Goal: Task Accomplishment & Management: Manage account settings

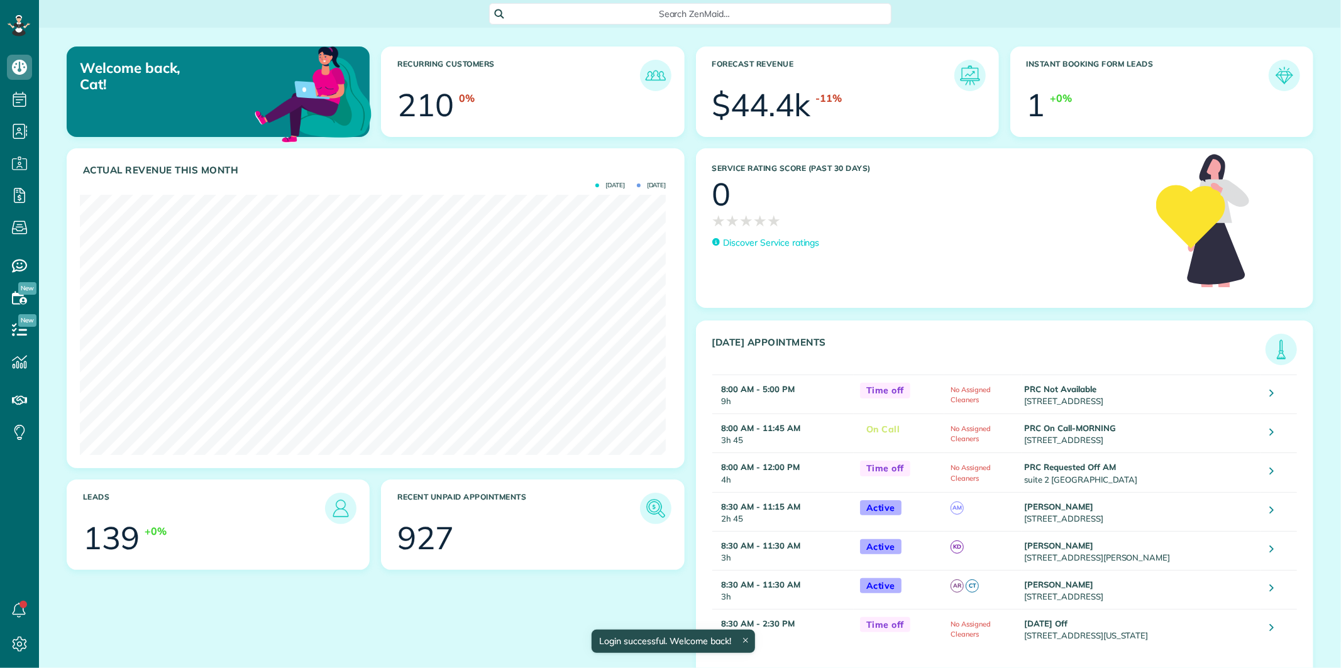
scroll to position [260, 586]
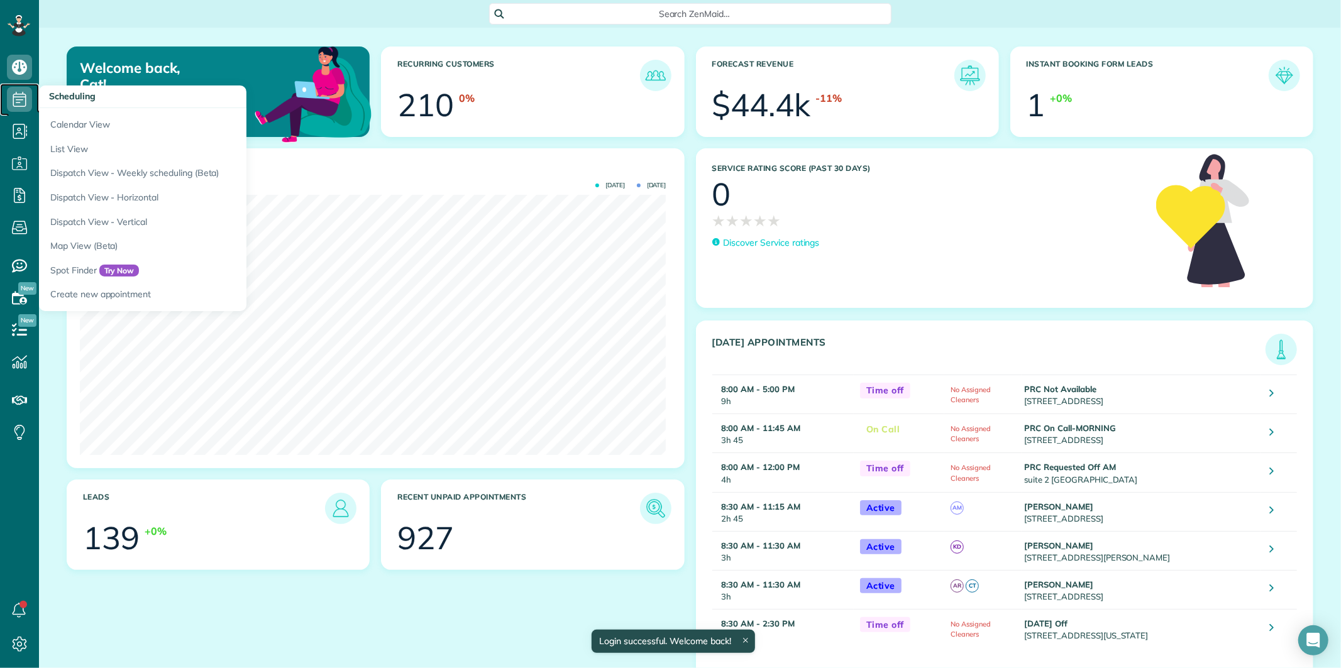
click at [22, 97] on use at bounding box center [19, 99] width 13 height 15
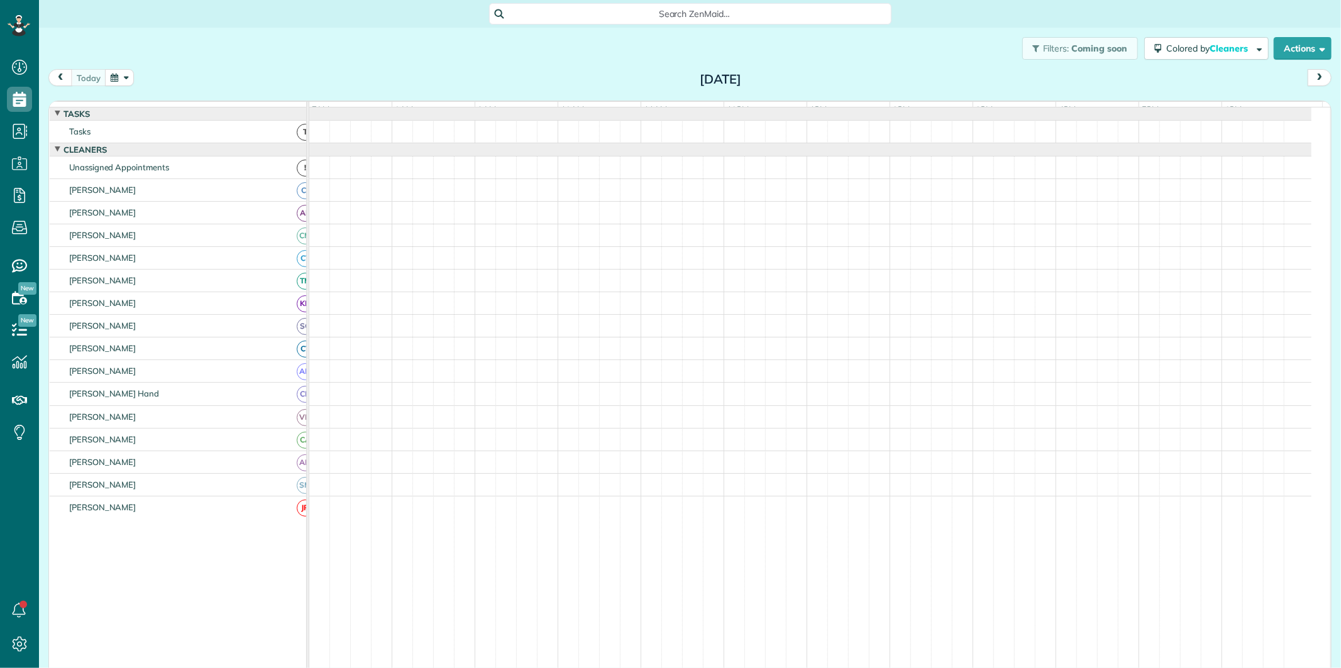
scroll to position [5, 5]
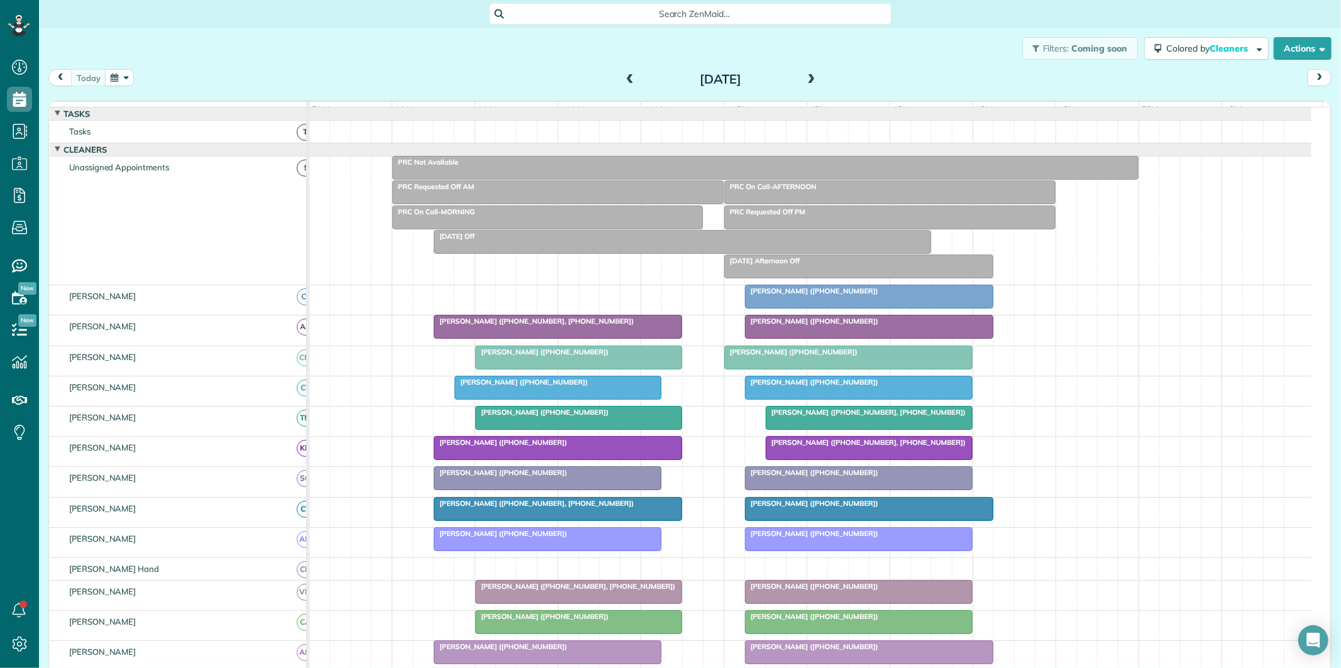
click at [642, 16] on span "Search ZenMaid…" at bounding box center [695, 14] width 382 height 13
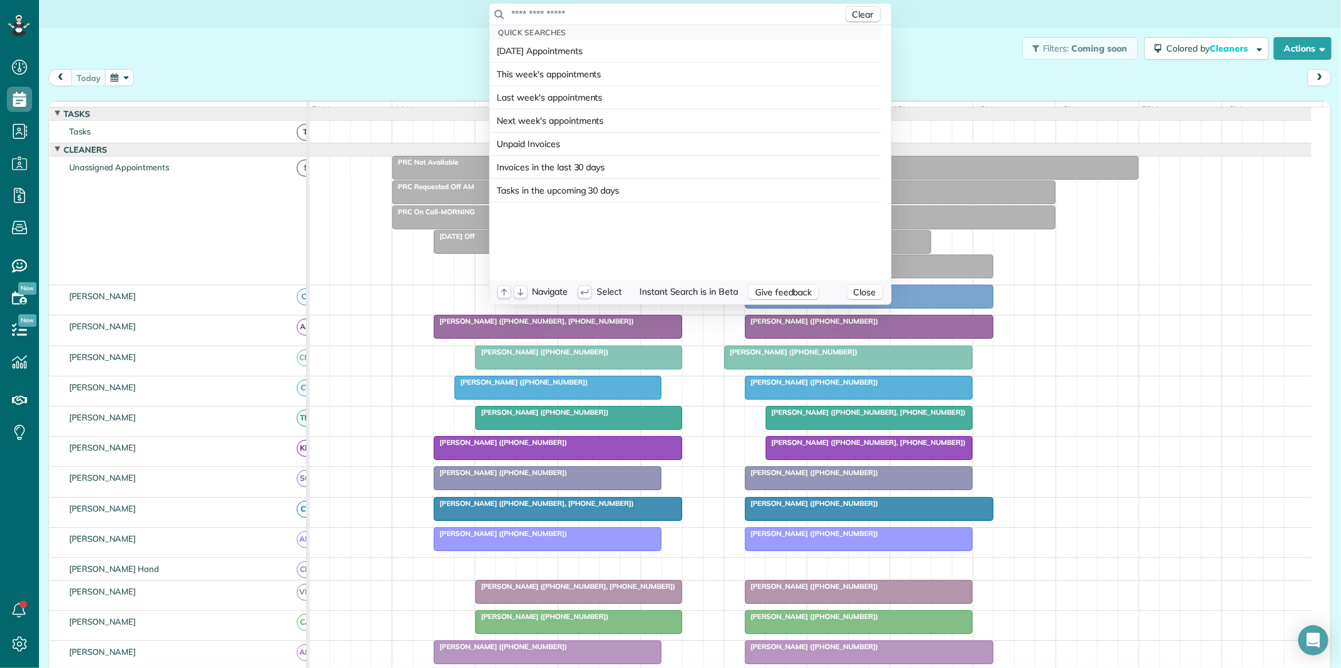
click at [635, 14] on input "text" at bounding box center [677, 14] width 332 height 13
click at [361, 40] on html "Dashboard Scheduling Calendar View List View Dispatch View - Weekly scheduling …" at bounding box center [670, 334] width 1341 height 668
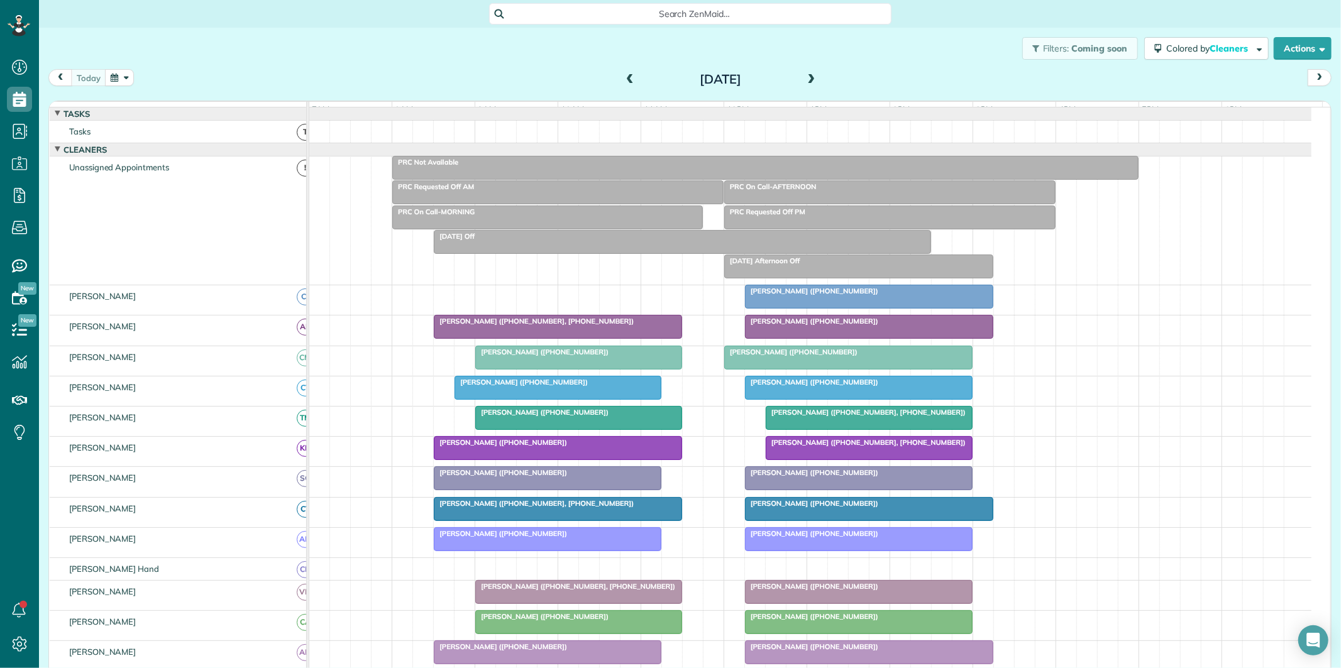
click at [666, 15] on span "Search ZenMaid…" at bounding box center [695, 14] width 382 height 13
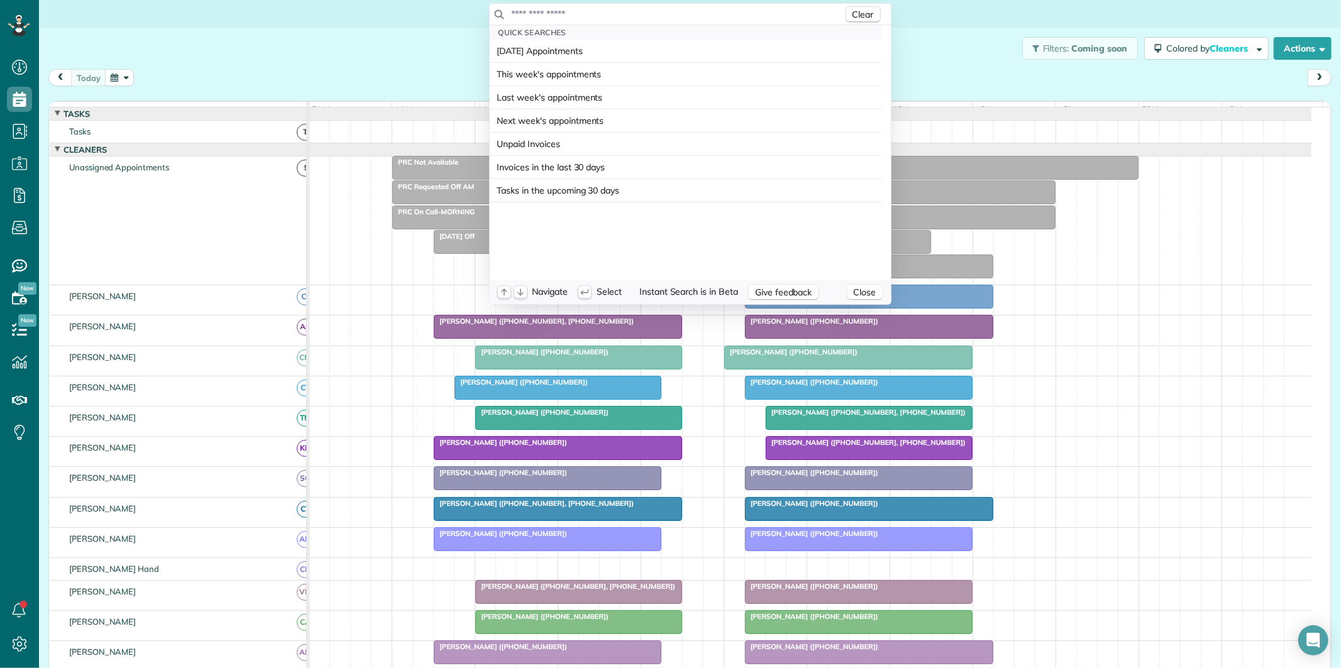
click at [662, 13] on input "text" at bounding box center [677, 14] width 332 height 13
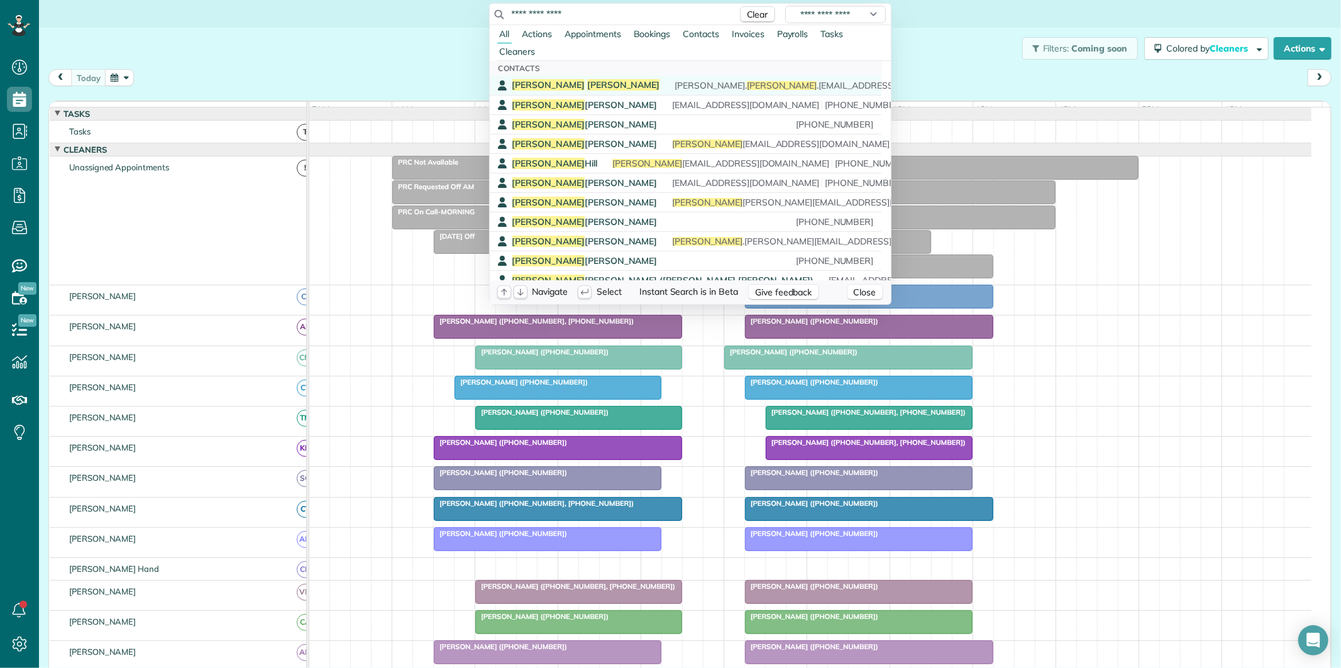
type input "**********"
click at [675, 83] on span "herbert. sharon .30215@gmail.com (678) 467-8964" at bounding box center [862, 85] width 374 height 9
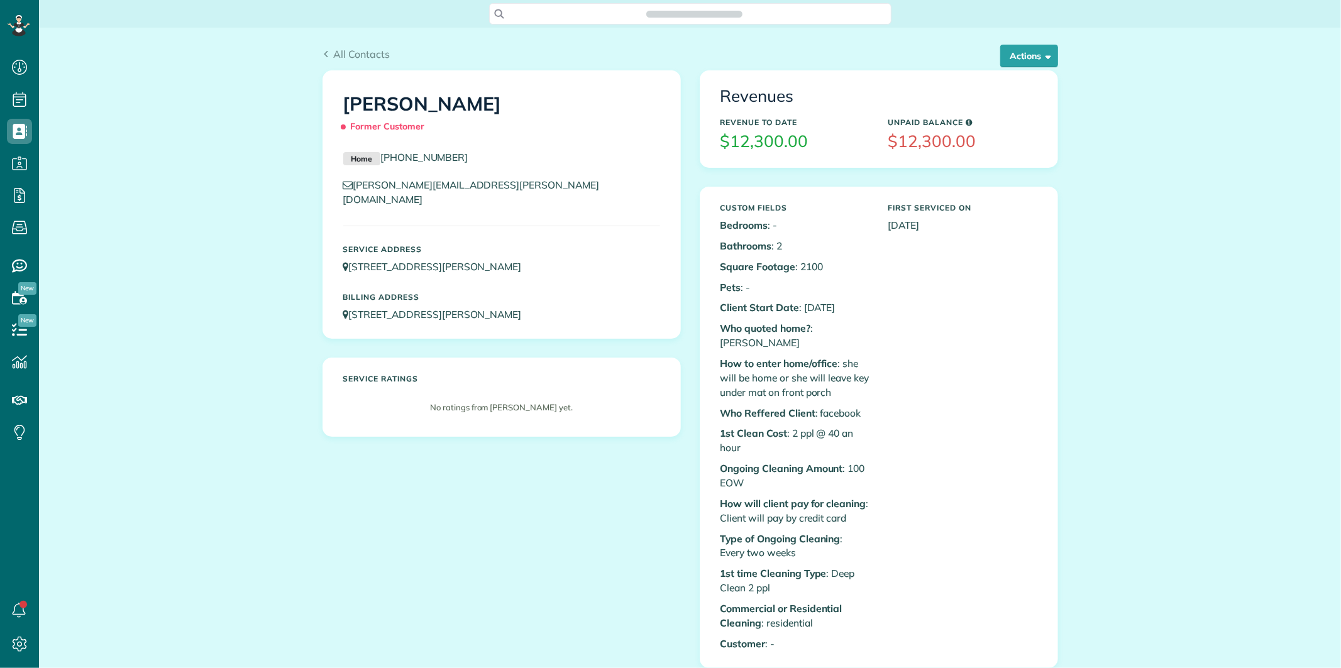
scroll to position [5, 5]
click at [491, 260] on link "140 Kari Glen Drive Fayetteville GA 30215" at bounding box center [438, 266] width 190 height 13
click at [944, 359] on div "Custom Fields Bedrooms : - Bathrooms : 2 Square Footage : 2100 Pets : - Client …" at bounding box center [879, 427] width 336 height 460
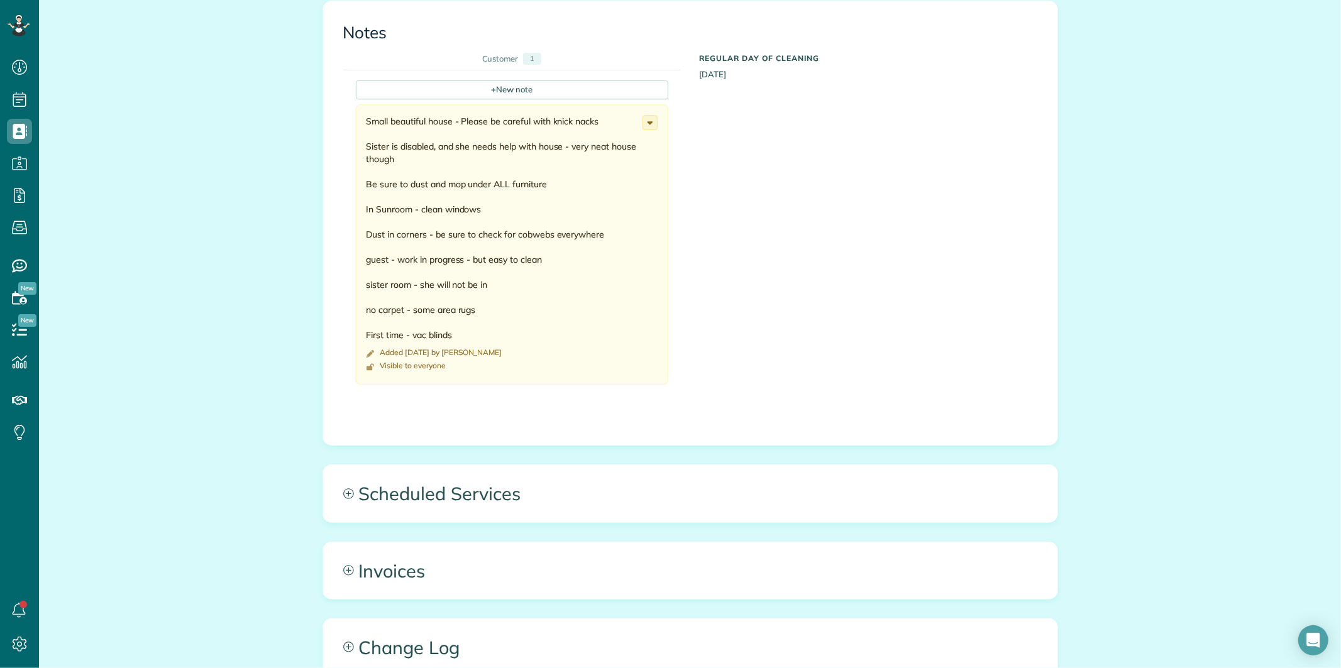
scroll to position [698, 0]
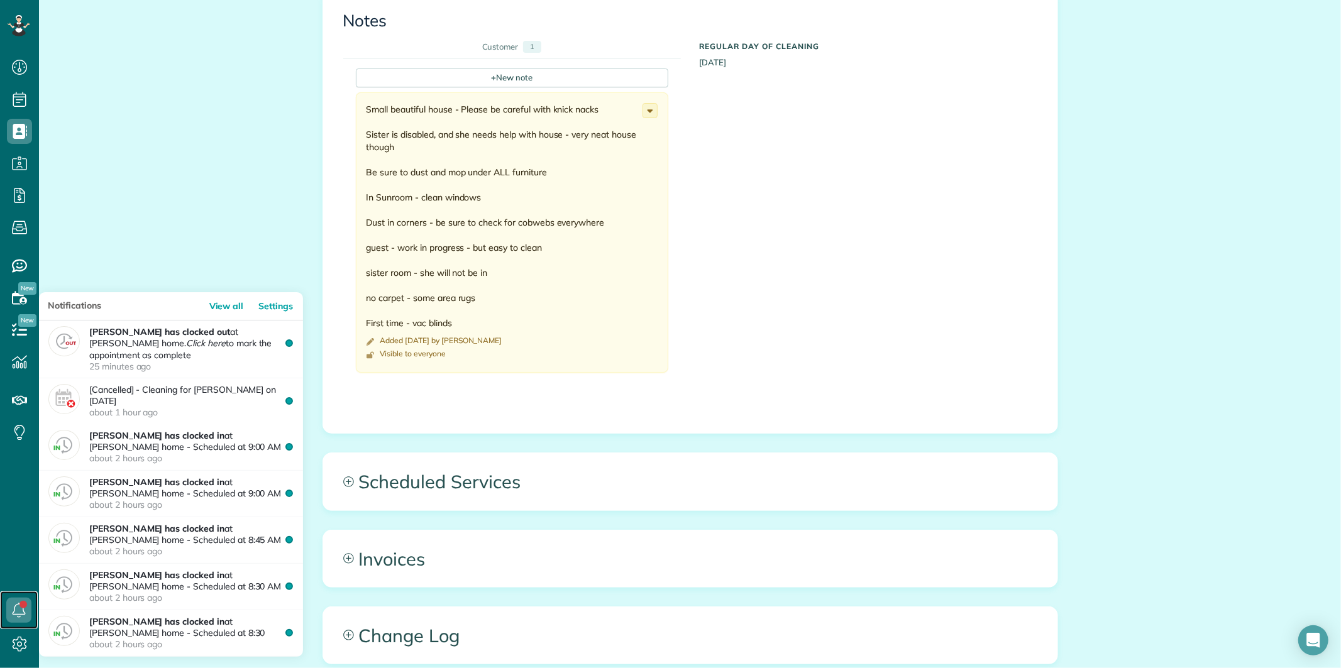
click at [17, 608] on icon at bounding box center [18, 610] width 25 height 25
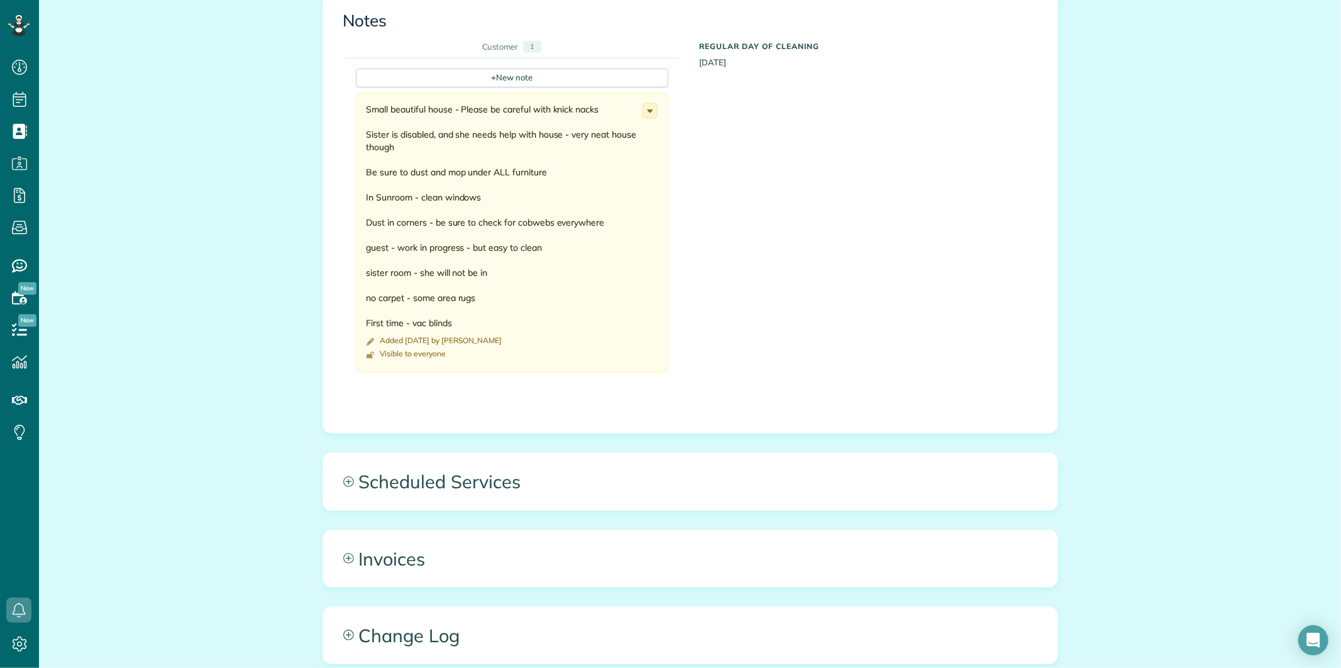
click at [166, 274] on div "All Contacts Actions Edit Add Appointment Recent Activity Send Email Update Cus…" at bounding box center [690, 100] width 1302 height 1543
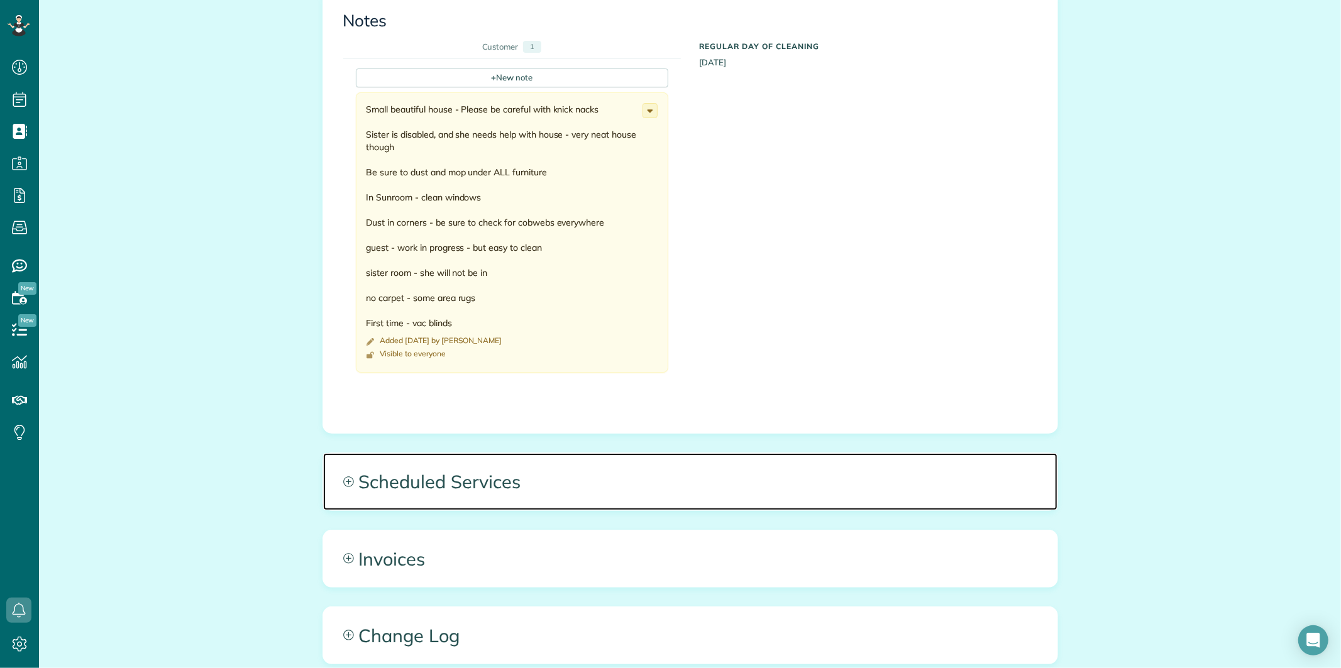
click at [344, 477] on icon at bounding box center [348, 482] width 11 height 11
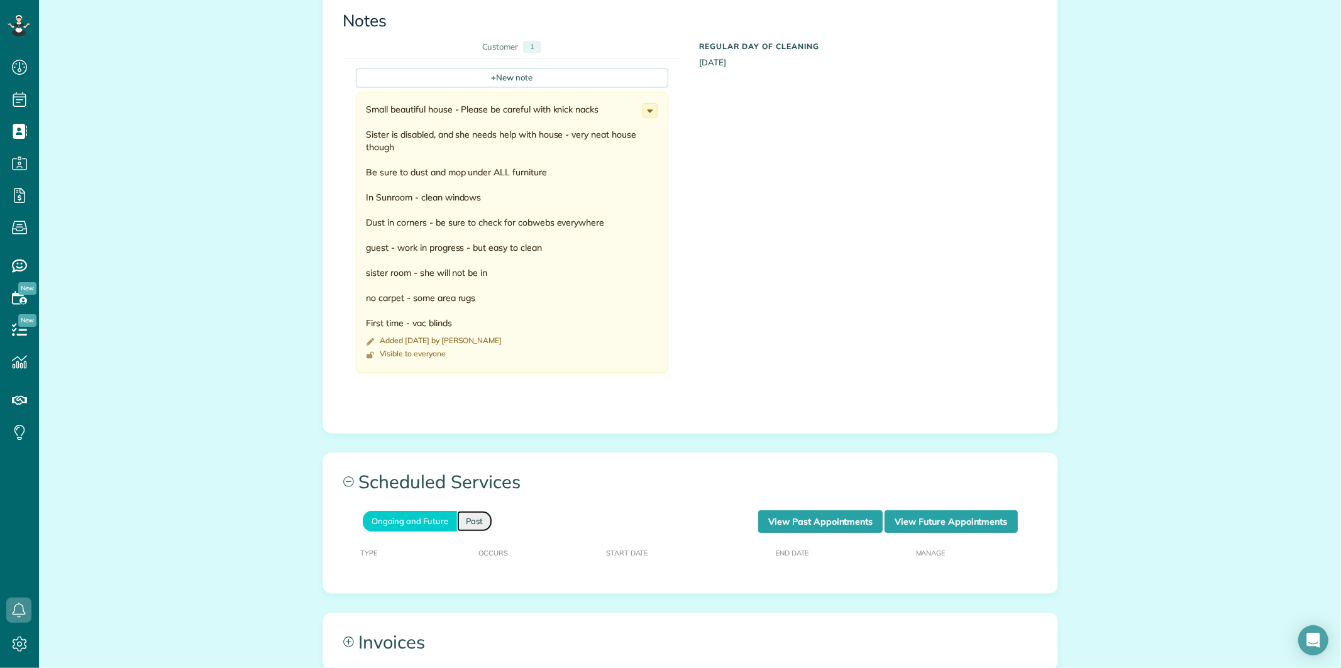
click at [473, 511] on link "Past" at bounding box center [474, 521] width 35 height 21
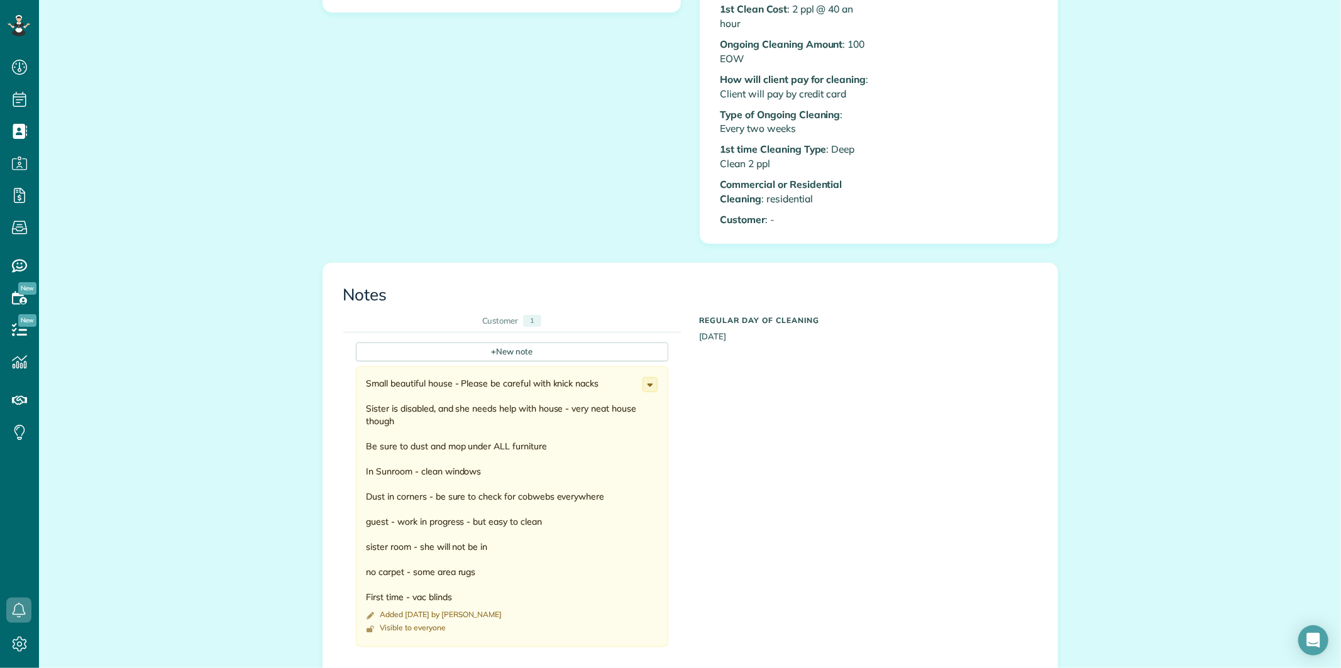
scroll to position [349, 0]
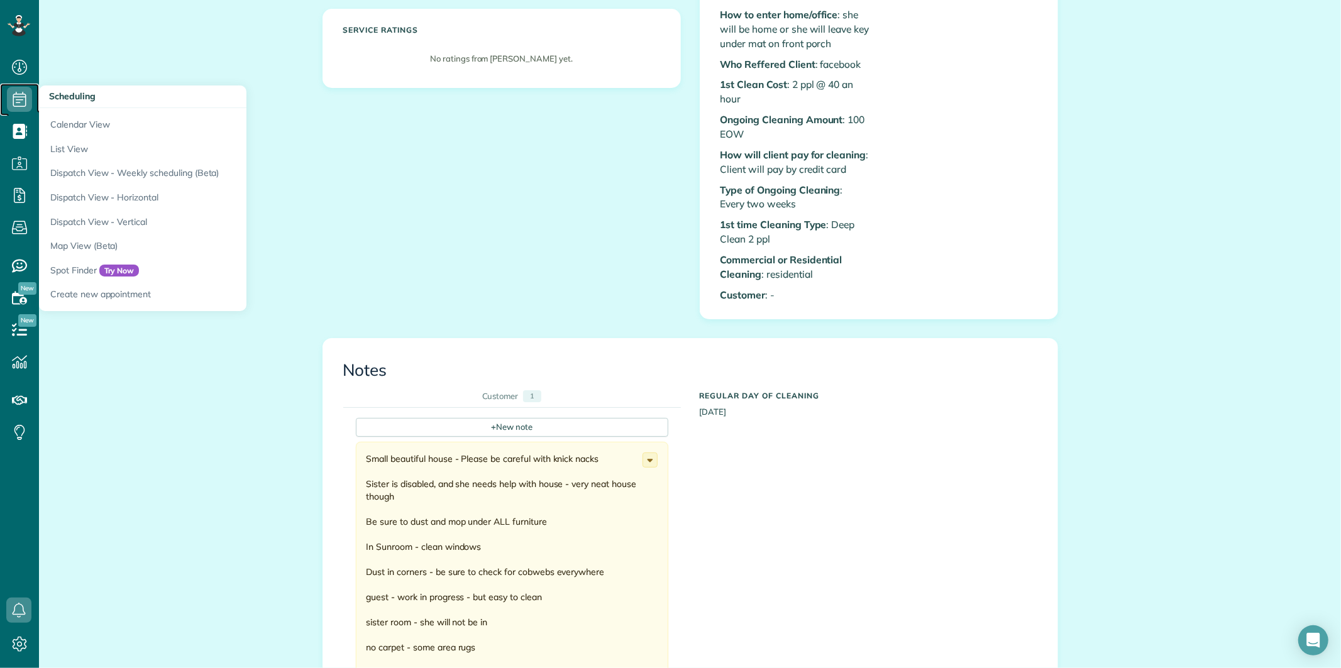
click at [13, 105] on use at bounding box center [19, 99] width 13 height 15
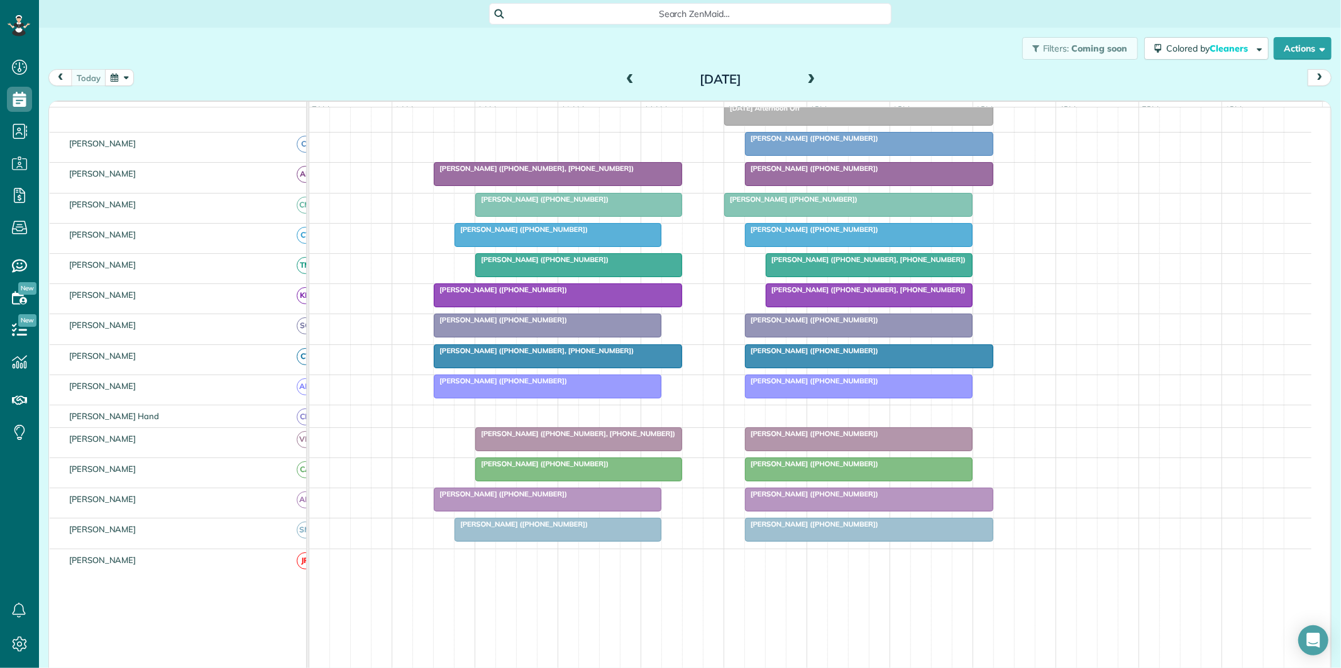
scroll to position [209, 0]
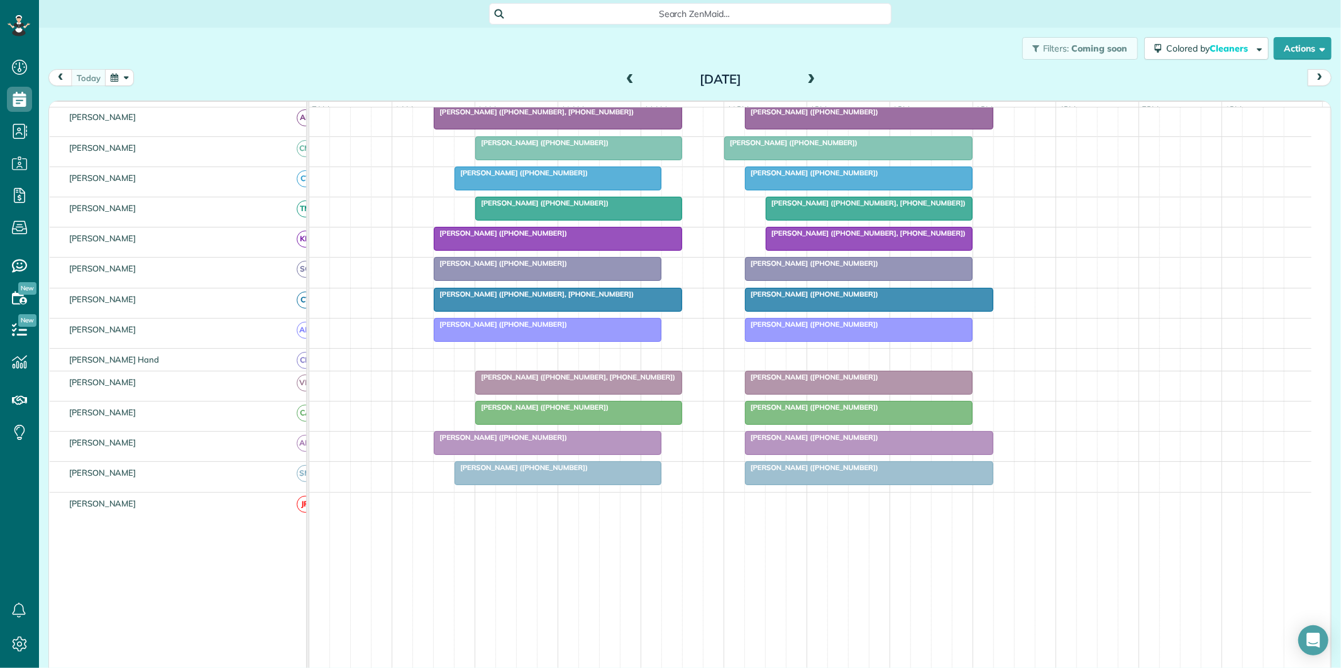
click at [576, 329] on div "[PERSON_NAME] ([PHONE_NUMBER])" at bounding box center [548, 324] width 220 height 9
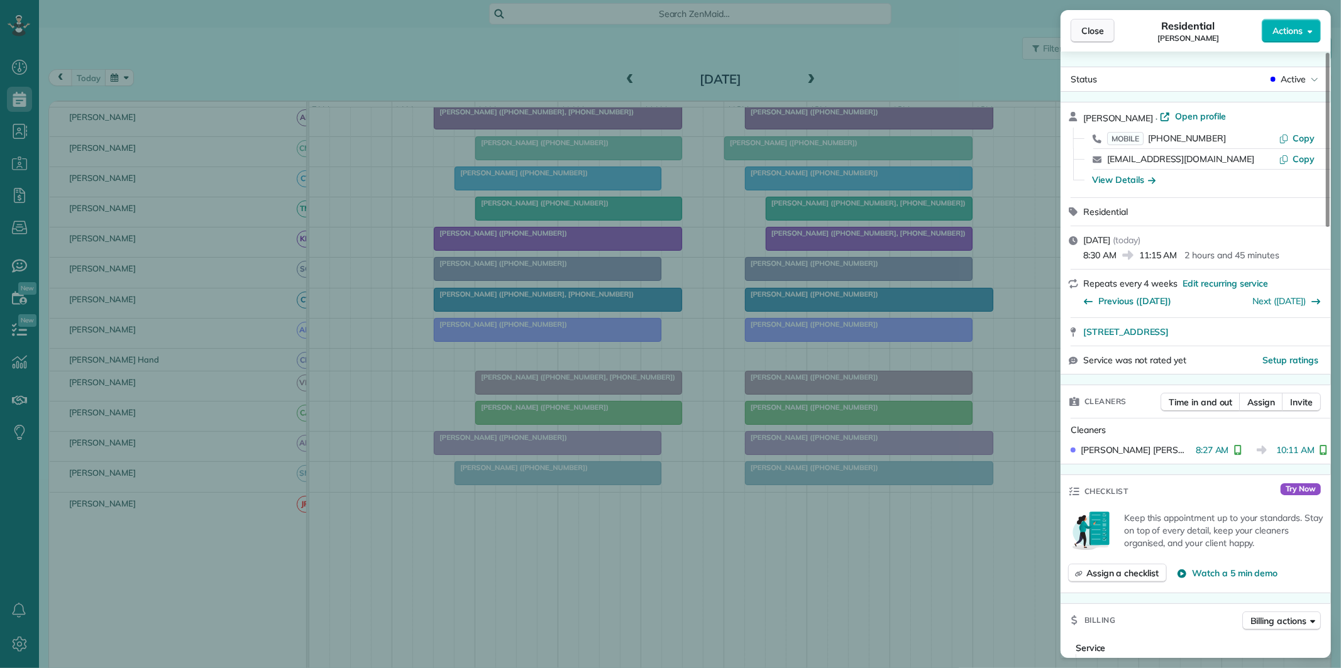
click at [1098, 32] on span "Close" at bounding box center [1092, 31] width 23 height 13
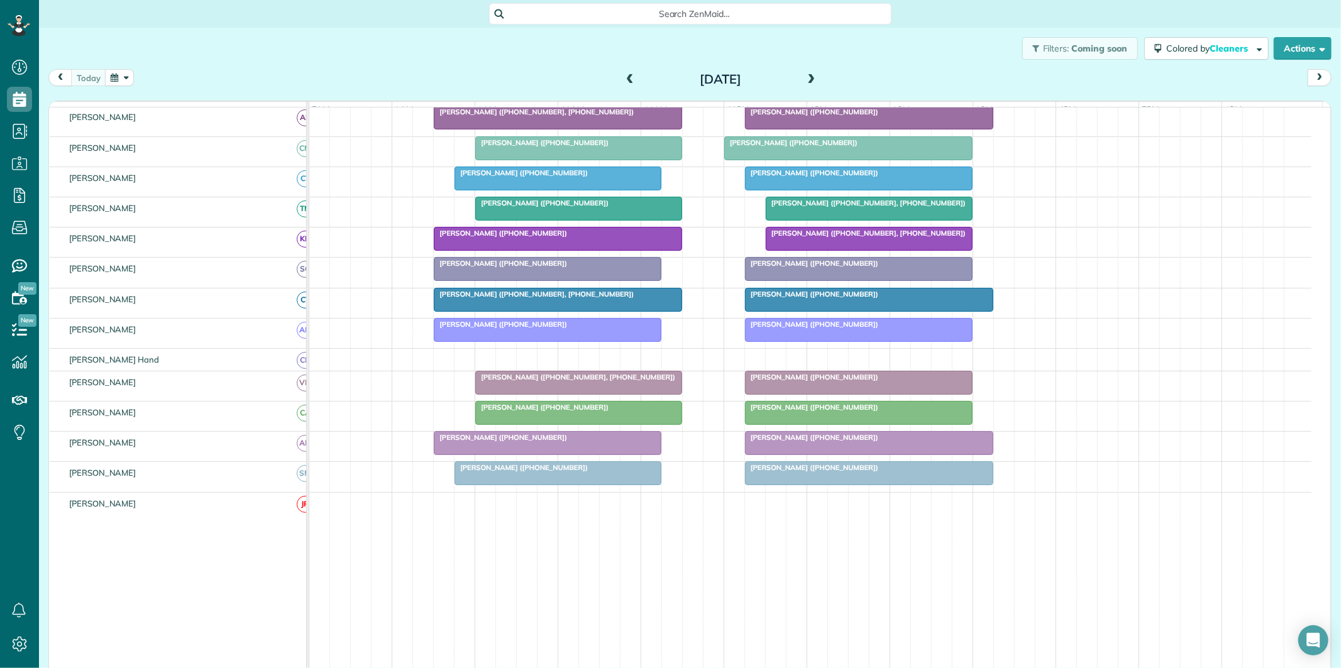
scroll to position [140, 0]
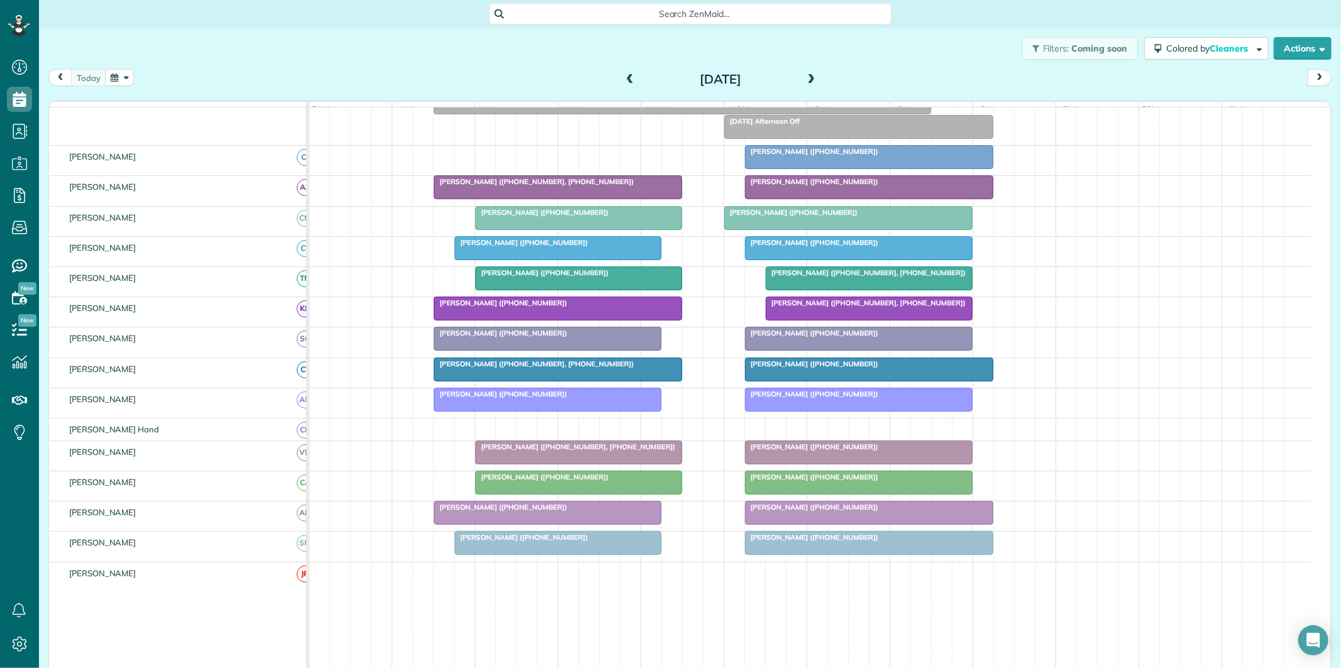
click at [810, 79] on span at bounding box center [812, 79] width 14 height 11
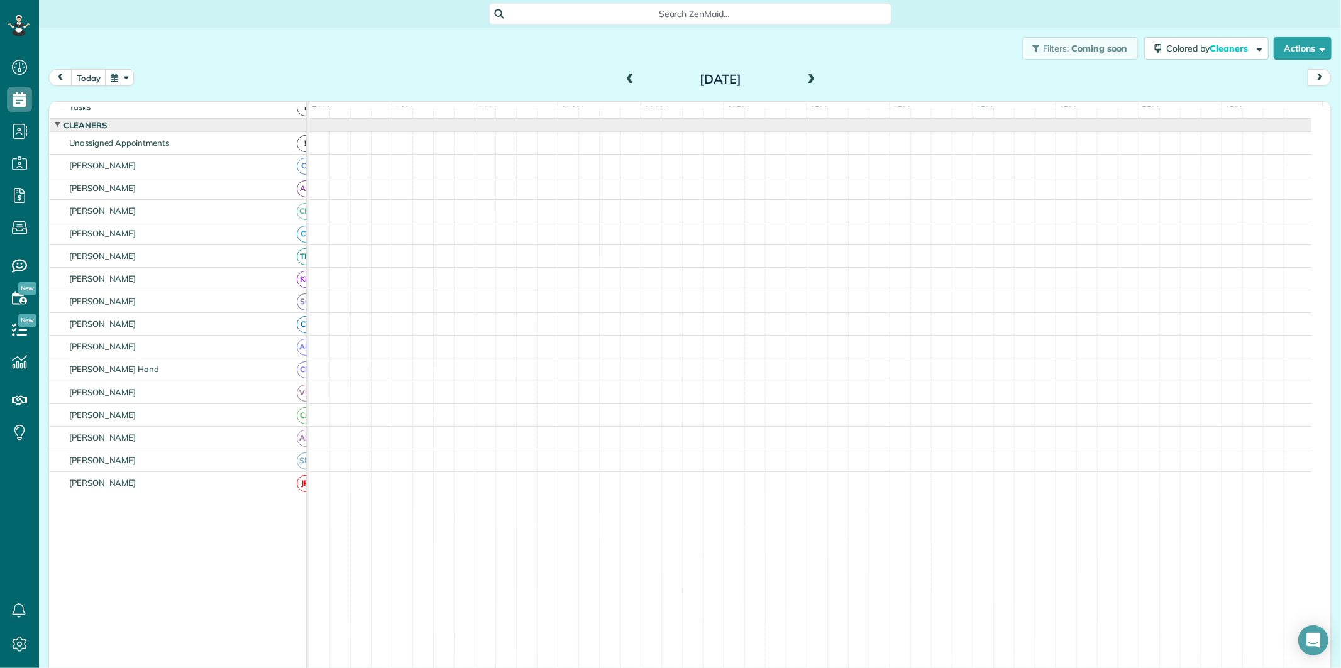
scroll to position [25, 0]
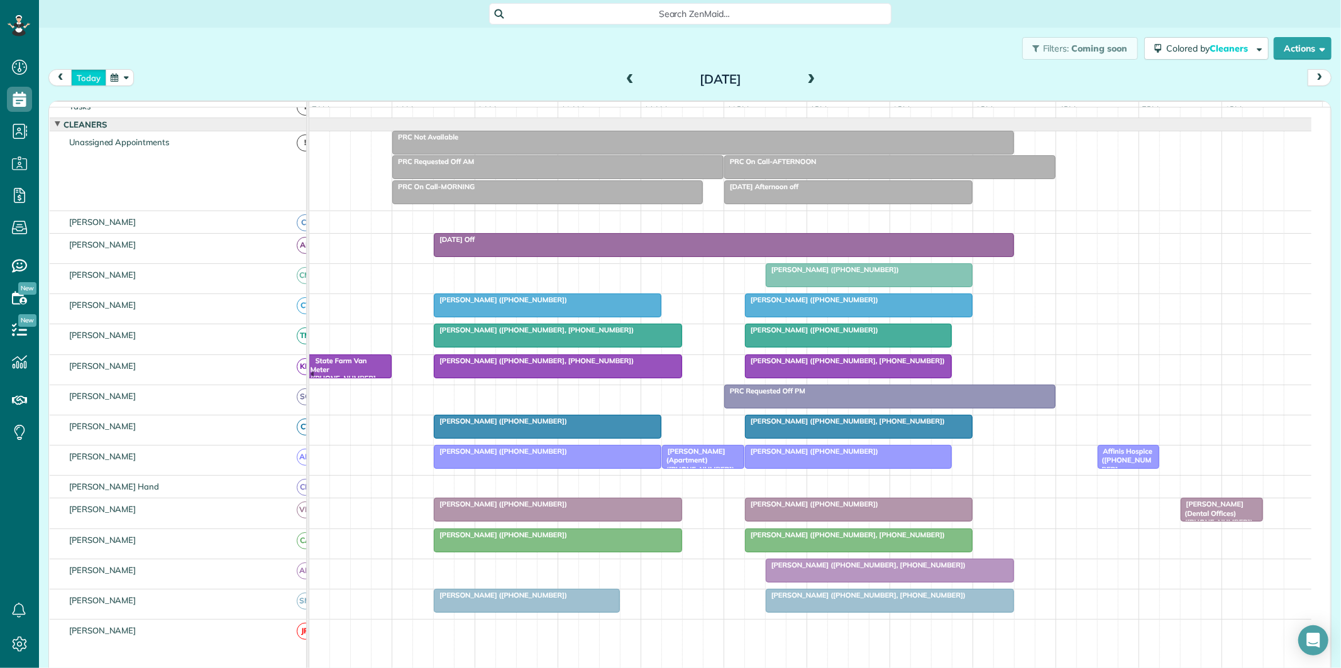
click at [90, 77] on button "today" at bounding box center [88, 77] width 35 height 17
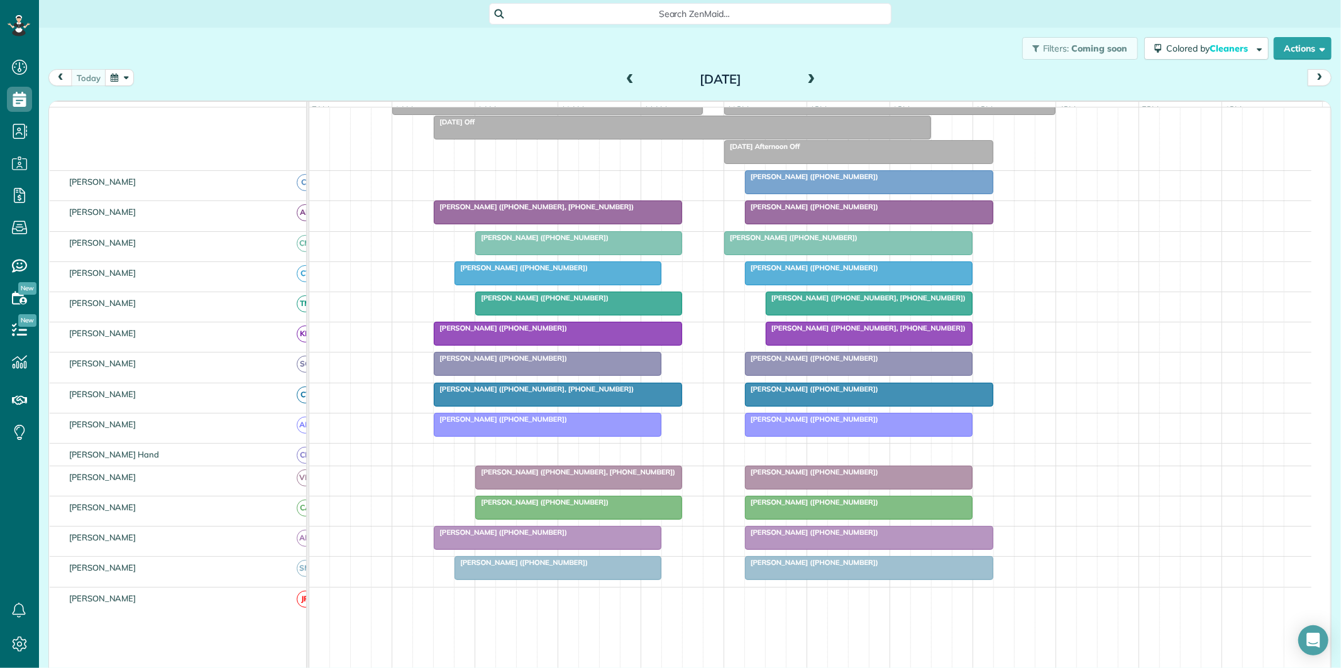
scroll to position [165, 0]
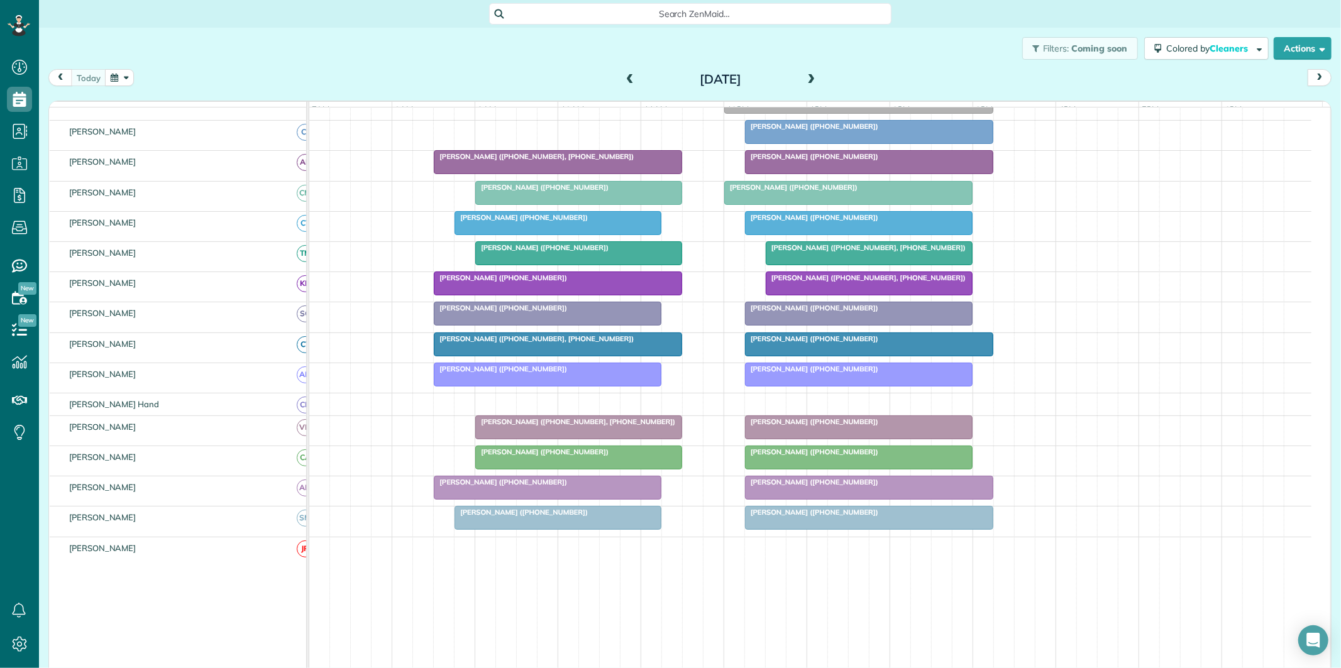
click at [507, 52] on div "Filters: Coming soon Colored by Cleaners Color by Cleaner Color by Team Color b…" at bounding box center [690, 48] width 1302 height 41
click at [808, 76] on span at bounding box center [812, 79] width 14 height 11
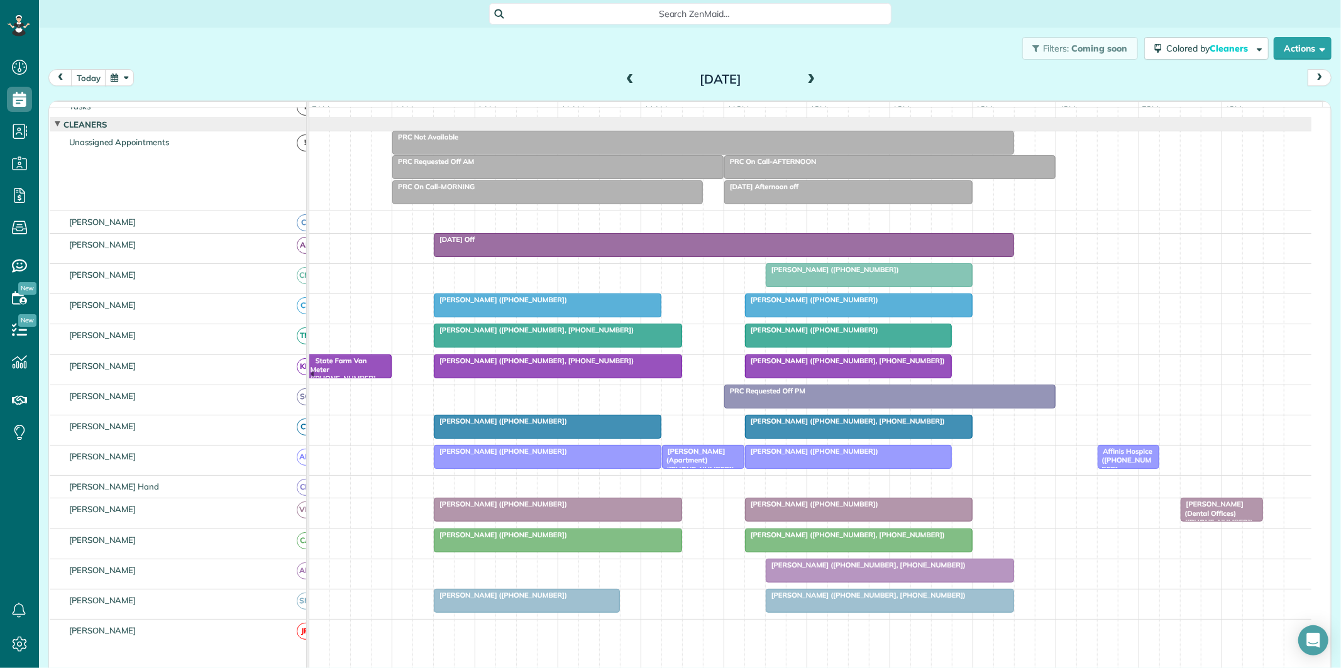
click at [124, 76] on button "button" at bounding box center [119, 77] width 29 height 17
click at [142, 79] on link "Prev" at bounding box center [150, 85] width 35 height 31
click at [211, 177] on link "23" at bounding box center [211, 182] width 20 height 20
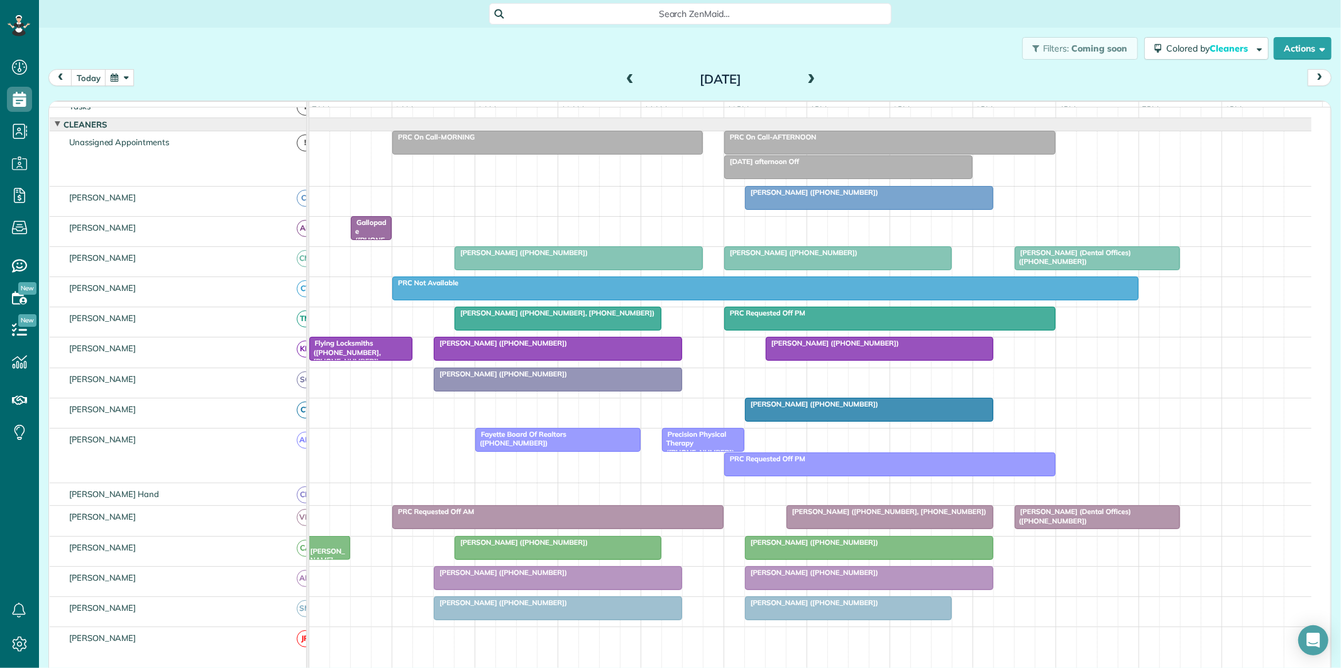
click at [117, 75] on button "button" at bounding box center [119, 77] width 29 height 17
click at [252, 118] on link "1" at bounding box center [251, 121] width 20 height 20
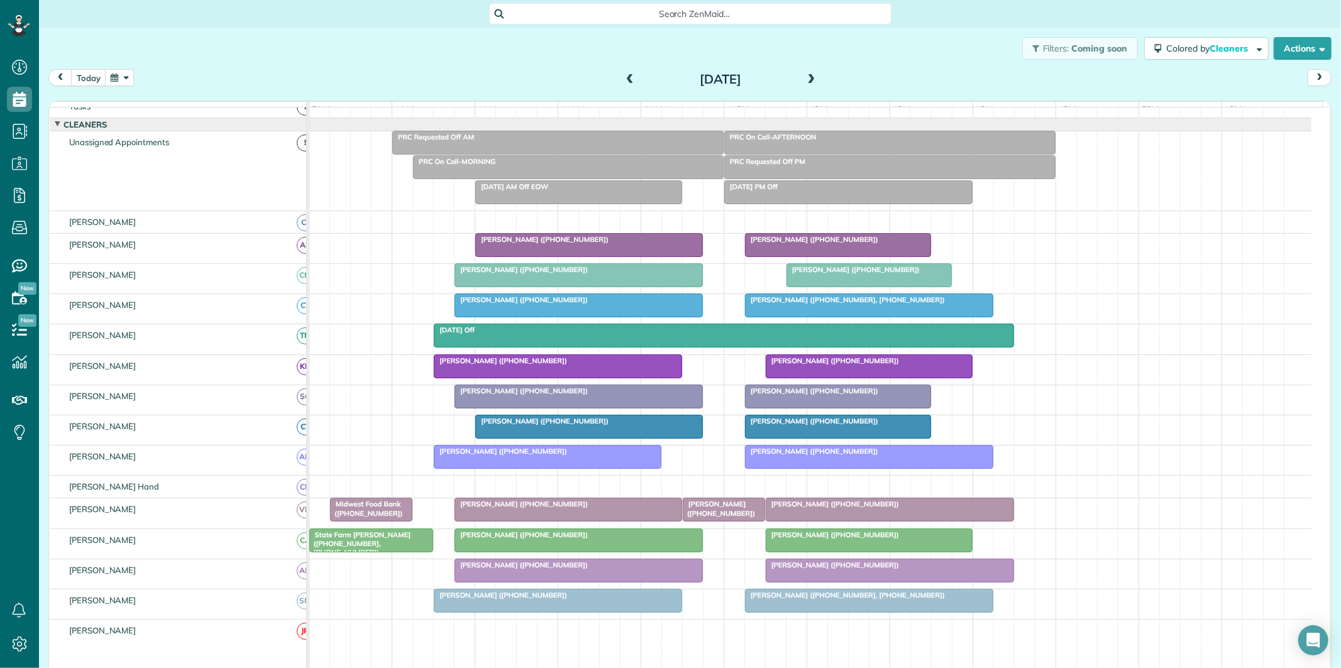
click at [127, 74] on button "button" at bounding box center [119, 77] width 29 height 17
click at [148, 82] on link "Prev" at bounding box center [150, 85] width 35 height 31
click at [231, 197] on link "31" at bounding box center [231, 202] width 20 height 20
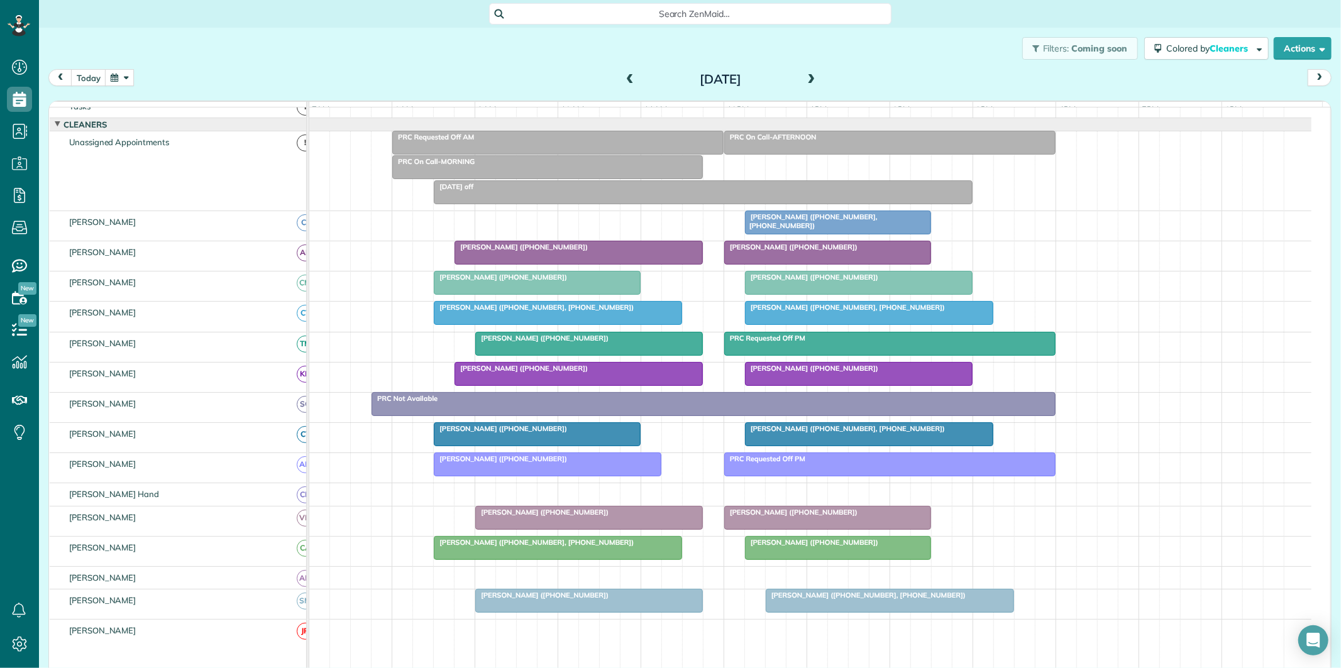
click at [626, 75] on span at bounding box center [630, 79] width 14 height 11
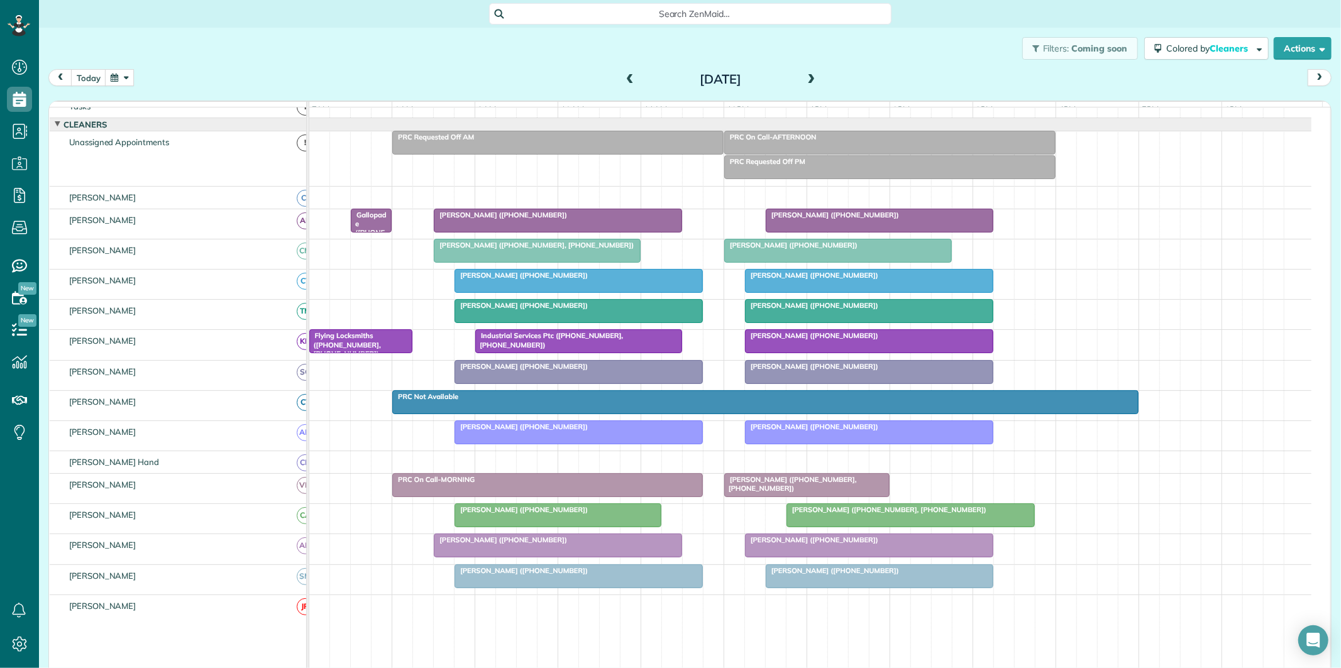
click at [626, 75] on span at bounding box center [630, 79] width 14 height 11
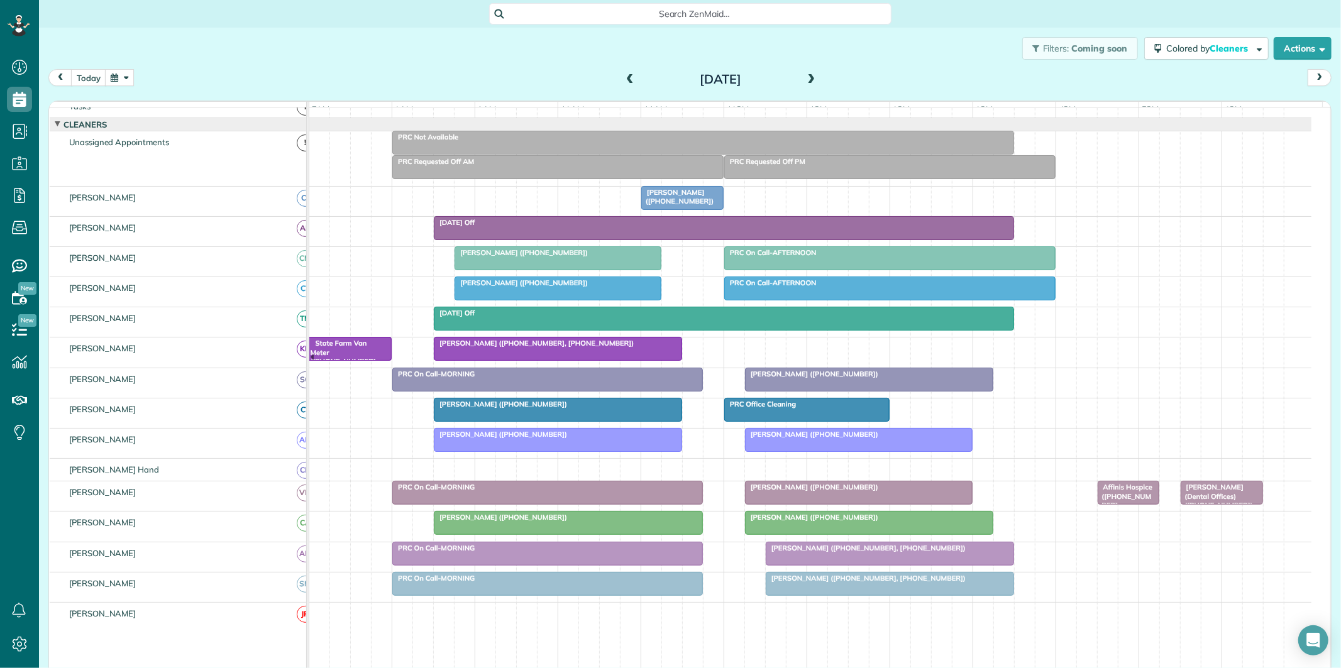
click at [626, 75] on span at bounding box center [630, 79] width 14 height 11
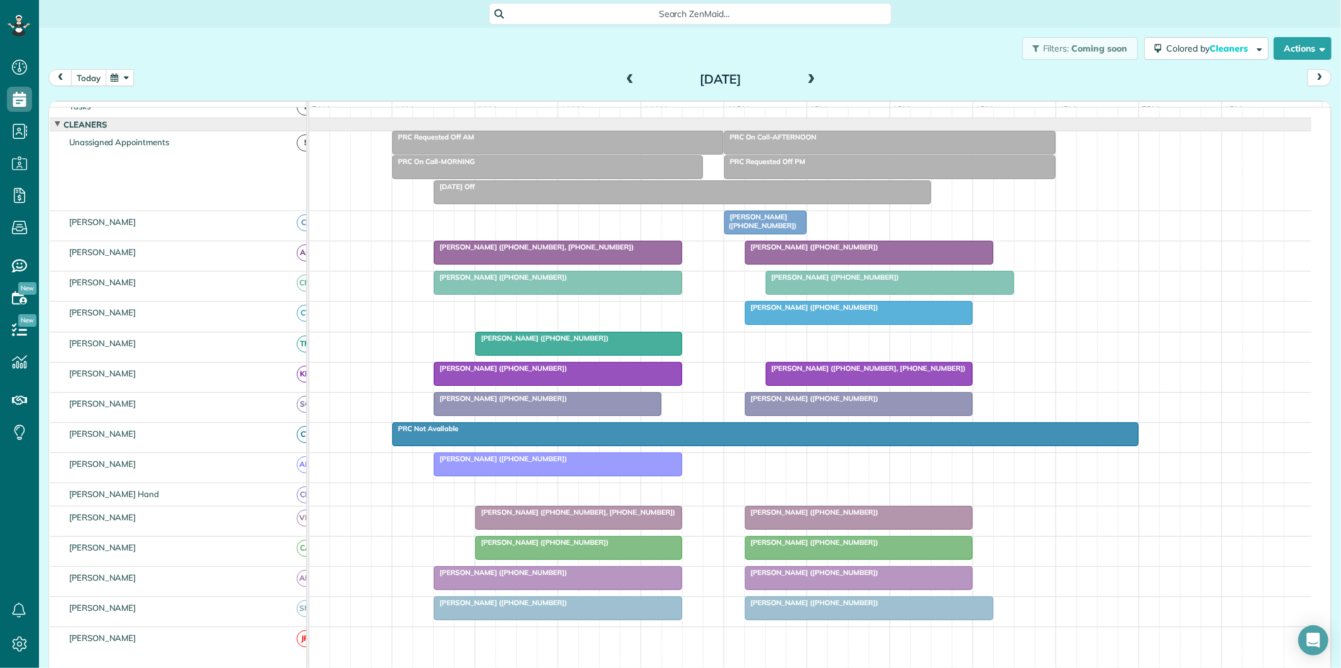
click at [77, 75] on button "today" at bounding box center [88, 77] width 35 height 17
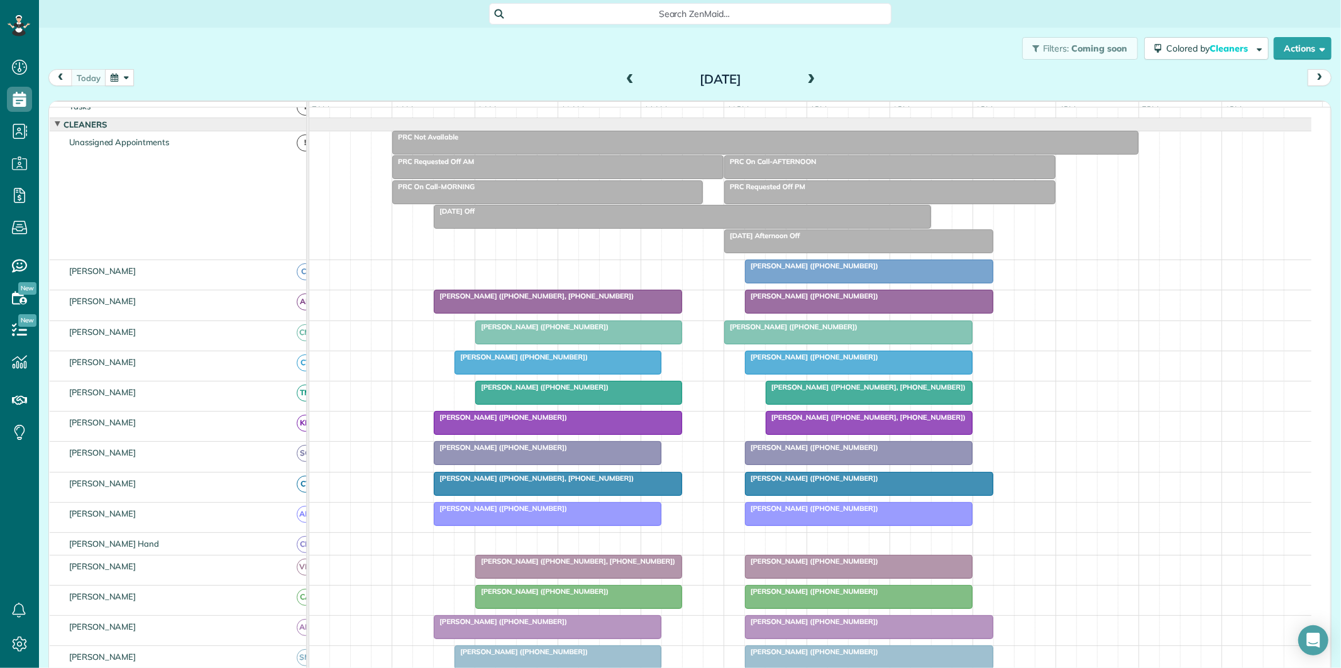
click at [805, 73] on span at bounding box center [812, 79] width 14 height 19
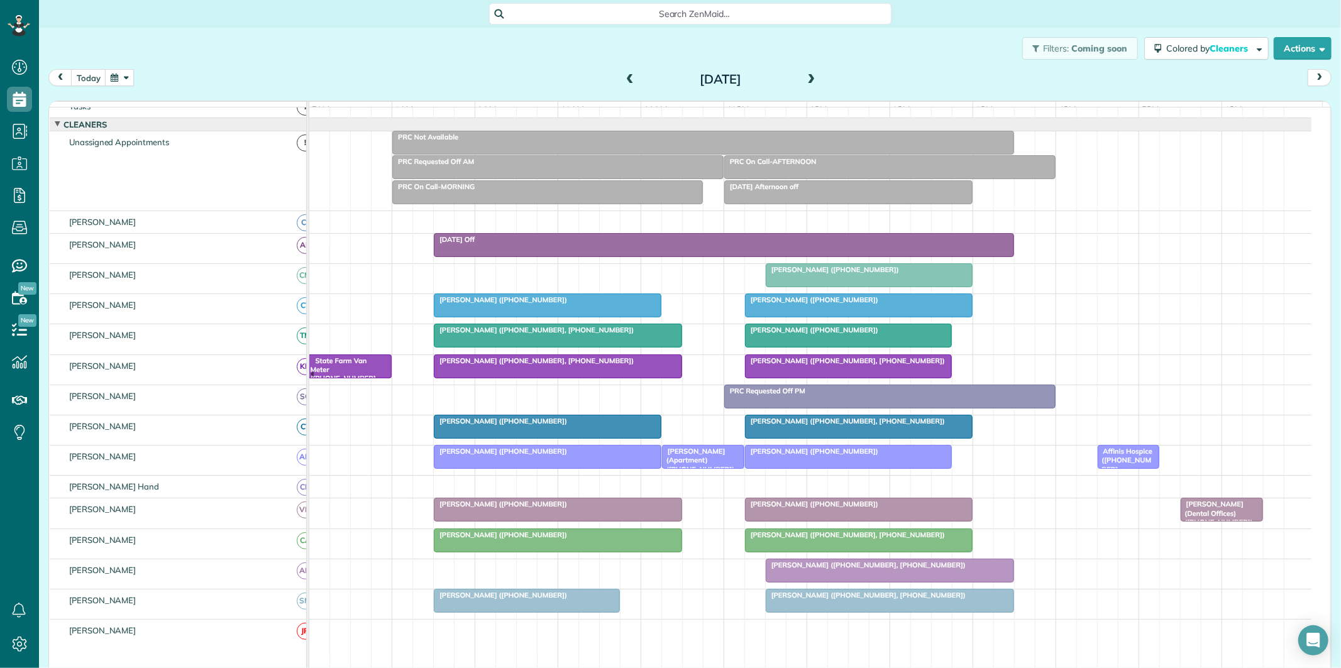
click at [805, 73] on span at bounding box center [812, 79] width 14 height 19
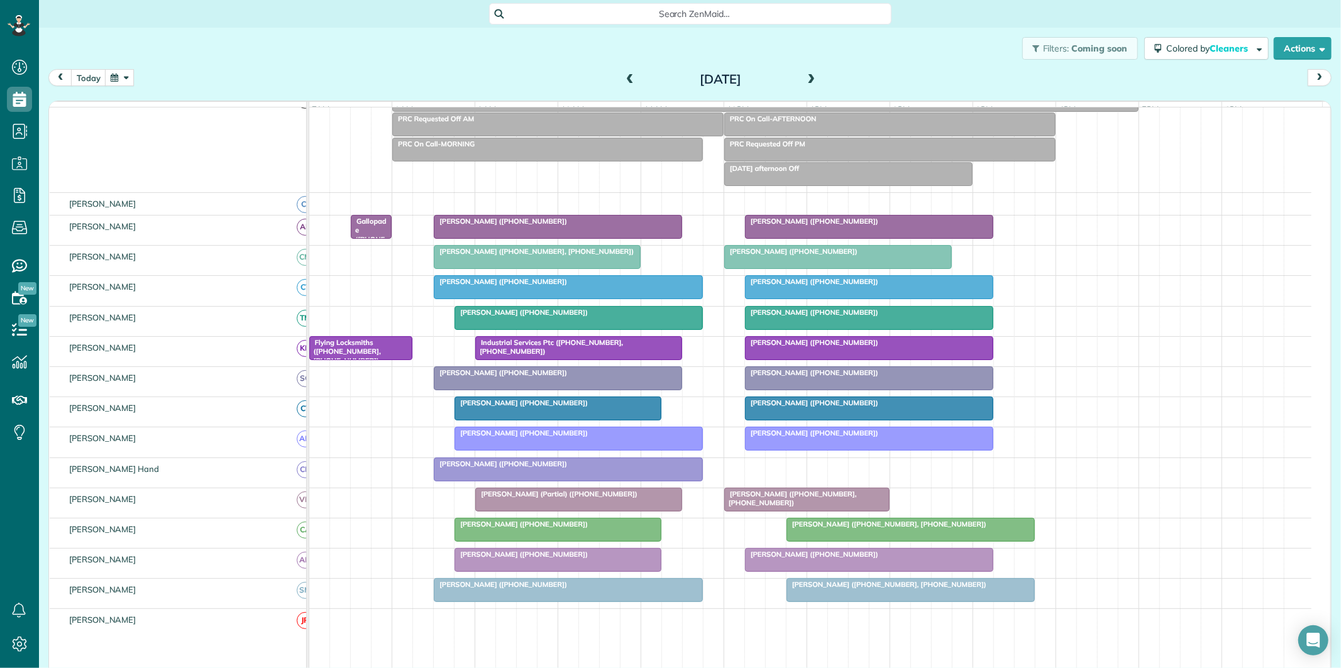
scroll to position [95, 0]
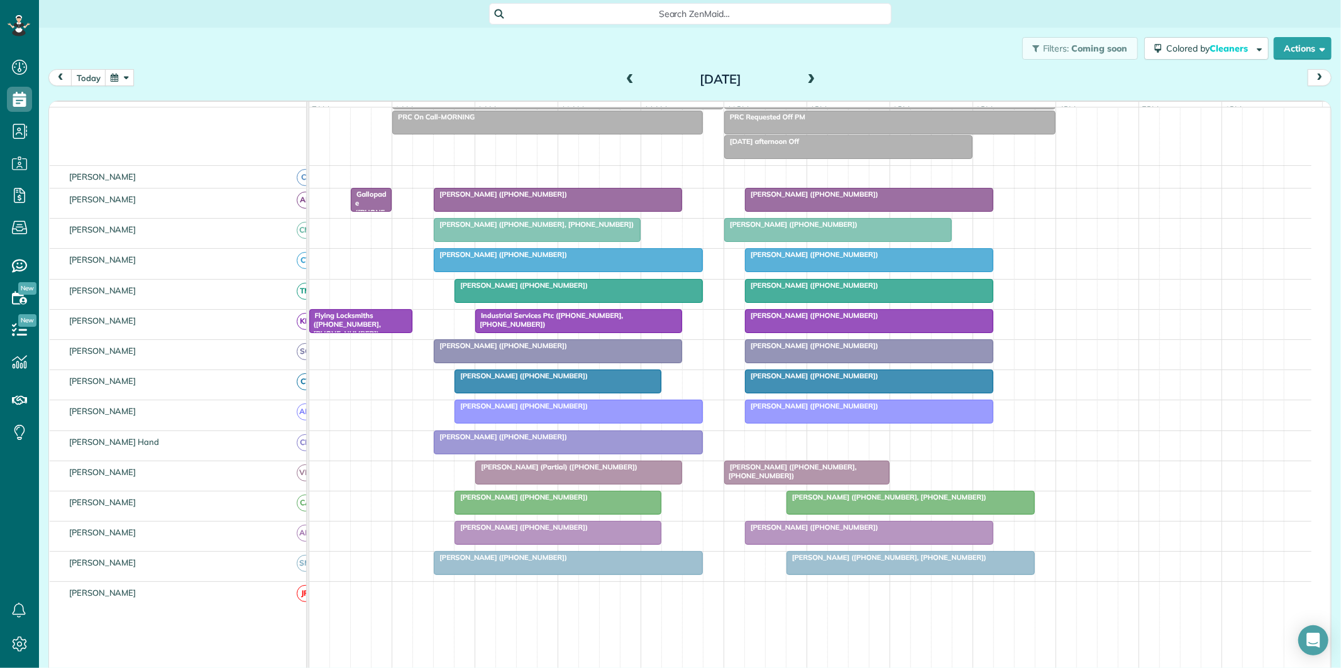
click at [623, 80] on span at bounding box center [630, 79] width 14 height 11
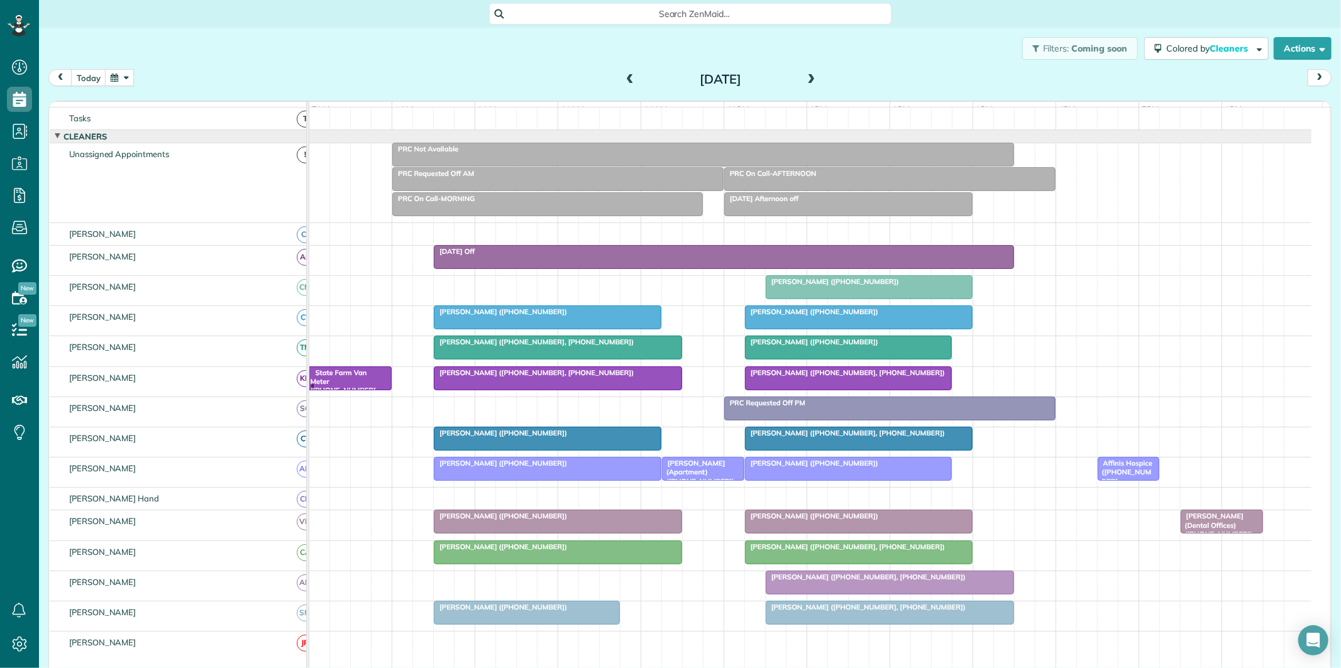
click at [809, 74] on span at bounding box center [812, 79] width 14 height 11
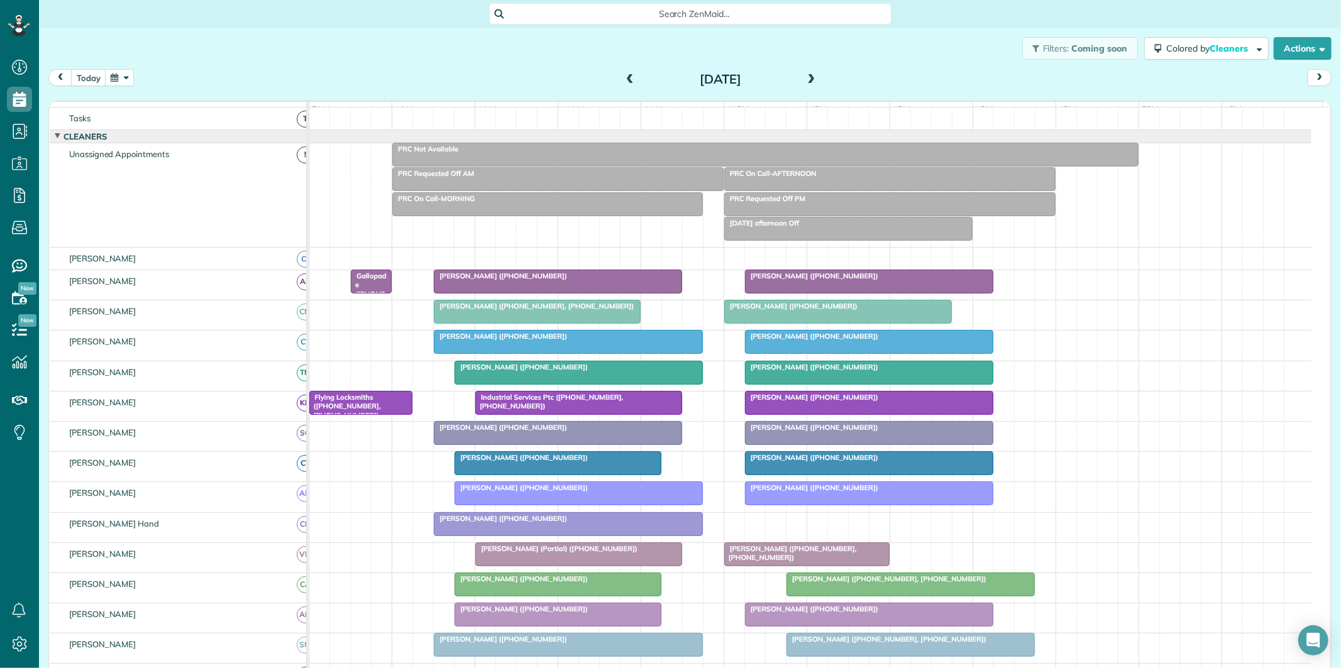
click at [809, 74] on span at bounding box center [812, 79] width 14 height 11
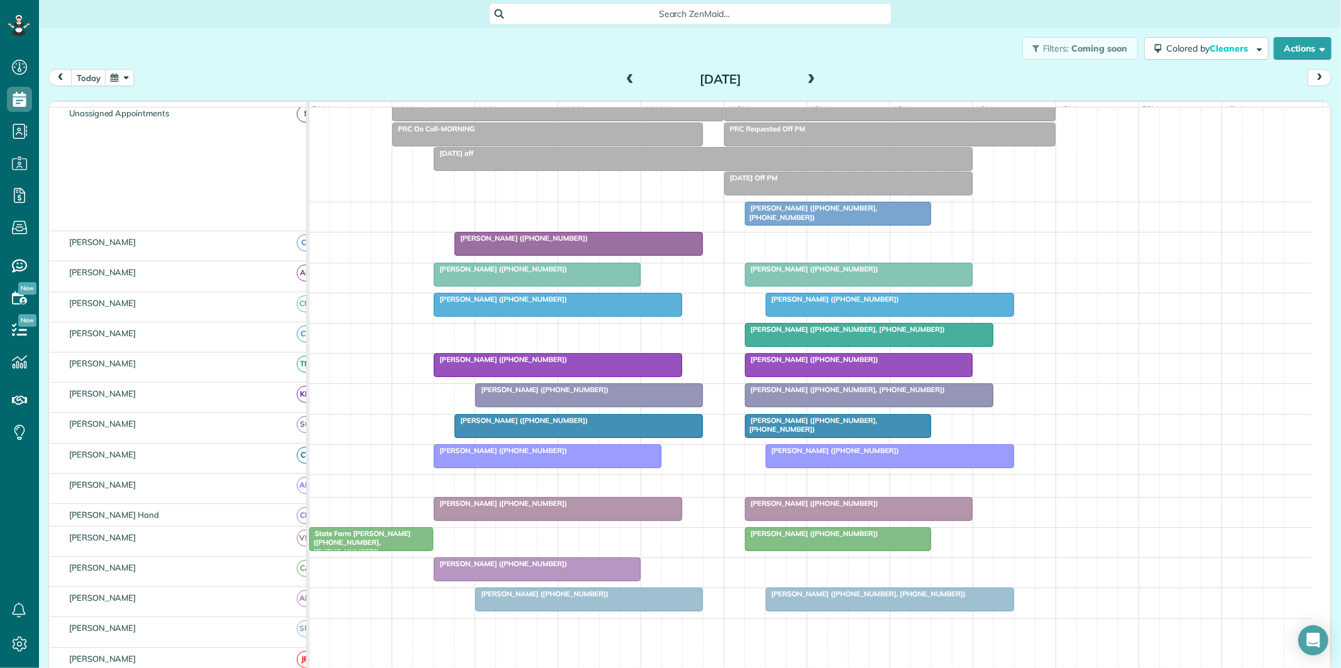
scroll to position [83, 0]
click at [843, 406] on div at bounding box center [869, 395] width 247 height 23
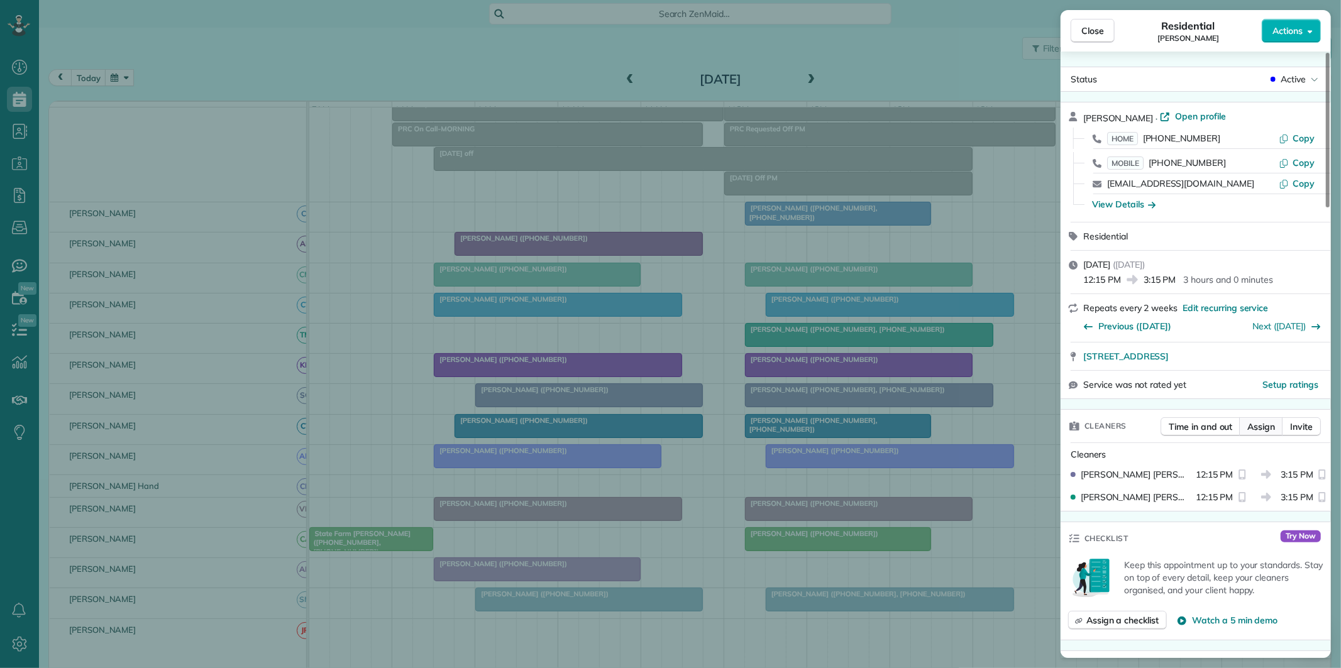
click at [1264, 426] on span "Assign" at bounding box center [1261, 427] width 28 height 13
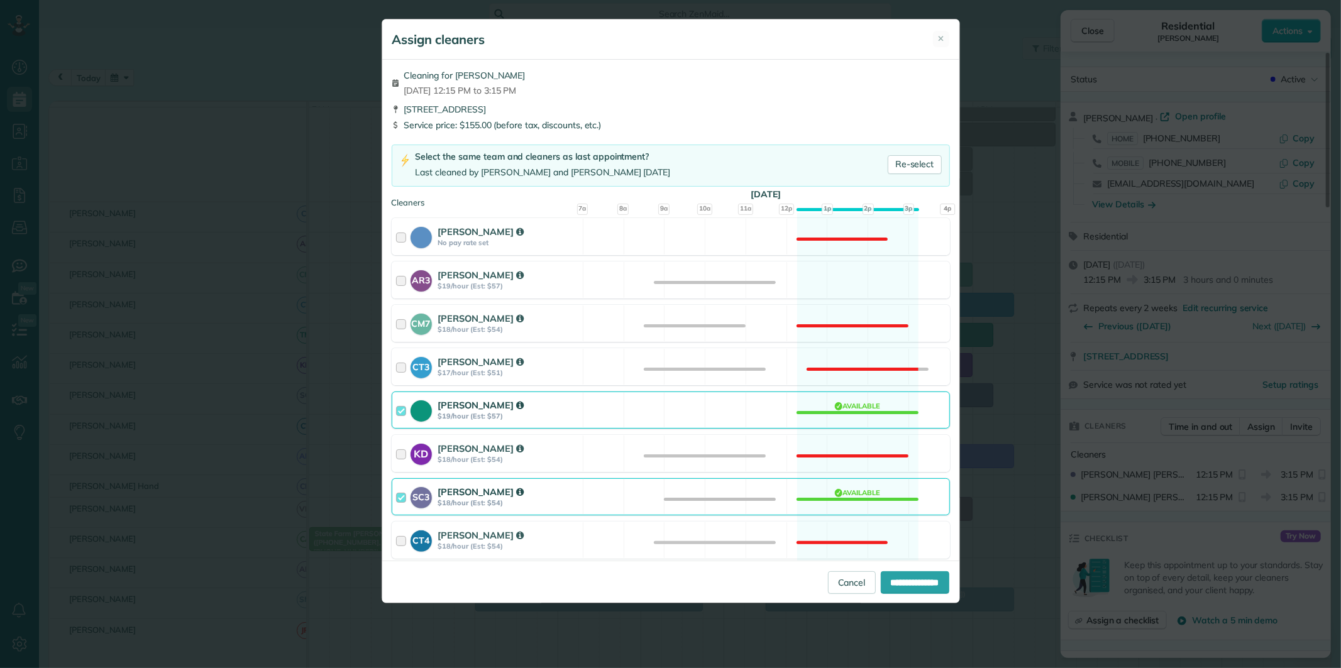
click at [871, 500] on div "SC3 Stephanie Cruz $18/hour (Est: $54) Available" at bounding box center [671, 496] width 558 height 37
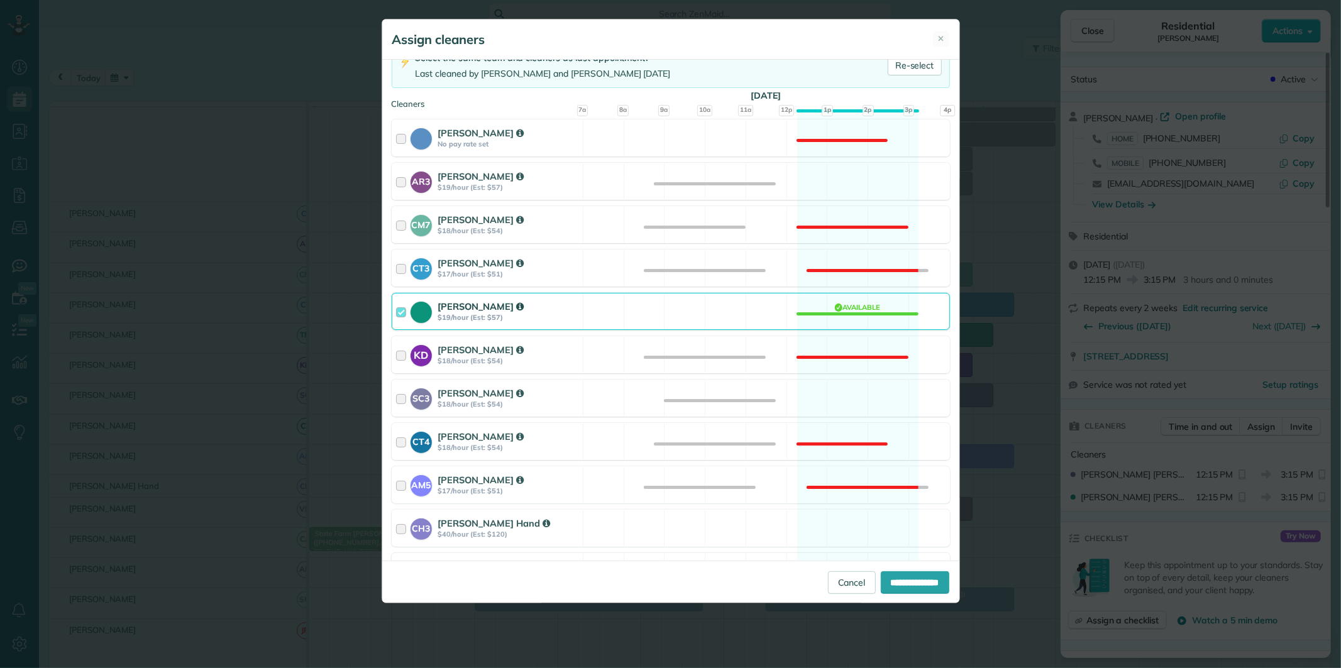
scroll to position [209, 0]
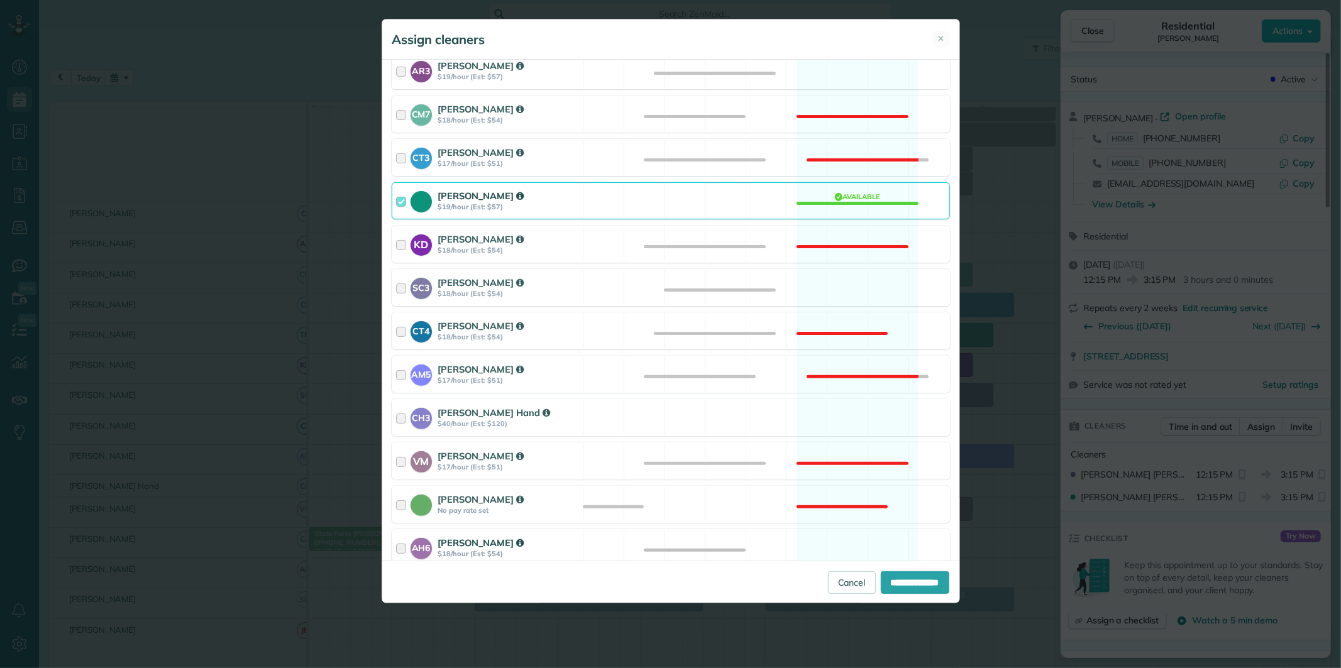
click at [849, 539] on div "AH6 Ashley Hudson $18/hour (Est: $54) Available" at bounding box center [671, 547] width 558 height 37
click at [925, 593] on input "**********" at bounding box center [915, 582] width 69 height 23
type input "**********"
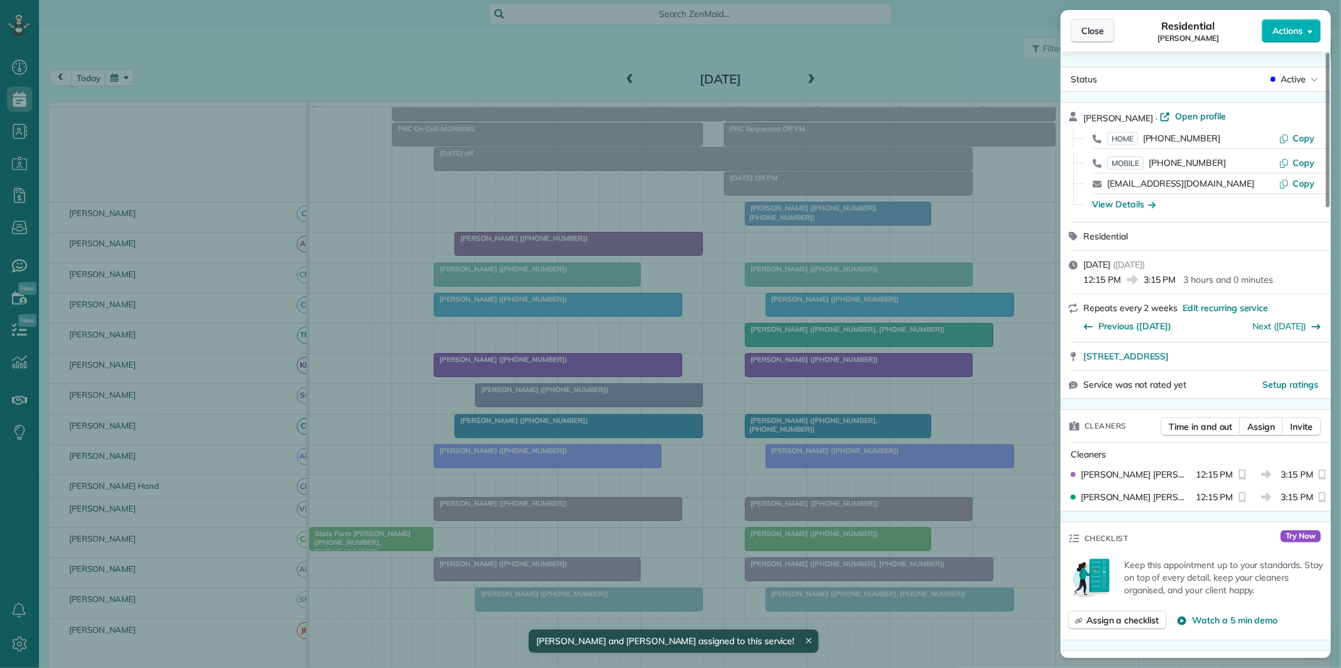
click at [1108, 30] on button "Close" at bounding box center [1093, 31] width 44 height 24
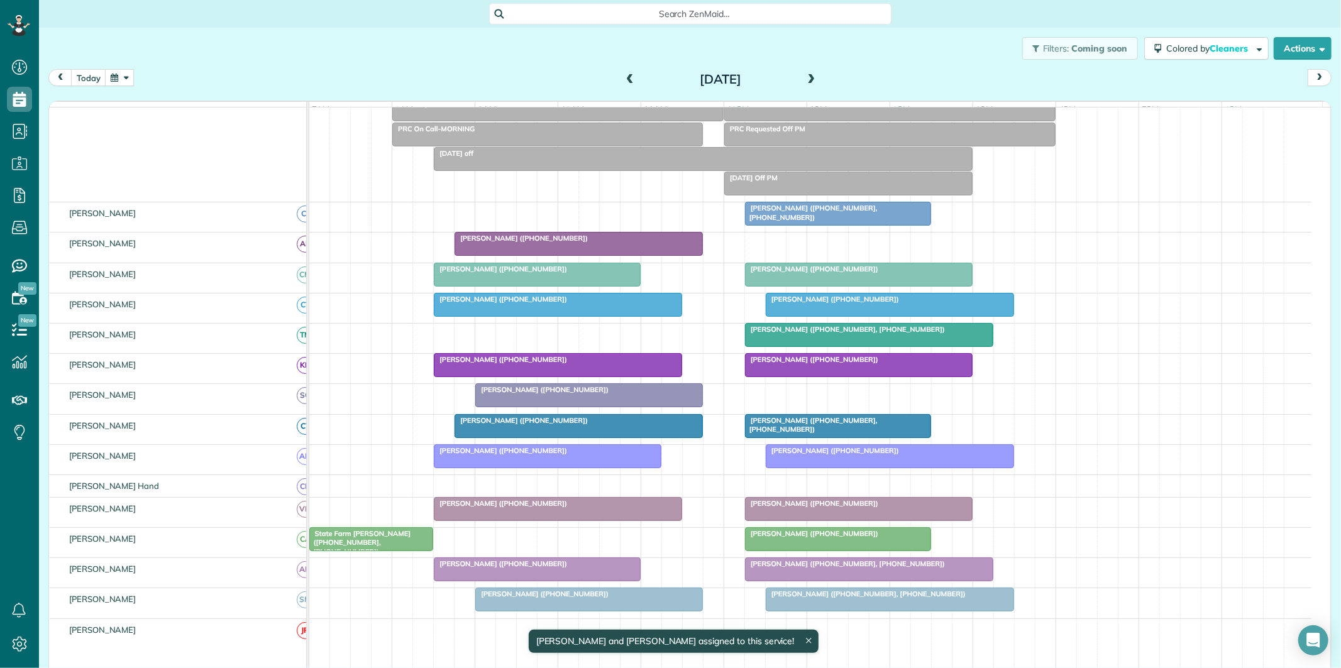
click at [825, 221] on span "Melissa Orme (+16788769253, +14043920319)" at bounding box center [810, 213] width 133 height 18
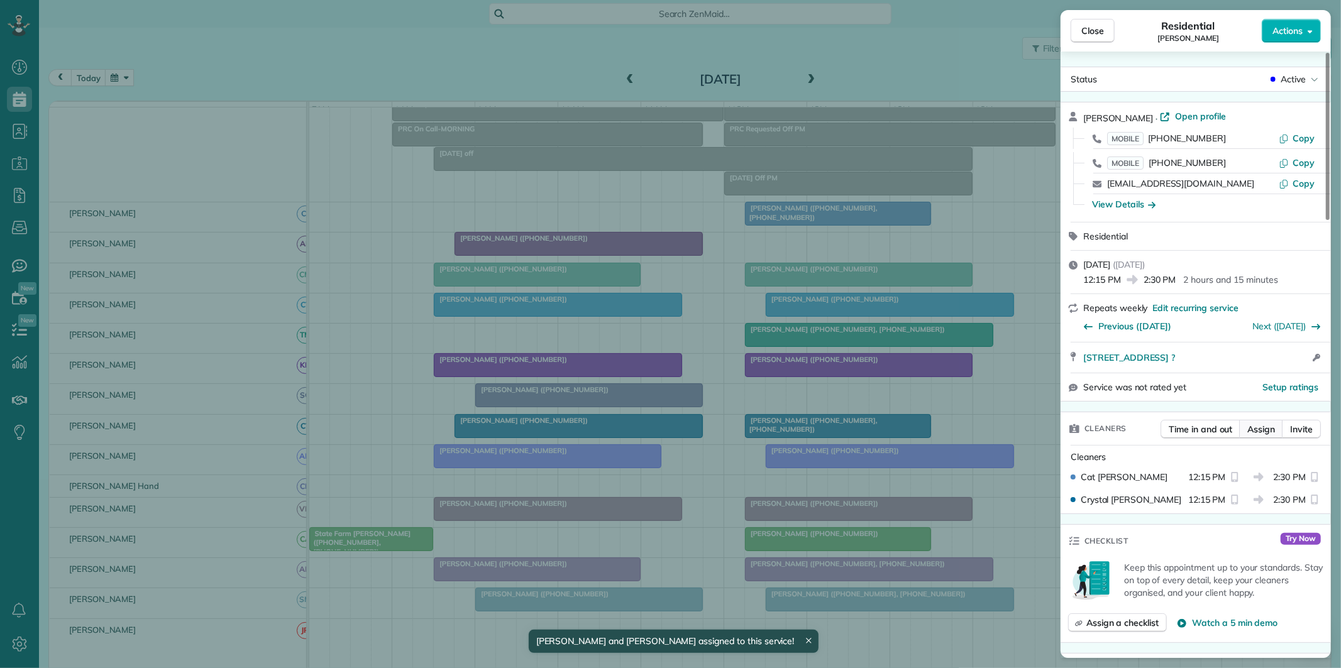
click at [1264, 426] on span "Assign" at bounding box center [1261, 429] width 28 height 13
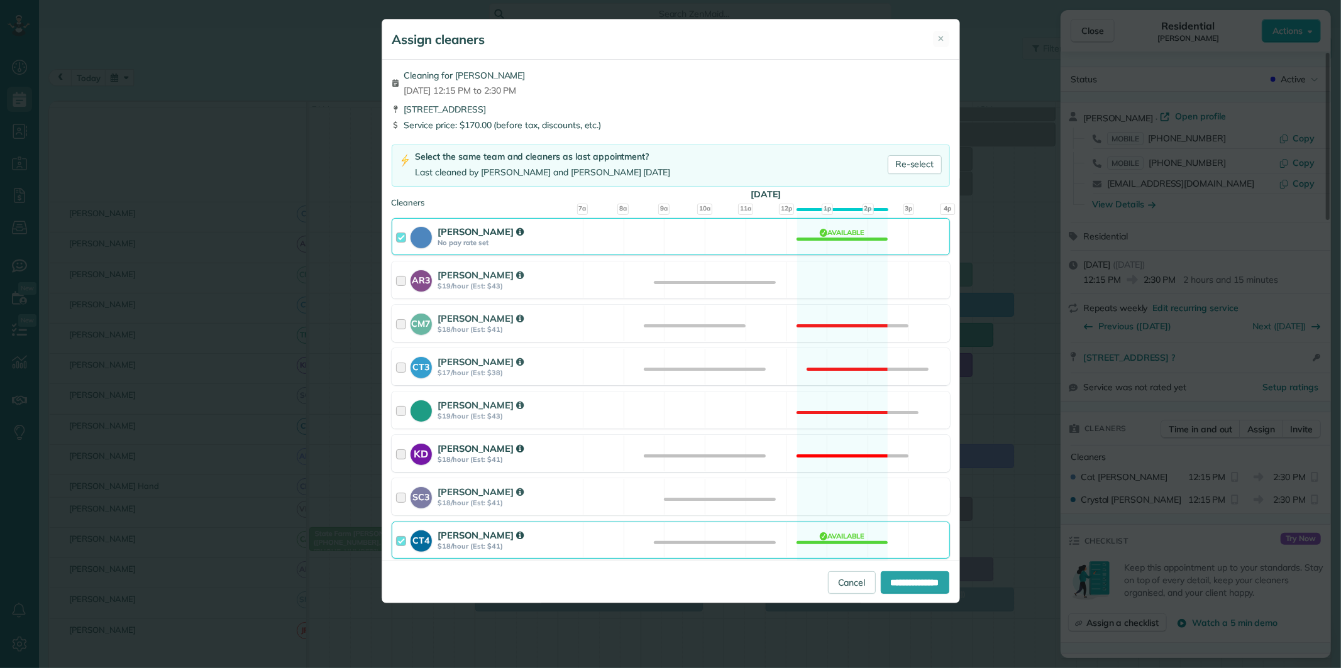
drag, startPoint x: 824, startPoint y: 495, endPoint x: 827, endPoint y: 468, distance: 27.3
click at [824, 491] on div "SC3 Stephanie Cruz $18/hour (Est: $41) Available" at bounding box center [671, 496] width 558 height 37
click at [815, 234] on div "Cat Jacobson No pay rate set Available" at bounding box center [671, 236] width 558 height 37
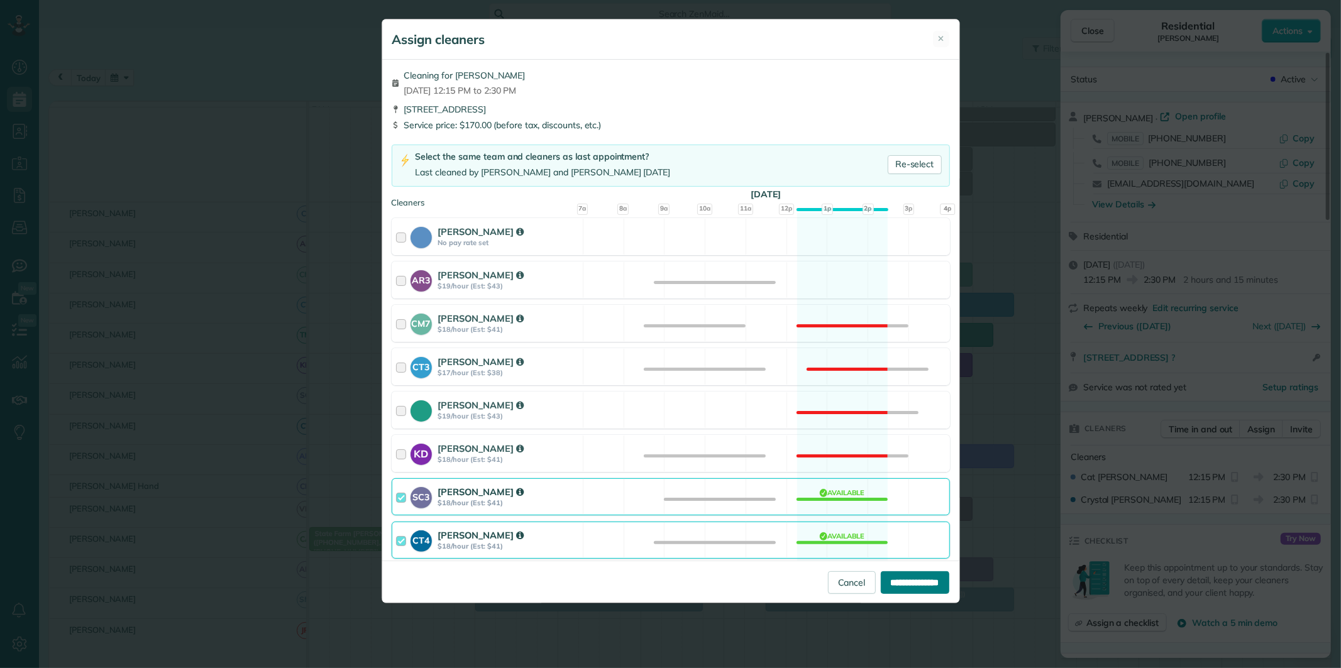
click at [913, 579] on input "**********" at bounding box center [915, 582] width 69 height 23
type input "**********"
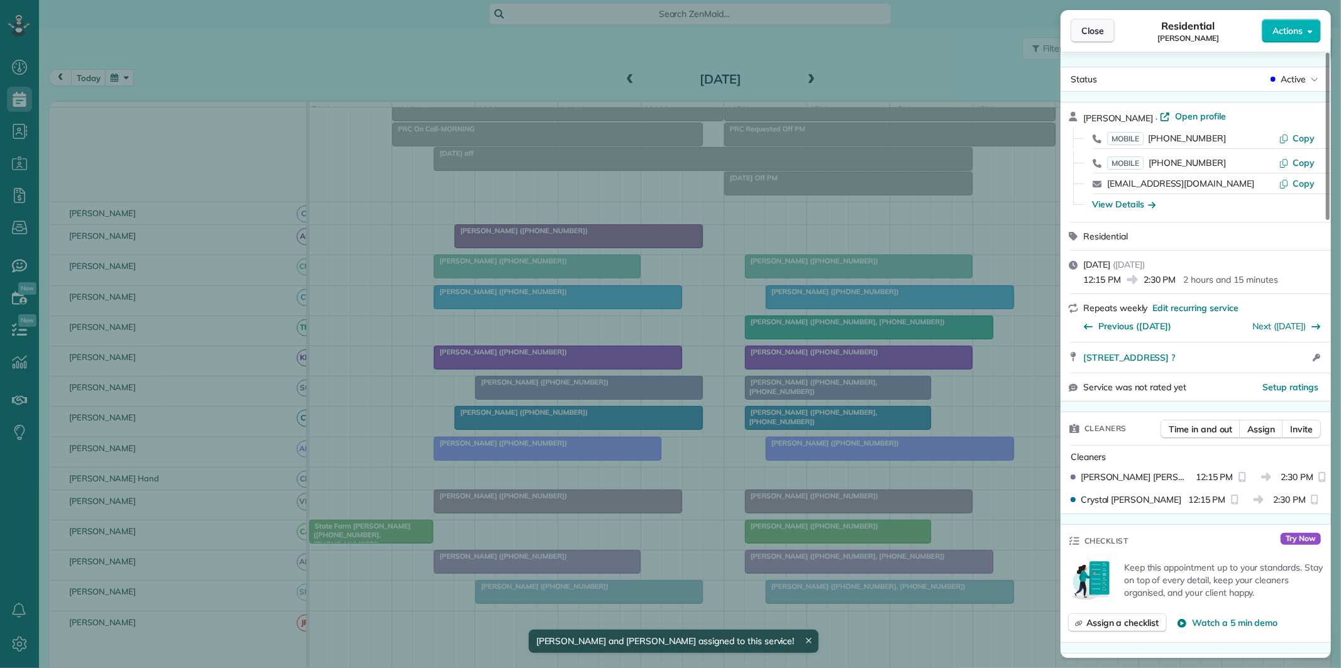
click at [1098, 28] on span "Close" at bounding box center [1092, 31] width 23 height 13
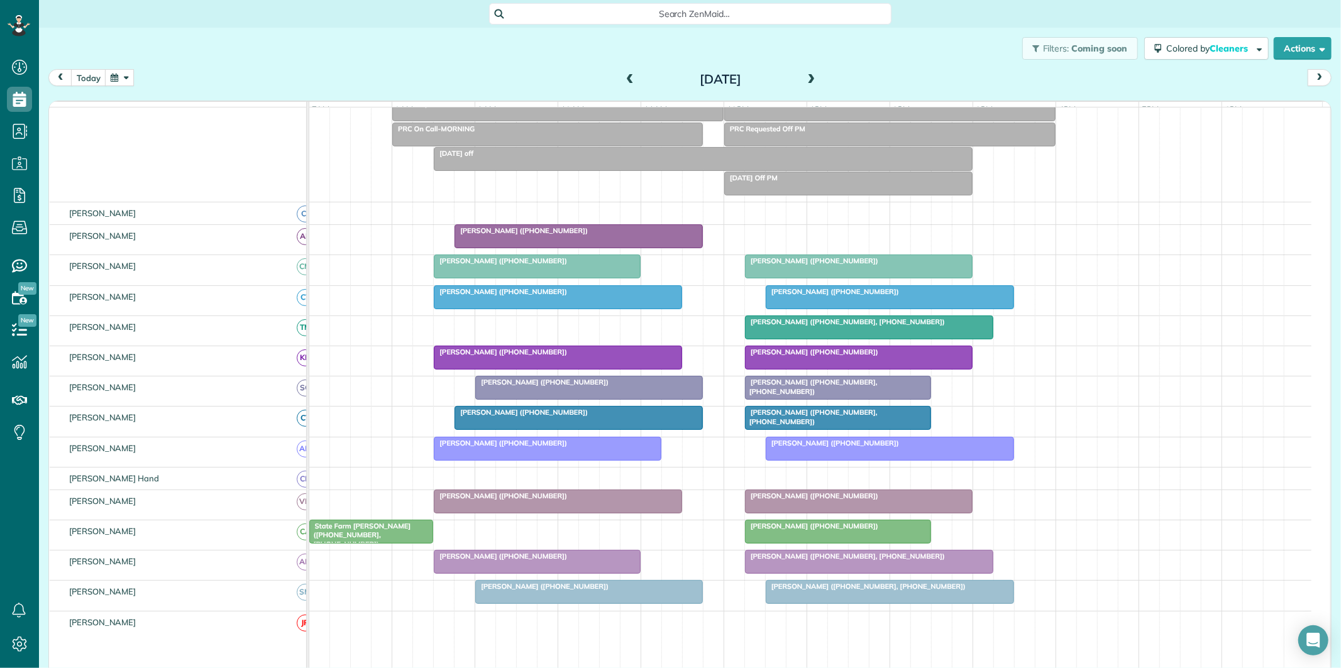
click at [810, 79] on span at bounding box center [812, 79] width 14 height 11
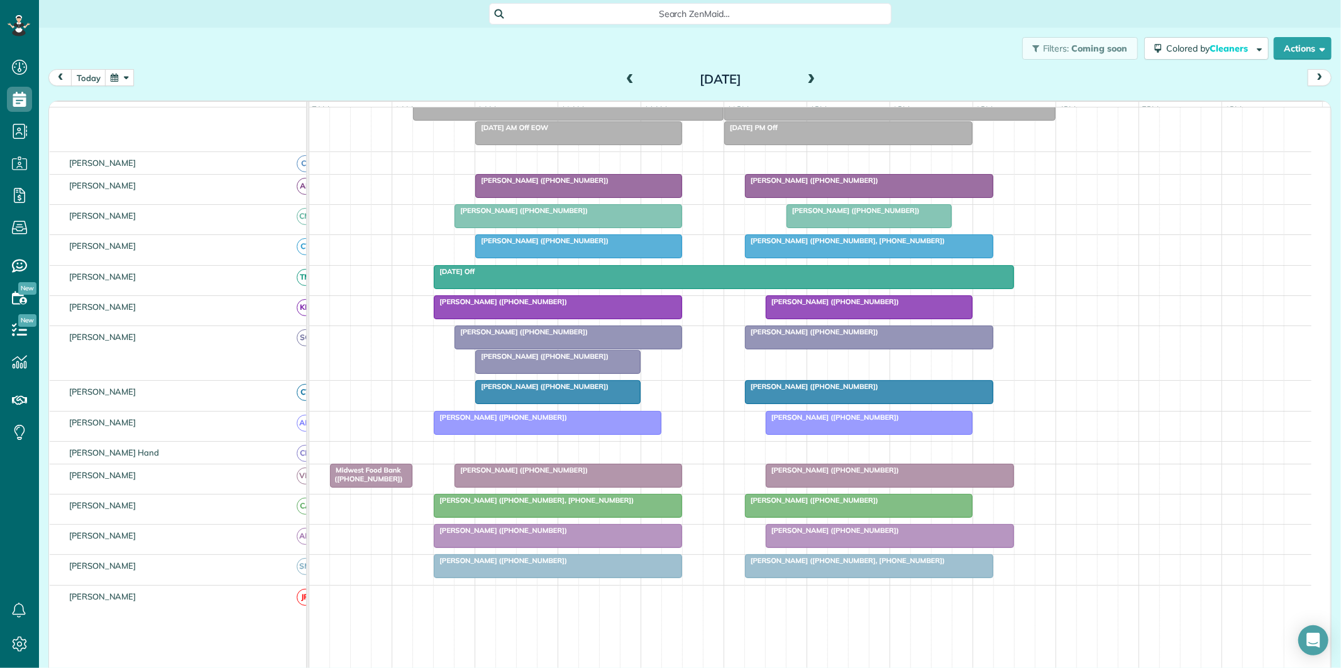
scroll to position [140, 0]
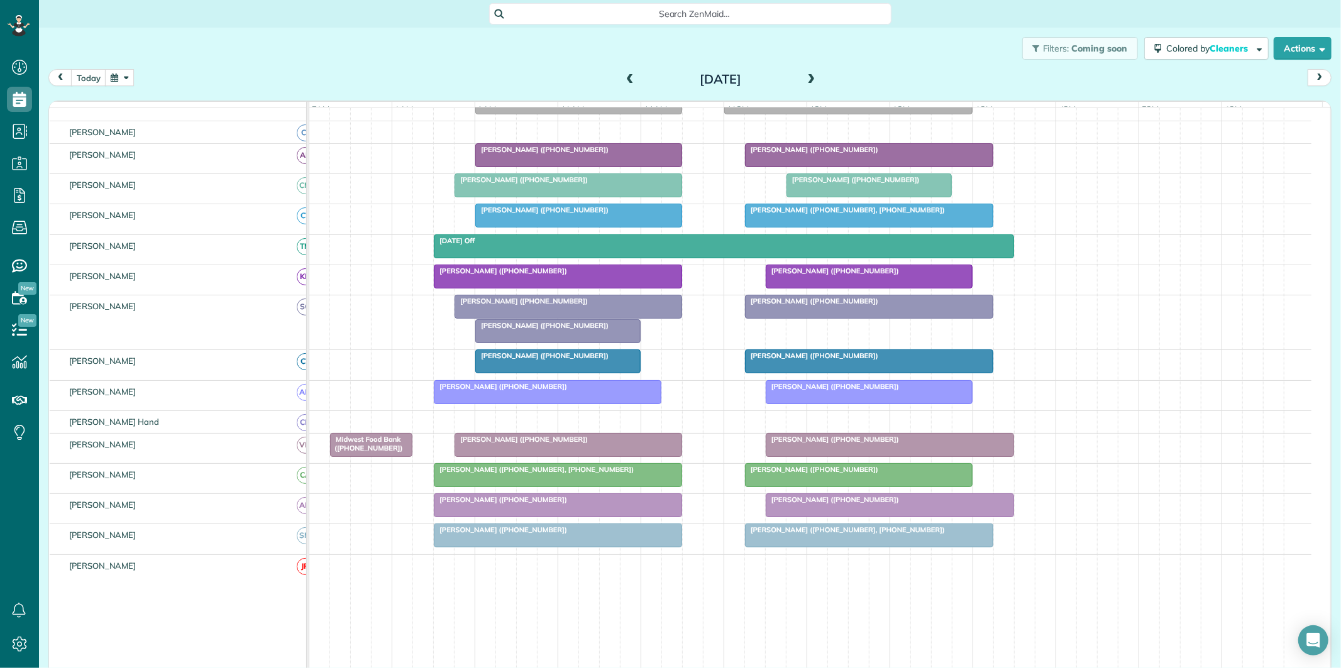
click at [546, 226] on div at bounding box center [579, 215] width 206 height 23
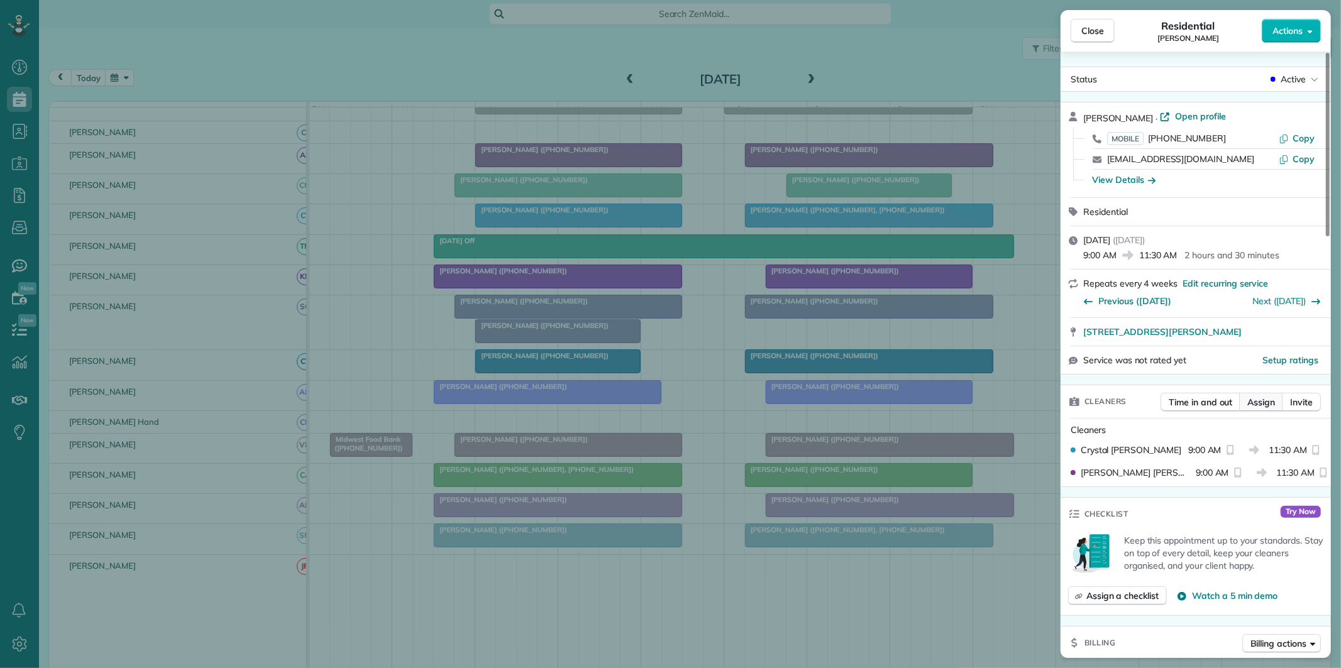
click at [1262, 399] on span "Assign" at bounding box center [1261, 402] width 28 height 13
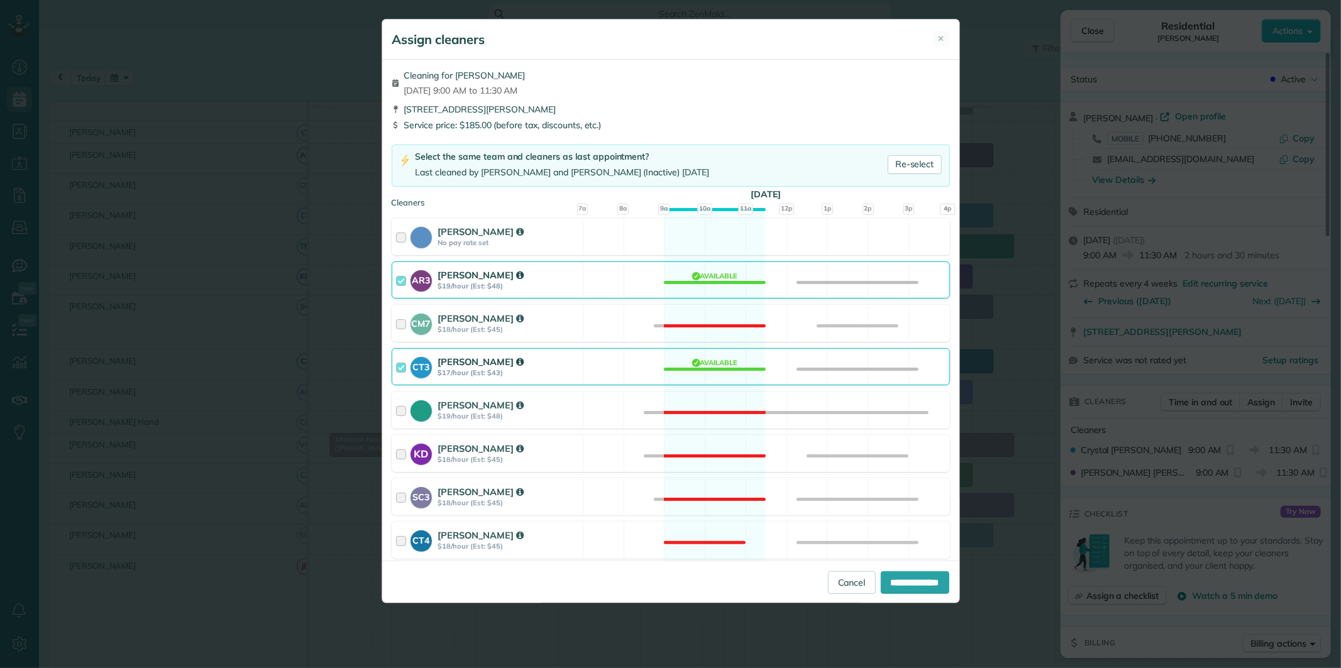
click at [719, 367] on div "CT3 Crystal Todd $17/hour (Est: $43) Available" at bounding box center [671, 366] width 558 height 37
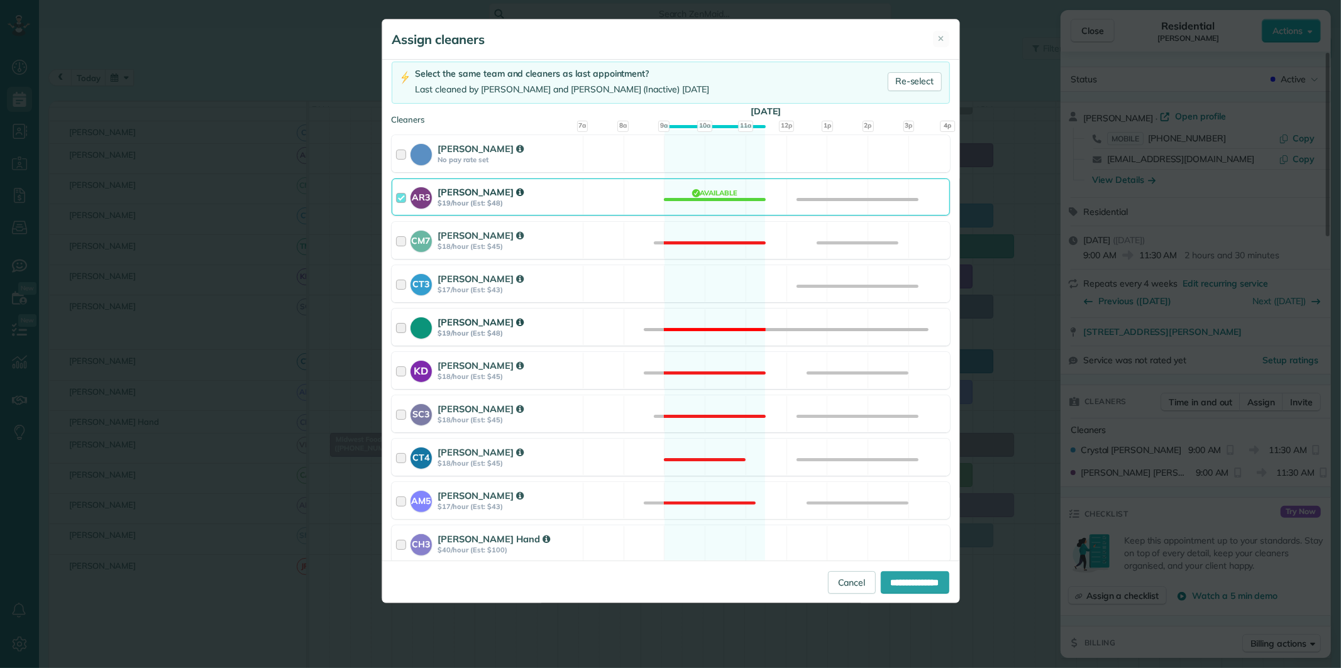
scroll to position [209, 0]
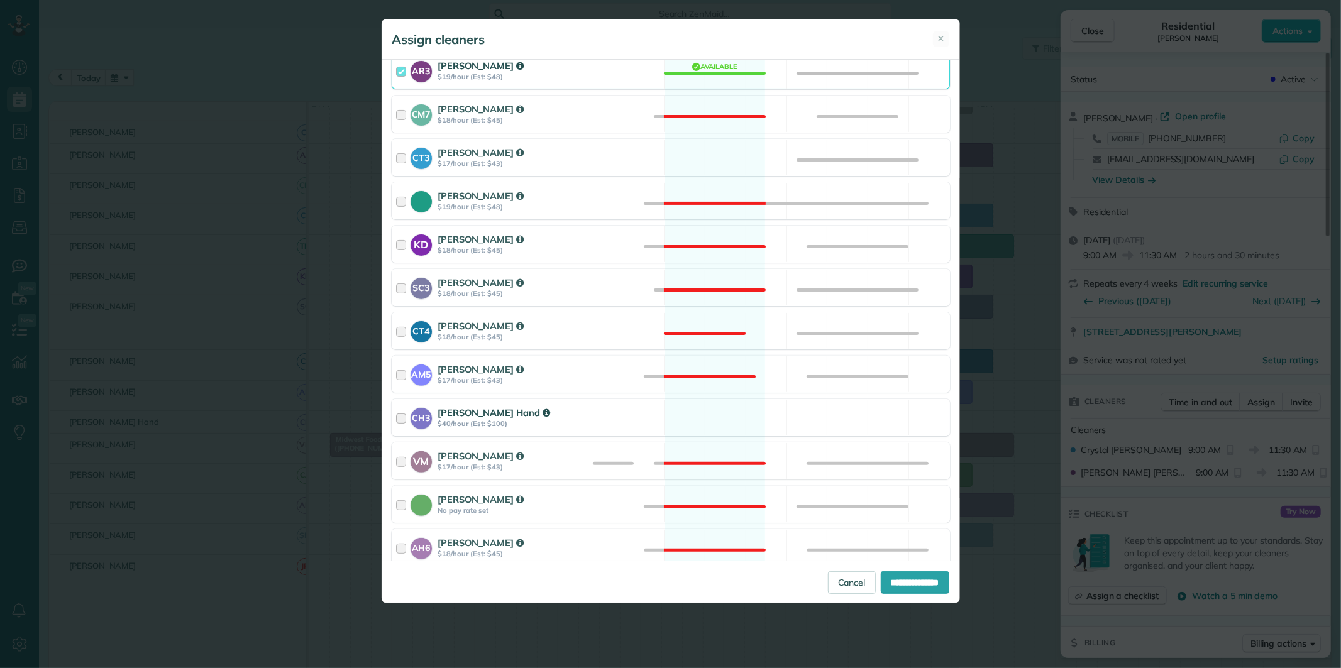
click at [712, 417] on div "CH3 Cortney Hand $40/hour (Est: $100) Available" at bounding box center [671, 417] width 558 height 37
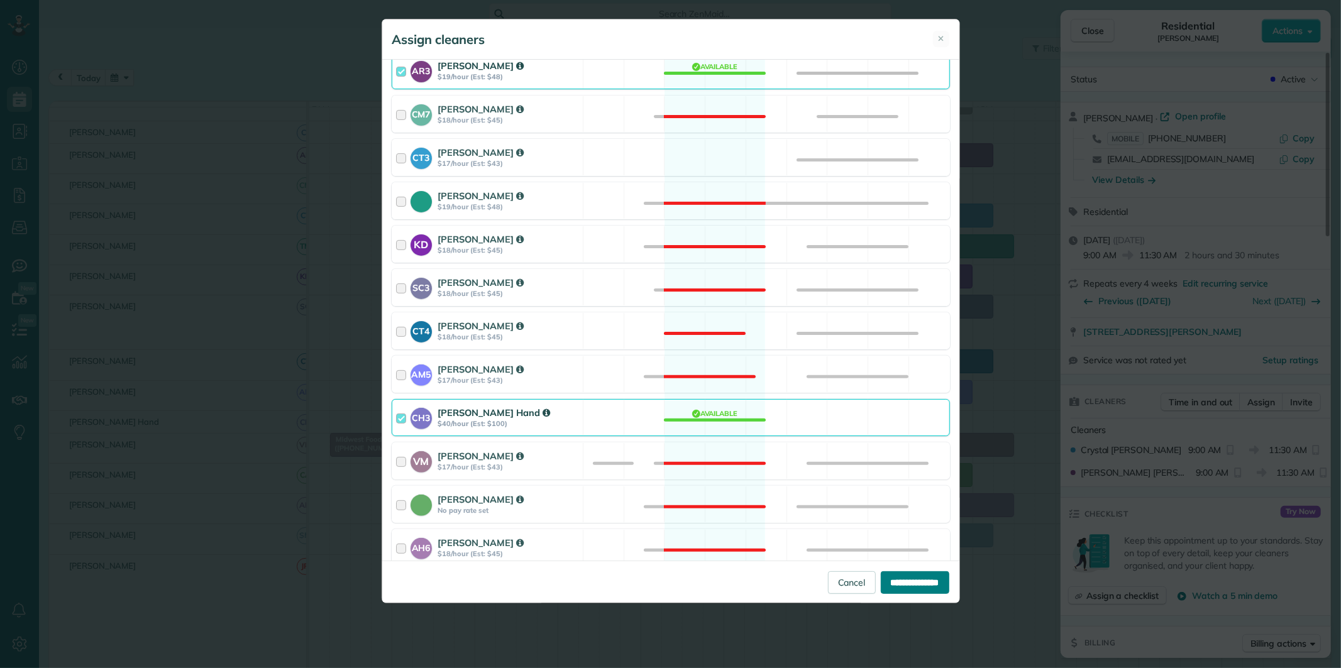
click at [903, 580] on input "**********" at bounding box center [915, 582] width 69 height 23
type input "**********"
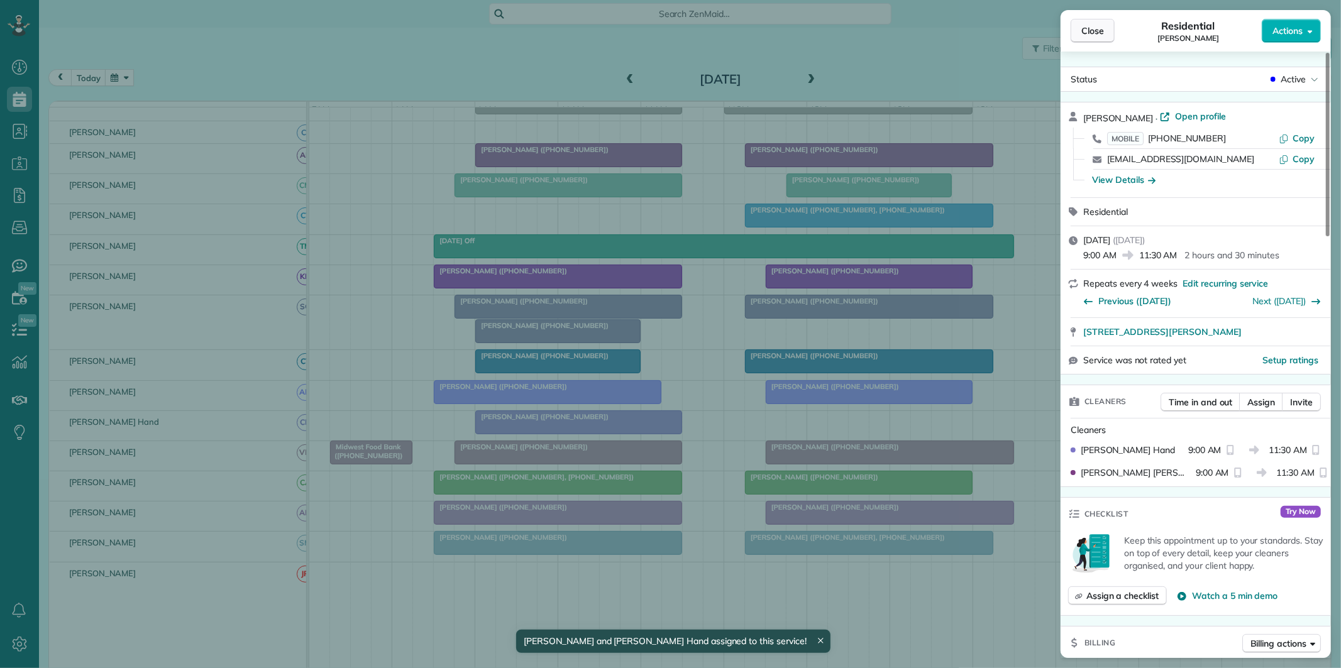
click at [1082, 33] on span "Close" at bounding box center [1092, 31] width 23 height 13
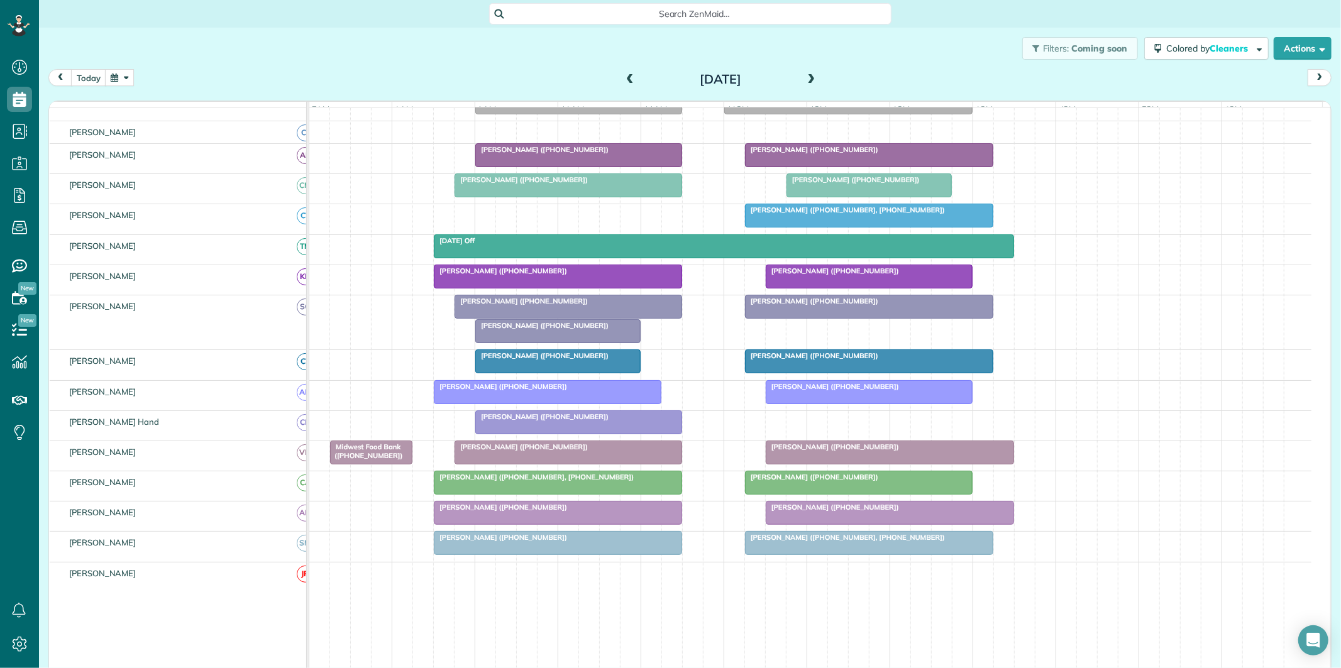
click at [539, 306] on span "Adrian Williams (+16787945929)" at bounding box center [521, 301] width 135 height 9
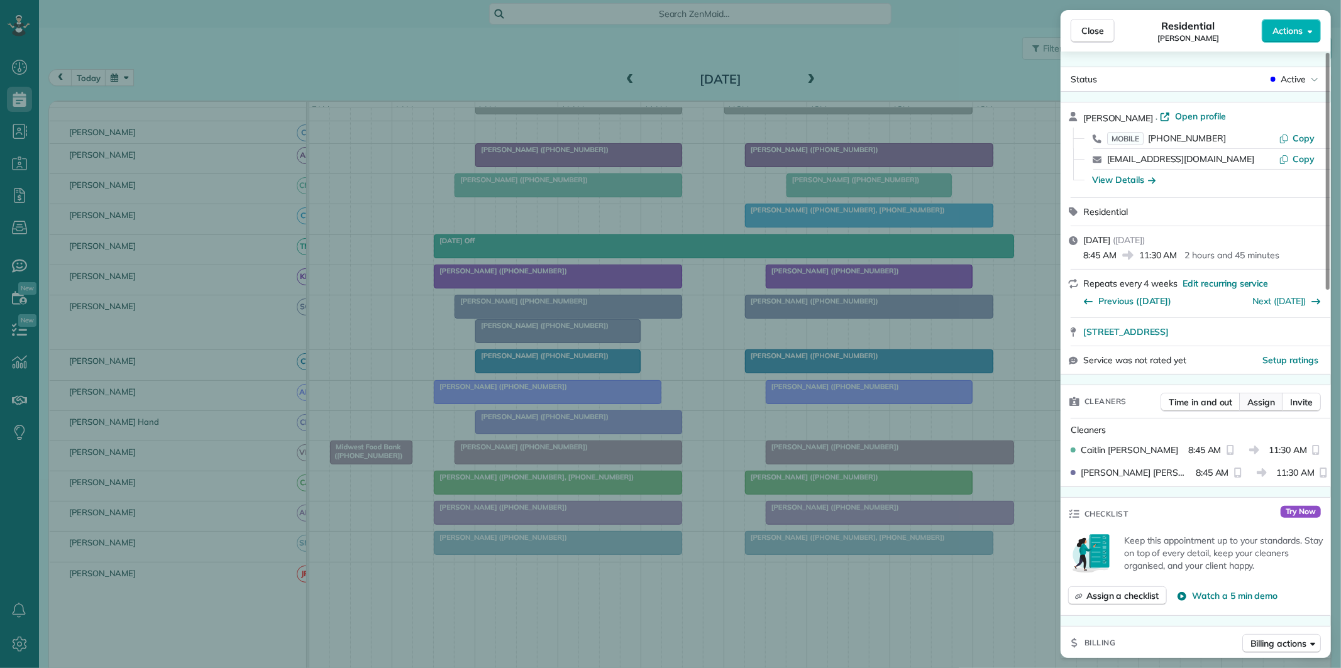
click at [1258, 401] on span "Assign" at bounding box center [1261, 402] width 28 height 13
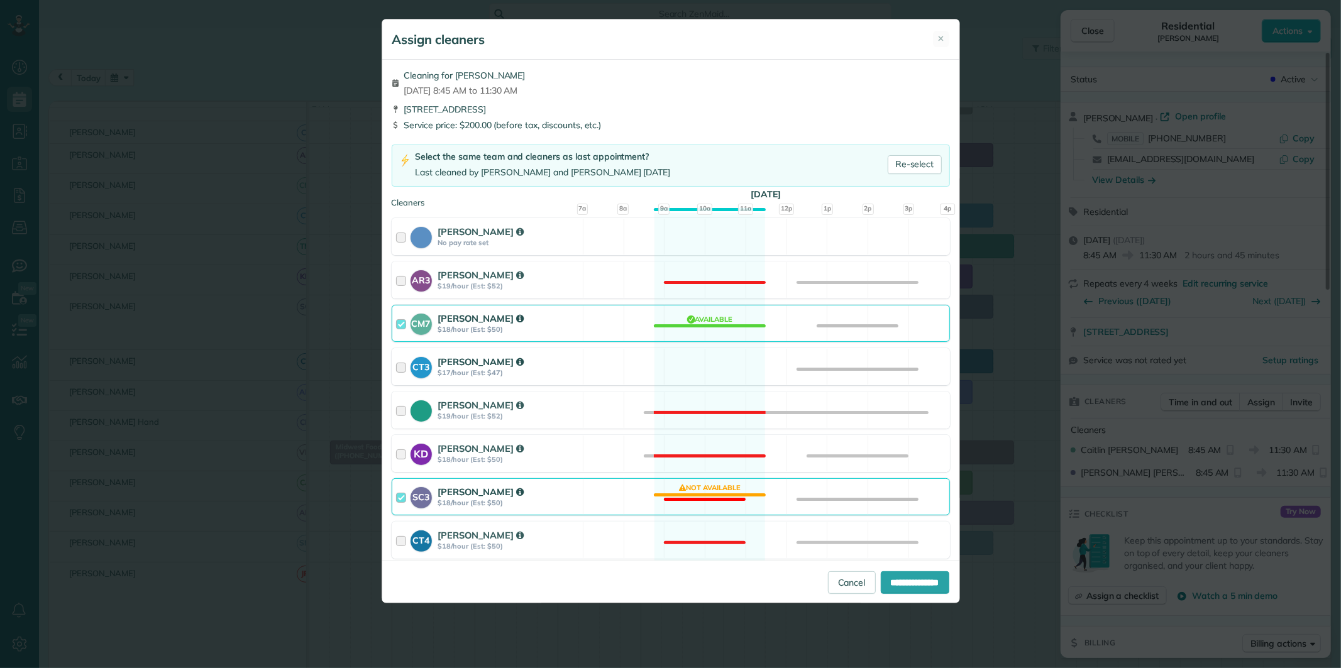
click at [703, 368] on div "CT3 Crystal Todd $17/hour (Est: $47) Available" at bounding box center [671, 366] width 558 height 37
click at [717, 492] on div "SC3 Stephanie Cruz $18/hour (Est: $50) Not available" at bounding box center [671, 496] width 558 height 37
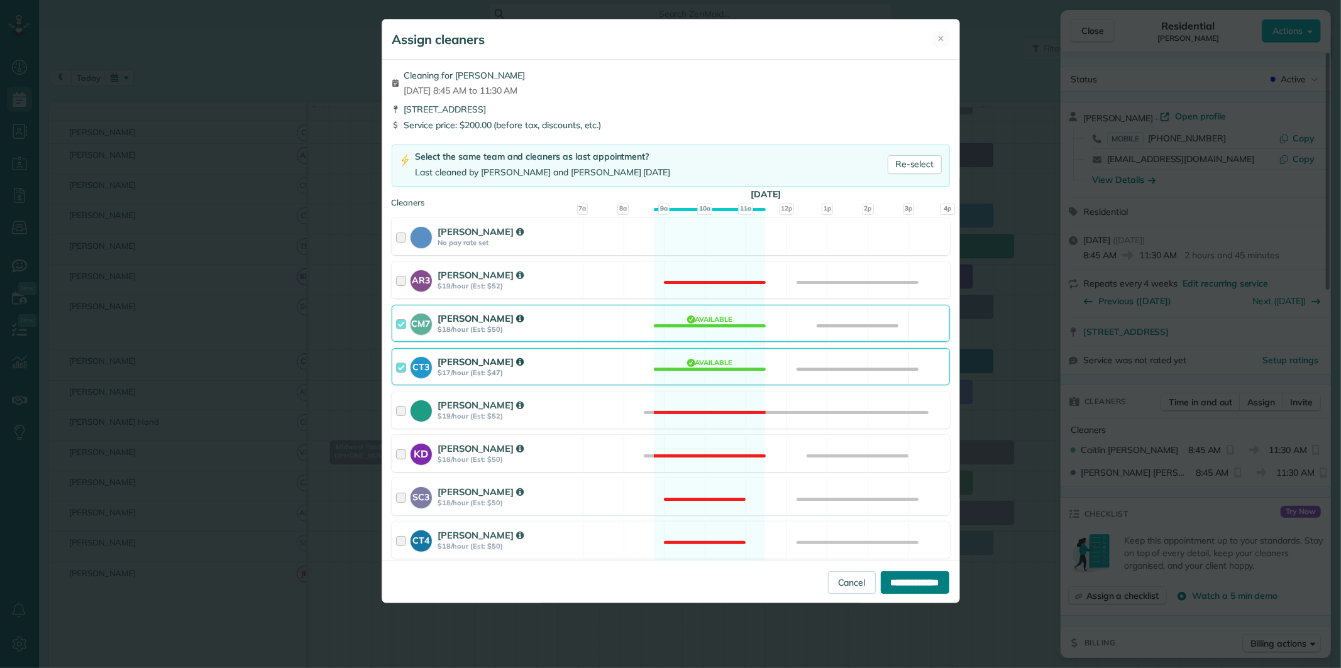
click at [912, 582] on input "**********" at bounding box center [915, 582] width 69 height 23
type input "**********"
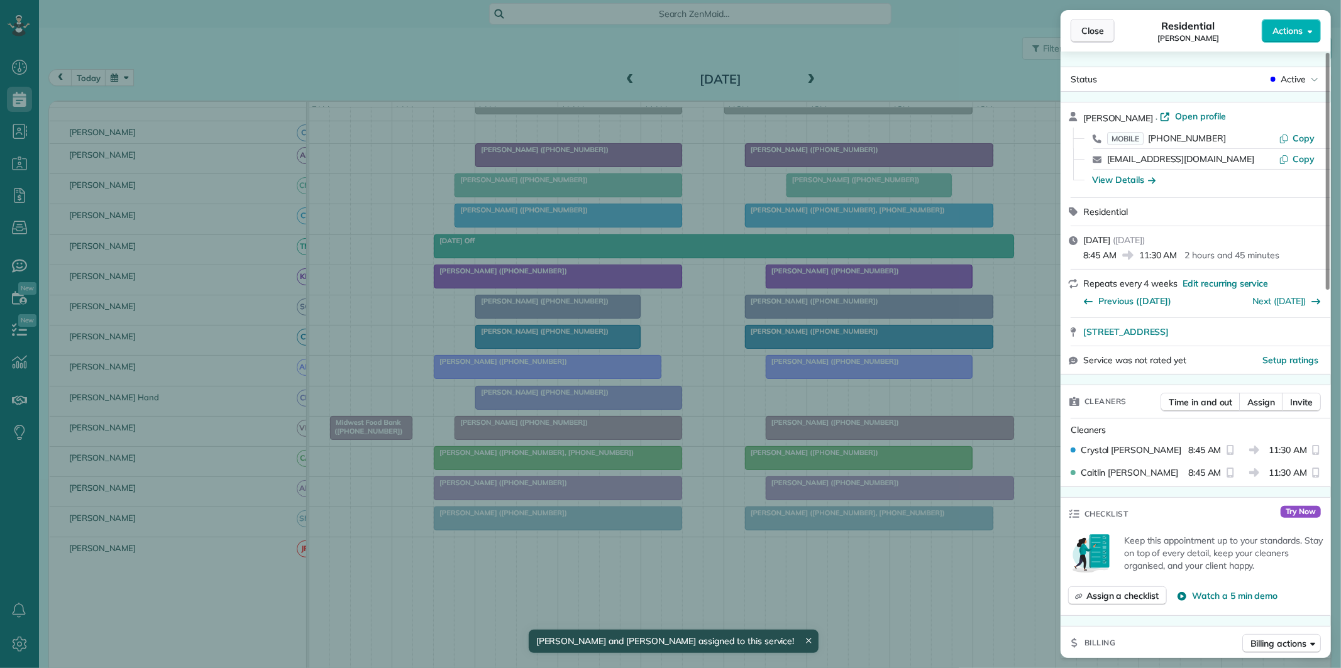
click at [1100, 31] on span "Close" at bounding box center [1092, 31] width 23 height 13
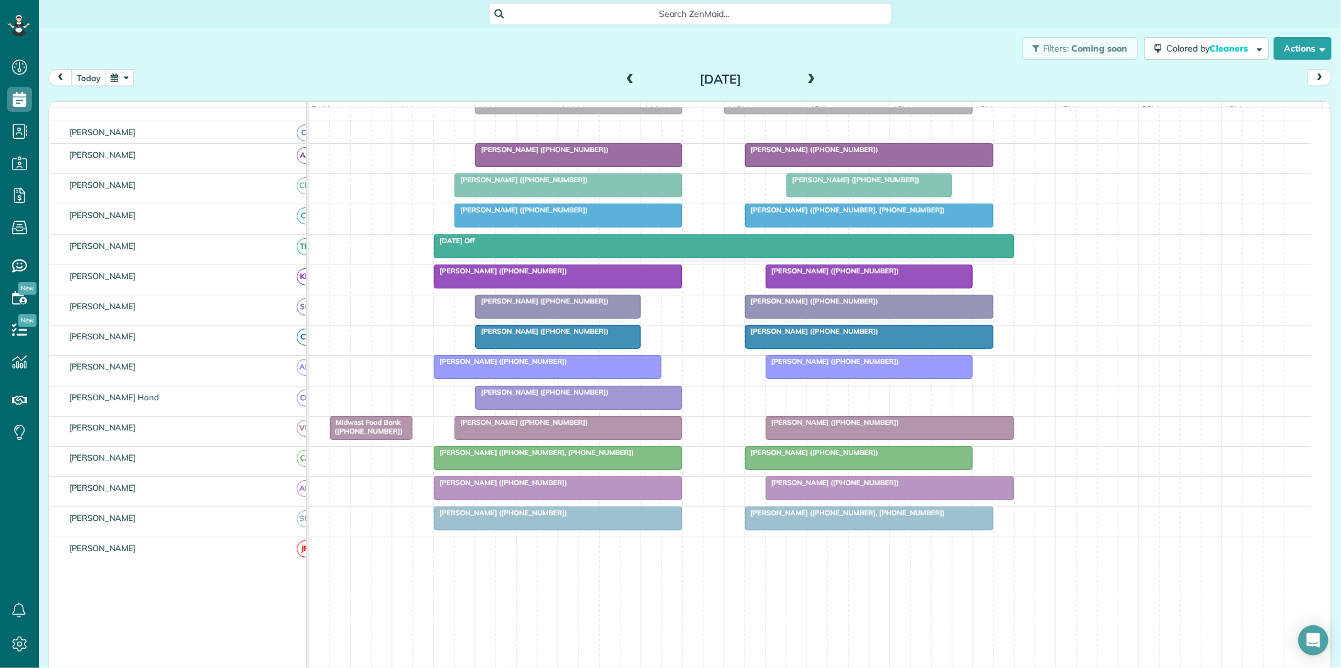
click at [571, 397] on div "Madeline Giles (+14049878183)" at bounding box center [578, 392] width 199 height 9
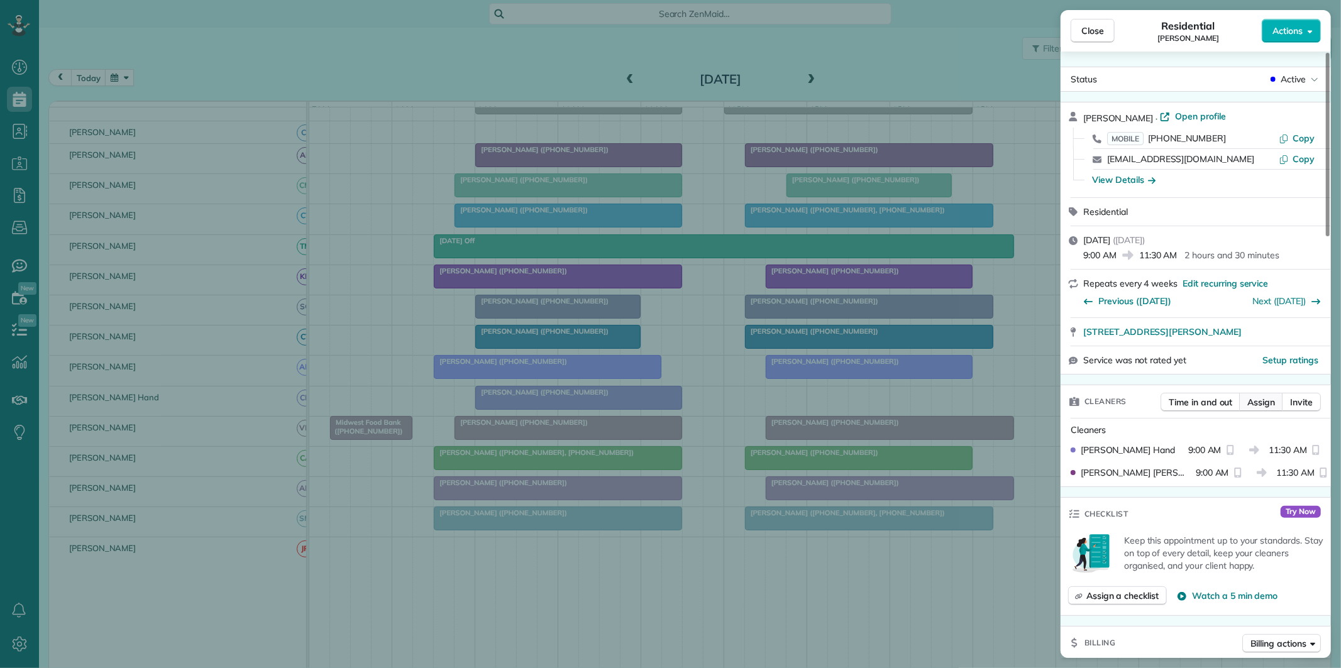
click at [1259, 404] on span "Assign" at bounding box center [1261, 402] width 28 height 13
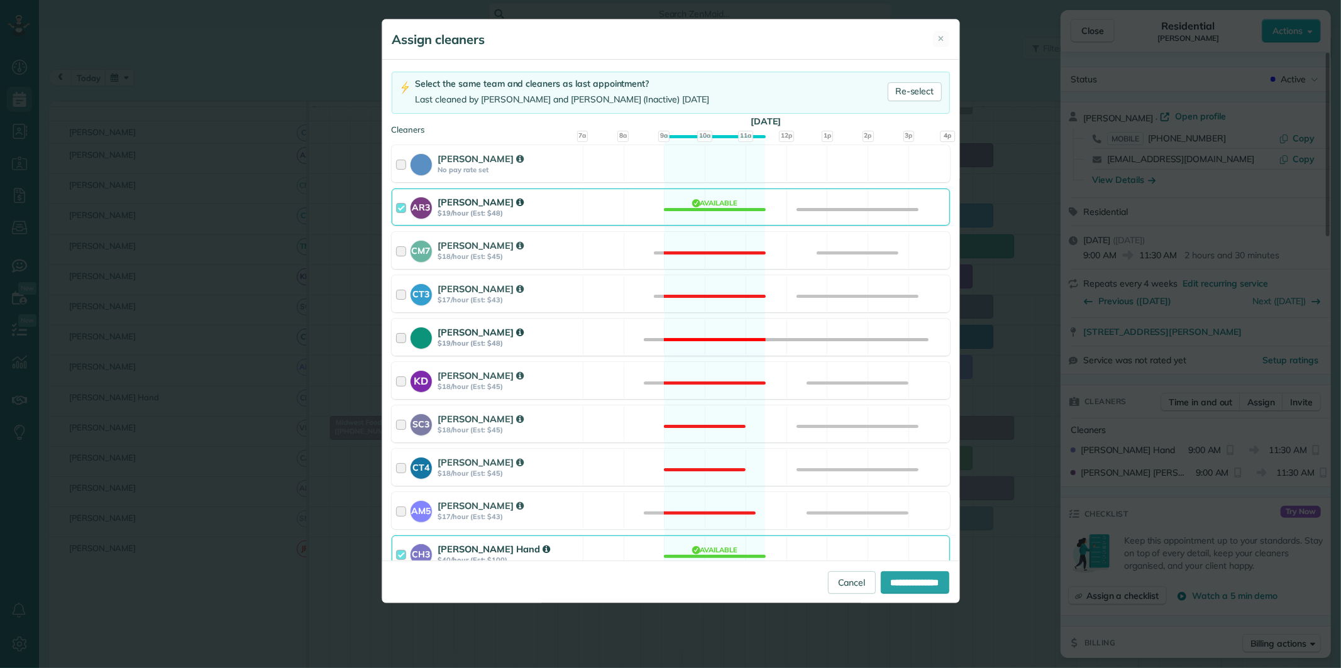
scroll to position [209, 0]
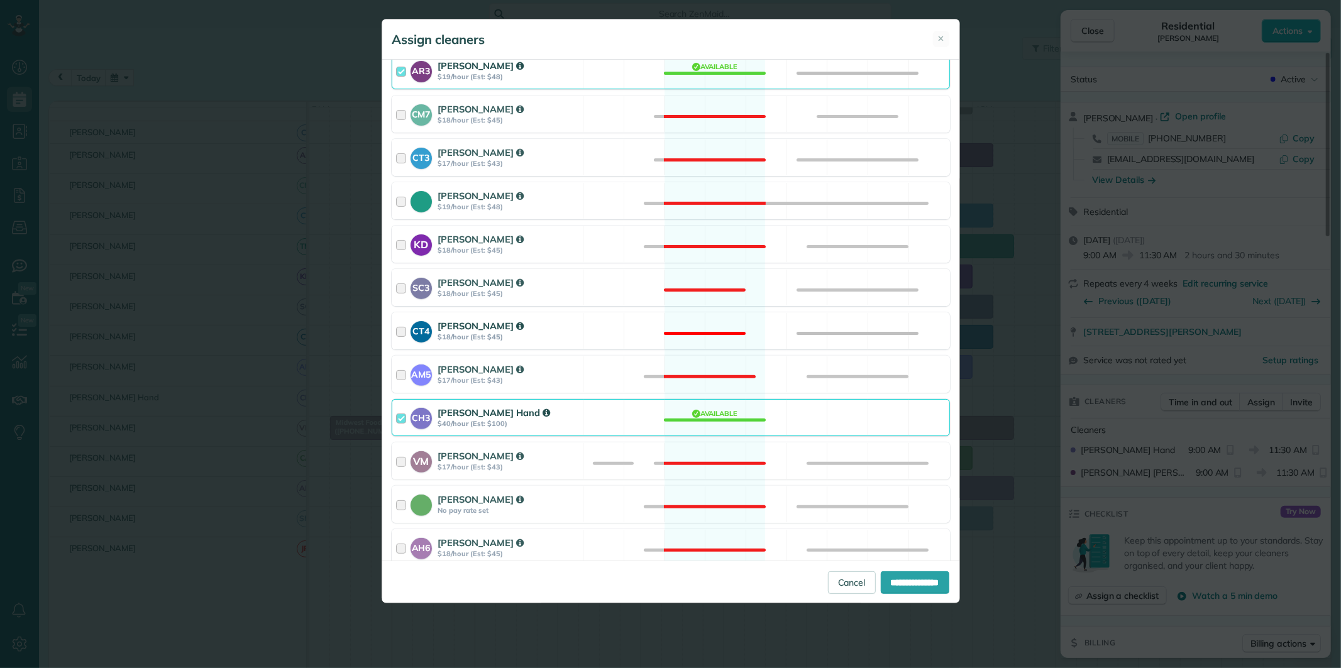
click at [703, 324] on div "CT4 Crystal Treece $18/hour (Est: $45) Not available" at bounding box center [671, 330] width 558 height 37
click at [719, 415] on div "CH3 Cortney Hand $40/hour (Est: $100) Available" at bounding box center [671, 417] width 558 height 37
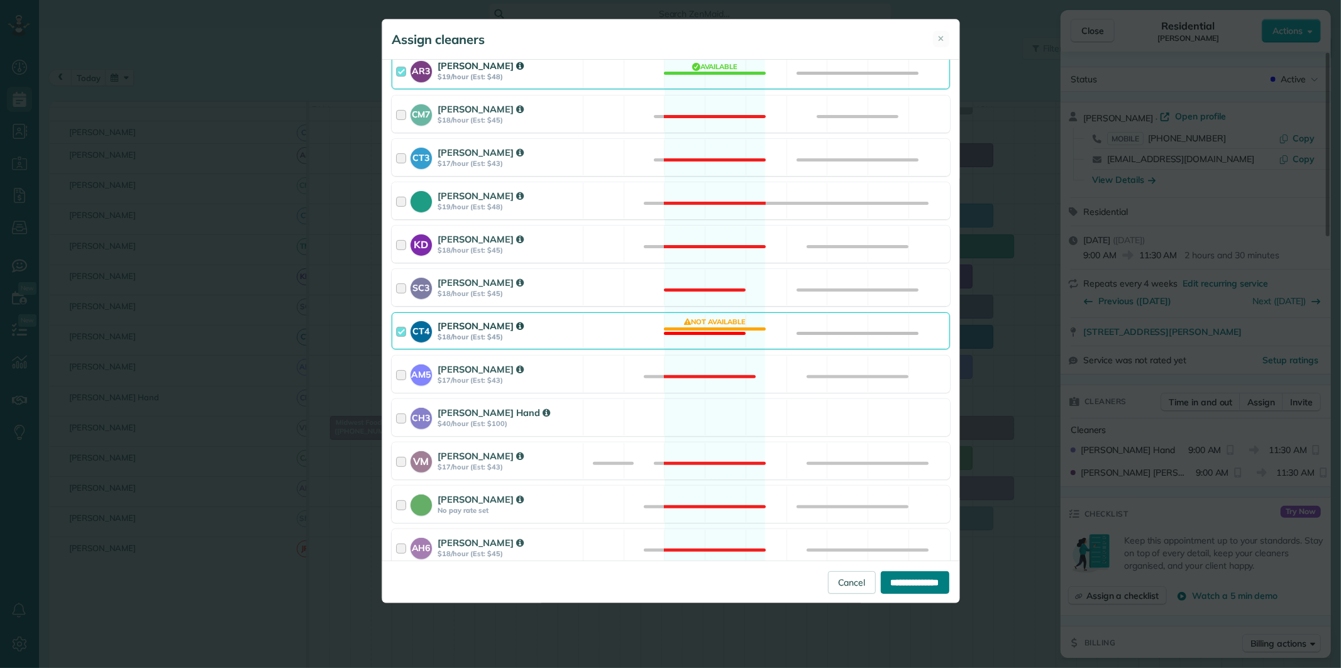
click at [902, 576] on input "**********" at bounding box center [915, 582] width 69 height 23
type input "**********"
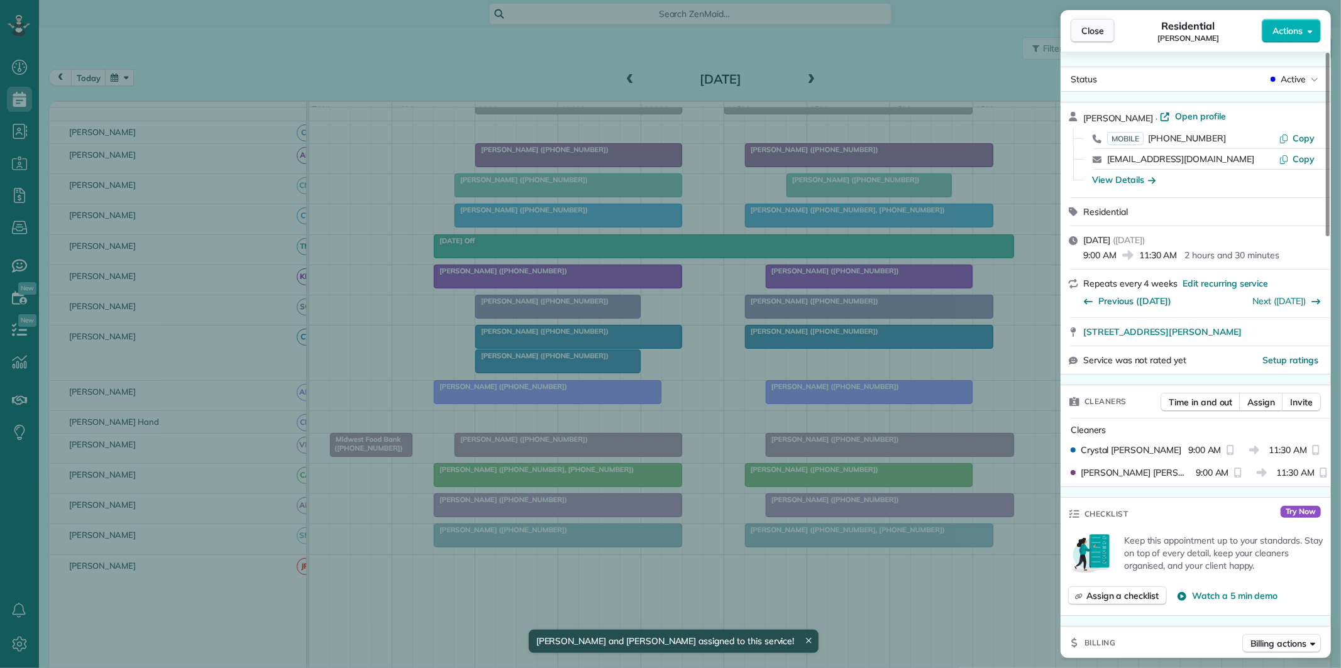
click at [1098, 30] on span "Close" at bounding box center [1092, 31] width 23 height 13
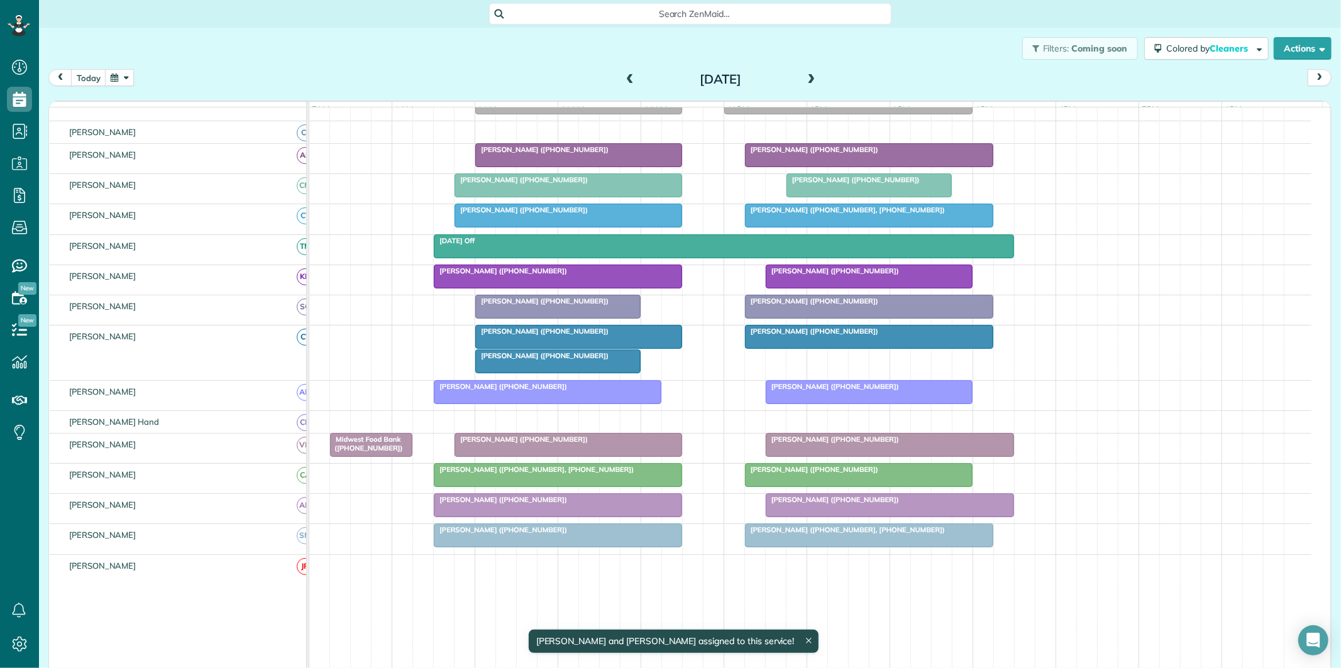
click at [551, 360] on span "Troy Danahey (+12692523380)" at bounding box center [542, 355] width 135 height 9
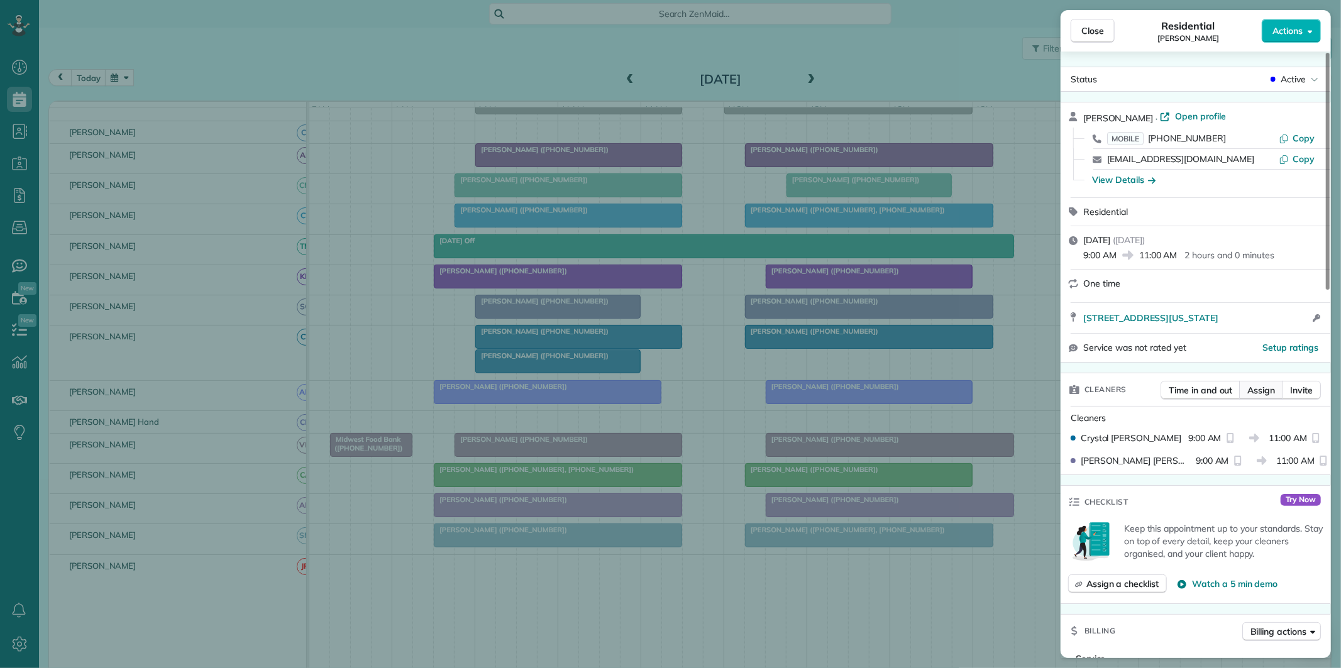
click at [1269, 394] on span "Assign" at bounding box center [1261, 390] width 28 height 13
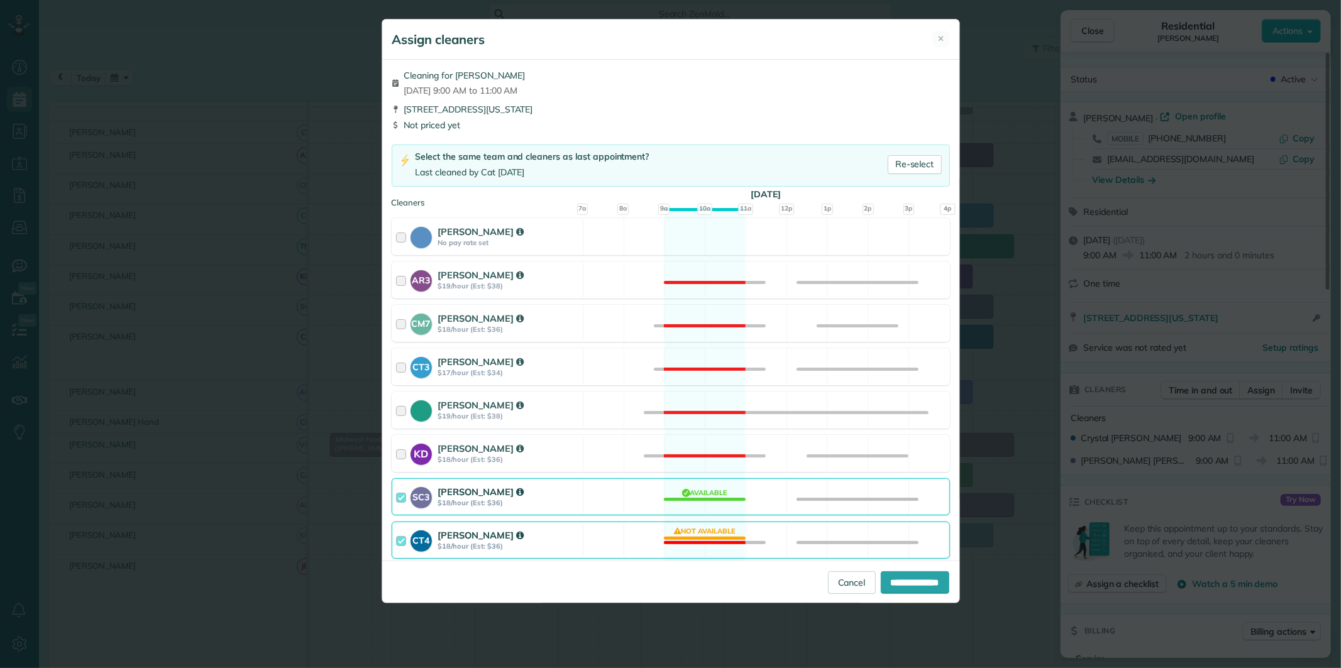
scroll to position [209, 0]
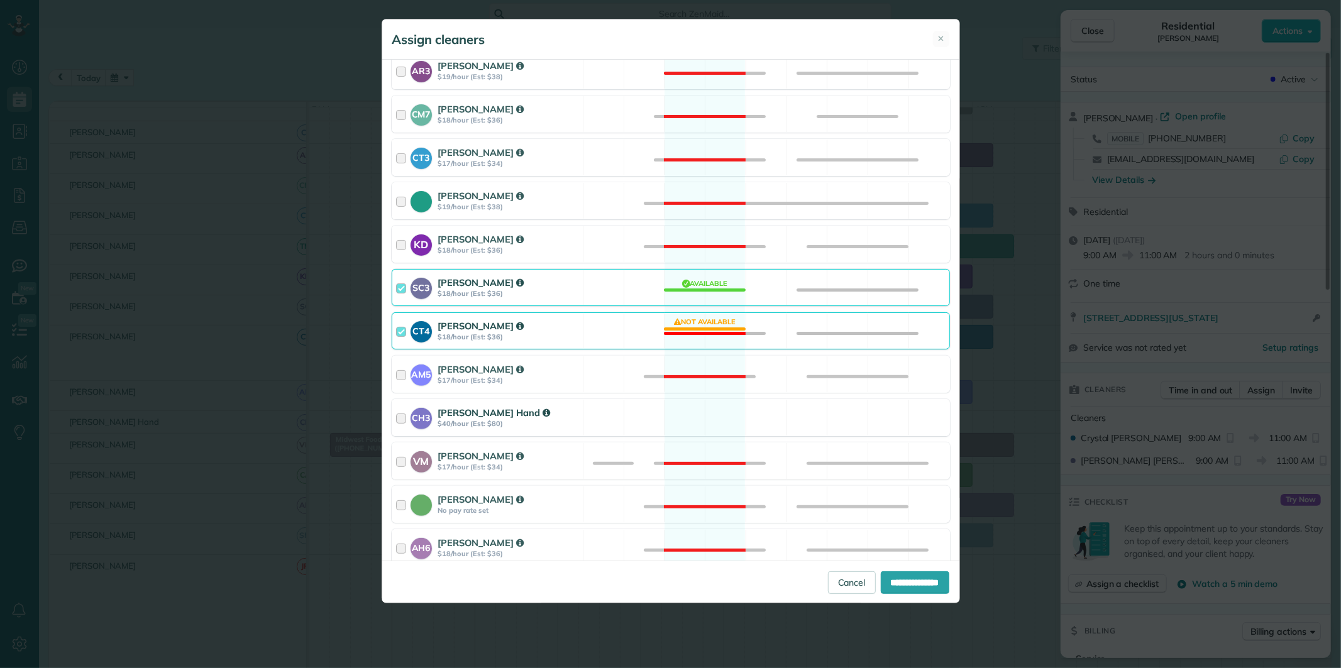
click at [707, 412] on div "CH3 Cortney Hand $40/hour (Est: $80) Available" at bounding box center [671, 417] width 558 height 37
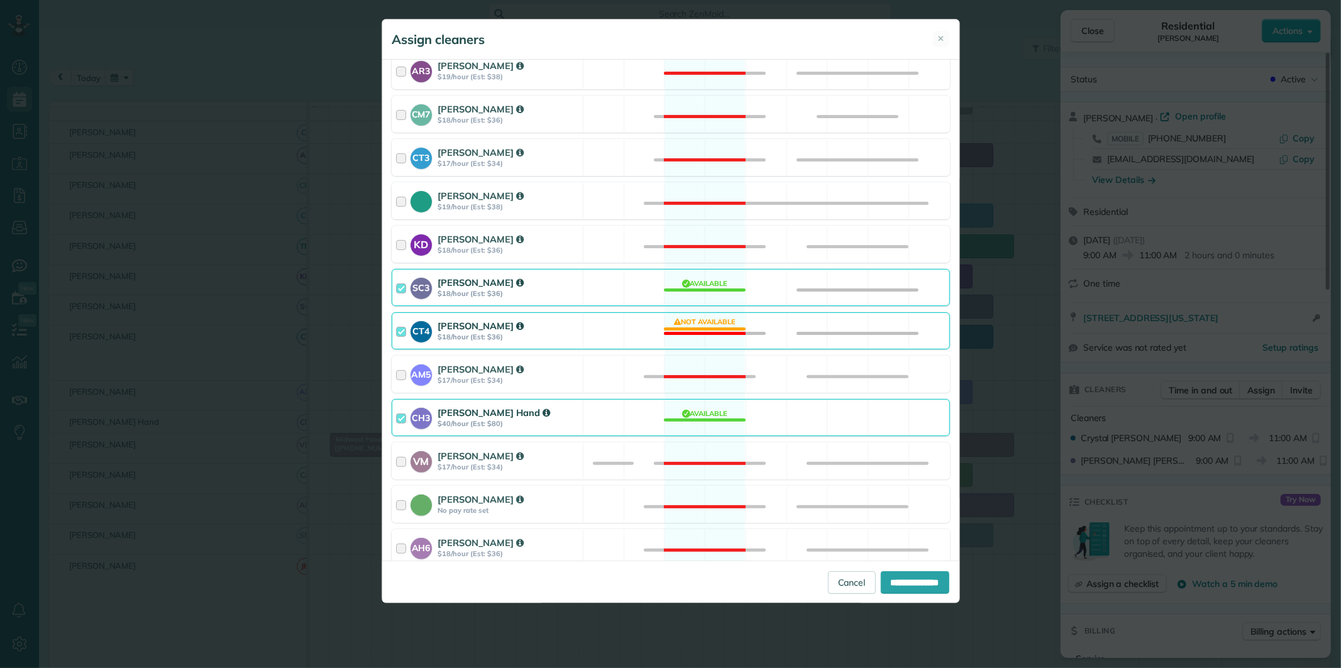
click at [712, 326] on div "CT4 Crystal Treece $18/hour (Est: $36) Not available" at bounding box center [671, 330] width 558 height 37
click at [906, 580] on input "**********" at bounding box center [915, 582] width 69 height 23
type input "**********"
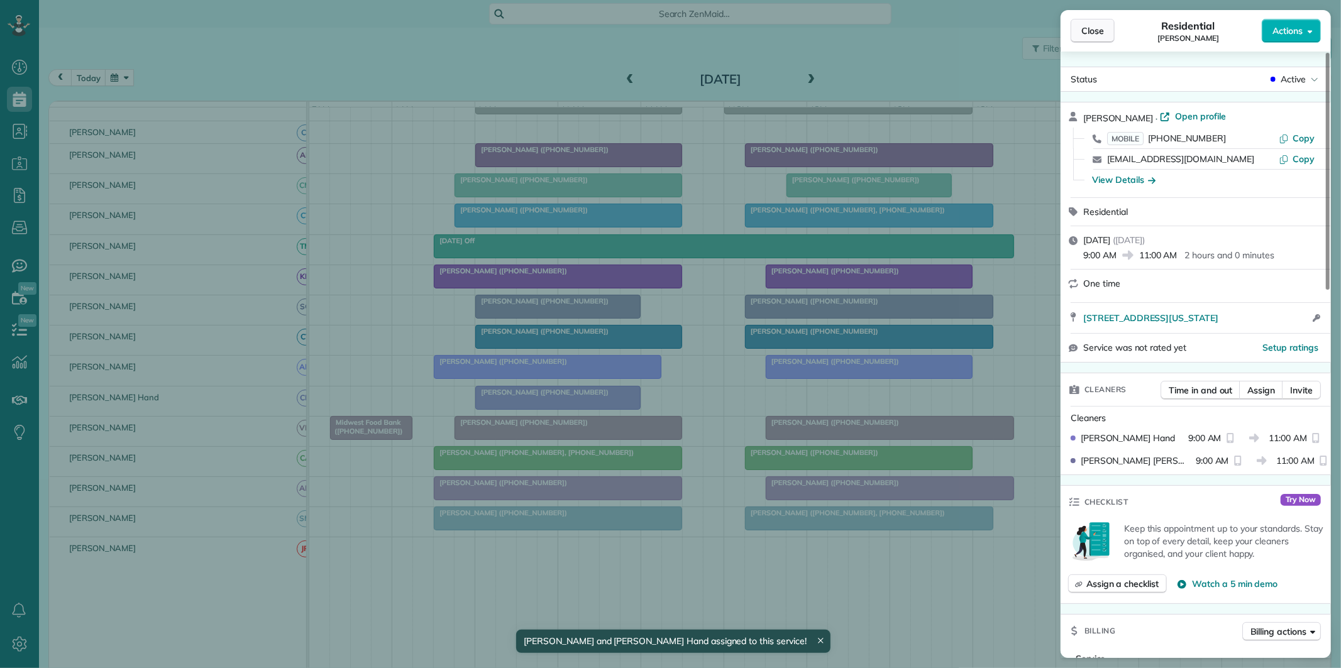
click at [1098, 31] on span "Close" at bounding box center [1092, 31] width 23 height 13
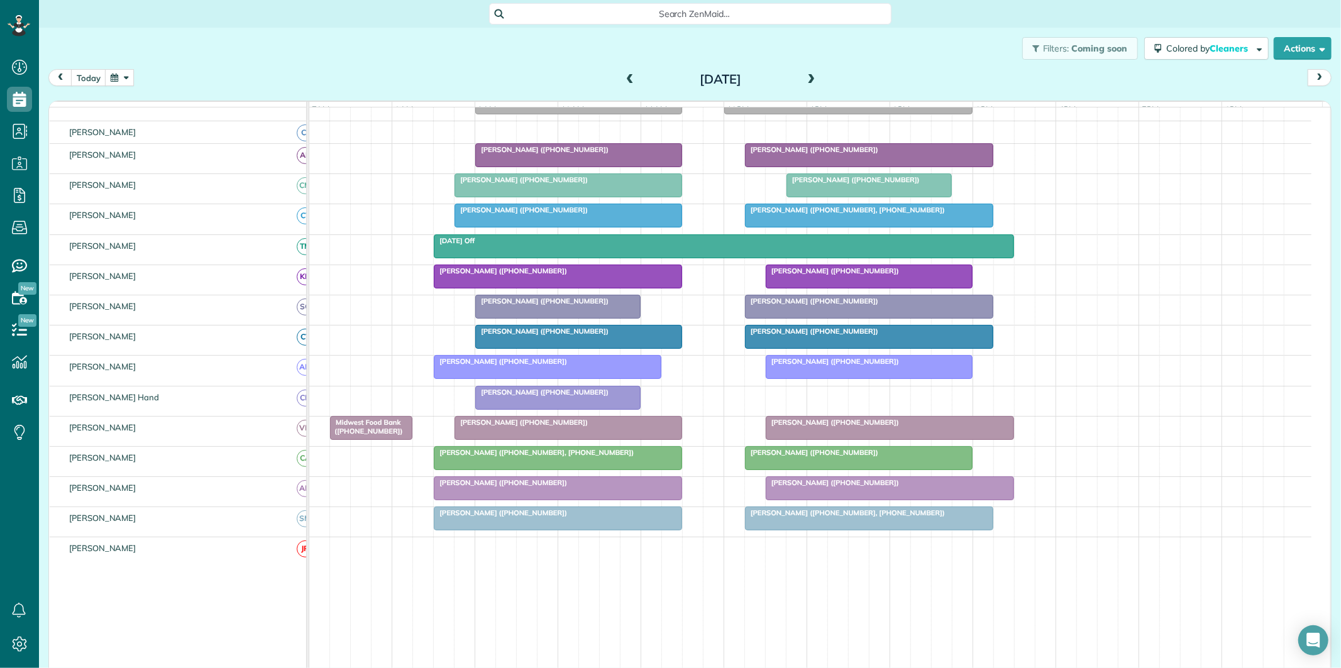
click at [875, 348] on div at bounding box center [869, 337] width 247 height 23
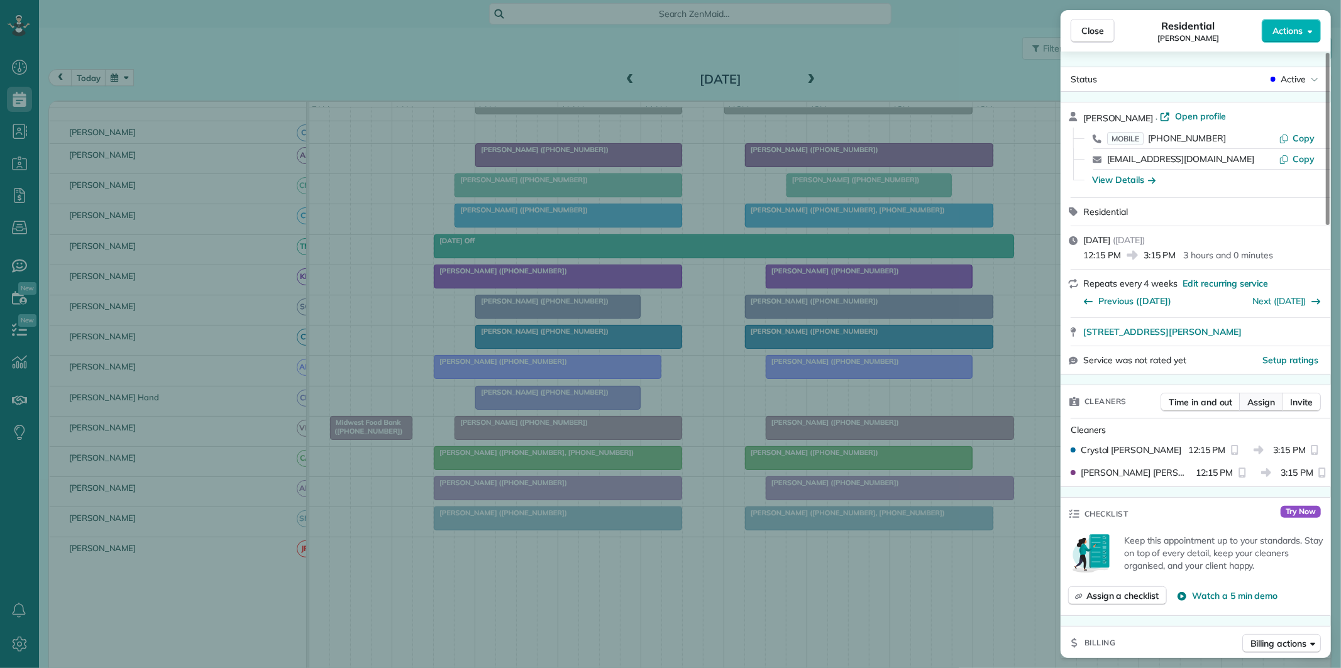
click at [1272, 399] on span "Assign" at bounding box center [1261, 402] width 28 height 13
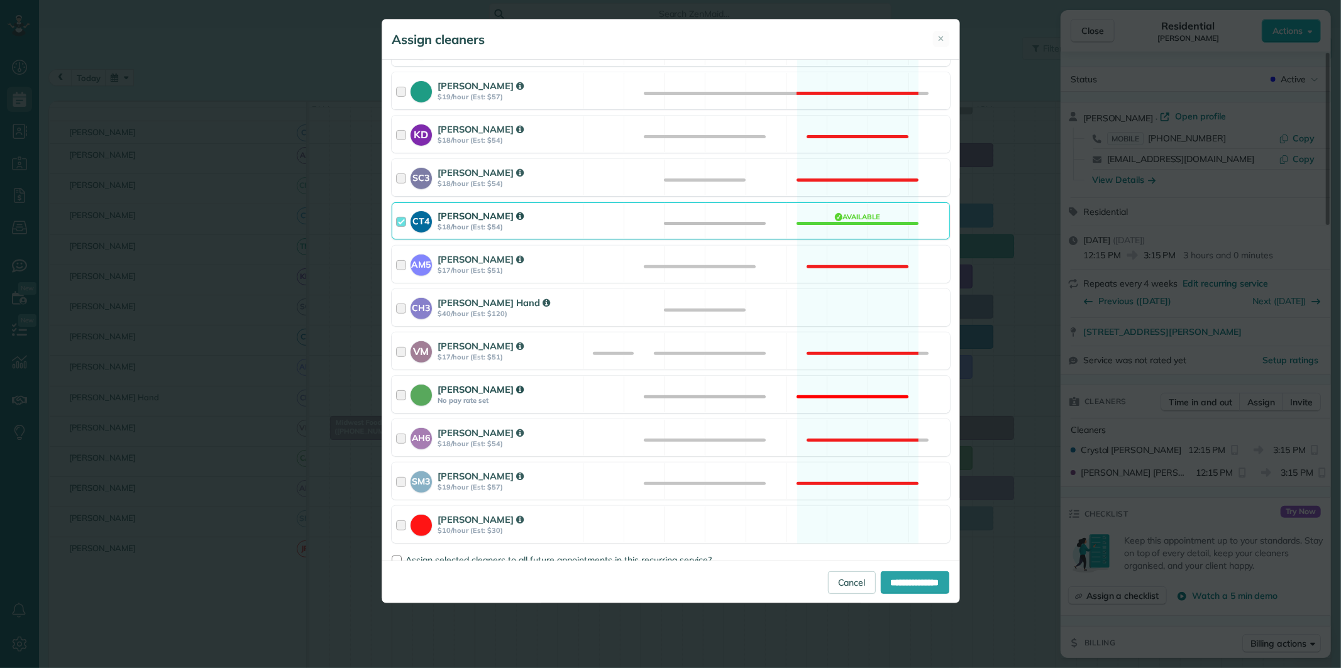
scroll to position [349, 0]
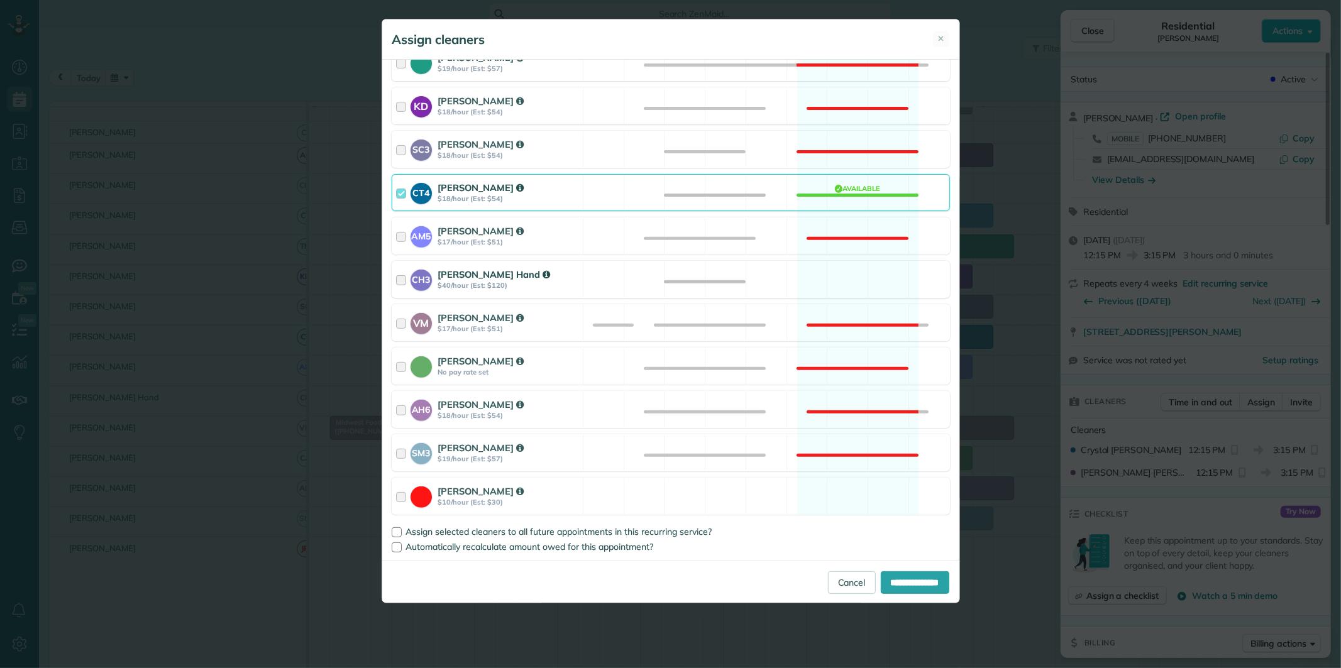
click at [842, 265] on div "CH3 Cortney Hand $40/hour (Est: $120) Available" at bounding box center [671, 279] width 558 height 37
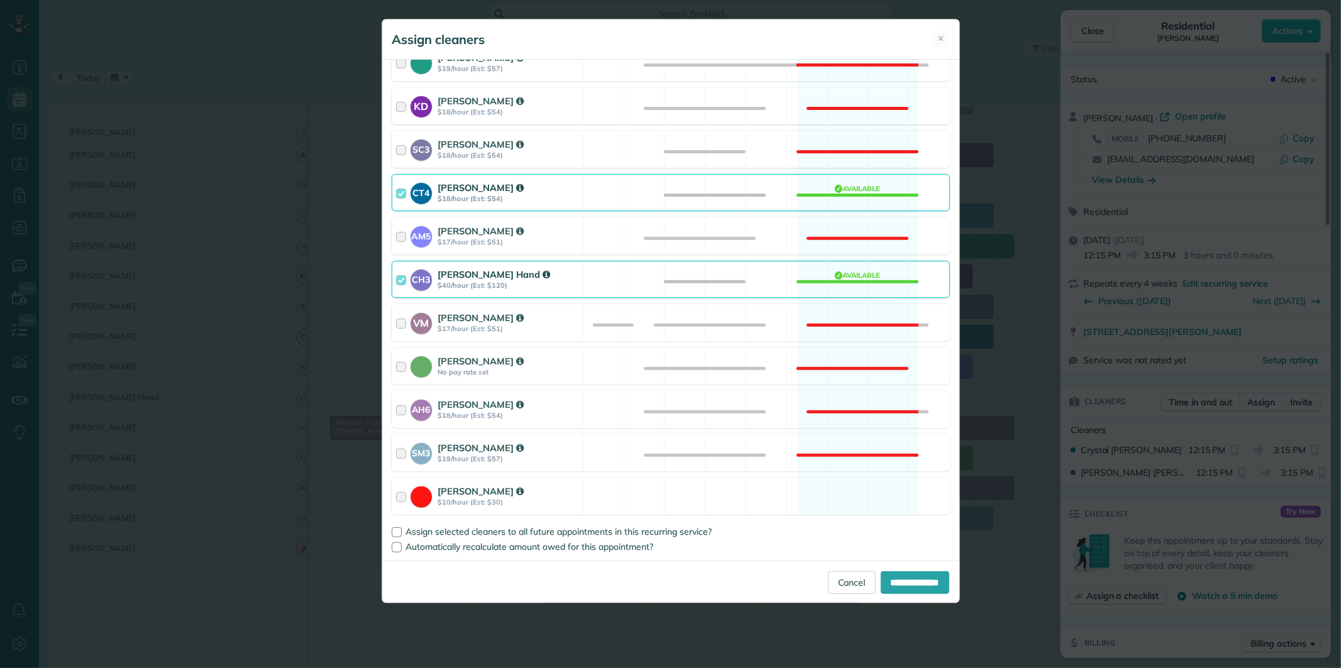
click at [856, 193] on div "CT4 Crystal Treece $18/hour (Est: $54) Available" at bounding box center [671, 192] width 558 height 37
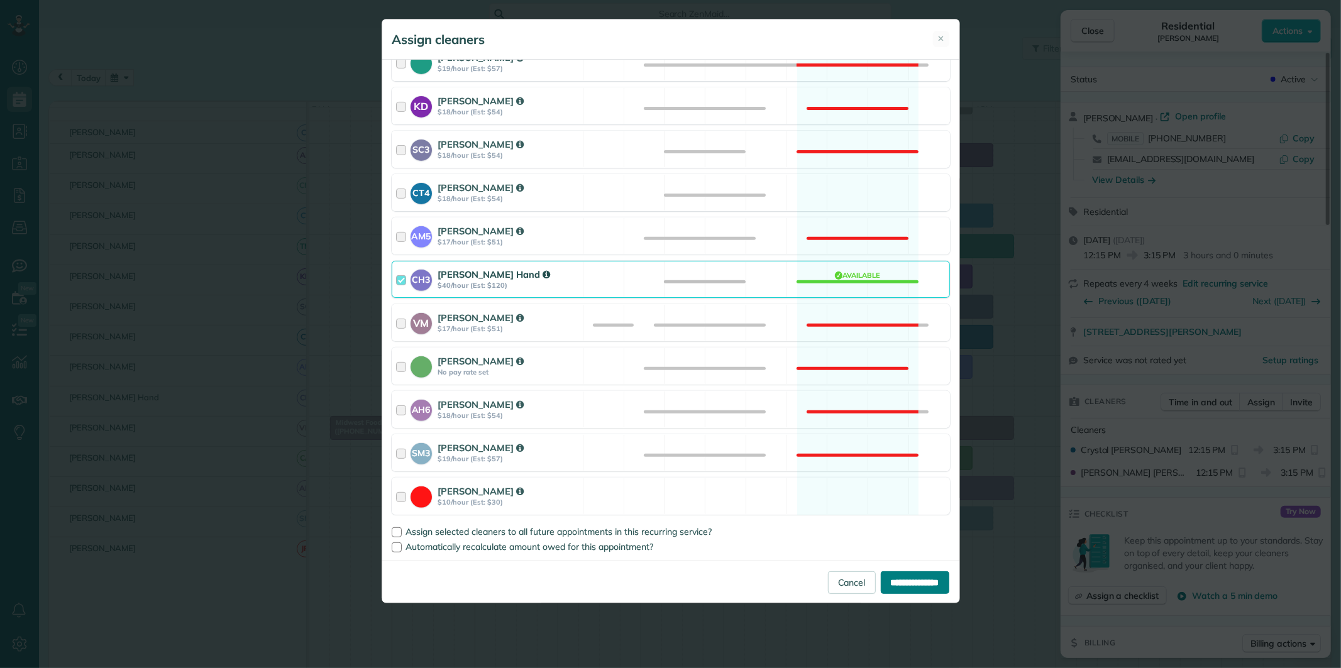
click at [910, 581] on input "**********" at bounding box center [915, 582] width 69 height 23
type input "**********"
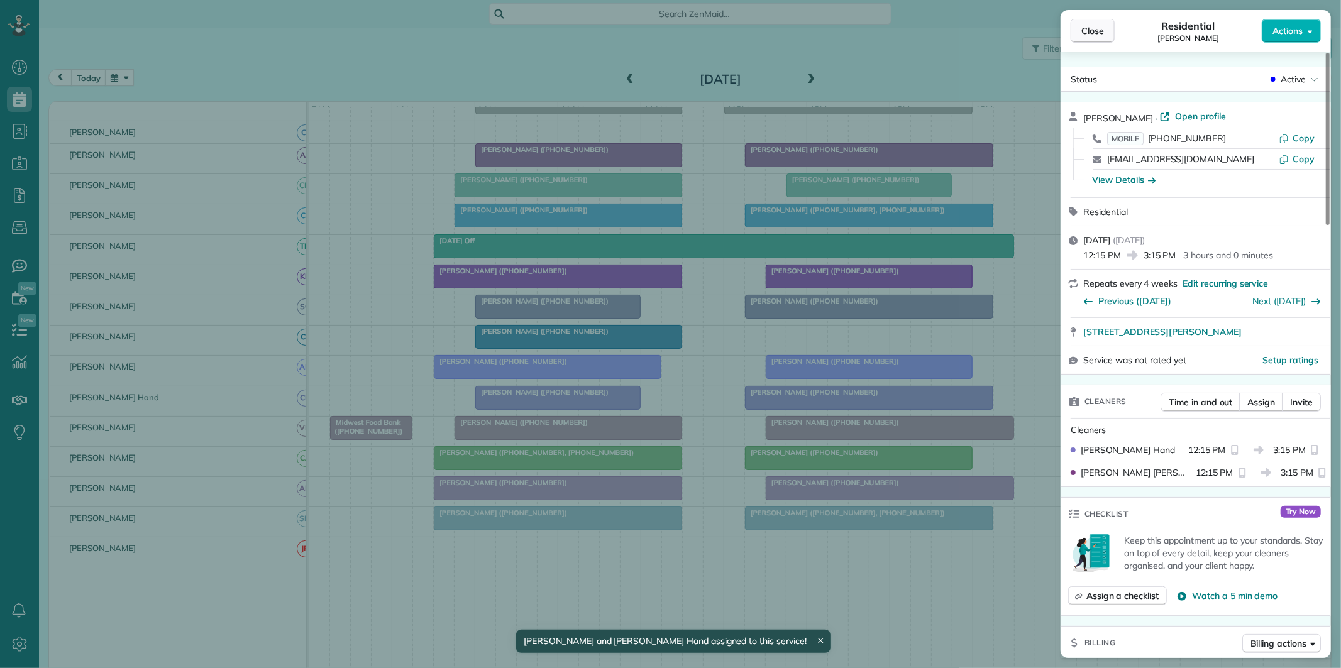
click at [1093, 30] on span "Close" at bounding box center [1092, 31] width 23 height 13
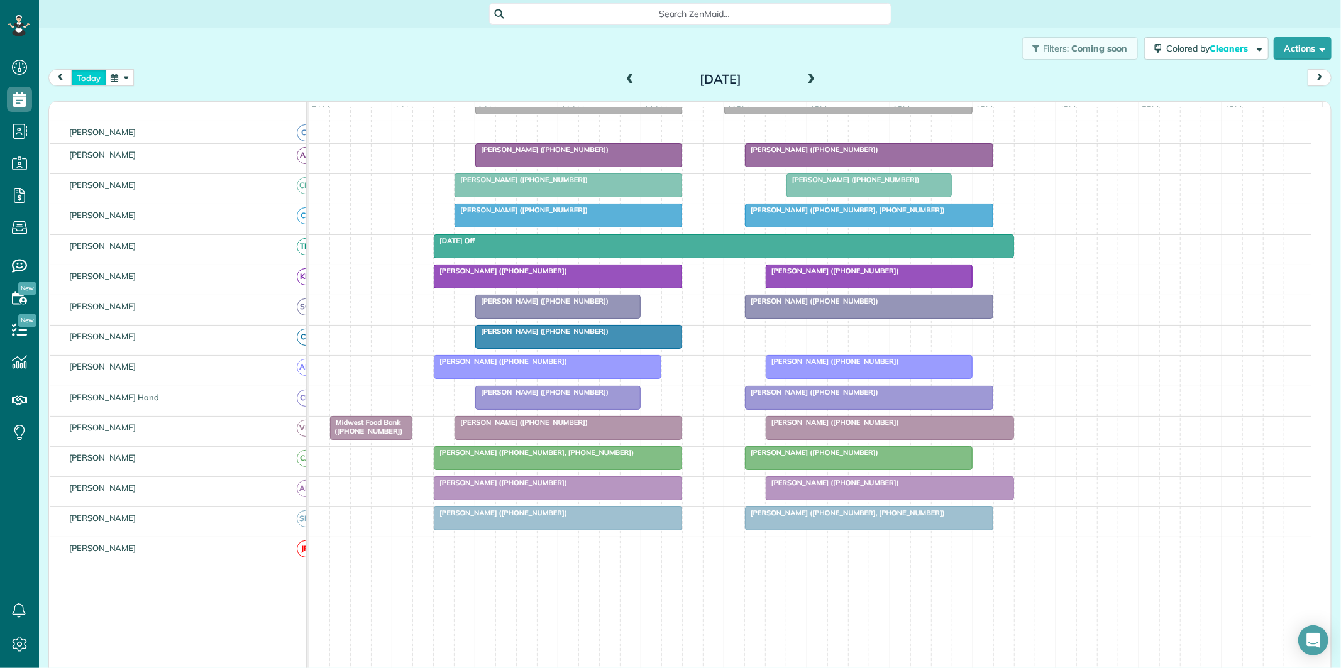
click at [97, 74] on button "today" at bounding box center [88, 77] width 35 height 17
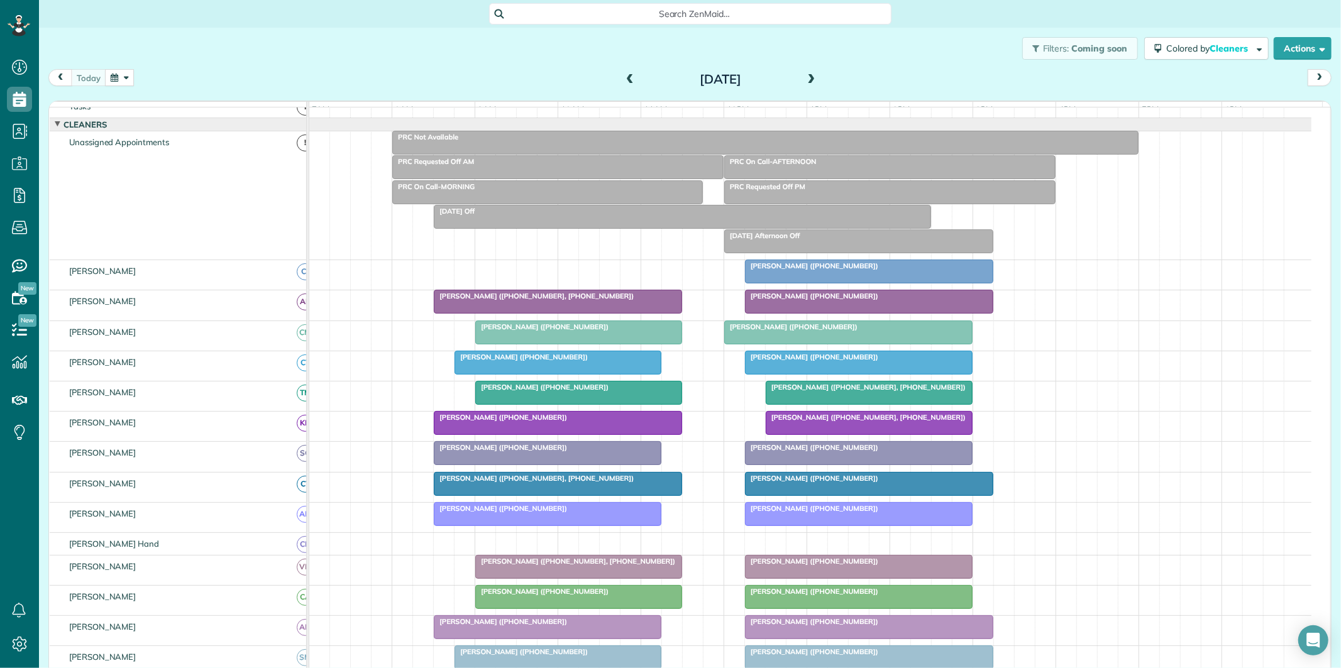
click at [805, 76] on span at bounding box center [812, 79] width 14 height 11
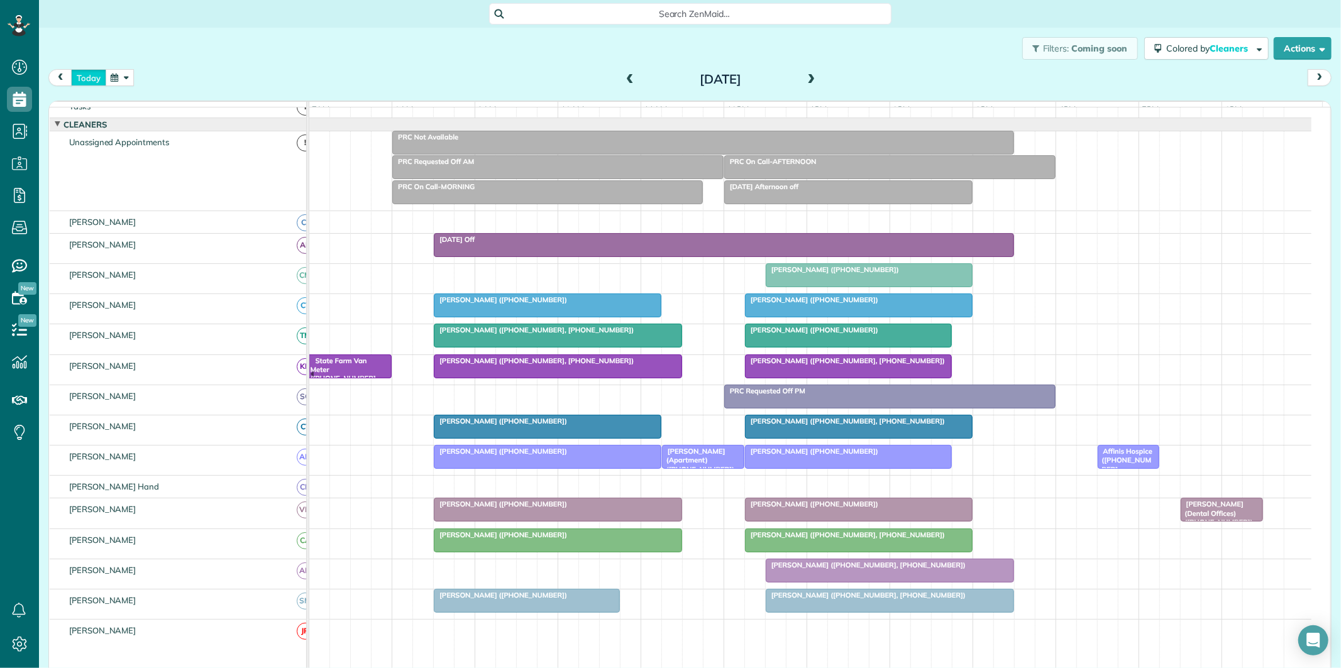
click at [84, 77] on button "today" at bounding box center [88, 77] width 35 height 17
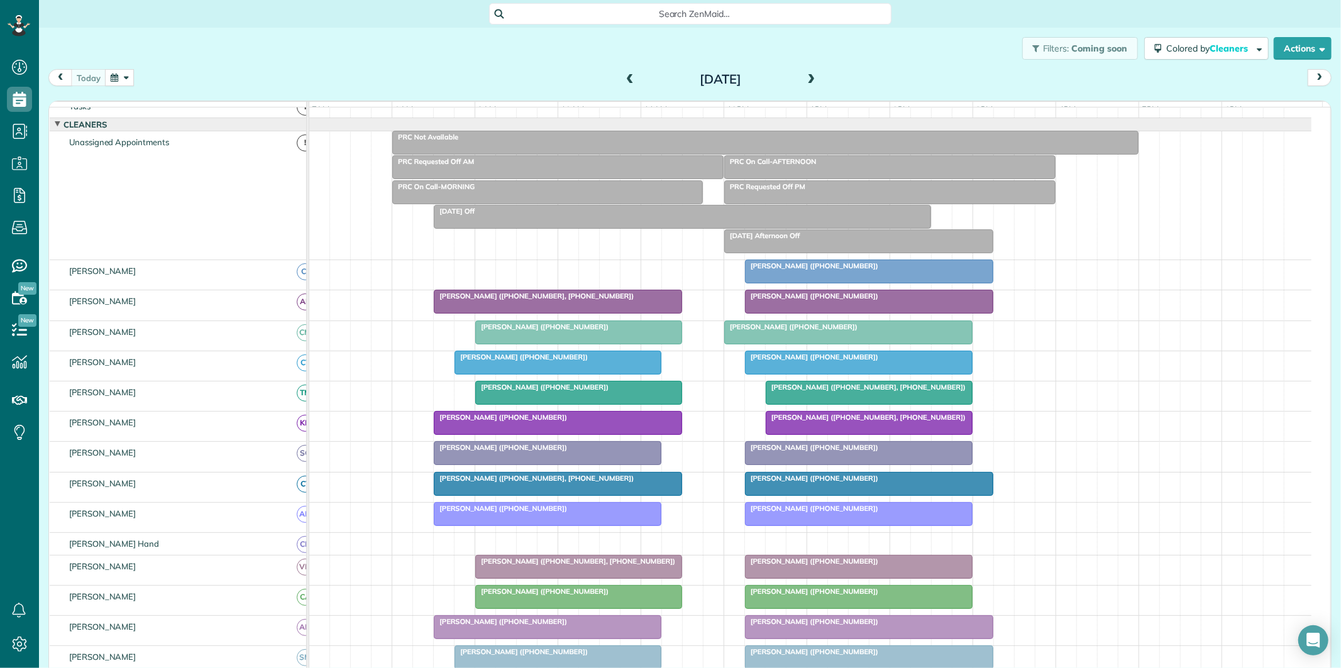
click at [551, 301] on div "[PERSON_NAME] ([PHONE_NUMBER], [PHONE_NUMBER])" at bounding box center [558, 296] width 241 height 9
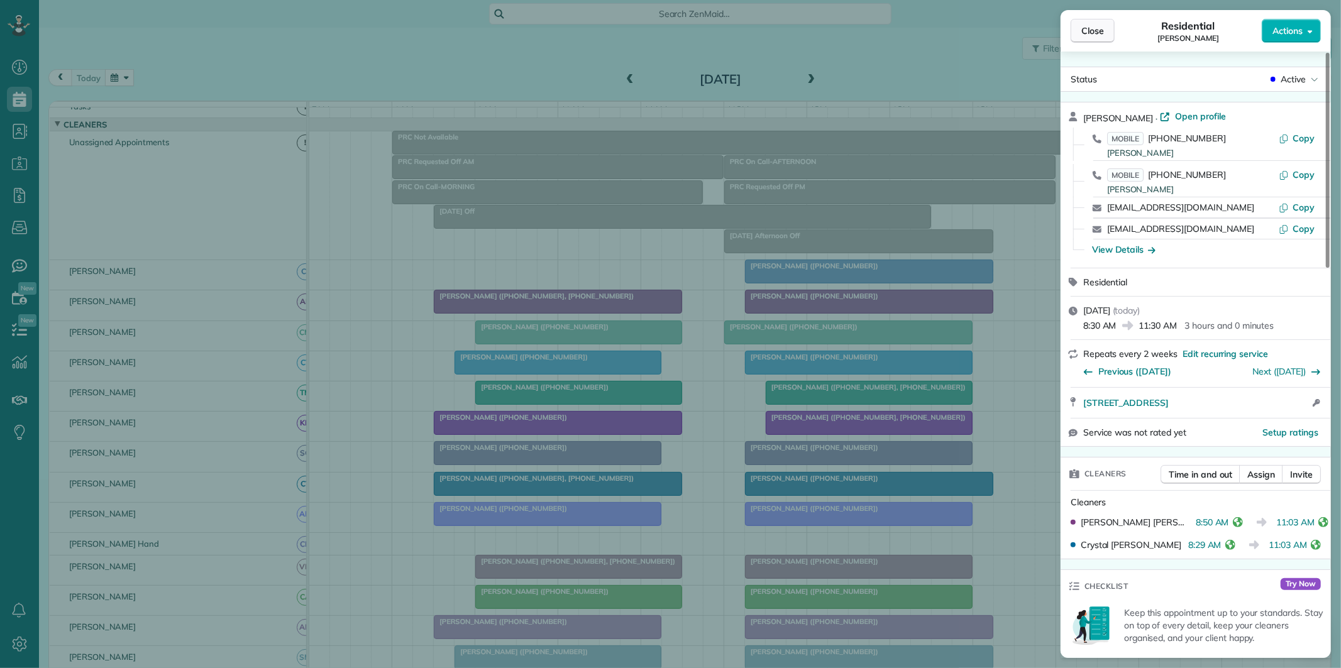
click at [1085, 28] on span "Close" at bounding box center [1092, 31] width 23 height 13
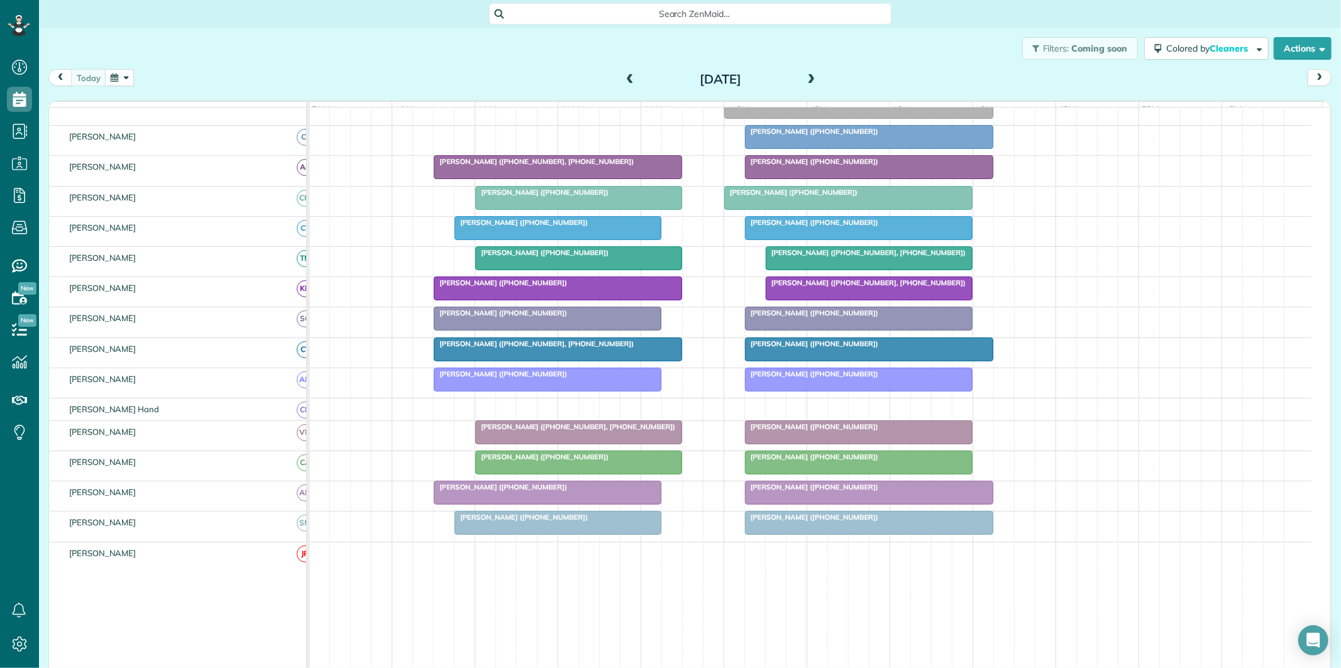
scroll to position [165, 0]
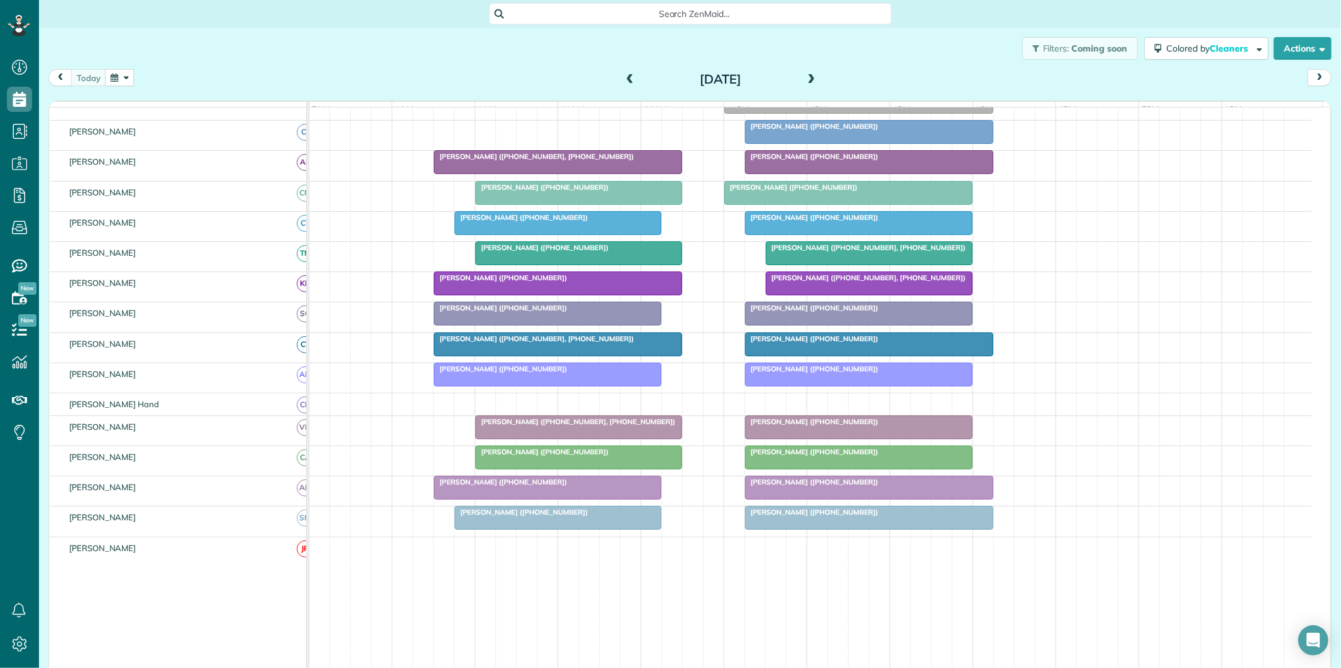
click at [587, 438] on div at bounding box center [579, 427] width 206 height 23
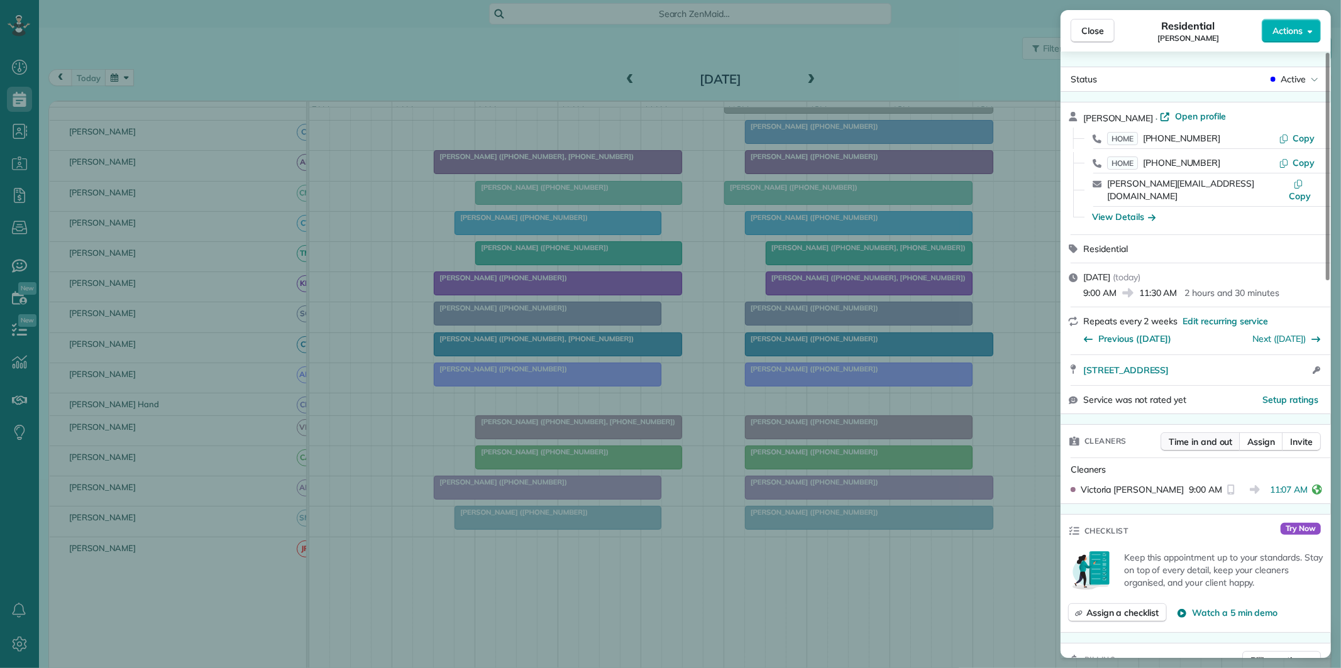
click at [1201, 436] on span "Time in and out" at bounding box center [1200, 442] width 63 height 13
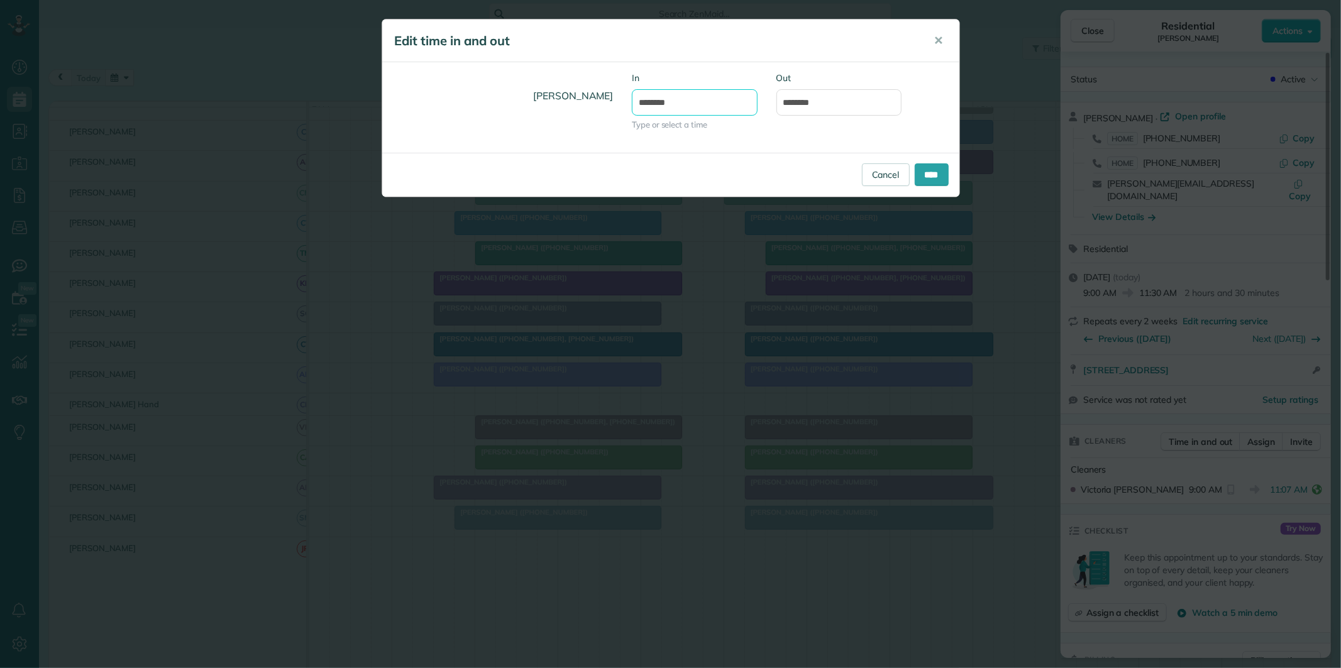
click at [684, 104] on input "*******" at bounding box center [695, 102] width 126 height 26
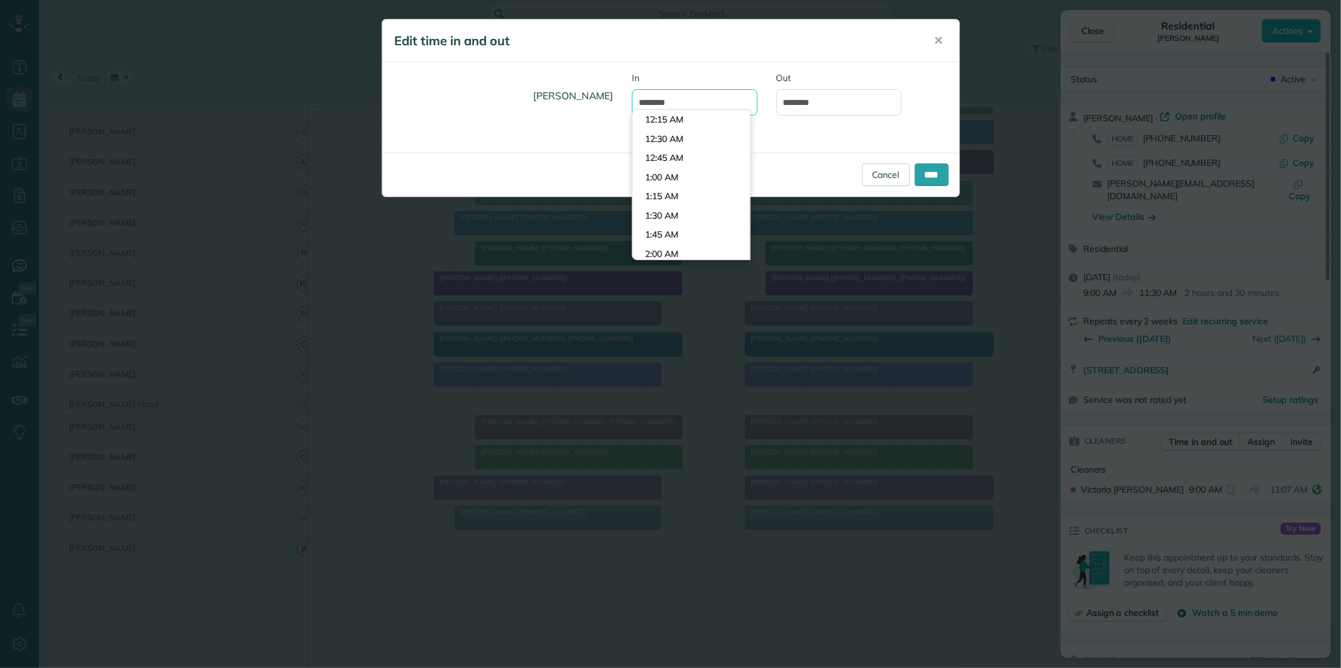
scroll to position [652, 0]
type input "*******"
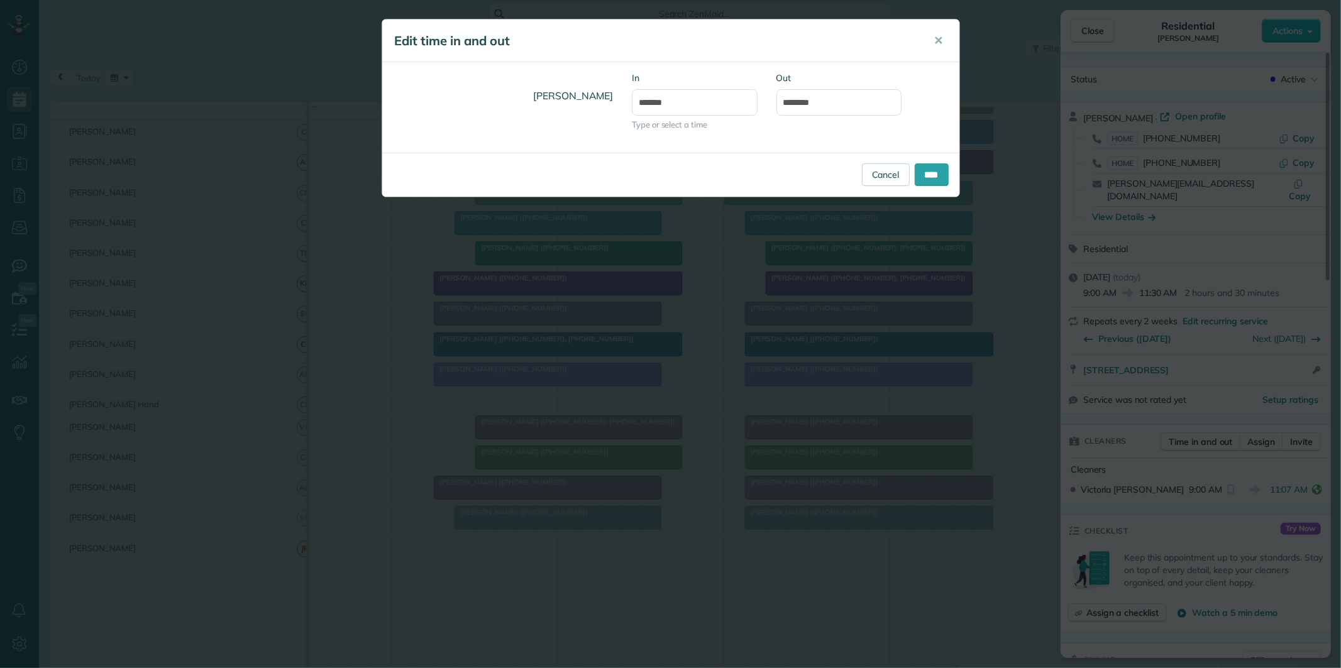
click at [668, 137] on body "Dashboard Scheduling Calendar View List View Dispatch View - Weekly scheduling …" at bounding box center [670, 334] width 1341 height 668
click at [922, 173] on input "****" at bounding box center [932, 174] width 34 height 23
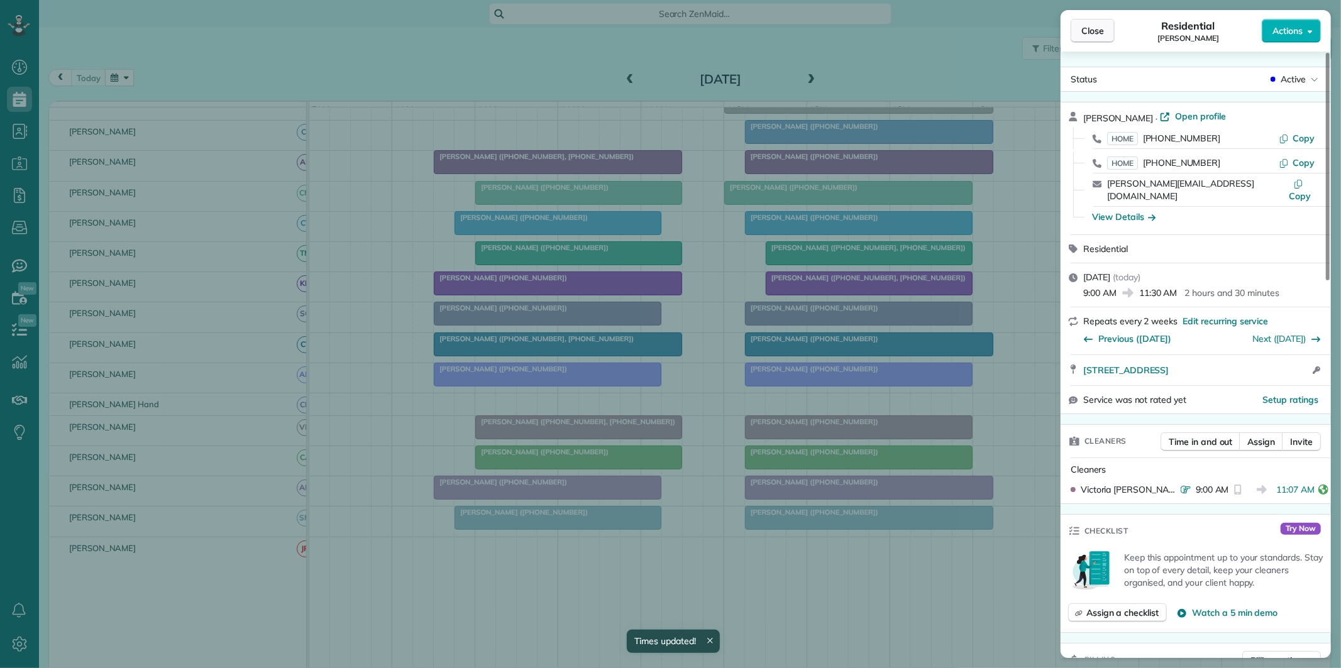
click at [1090, 30] on span "Close" at bounding box center [1092, 31] width 23 height 13
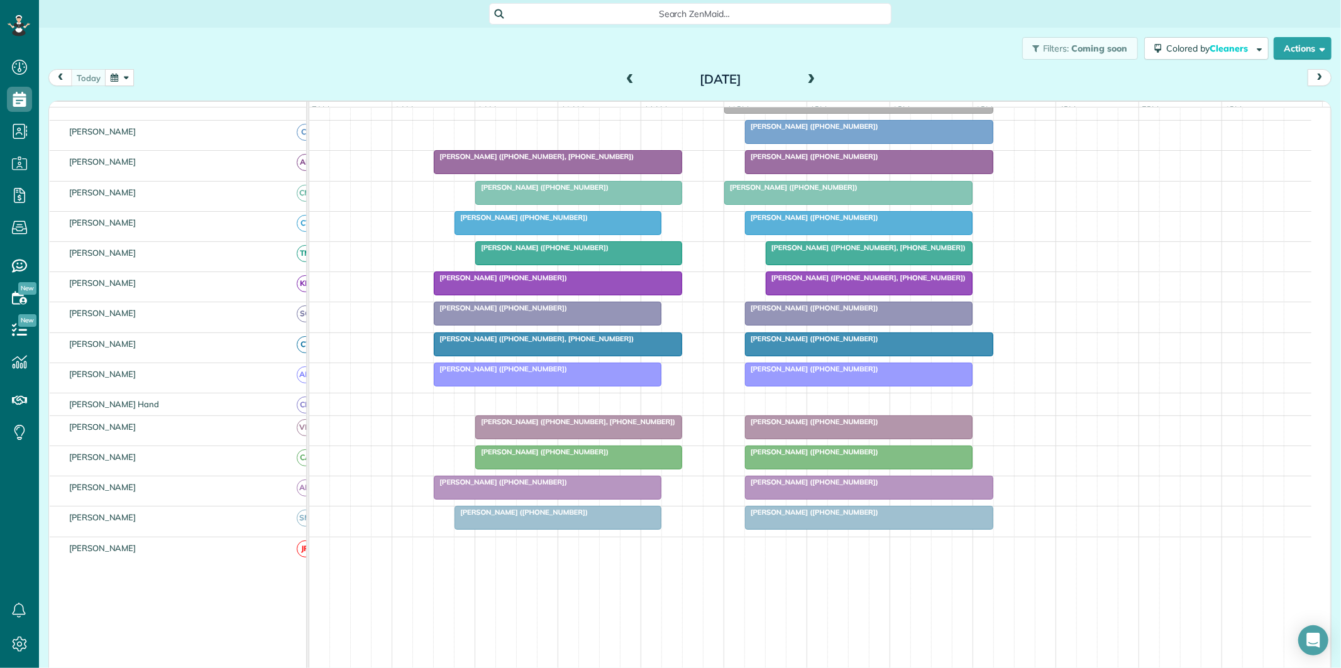
click at [807, 78] on span at bounding box center [812, 79] width 14 height 11
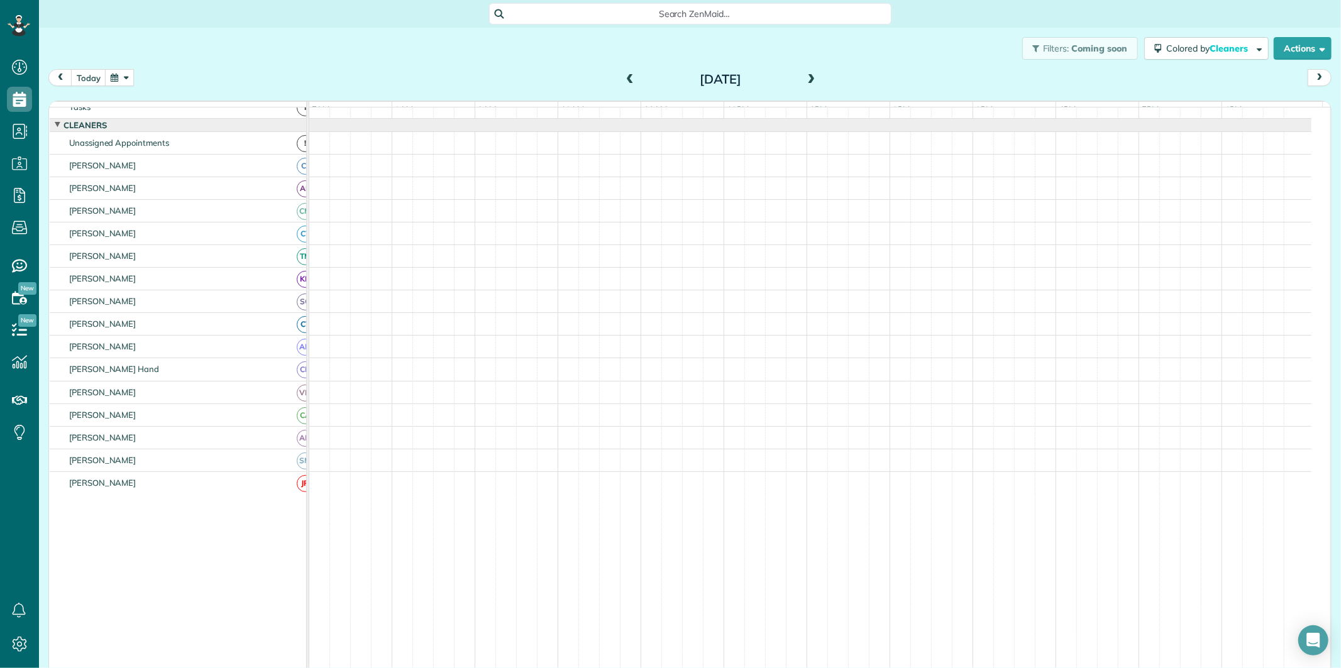
scroll to position [25, 0]
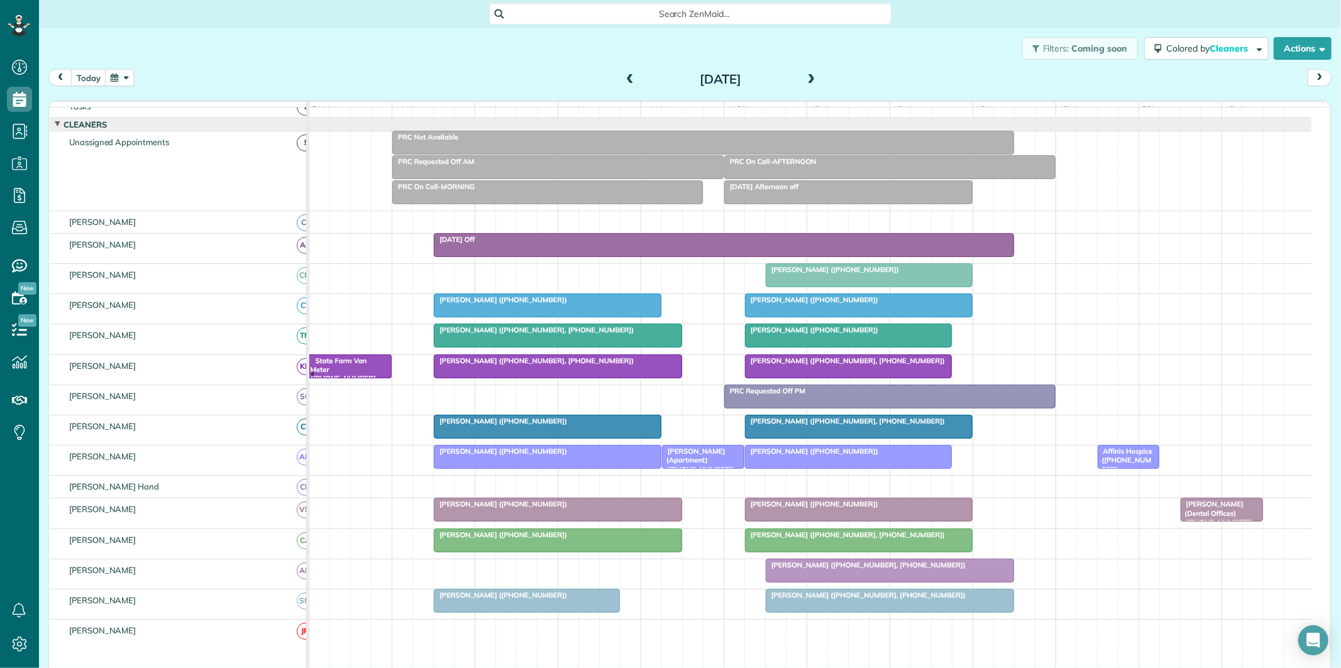
click at [805, 77] on span at bounding box center [812, 79] width 14 height 11
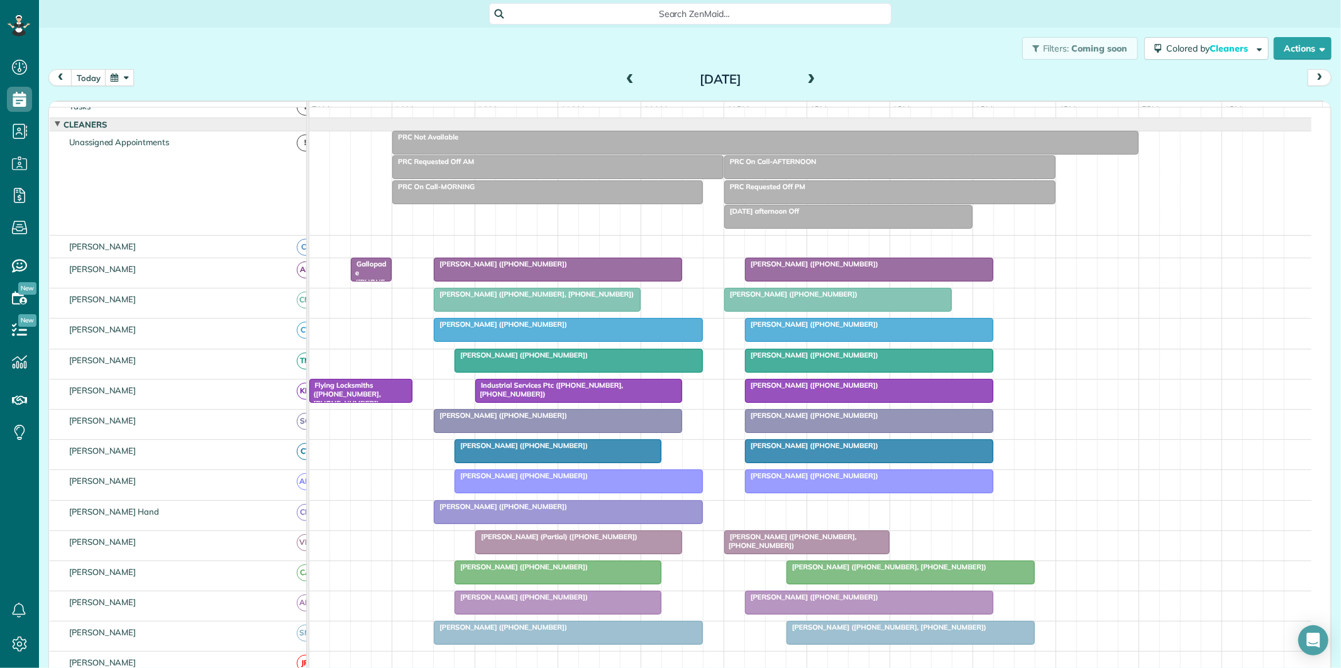
click at [805, 77] on span at bounding box center [812, 79] width 14 height 11
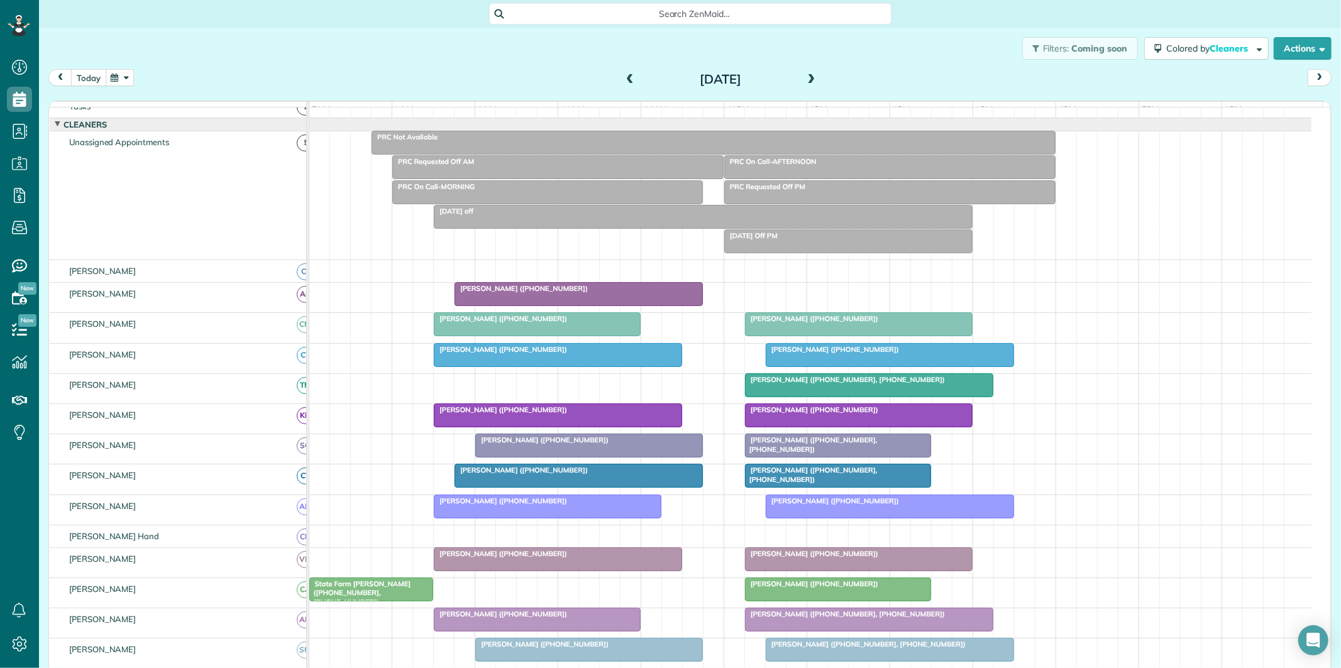
click at [88, 72] on button "today" at bounding box center [88, 77] width 35 height 17
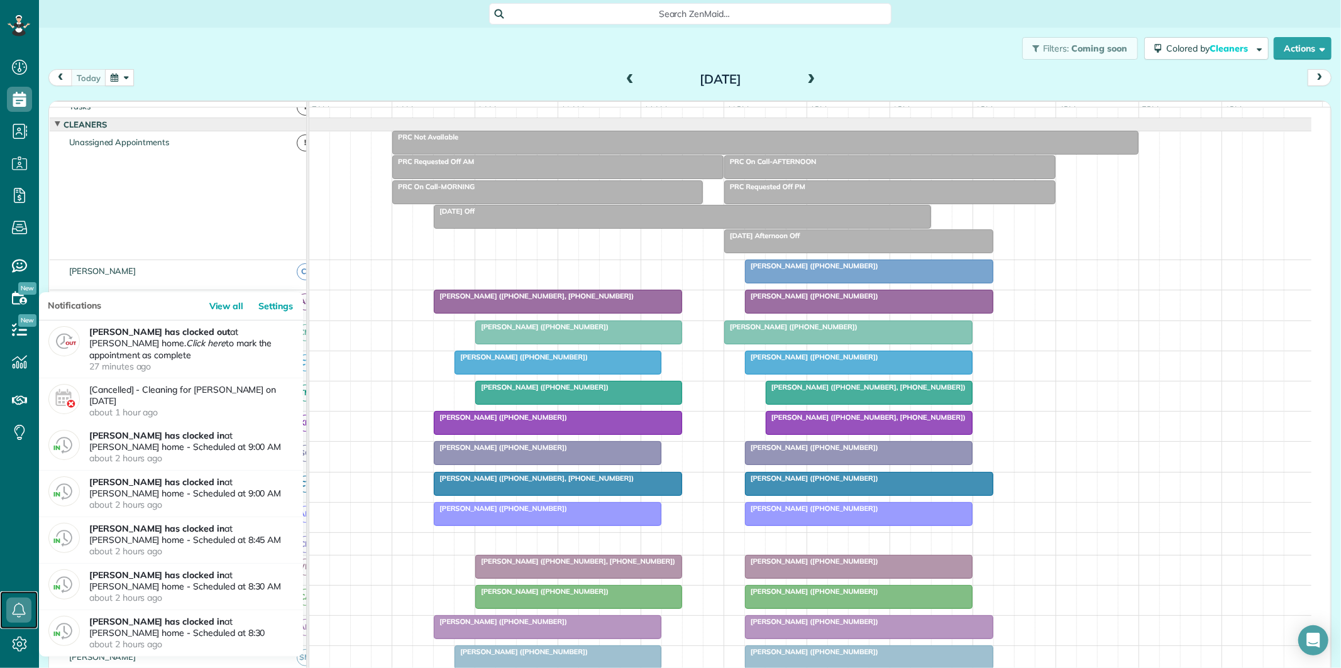
click at [19, 610] on icon at bounding box center [18, 610] width 25 height 25
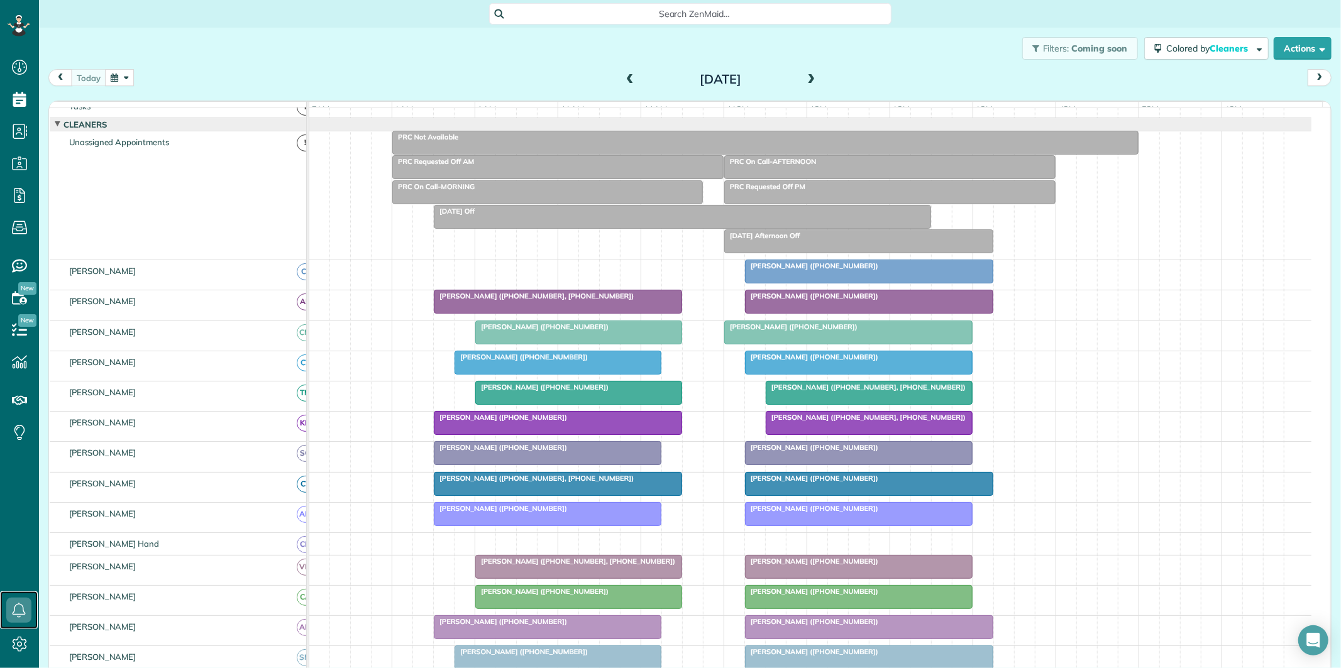
click at [560, 464] on div at bounding box center [547, 453] width 226 height 23
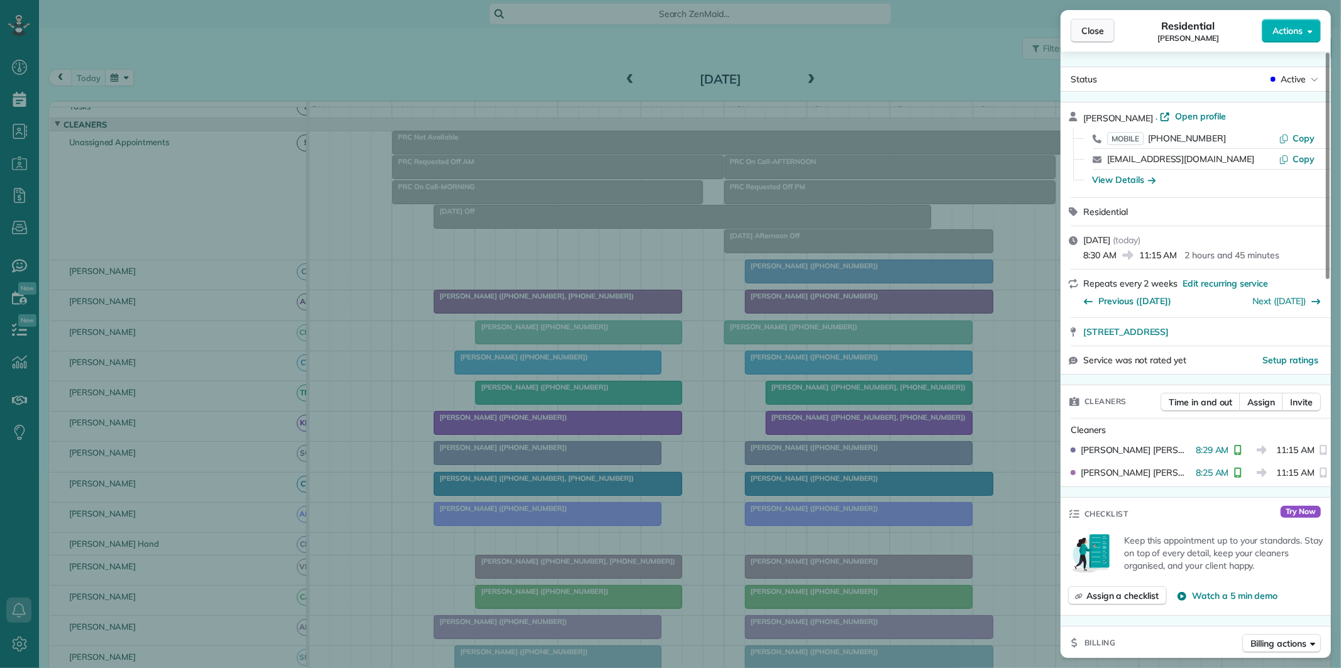
click at [1096, 33] on span "Close" at bounding box center [1092, 31] width 23 height 13
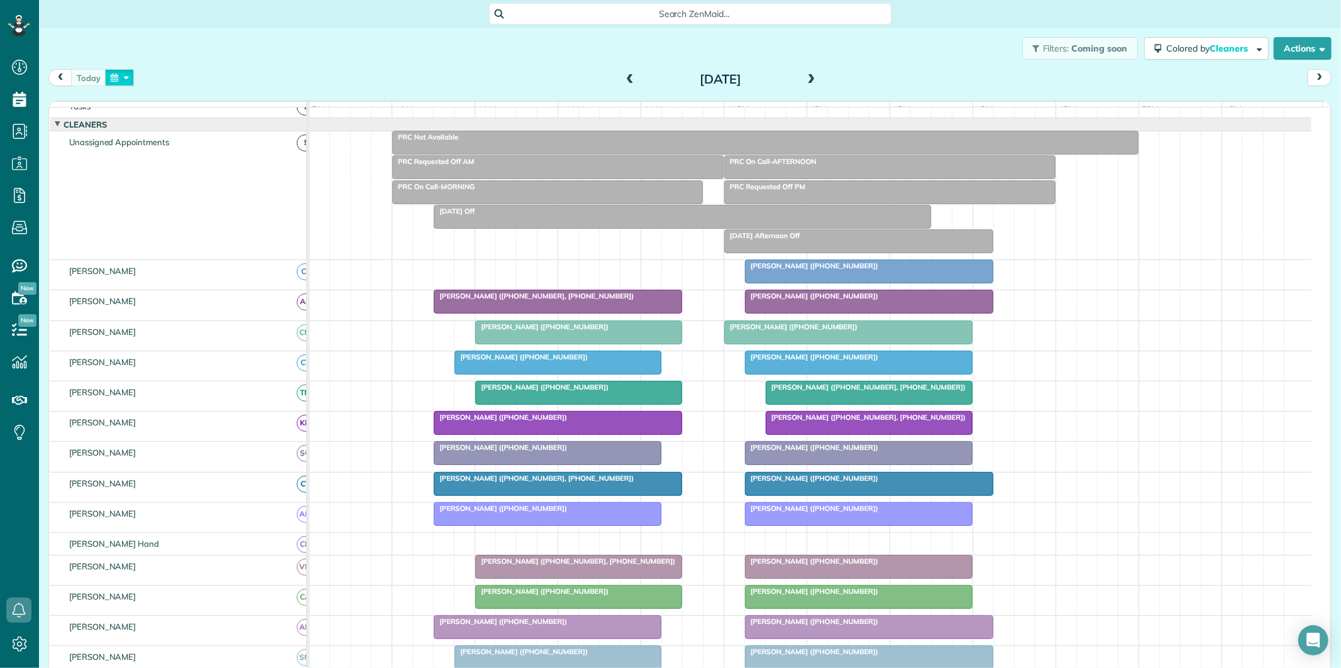
click at [128, 72] on button "button" at bounding box center [119, 77] width 29 height 17
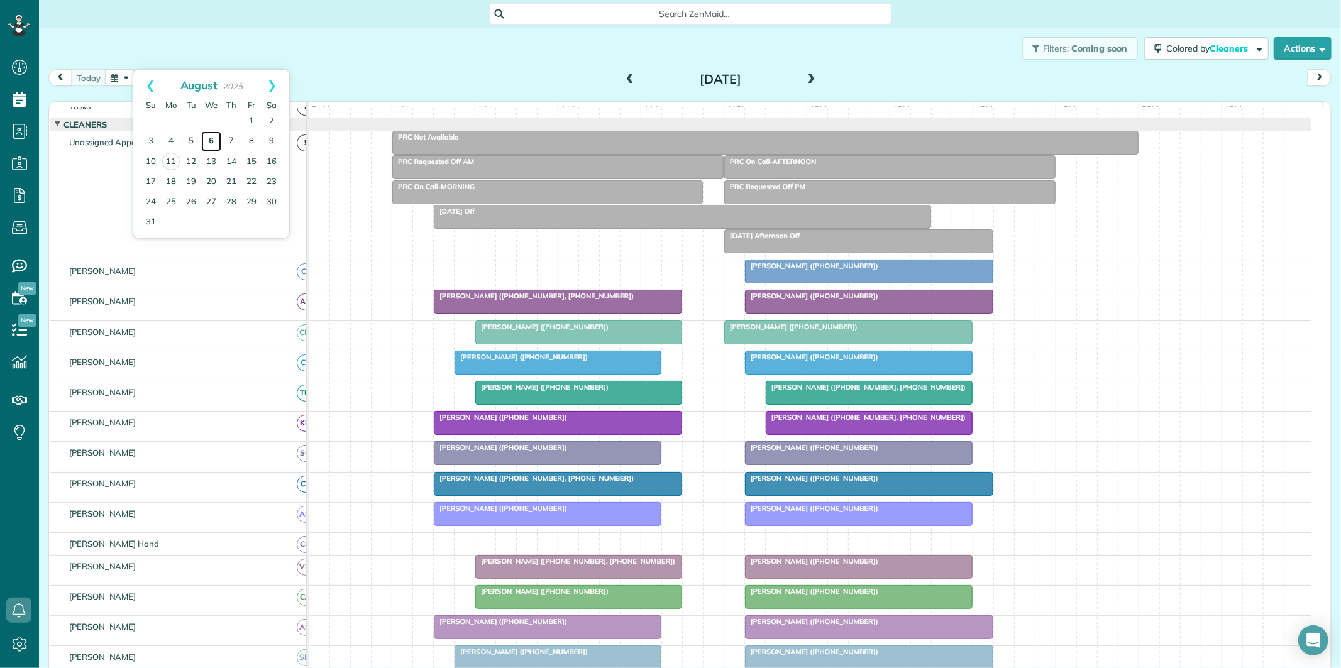
click at [215, 135] on link "6" at bounding box center [211, 141] width 20 height 20
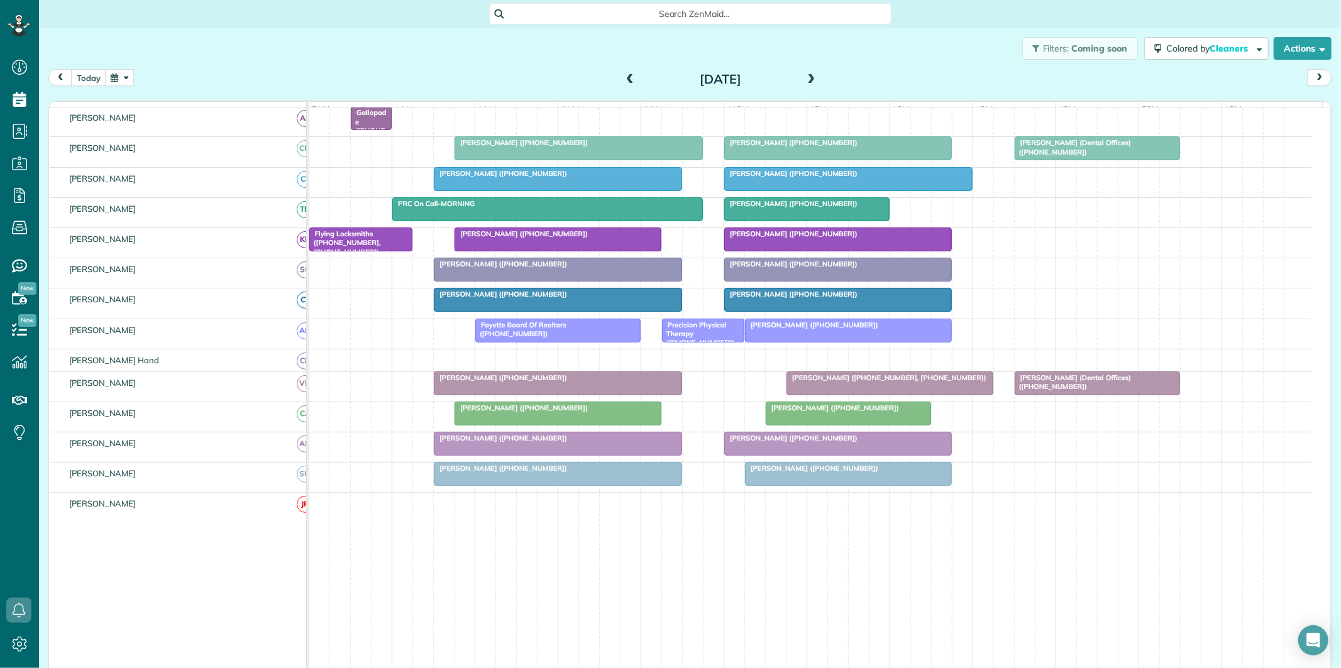
scroll to position [206, 0]
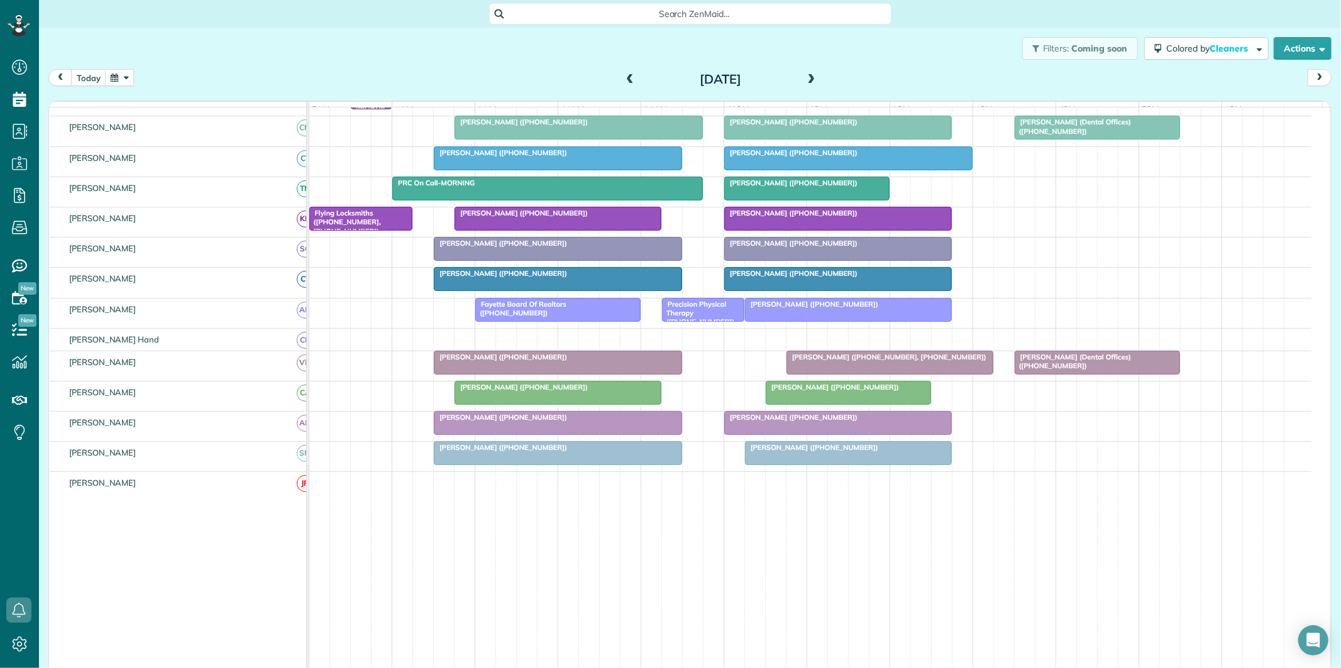
click at [520, 278] on span "[PERSON_NAME] ([PHONE_NUMBER])" at bounding box center [500, 273] width 135 height 9
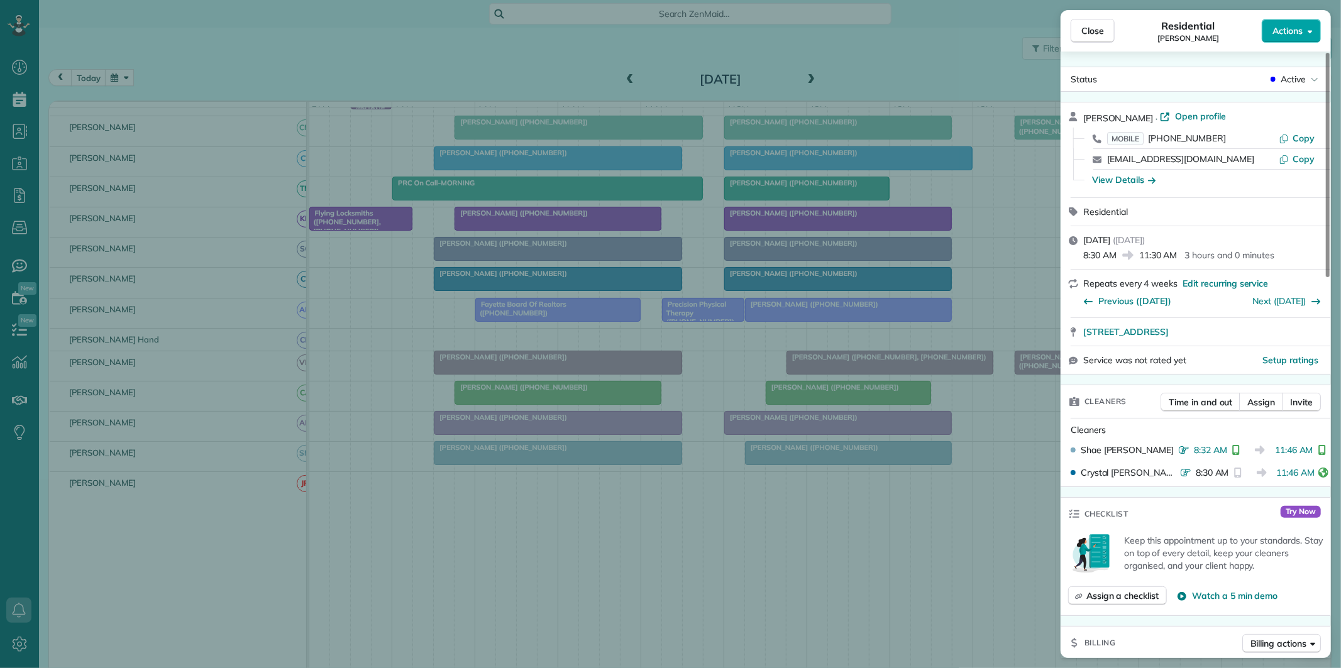
click at [1286, 23] on button "Actions" at bounding box center [1291, 31] width 59 height 24
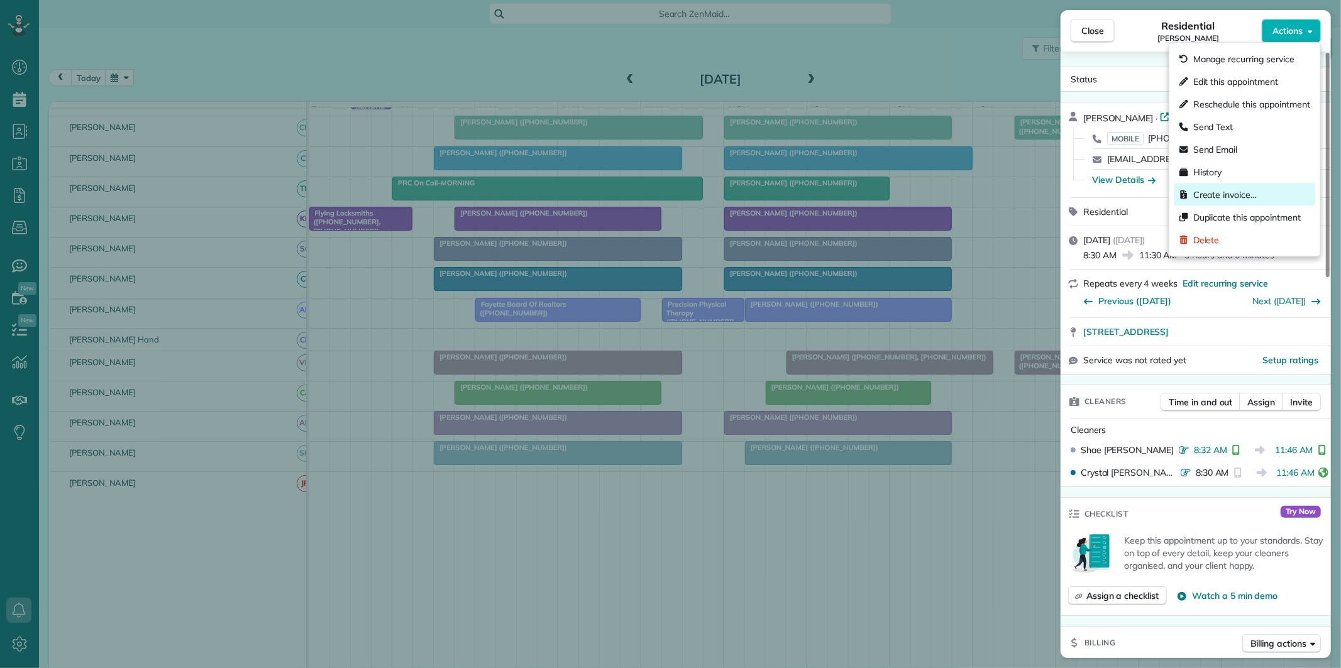
click at [1229, 185] on div "Create invoice…" at bounding box center [1244, 195] width 141 height 23
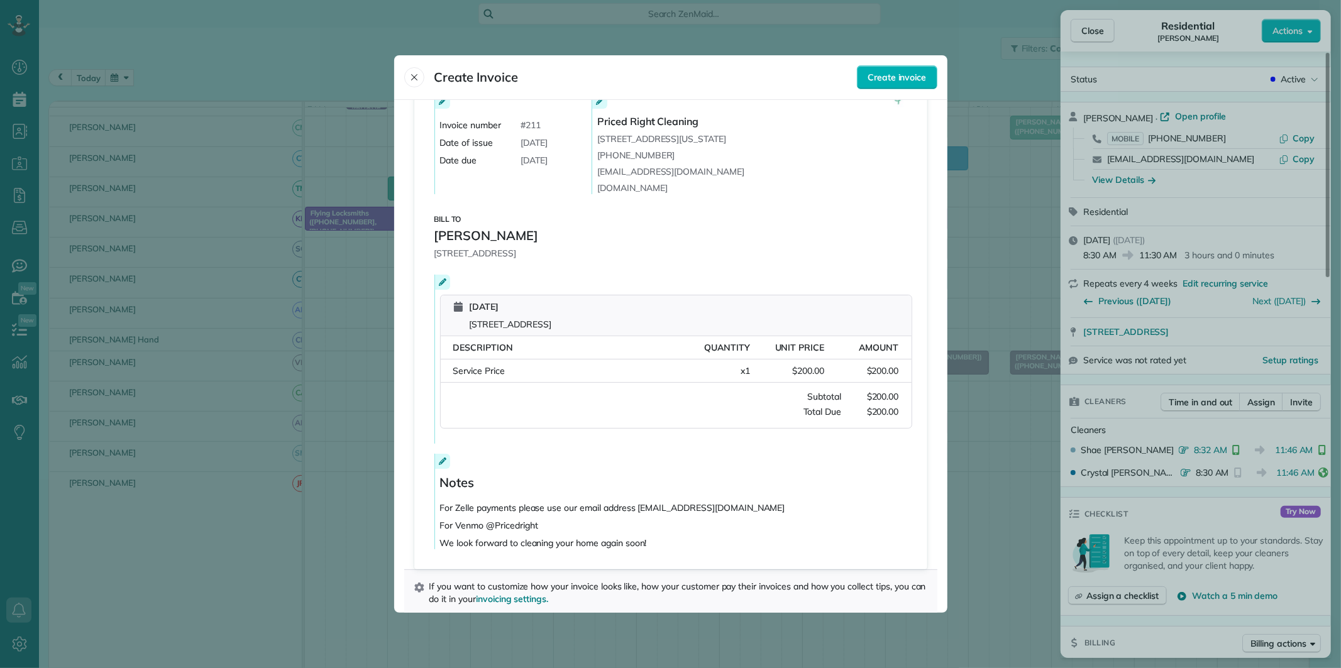
scroll to position [95, 0]
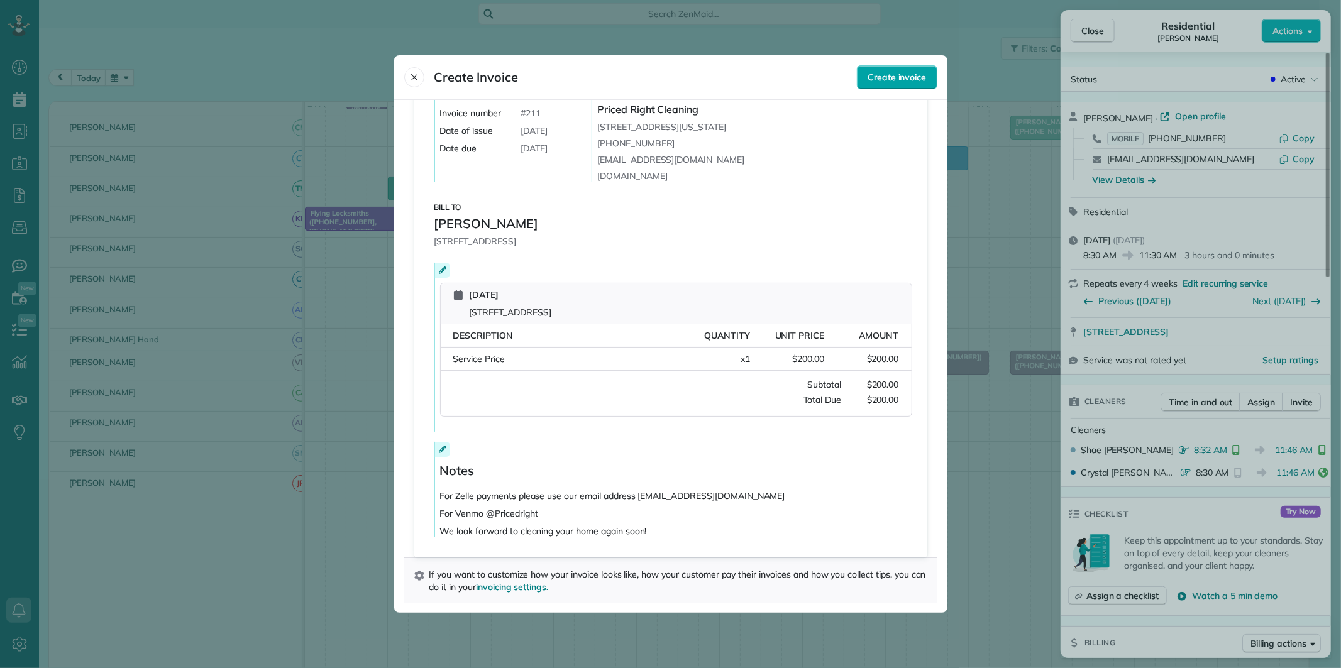
click at [900, 80] on span "Create invoice" at bounding box center [897, 77] width 58 height 13
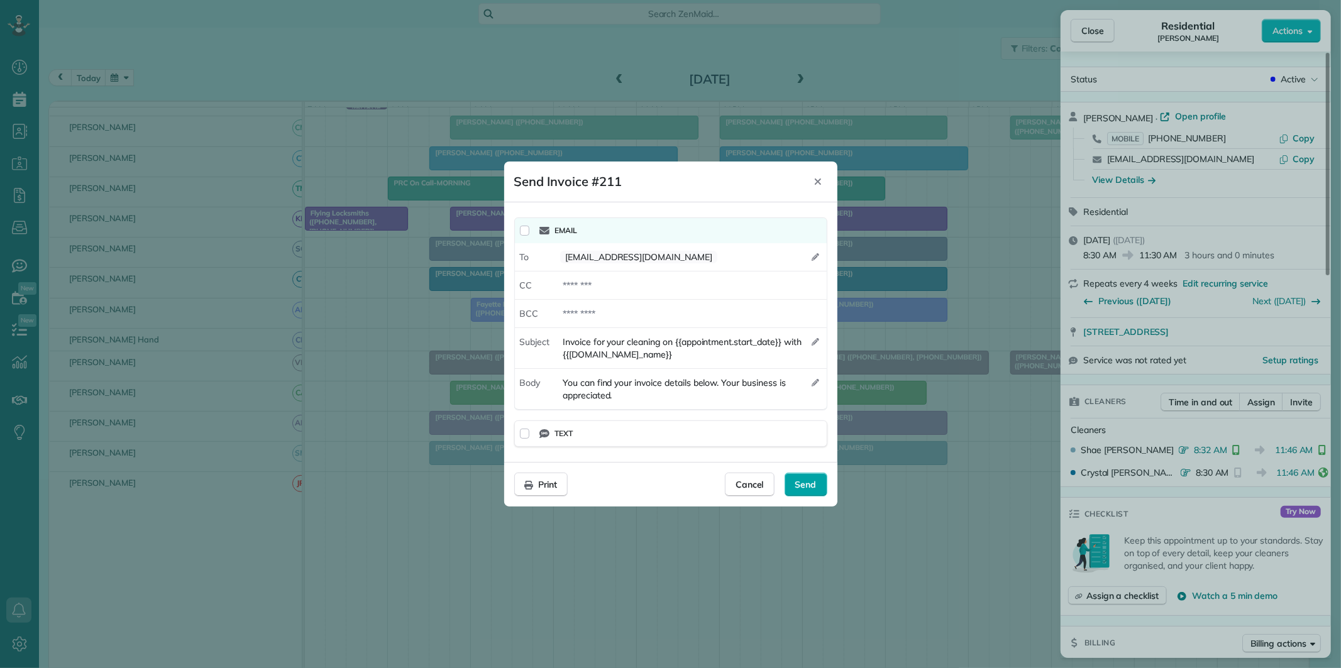
click at [813, 487] on span "Send" at bounding box center [805, 484] width 21 height 13
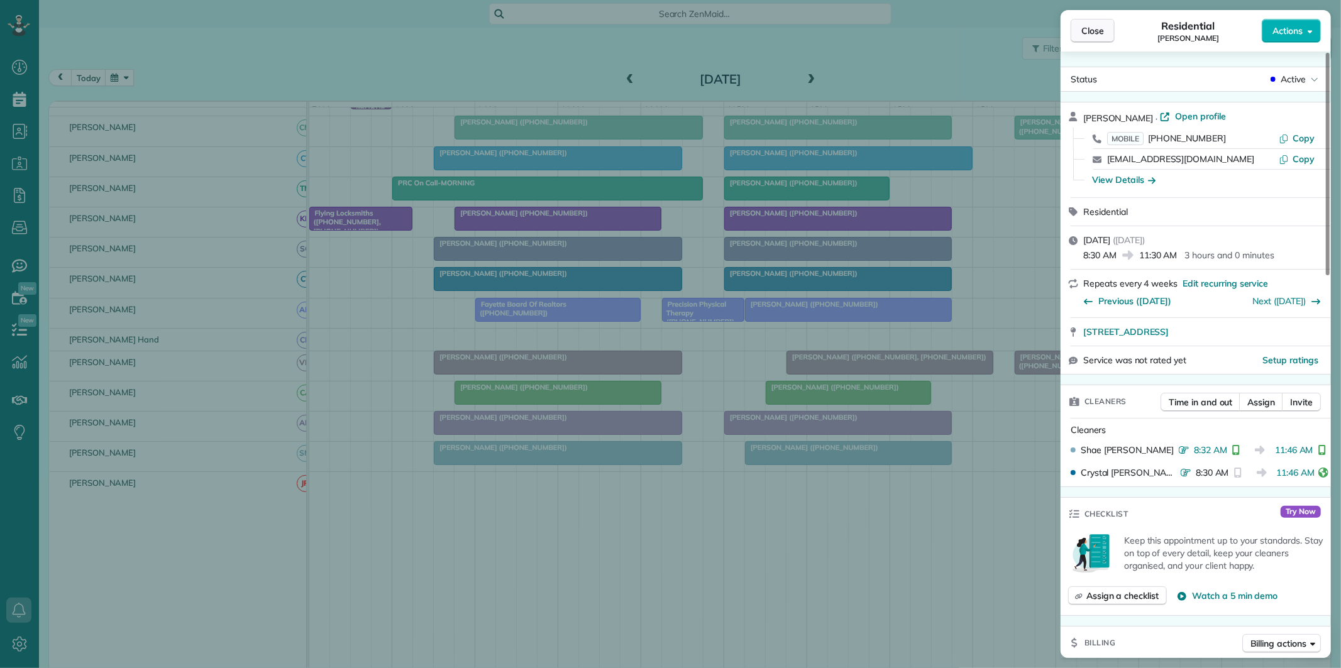
click at [1099, 35] on span "Close" at bounding box center [1092, 31] width 23 height 13
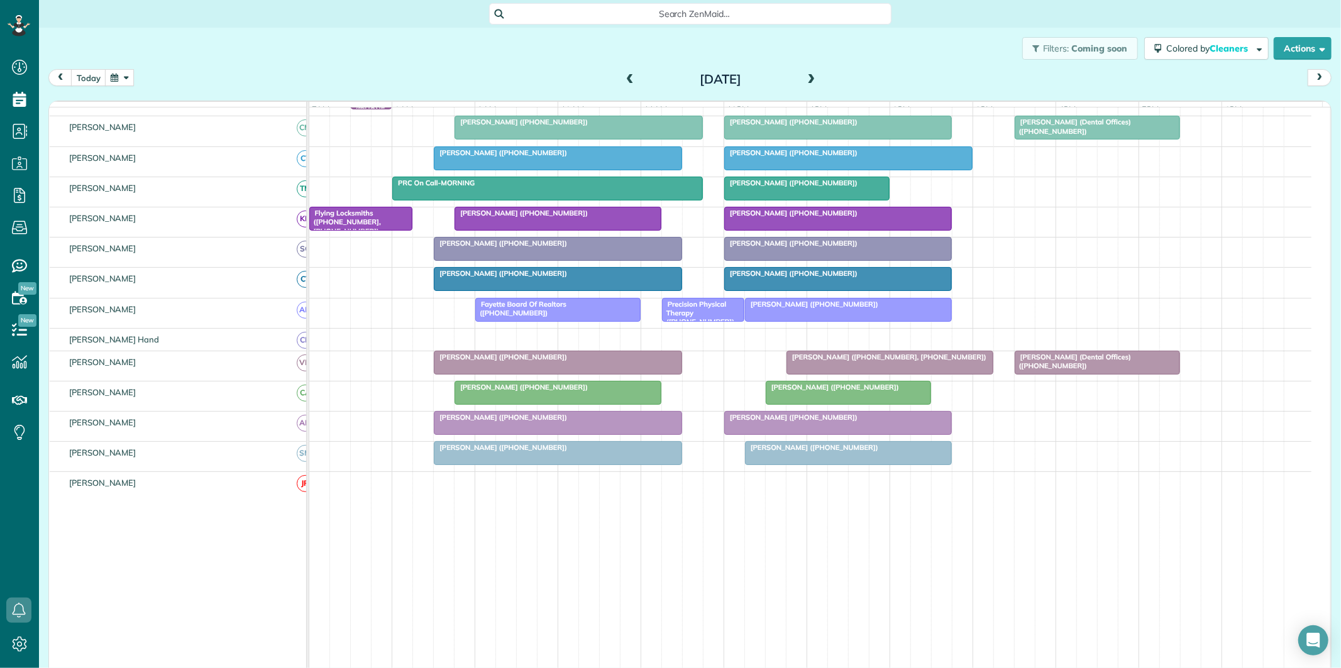
click at [805, 77] on span at bounding box center [812, 79] width 14 height 11
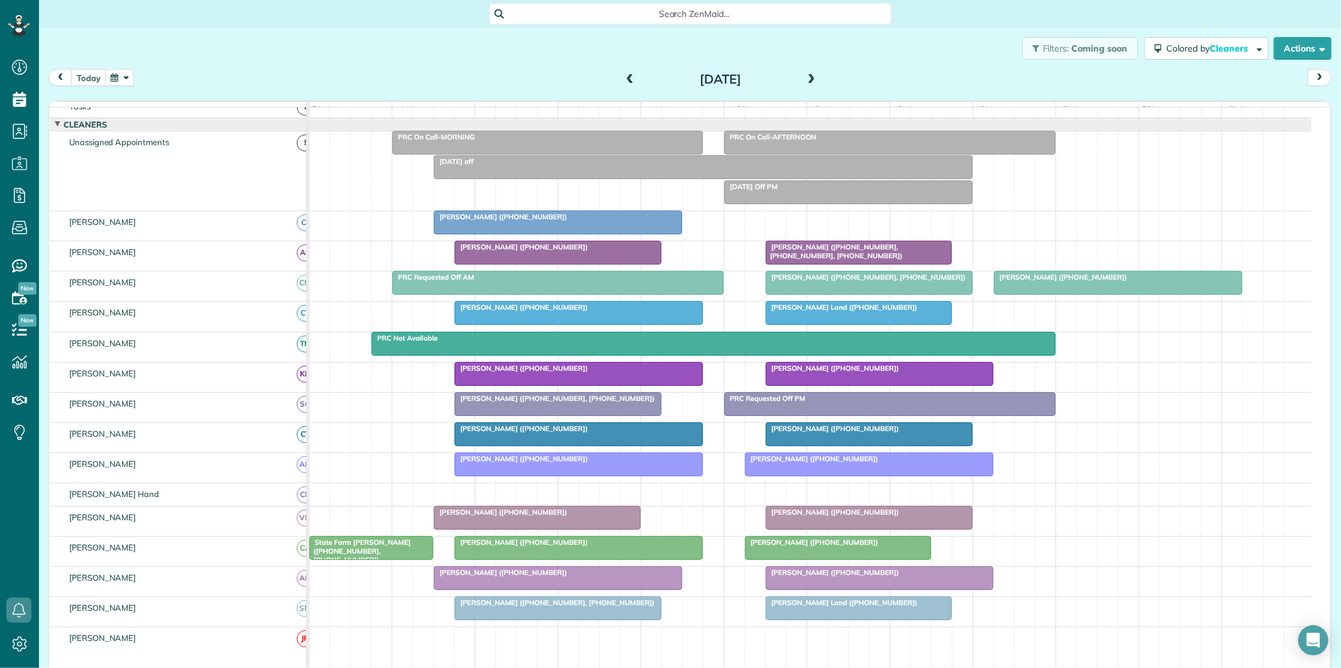
click at [821, 560] on div at bounding box center [838, 548] width 185 height 23
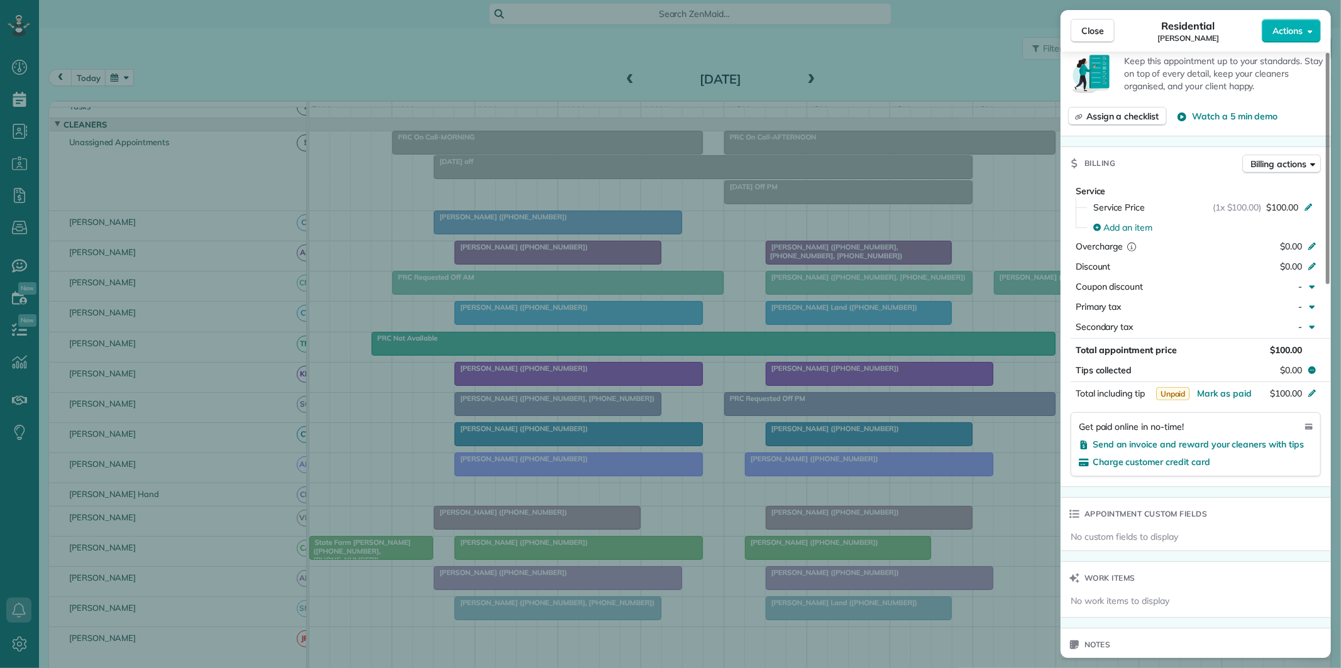
scroll to position [488, 0]
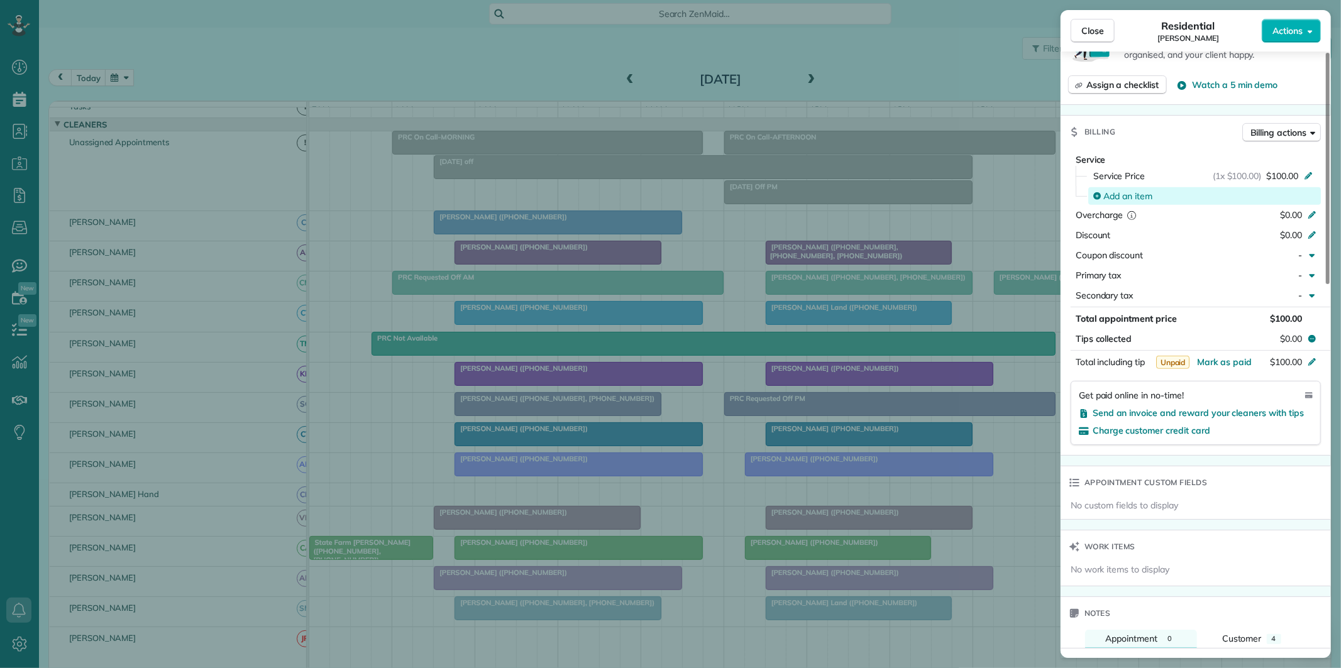
click at [1128, 194] on span "Add an item" at bounding box center [1127, 196] width 49 height 13
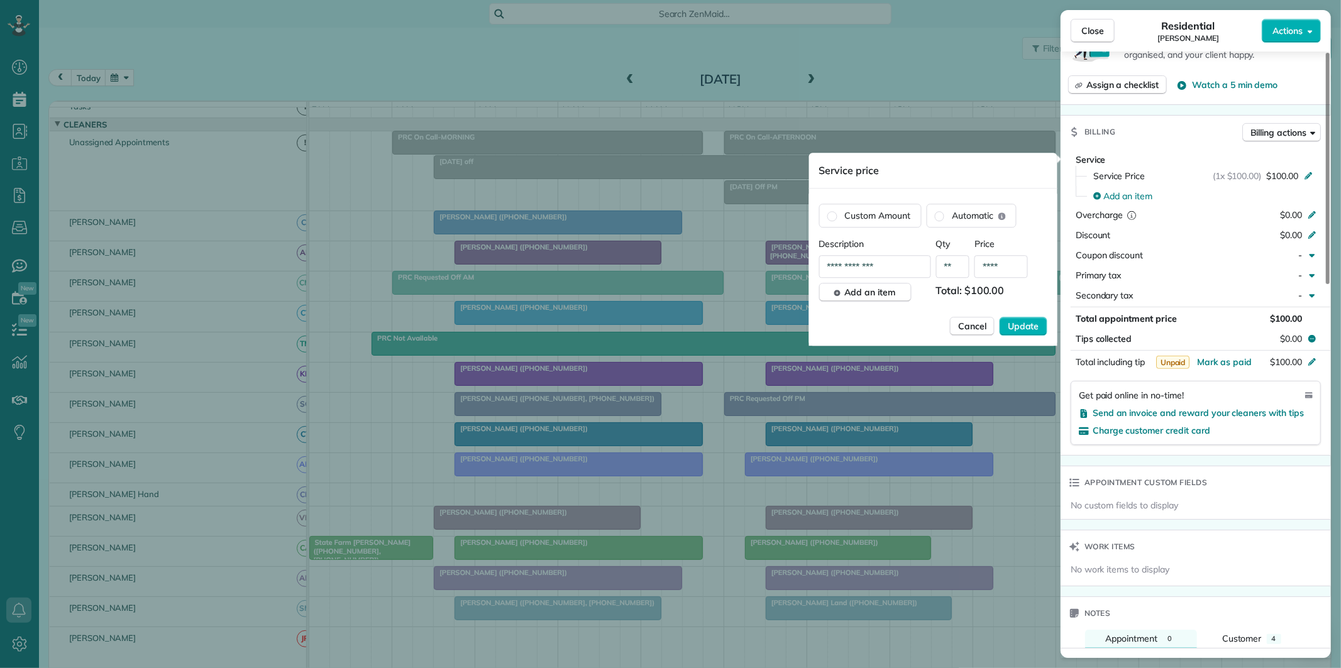
click at [895, 267] on input "**********" at bounding box center [875, 266] width 112 height 23
drag, startPoint x: 890, startPoint y: 267, endPoint x: 815, endPoint y: 277, distance: 75.6
click at [815, 277] on div "**********" at bounding box center [933, 270] width 248 height 152
type input "**********"
click at [1032, 328] on span "Update" at bounding box center [1023, 326] width 31 height 13
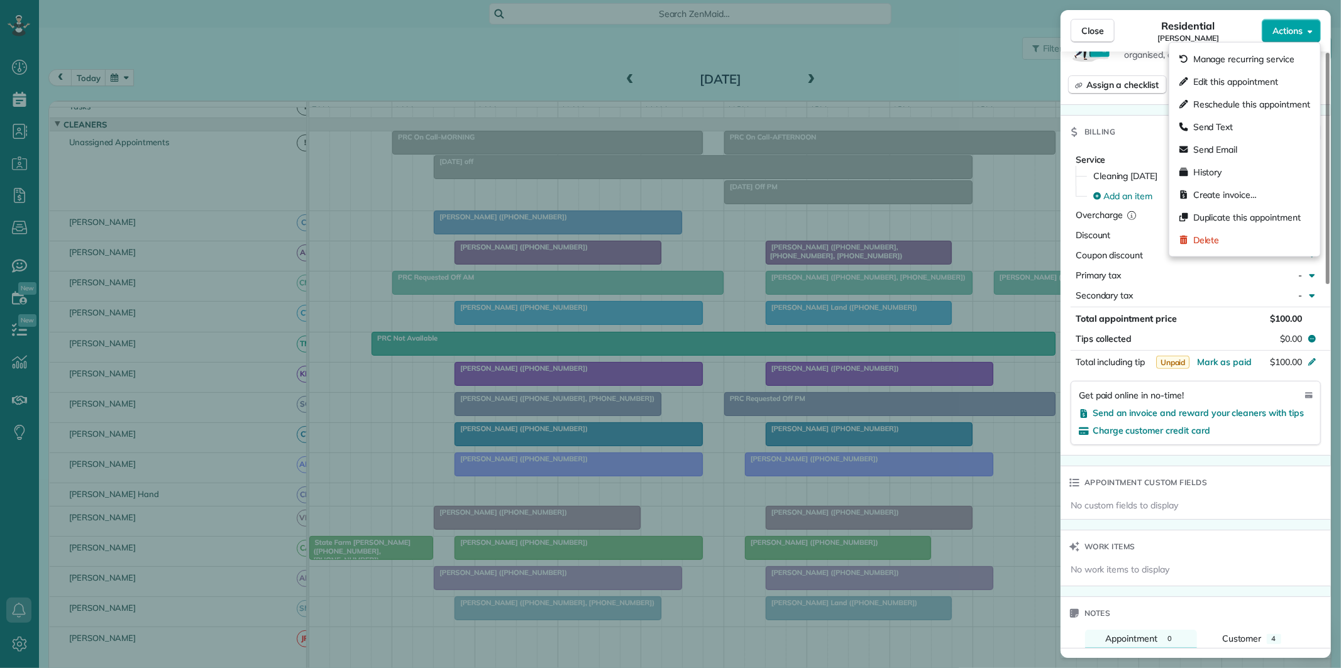
click at [1297, 31] on span "Actions" at bounding box center [1287, 31] width 30 height 13
click at [1227, 192] on span "Create invoice…" at bounding box center [1224, 195] width 63 height 13
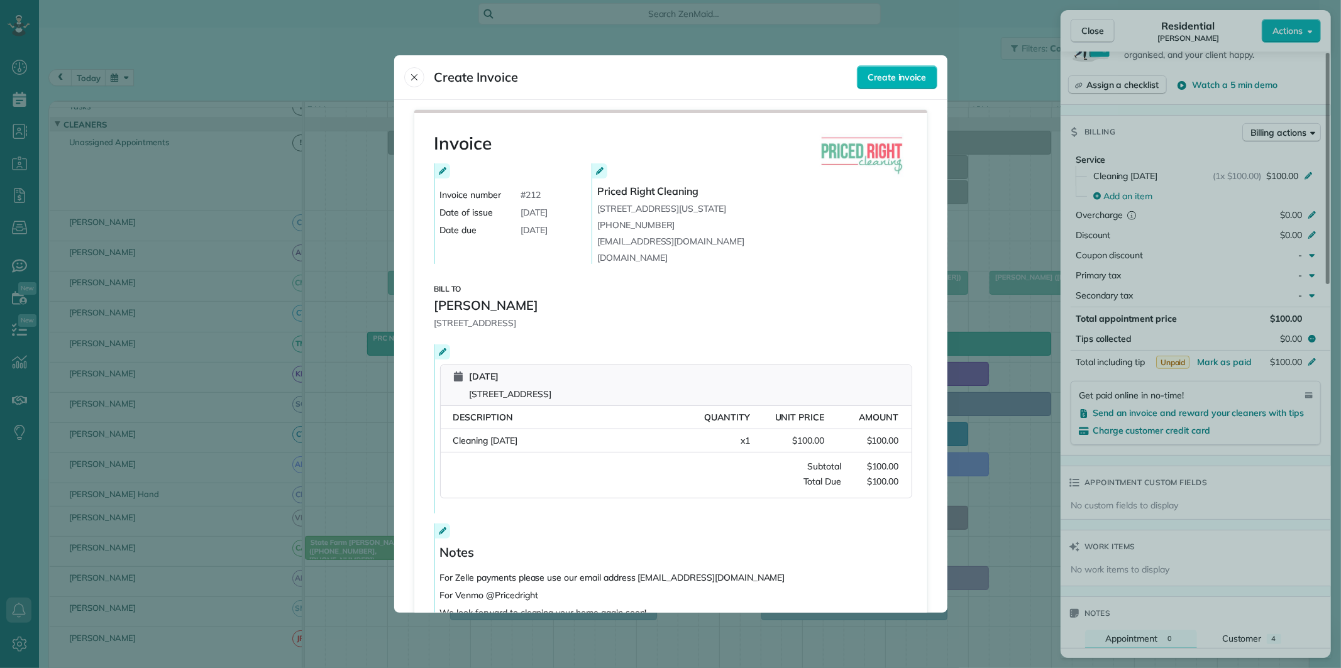
scroll to position [95, 0]
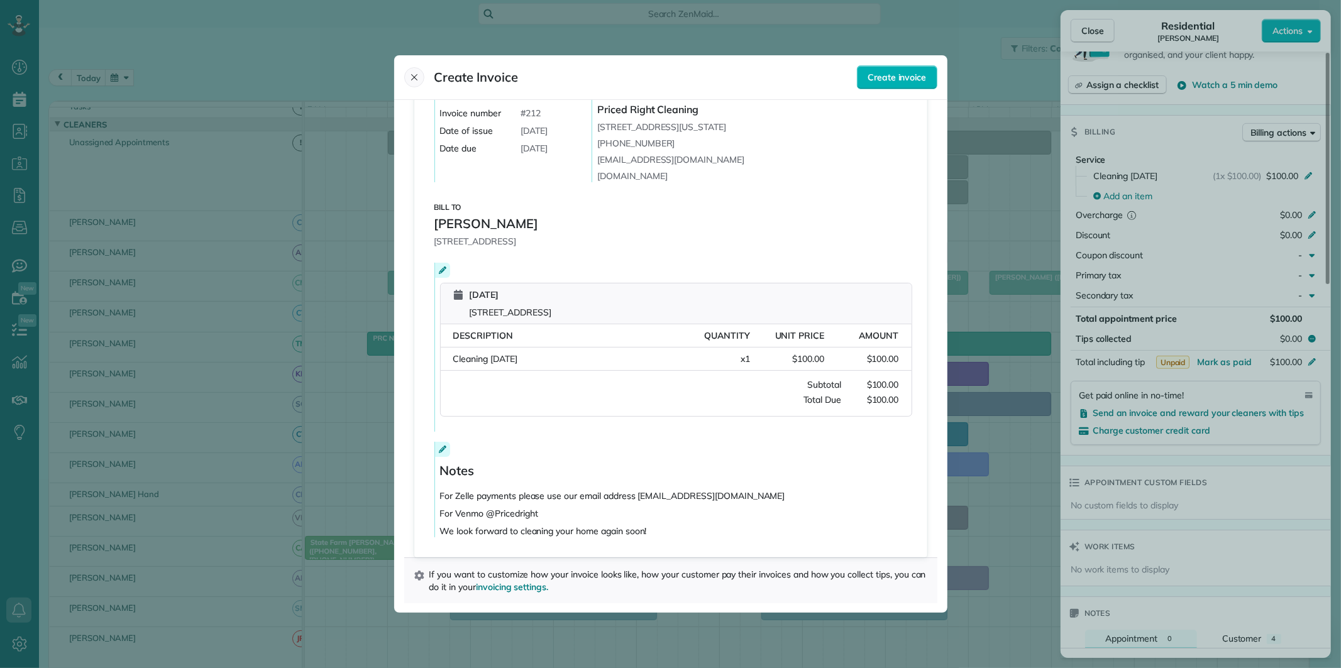
click at [410, 78] on icon "Close" at bounding box center [414, 77] width 10 height 10
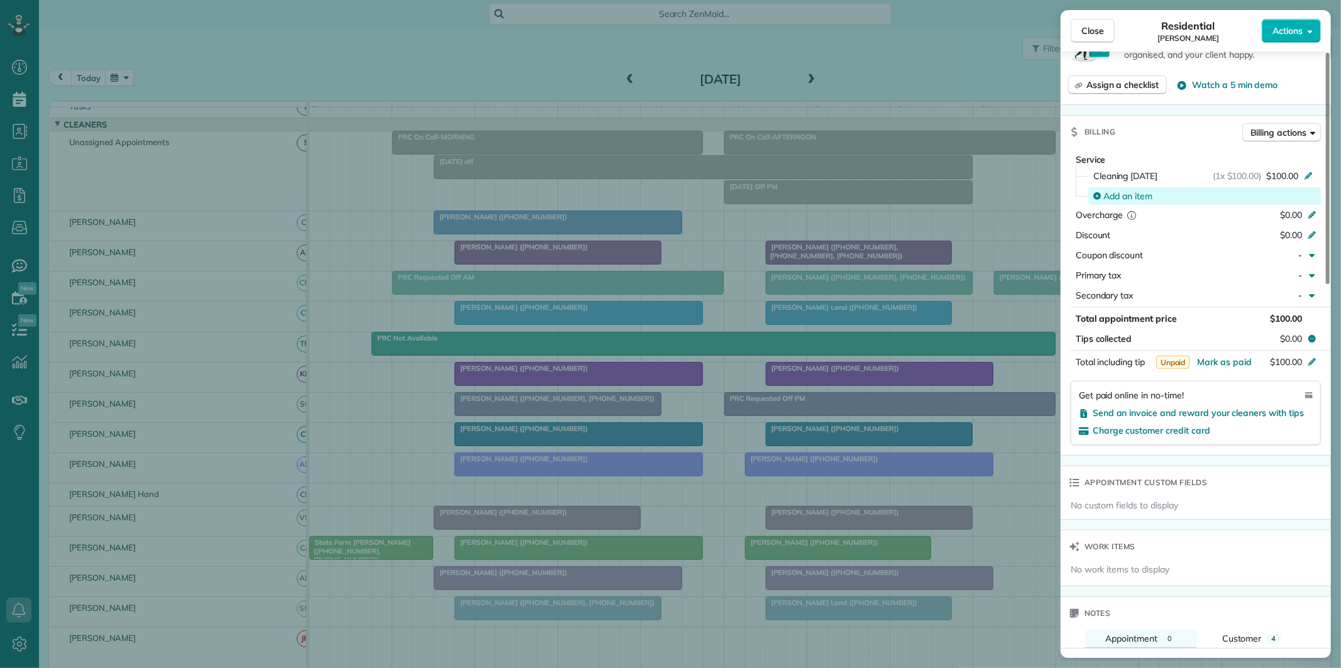
click at [1120, 195] on span "Add an item" at bounding box center [1127, 196] width 49 height 13
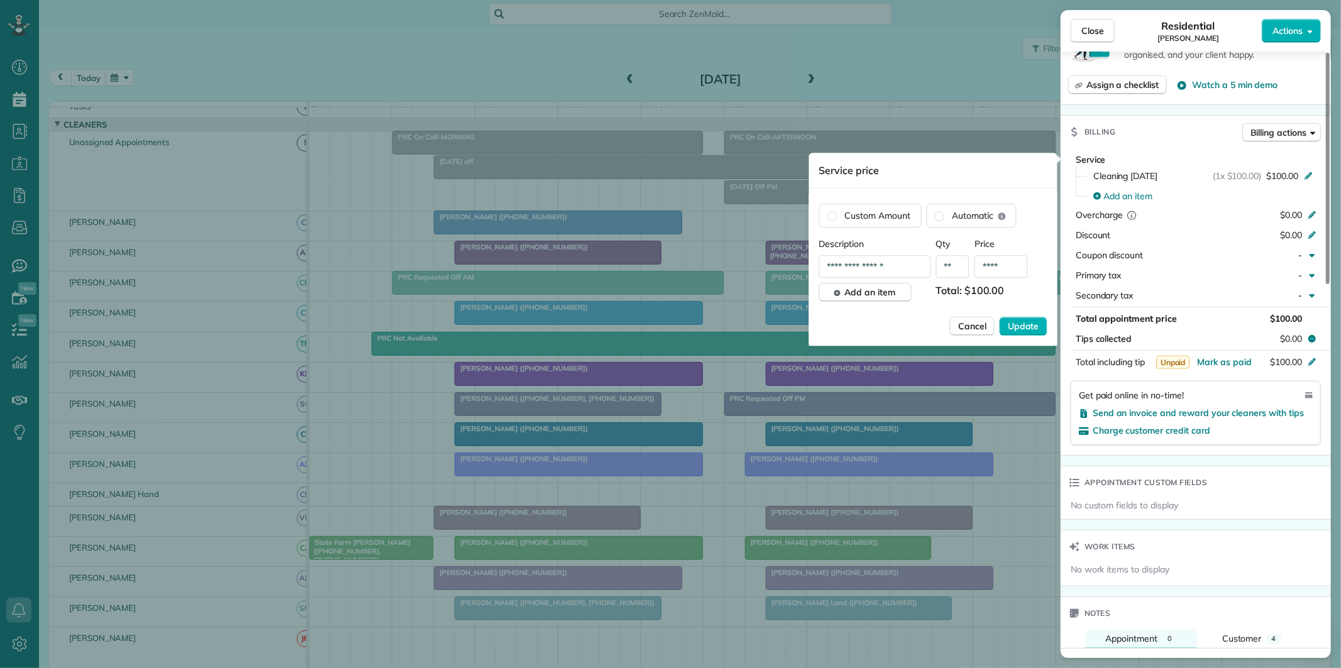
drag, startPoint x: 910, startPoint y: 268, endPoint x: 808, endPoint y: 275, distance: 102.8
click at [808, 0] on div "Close Residential Pete Ross Actions Status Active Pete Ross · Open profile MOBI…" at bounding box center [670, 0] width 1341 height 0
click at [882, 263] on input "**********" at bounding box center [875, 266] width 112 height 23
type input "**********"
click at [869, 291] on span "Add an item" at bounding box center [870, 292] width 51 height 13
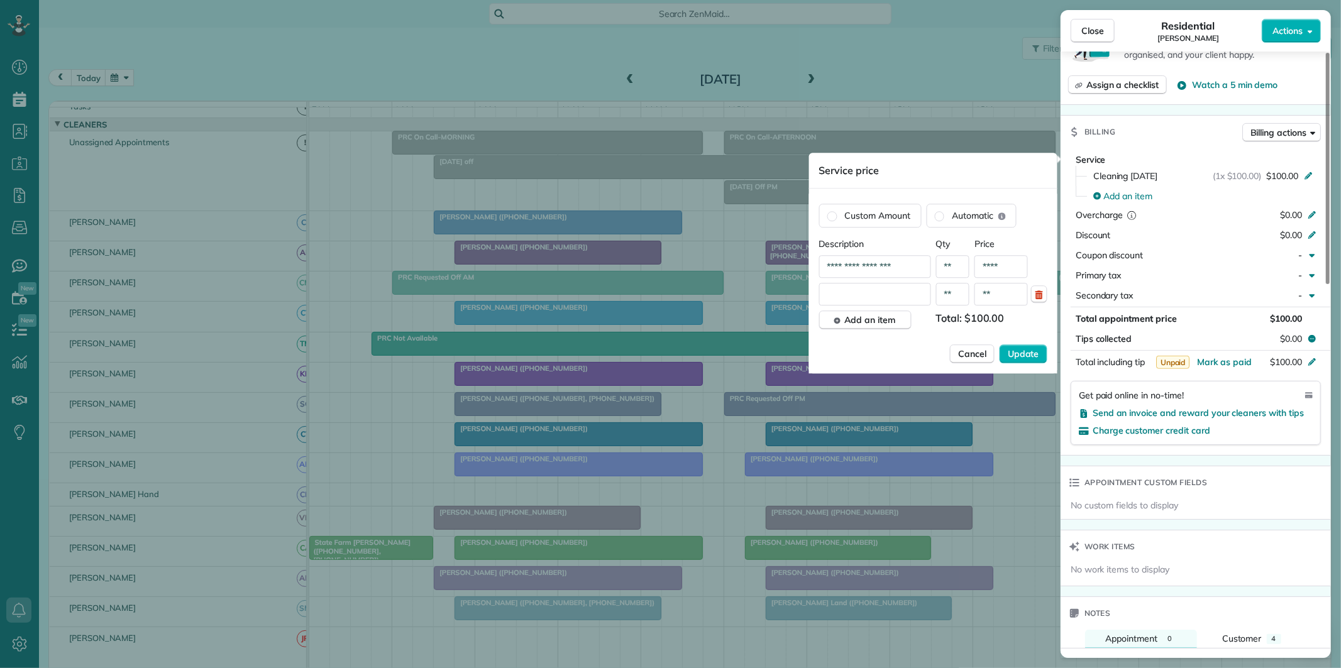
click at [865, 295] on input "text" at bounding box center [875, 294] width 112 height 23
type input "**********"
click at [988, 291] on input "**" at bounding box center [1000, 294] width 53 height 23
type input "****"
click at [1022, 349] on span "Update" at bounding box center [1023, 354] width 31 height 13
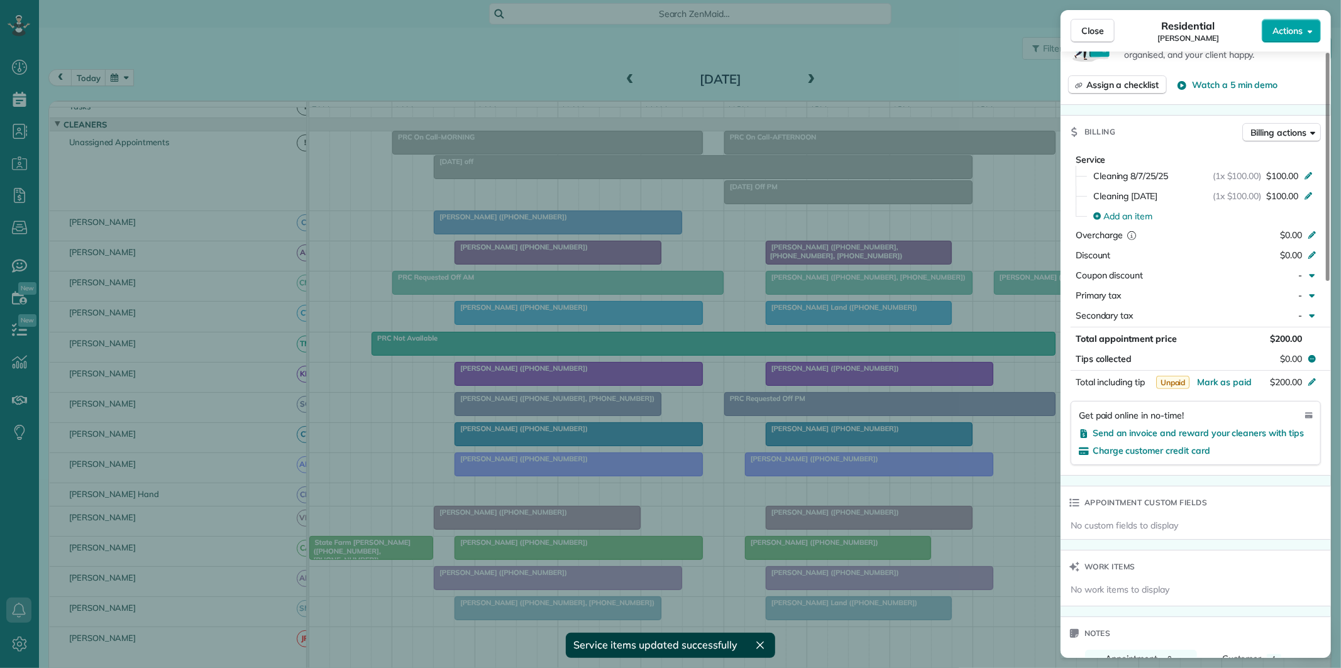
click at [1296, 33] on span "Actions" at bounding box center [1287, 31] width 30 height 13
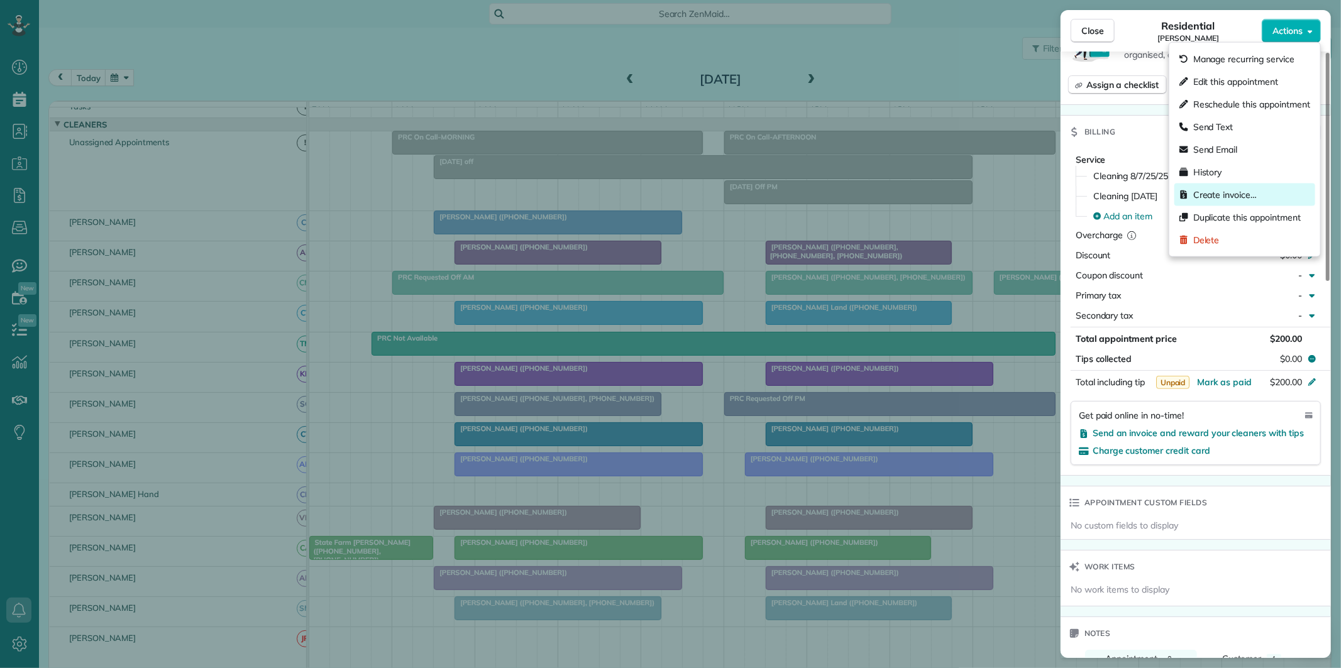
click at [1236, 196] on span "Create invoice…" at bounding box center [1224, 195] width 63 height 13
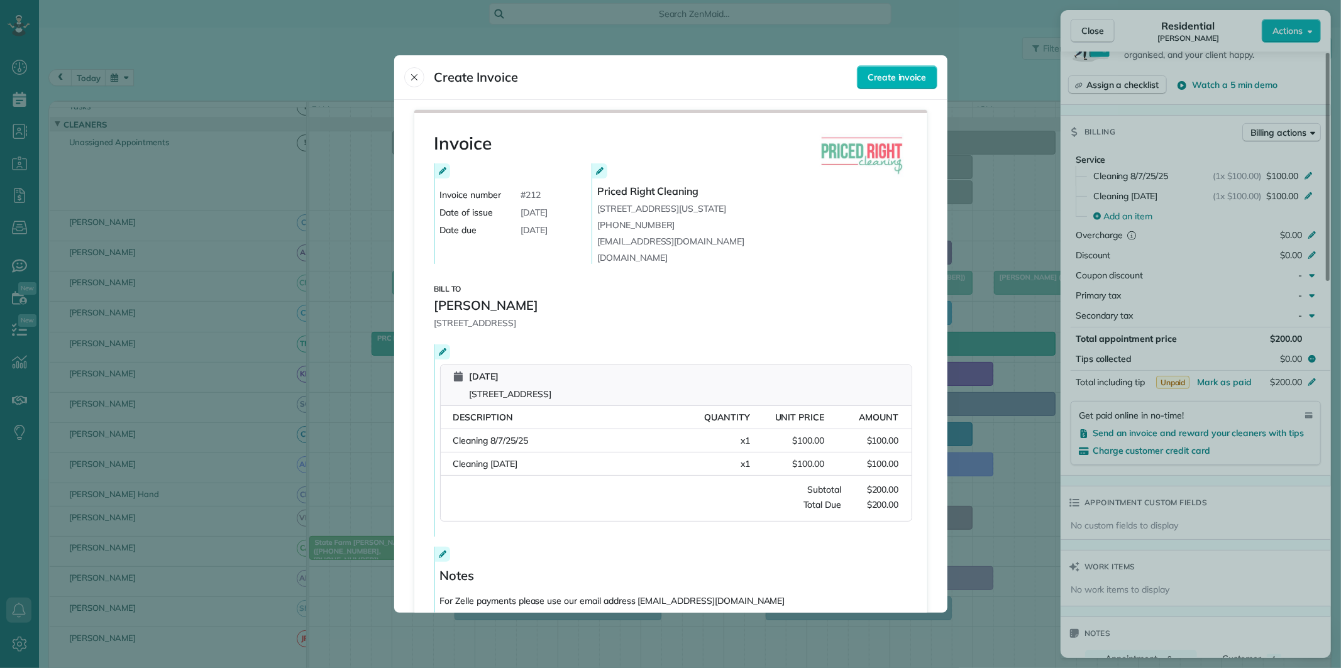
scroll to position [118, 0]
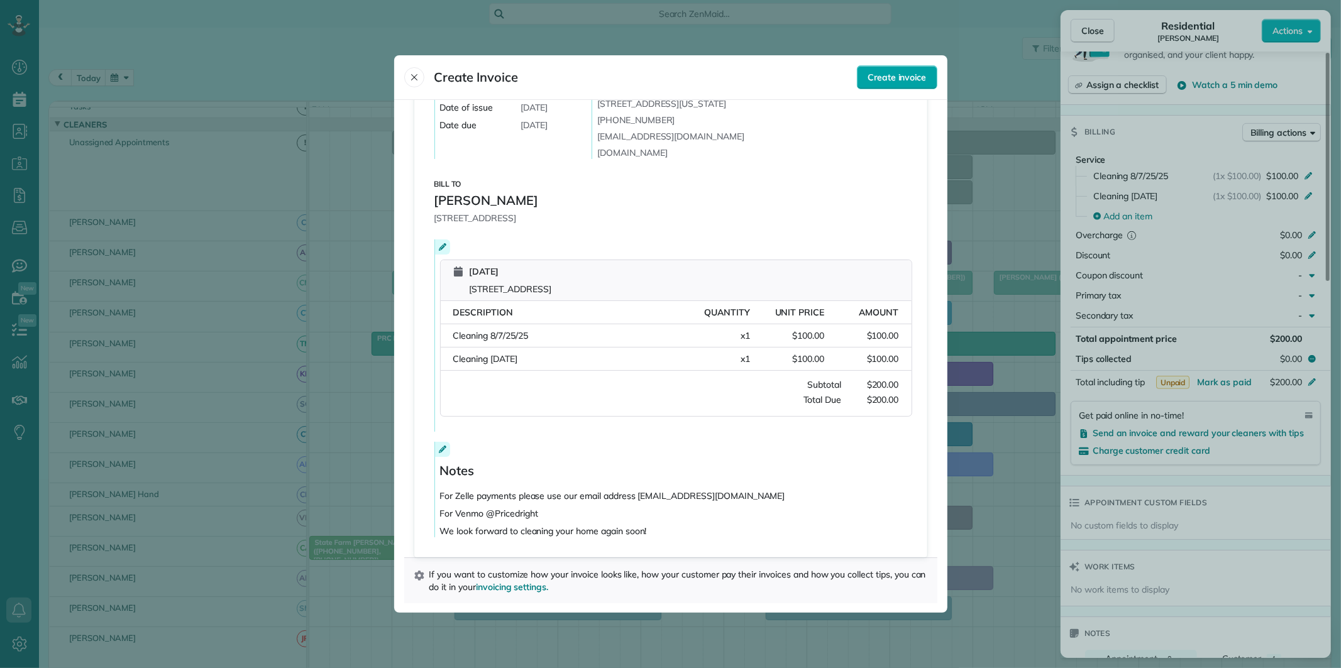
click at [883, 79] on span "Create invoice" at bounding box center [897, 77] width 58 height 13
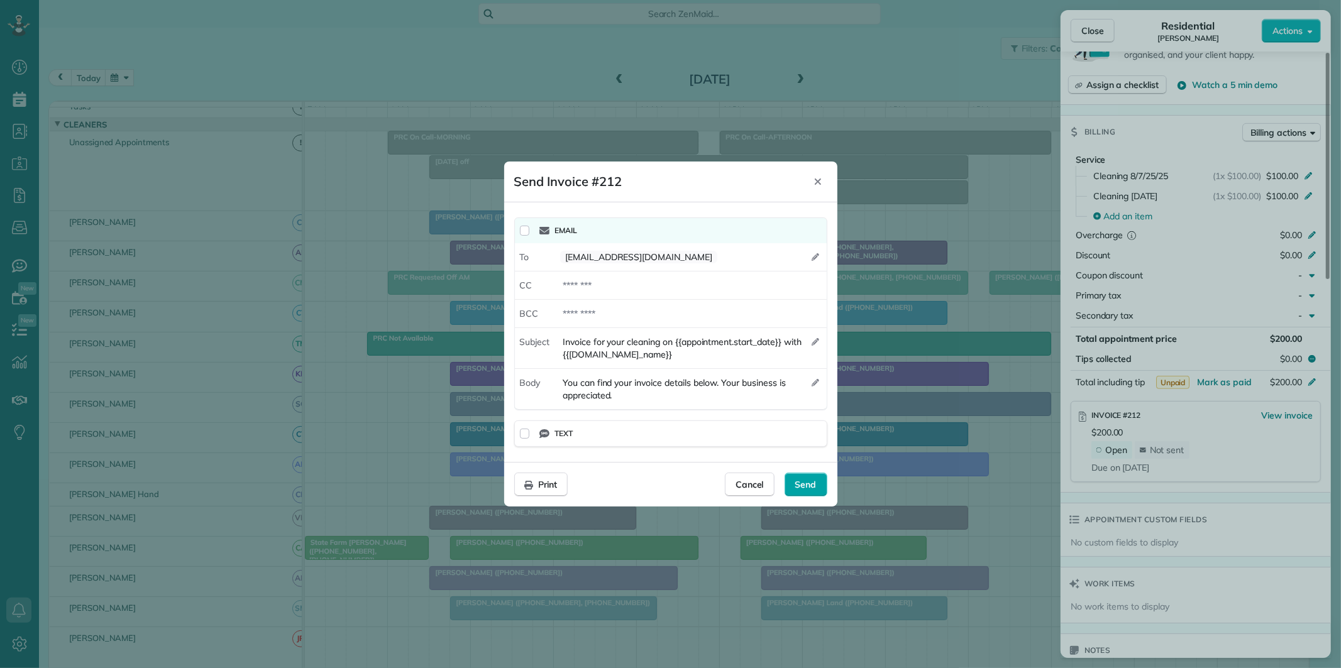
click at [798, 482] on span "Send" at bounding box center [805, 484] width 21 height 13
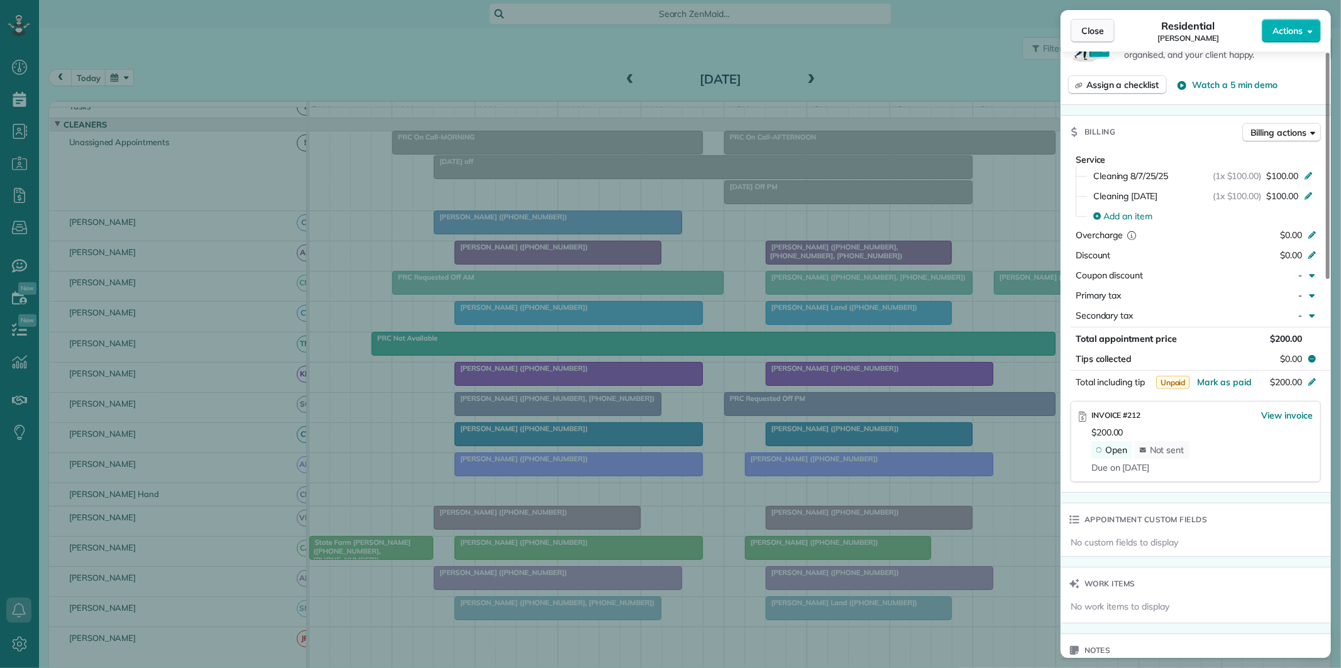
click at [1091, 29] on span "Close" at bounding box center [1092, 31] width 23 height 13
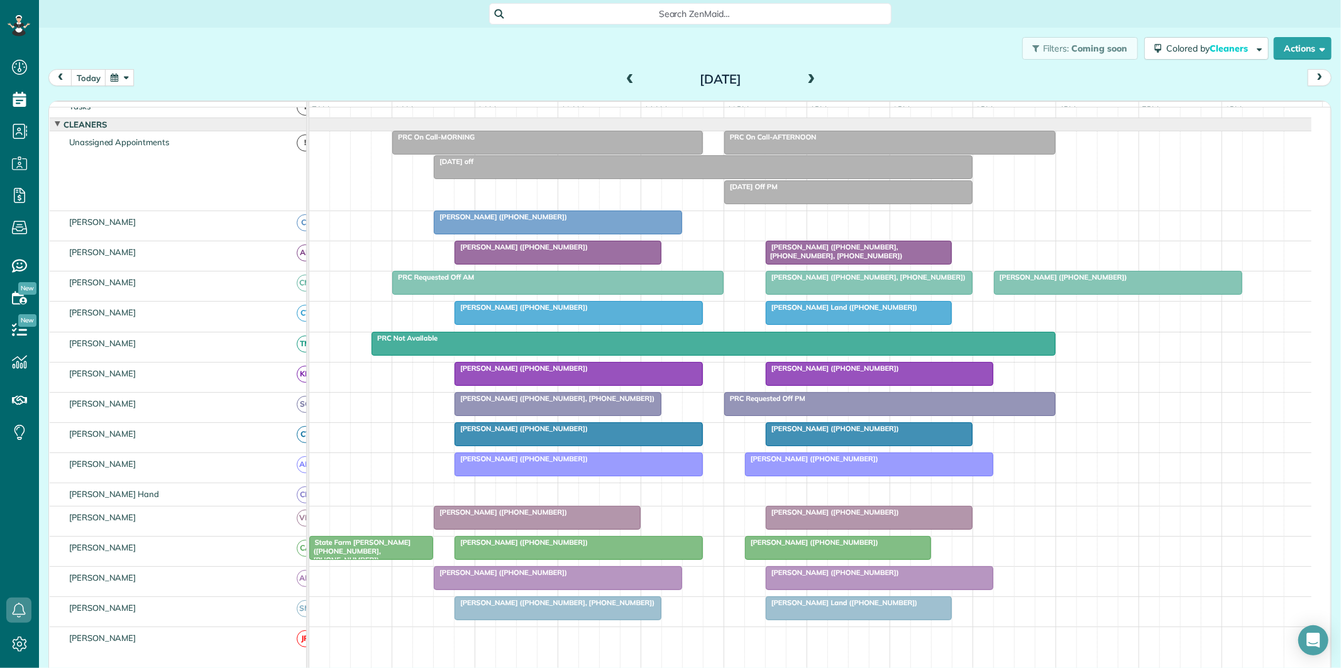
click at [805, 76] on span at bounding box center [812, 79] width 14 height 11
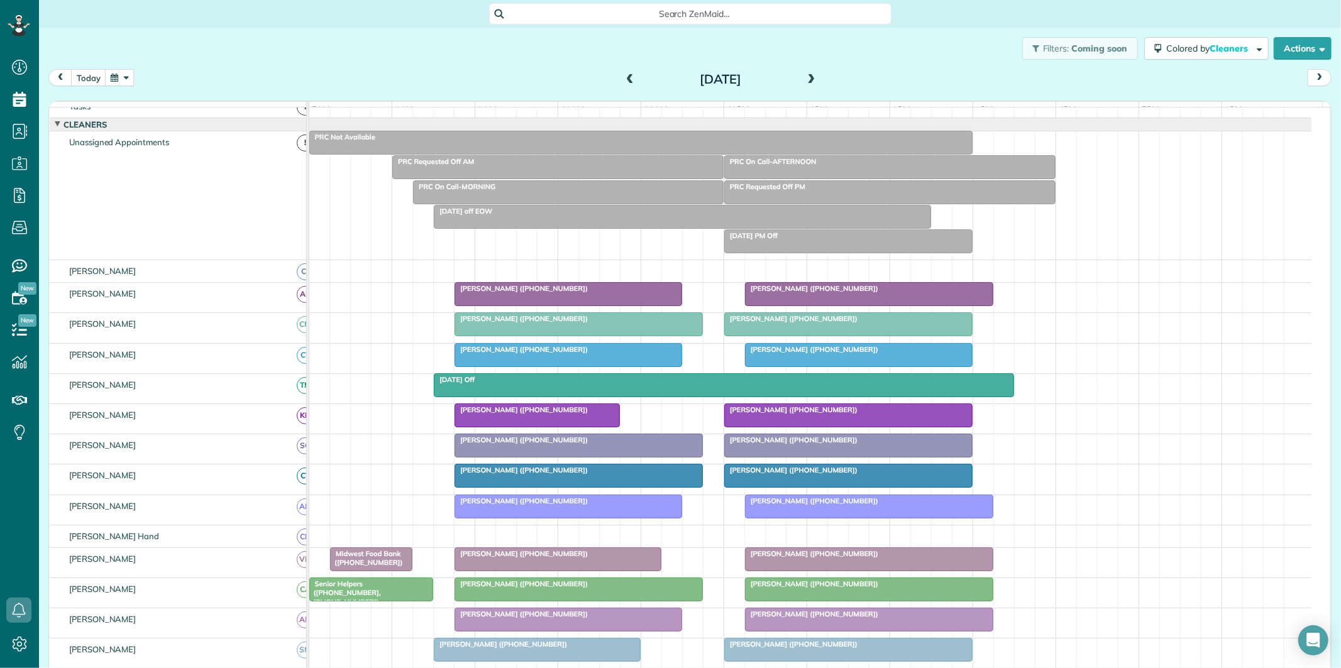
click at [534, 293] on span "Tyce Nadrich (+16462423937)" at bounding box center [521, 288] width 135 height 9
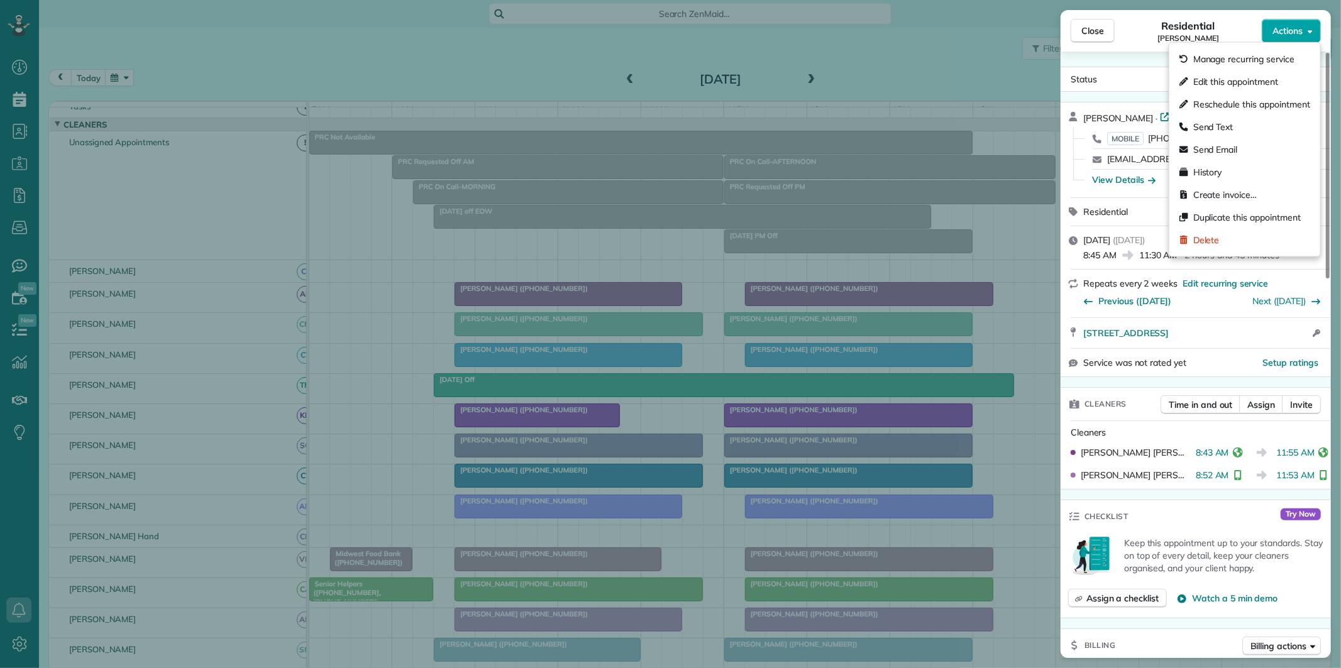
click at [1293, 39] on button "Actions" at bounding box center [1291, 31] width 59 height 24
click at [1220, 193] on span "Create invoice…" at bounding box center [1224, 195] width 63 height 13
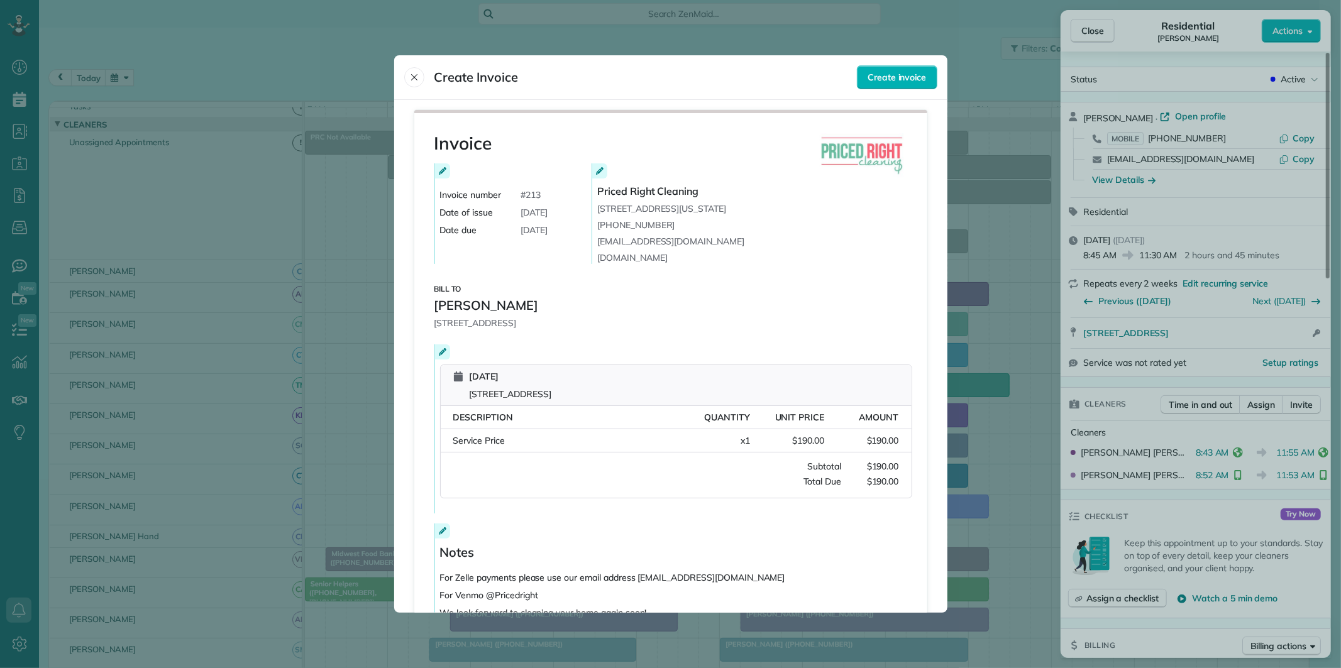
scroll to position [95, 0]
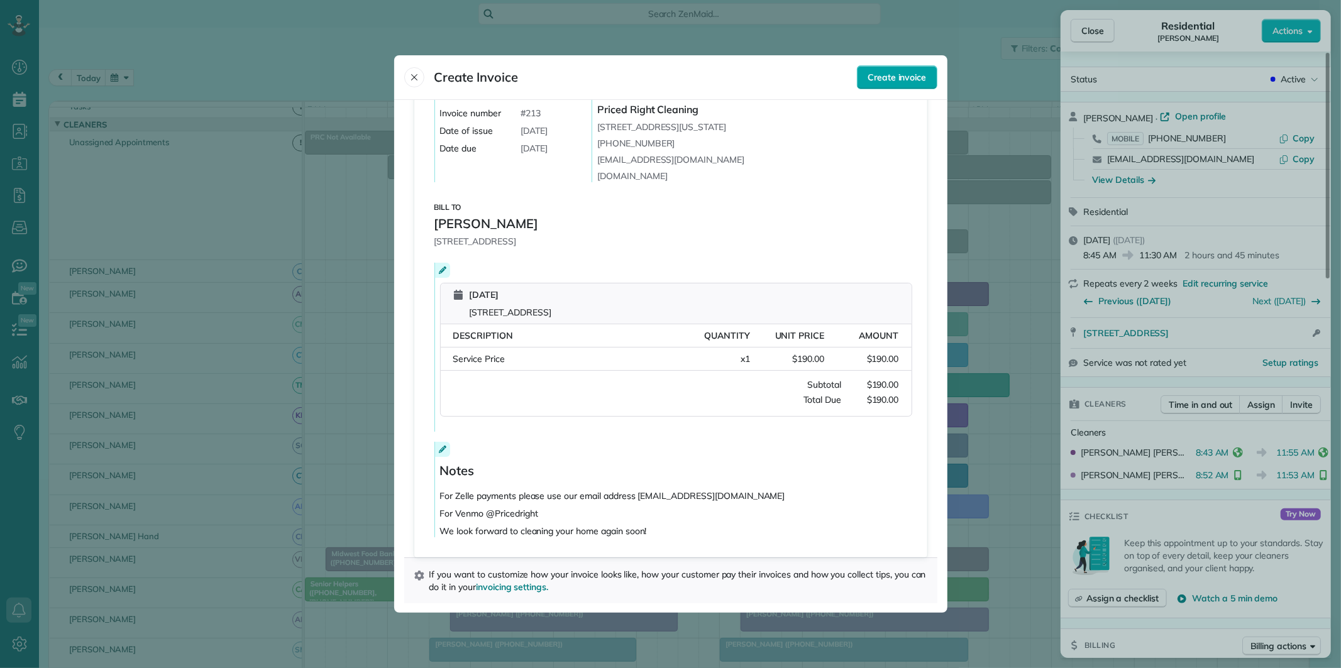
click at [896, 74] on span "Create invoice" at bounding box center [897, 77] width 58 height 13
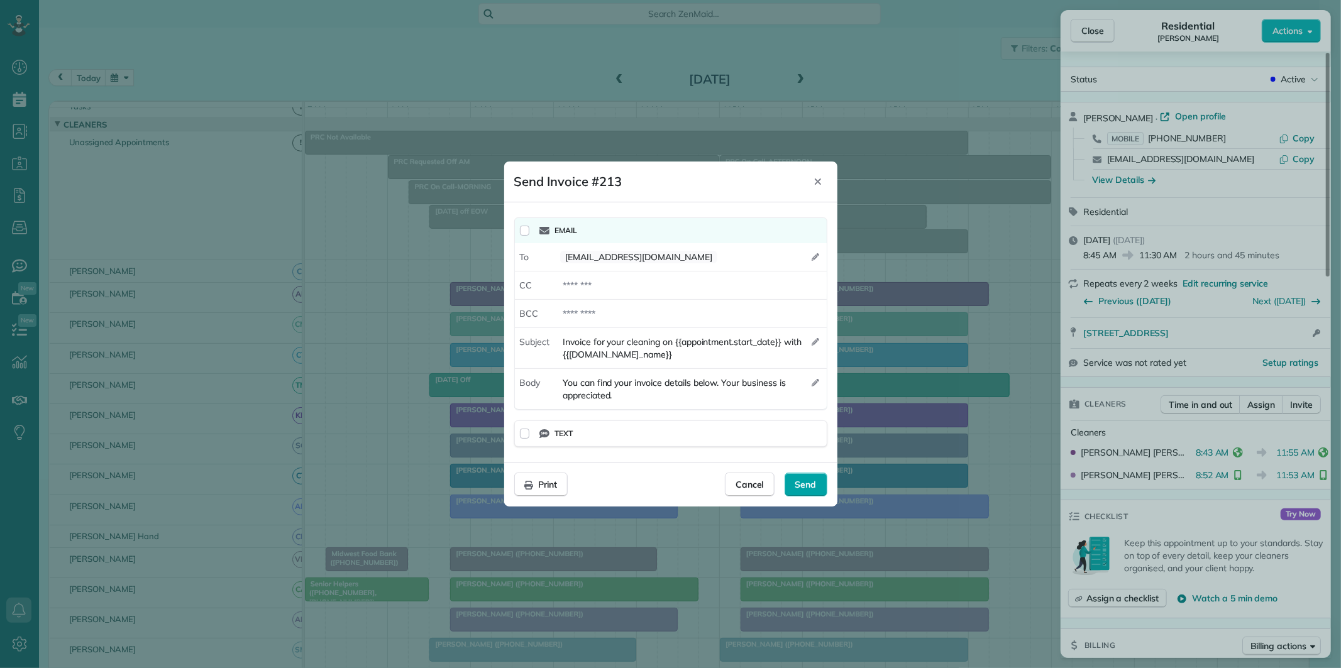
click at [803, 488] on span "Send" at bounding box center [805, 484] width 21 height 13
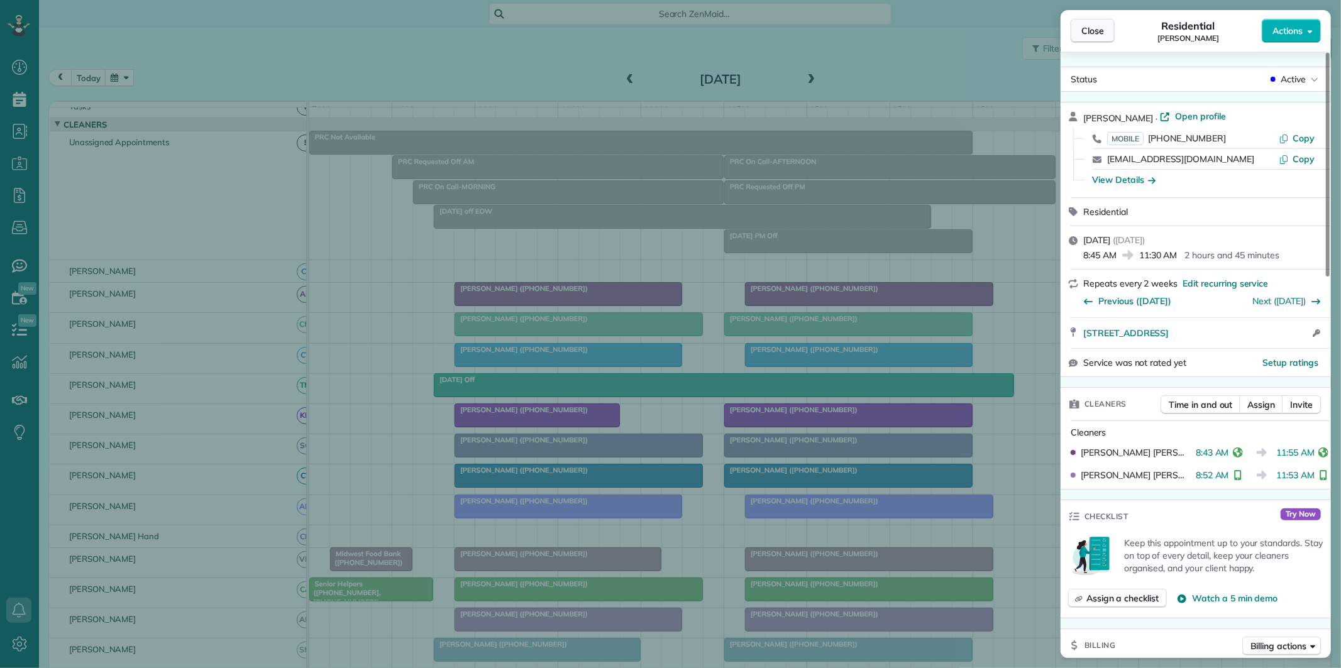
click at [1101, 32] on span "Close" at bounding box center [1092, 31] width 23 height 13
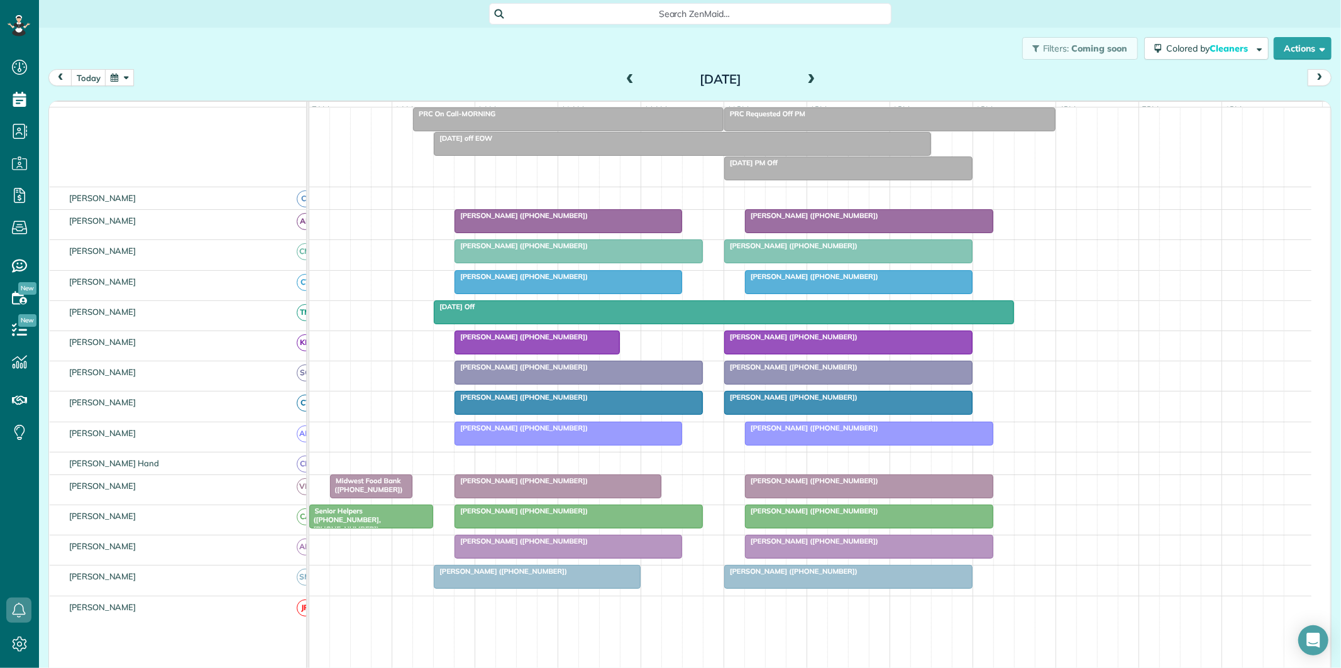
scroll to position [223, 0]
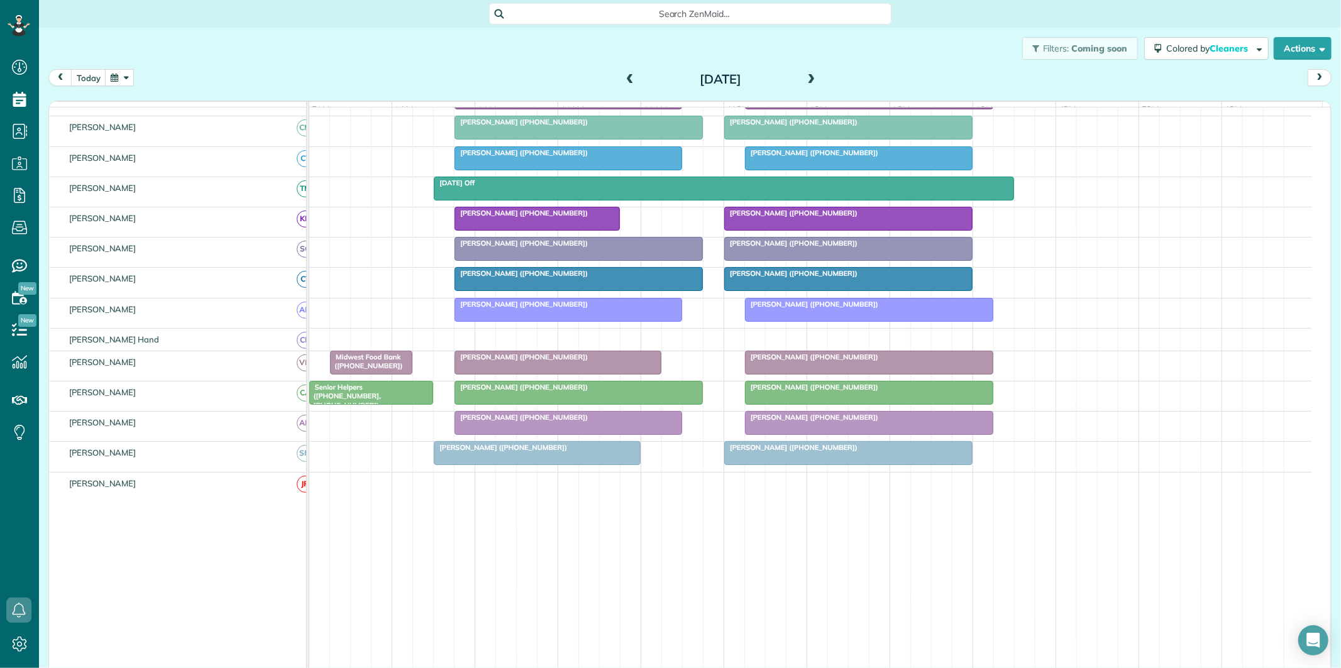
click at [851, 372] on div at bounding box center [869, 362] width 247 height 23
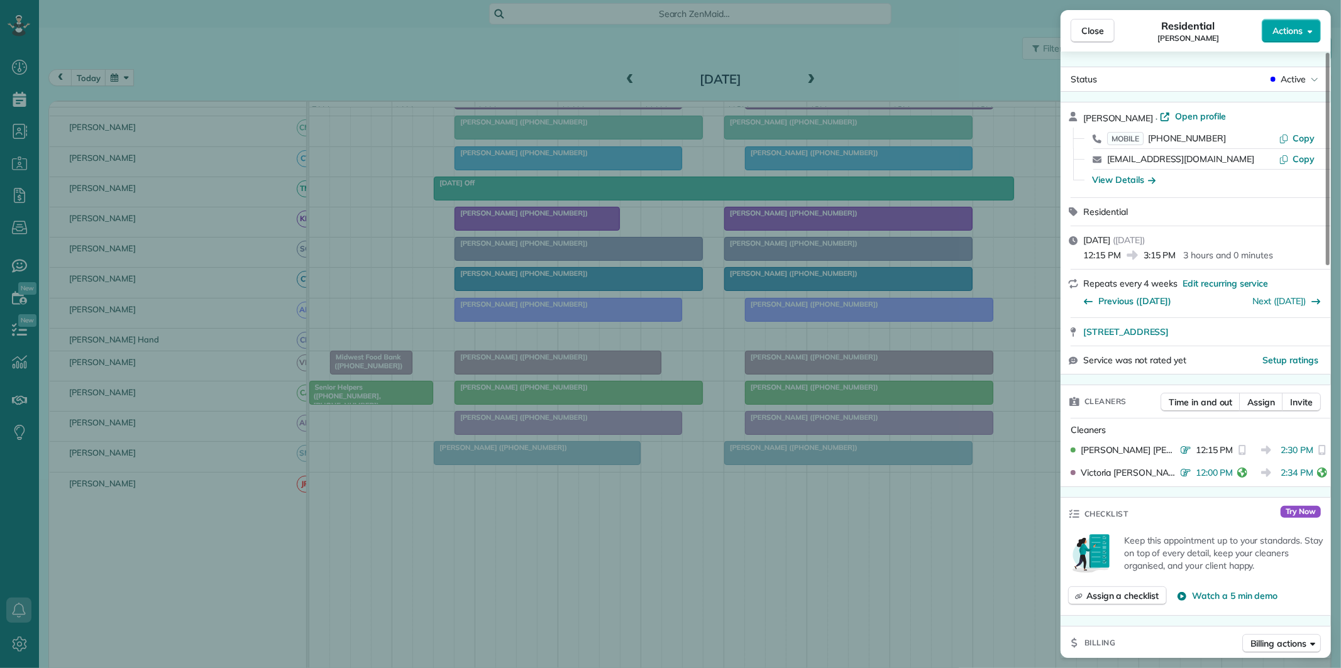
click at [1296, 21] on button "Actions" at bounding box center [1291, 31] width 59 height 24
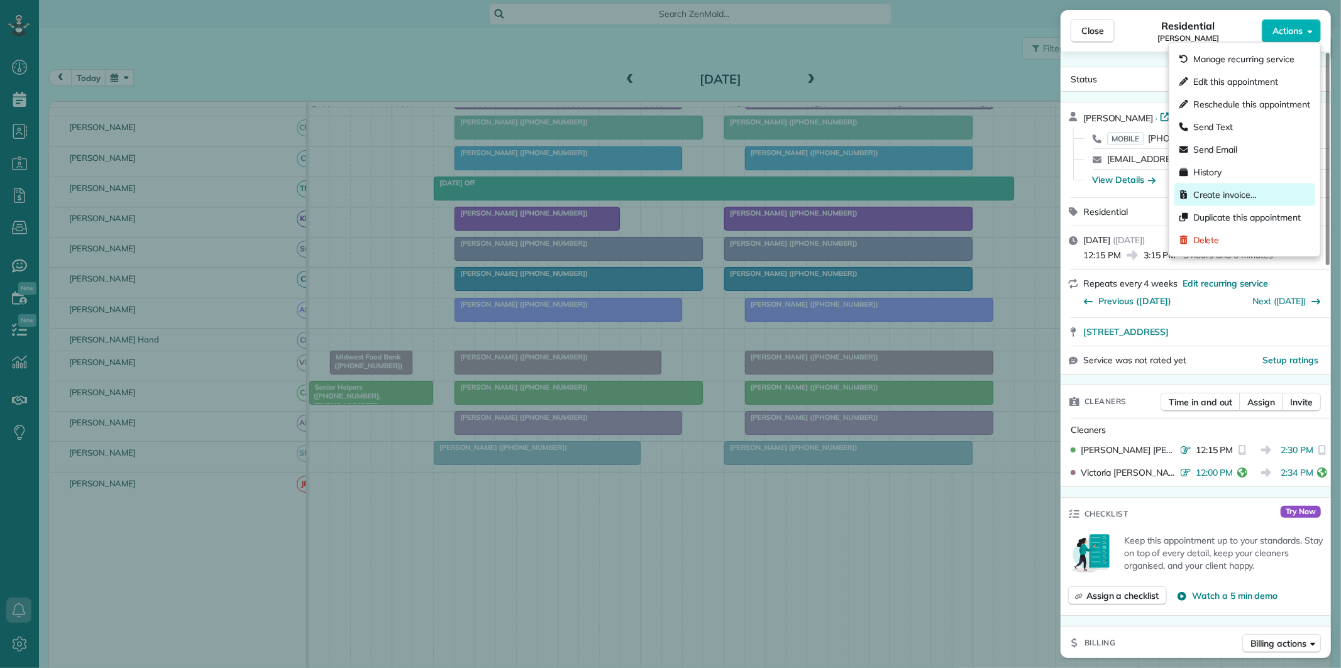
click at [1202, 189] on span "Create invoice…" at bounding box center [1224, 195] width 63 height 13
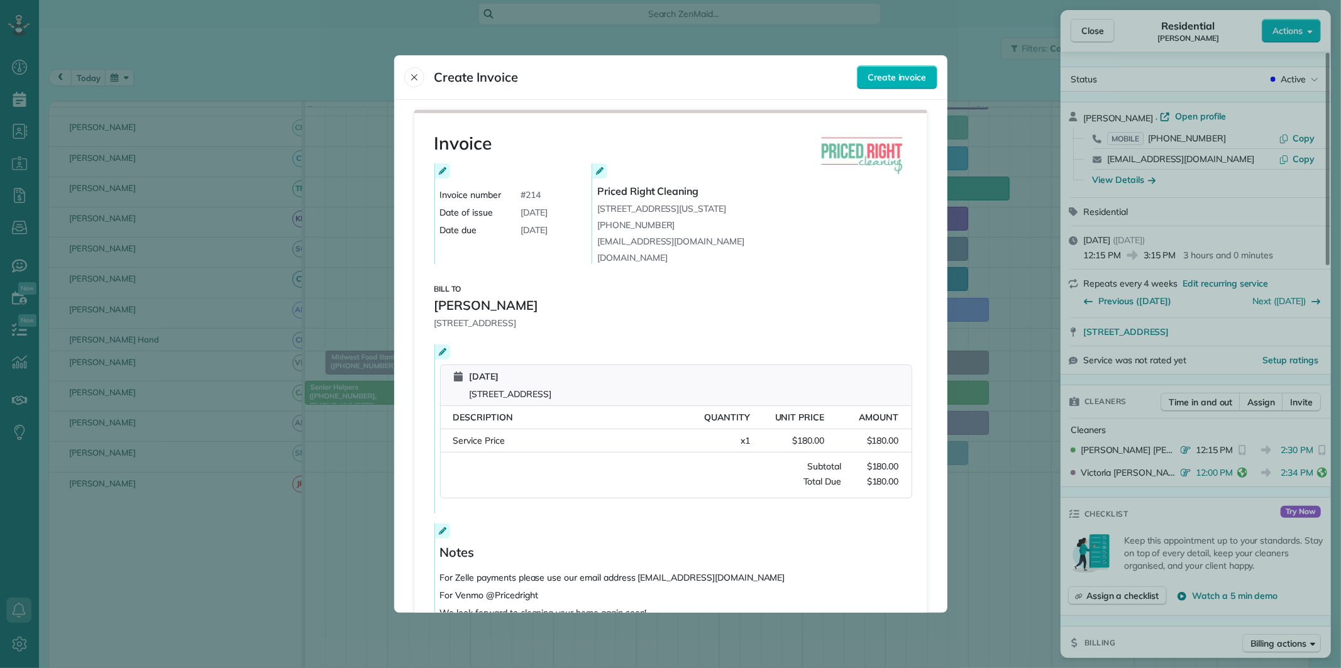
scroll to position [95, 0]
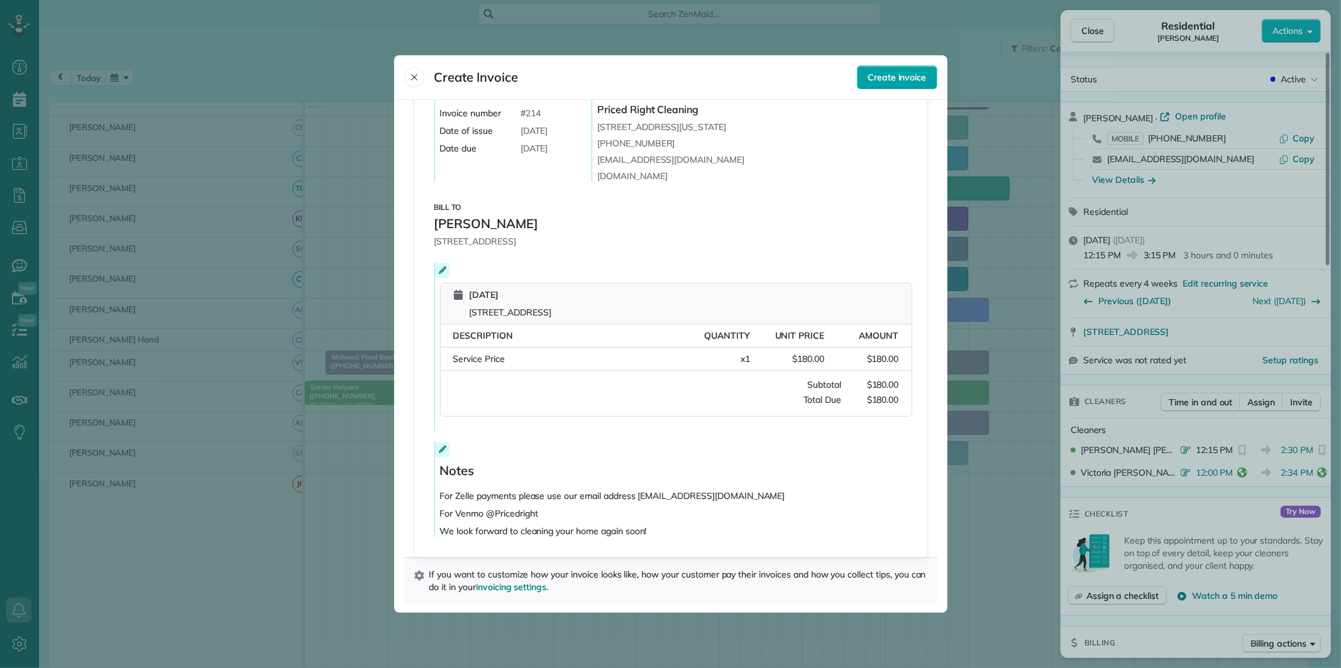
click at [890, 79] on span "Create invoice" at bounding box center [897, 77] width 58 height 13
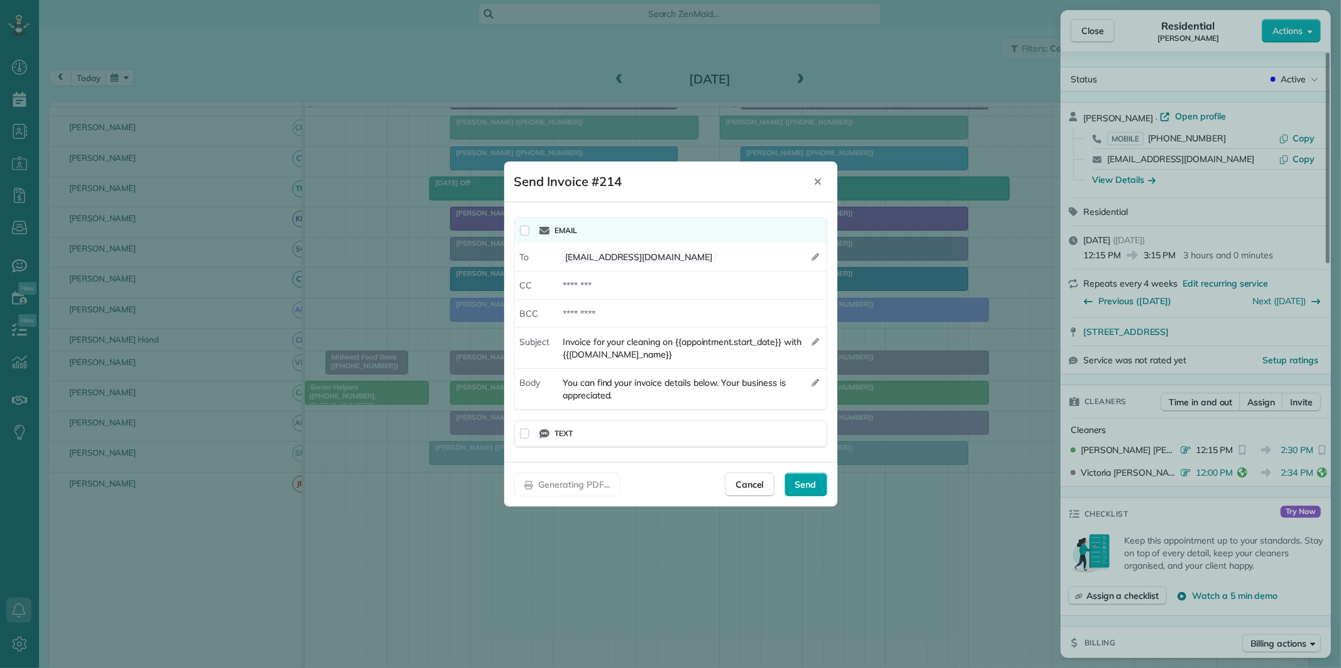
click at [803, 485] on span "Send" at bounding box center [805, 484] width 21 height 13
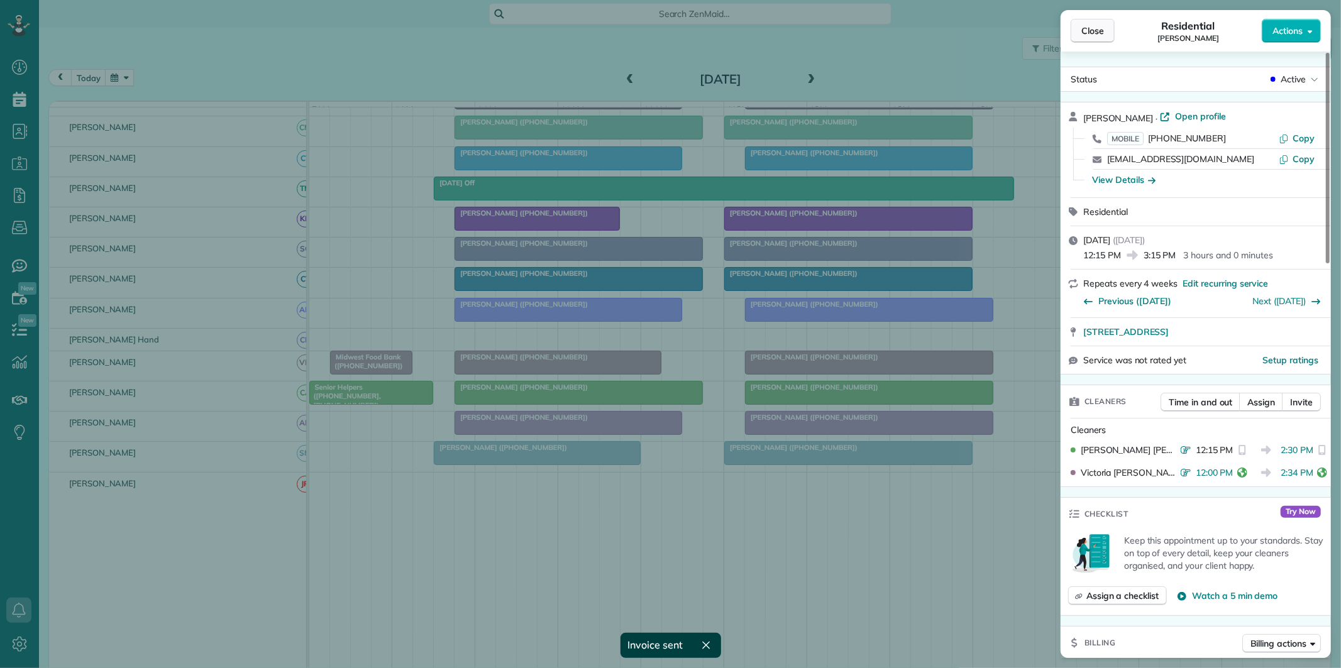
click at [1100, 28] on span "Close" at bounding box center [1092, 31] width 23 height 13
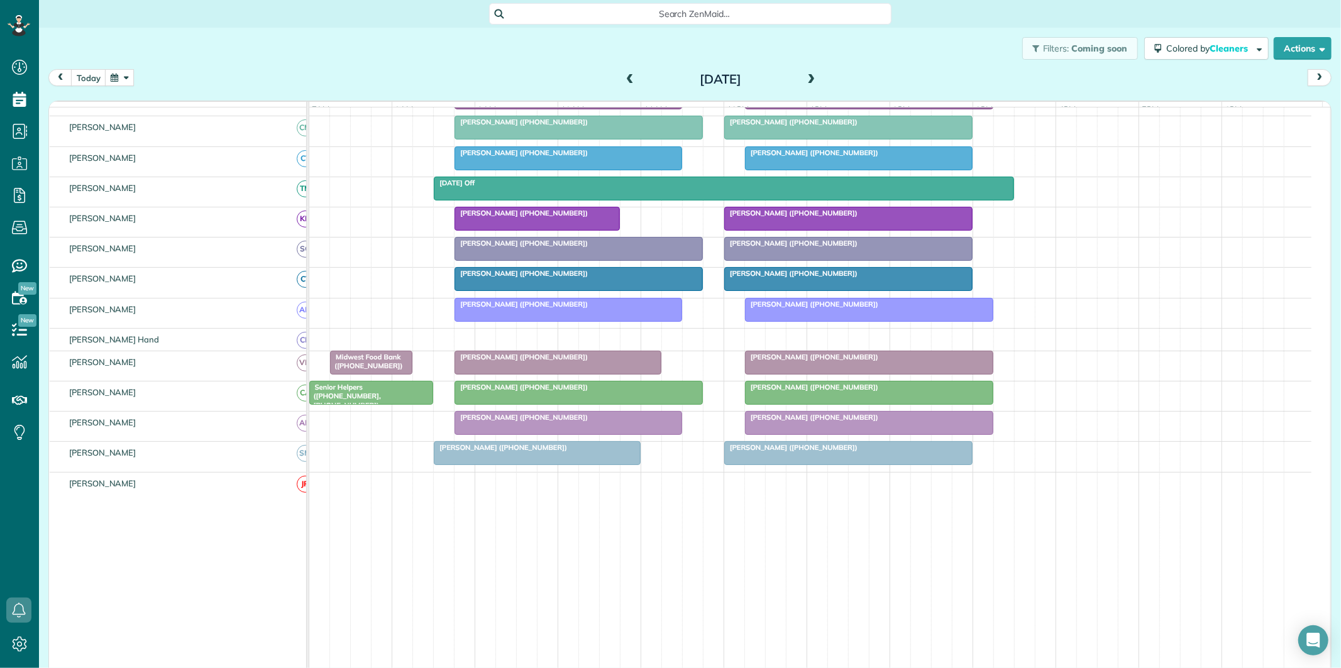
click at [694, 187] on div "Friday Off" at bounding box center [724, 183] width 573 height 9
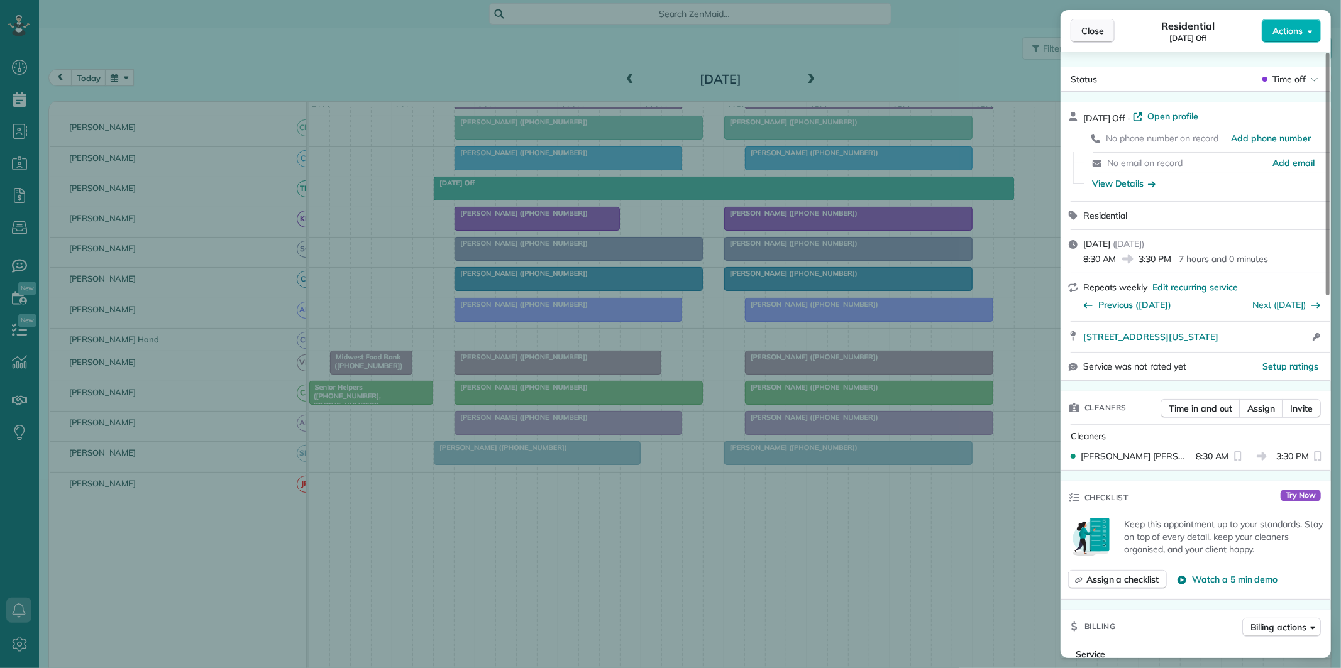
click at [1084, 31] on span "Close" at bounding box center [1092, 31] width 23 height 13
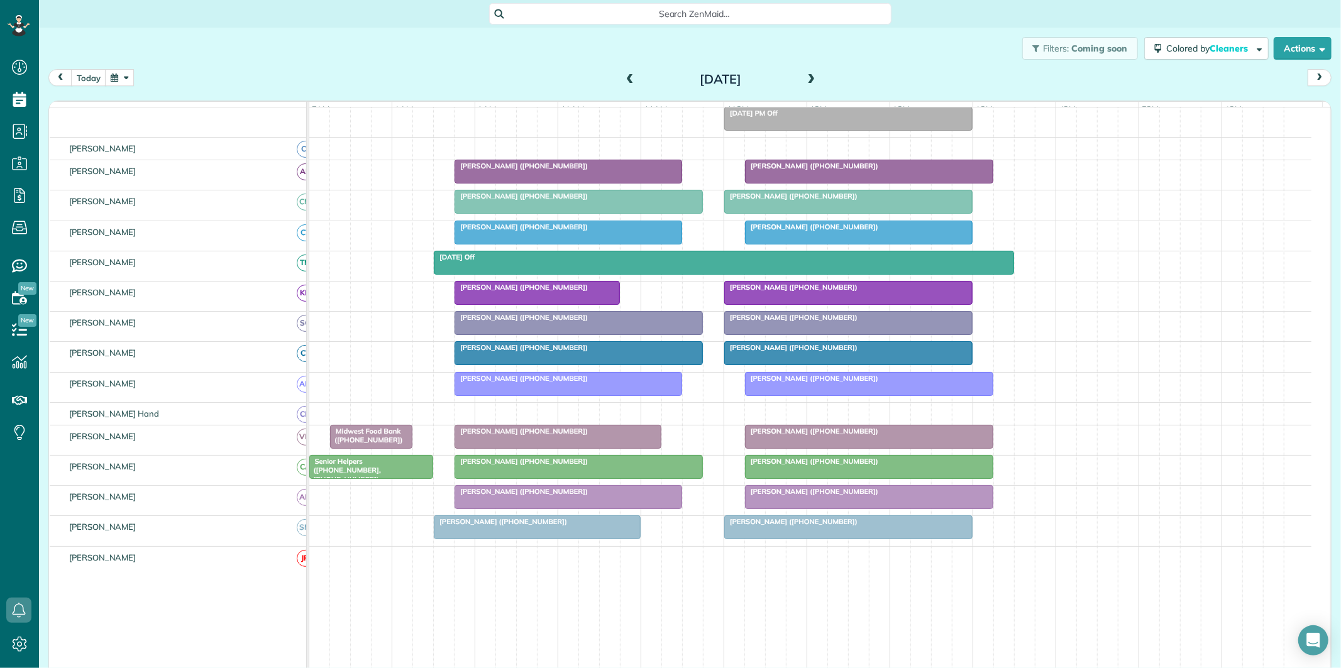
scroll to position [13, 0]
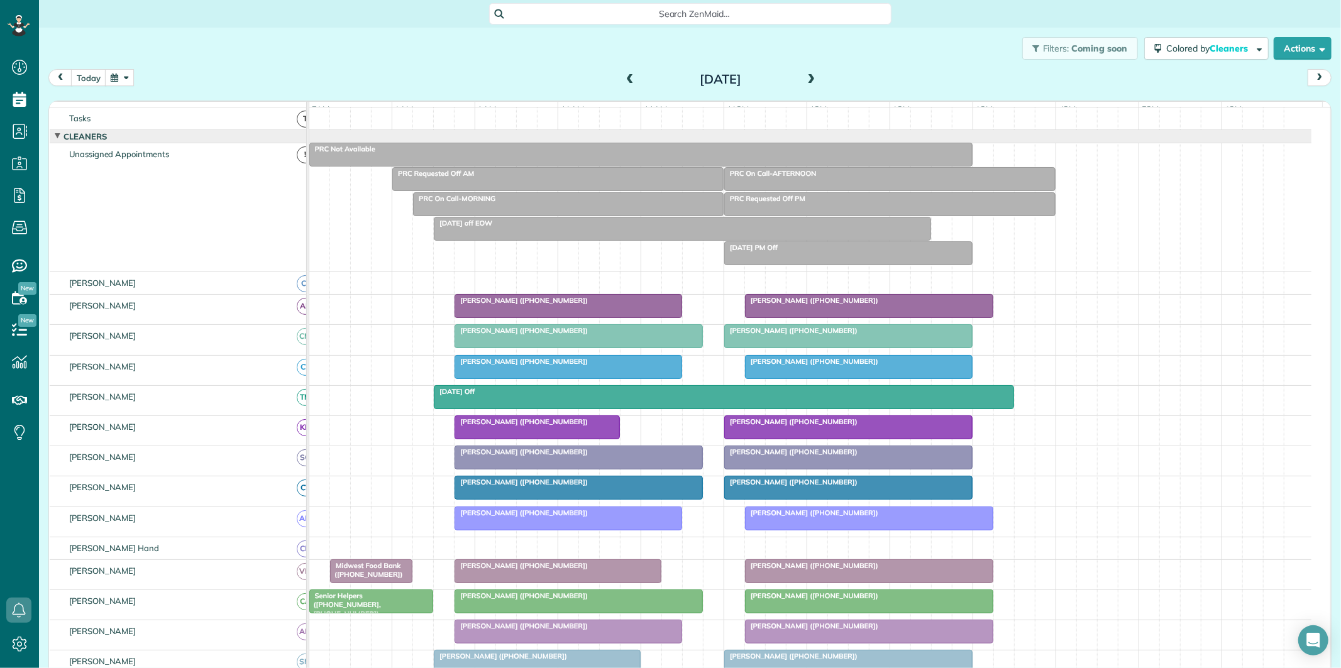
click at [706, 409] on div at bounding box center [723, 397] width 579 height 23
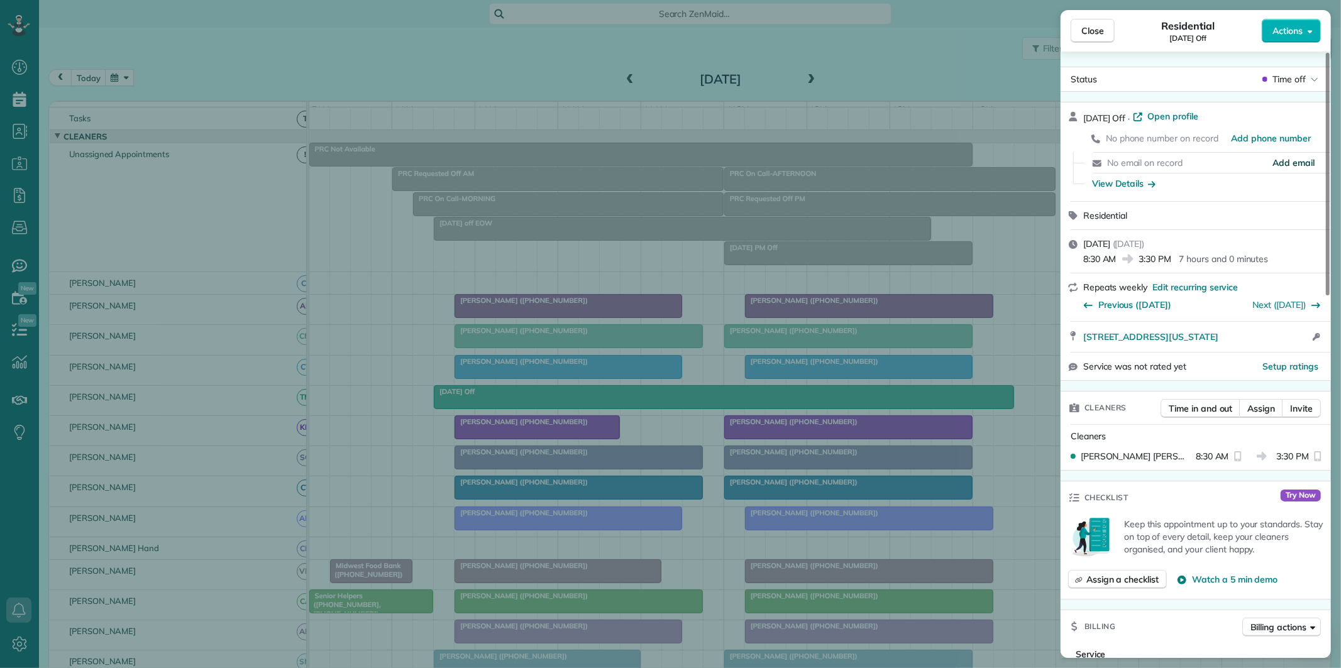
click at [1296, 162] on span "Add email" at bounding box center [1293, 163] width 42 height 13
click at [1096, 33] on span "Close" at bounding box center [1092, 31] width 23 height 13
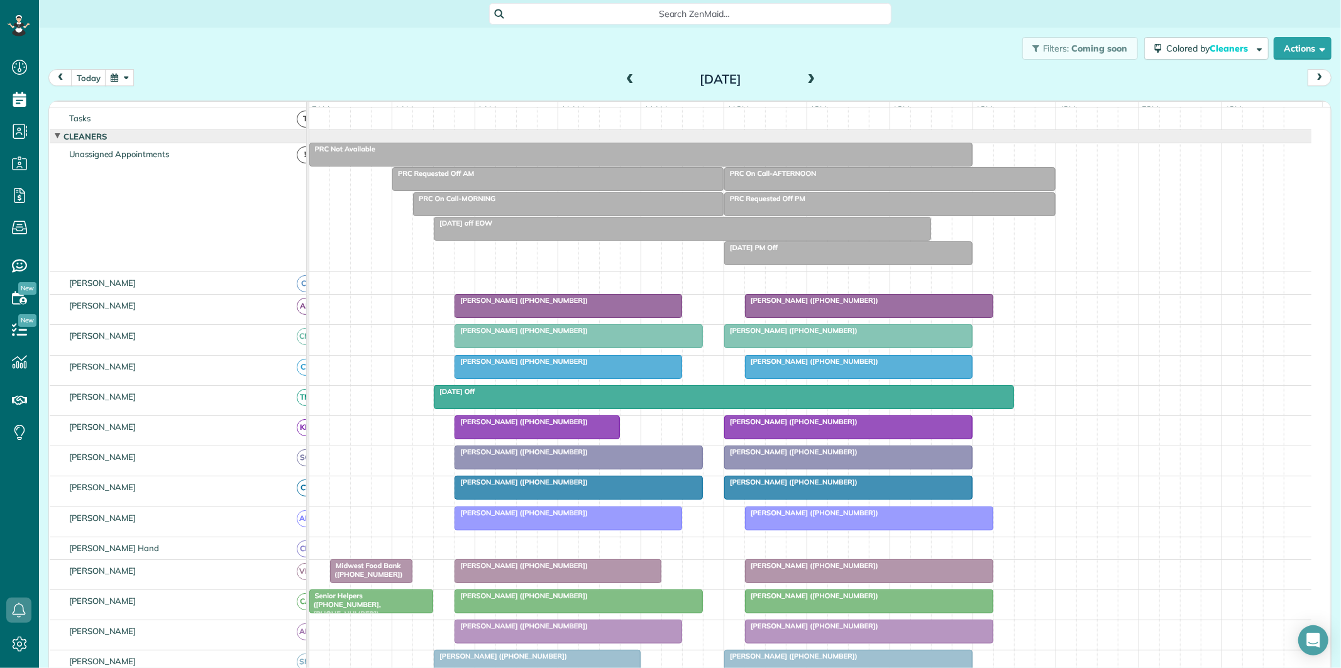
click at [722, 407] on div at bounding box center [723, 397] width 579 height 23
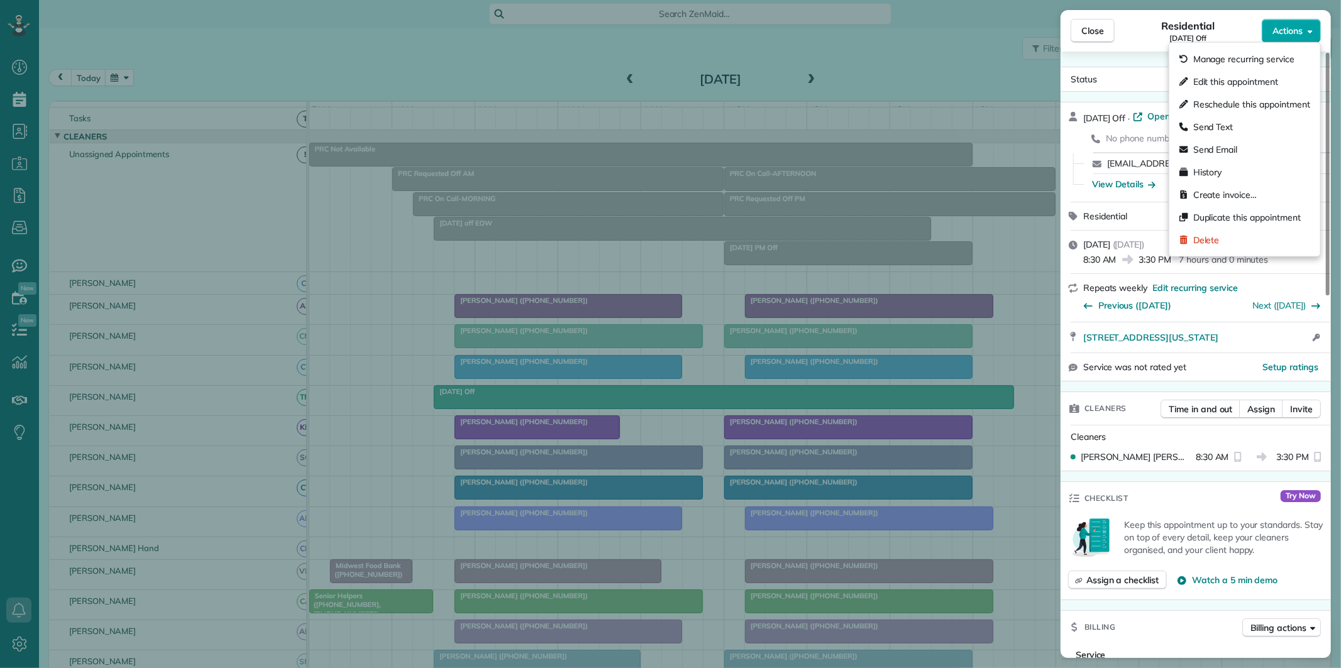
click at [1287, 28] on span "Actions" at bounding box center [1287, 31] width 30 height 13
click at [1225, 196] on span "Create invoice…" at bounding box center [1224, 195] width 63 height 13
click at [1286, 35] on span "Actions" at bounding box center [1287, 31] width 30 height 13
click at [1201, 196] on span "Create invoice…" at bounding box center [1224, 195] width 63 height 13
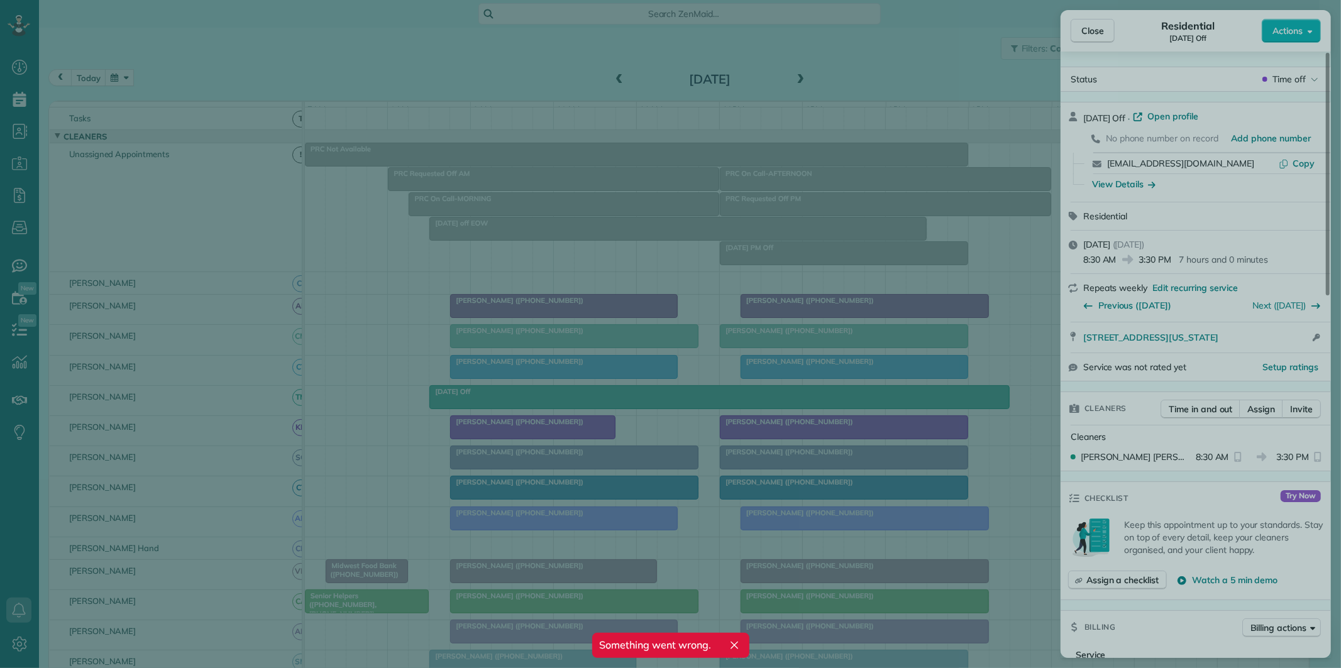
click at [1088, 38] on div at bounding box center [670, 334] width 1341 height 668
click at [1091, 32] on div at bounding box center [670, 334] width 1341 height 668
click at [878, 50] on div at bounding box center [670, 334] width 1341 height 668
click at [934, 59] on div at bounding box center [670, 334] width 1341 height 668
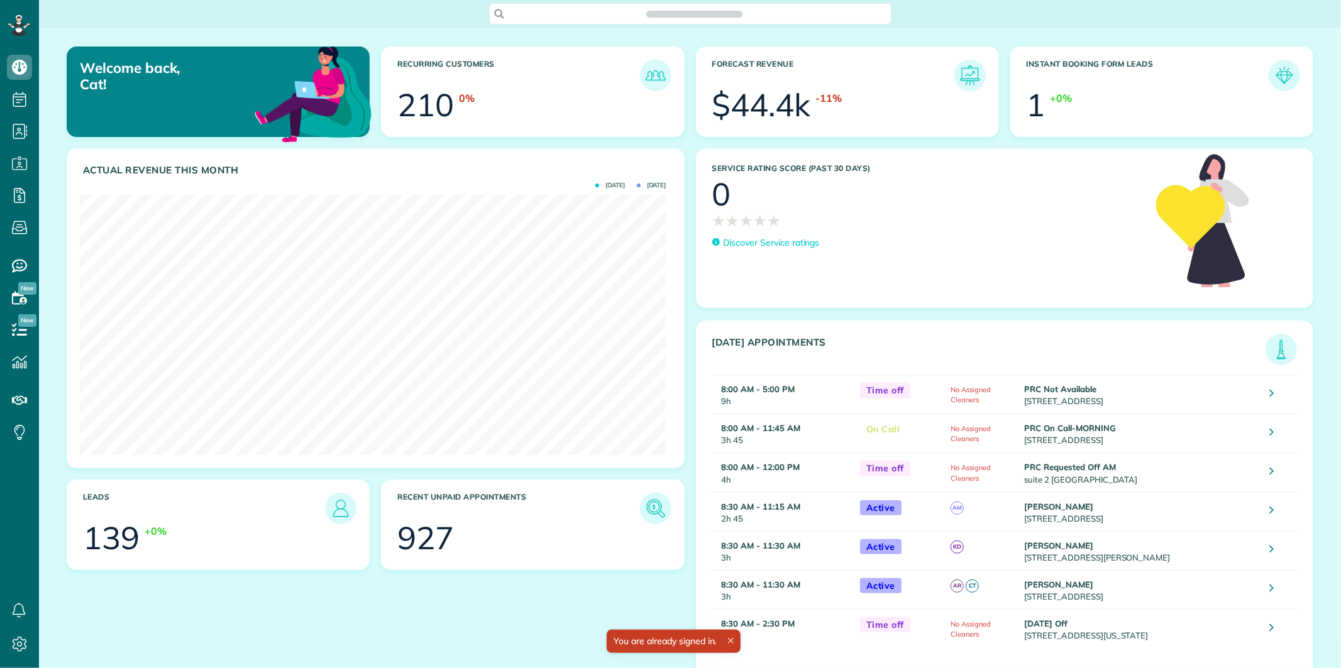
scroll to position [260, 586]
click at [627, 14] on span "Search ZenMaid…" at bounding box center [695, 14] width 382 height 13
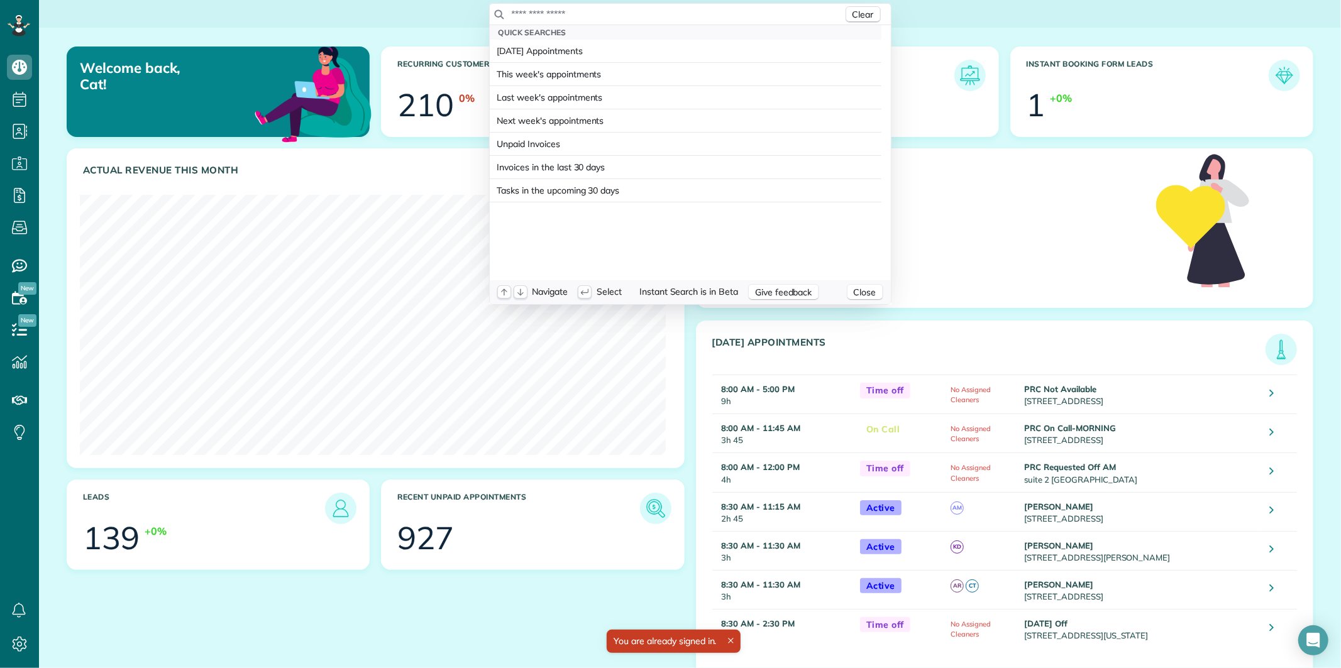
click at [627, 14] on input "text" at bounding box center [677, 14] width 332 height 13
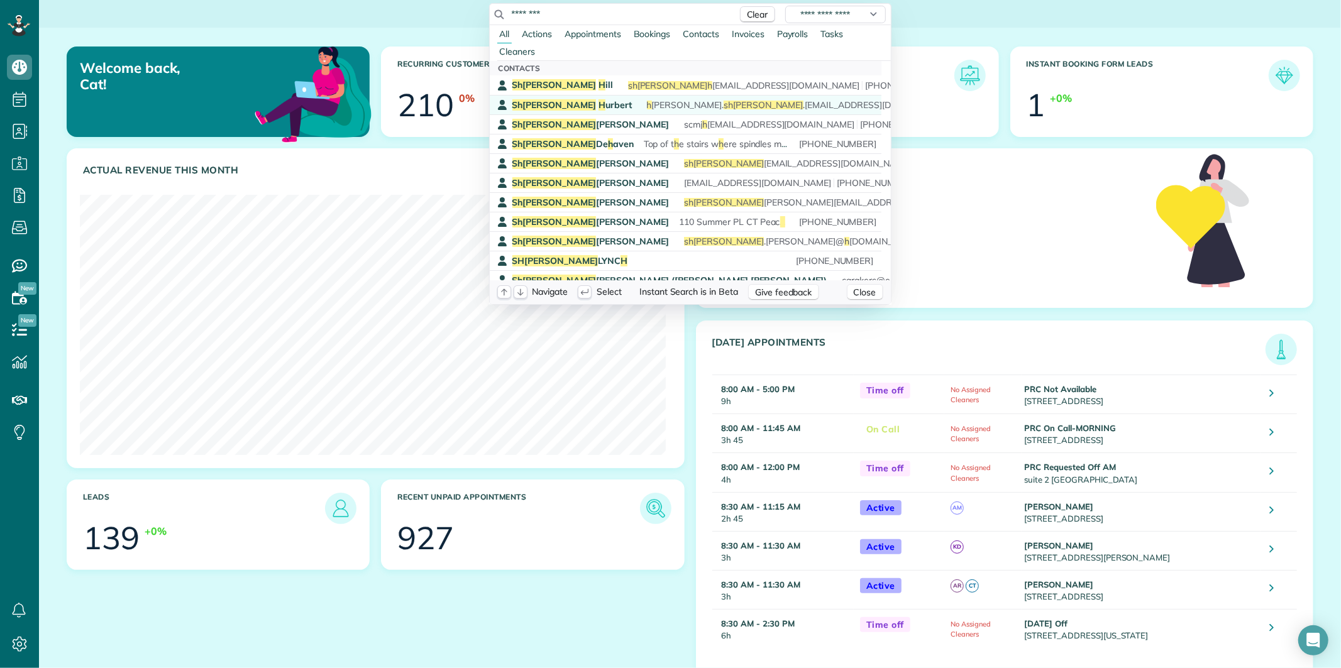
type input "********"
click at [548, 99] on span "S h aron H urbert" at bounding box center [571, 104] width 119 height 11
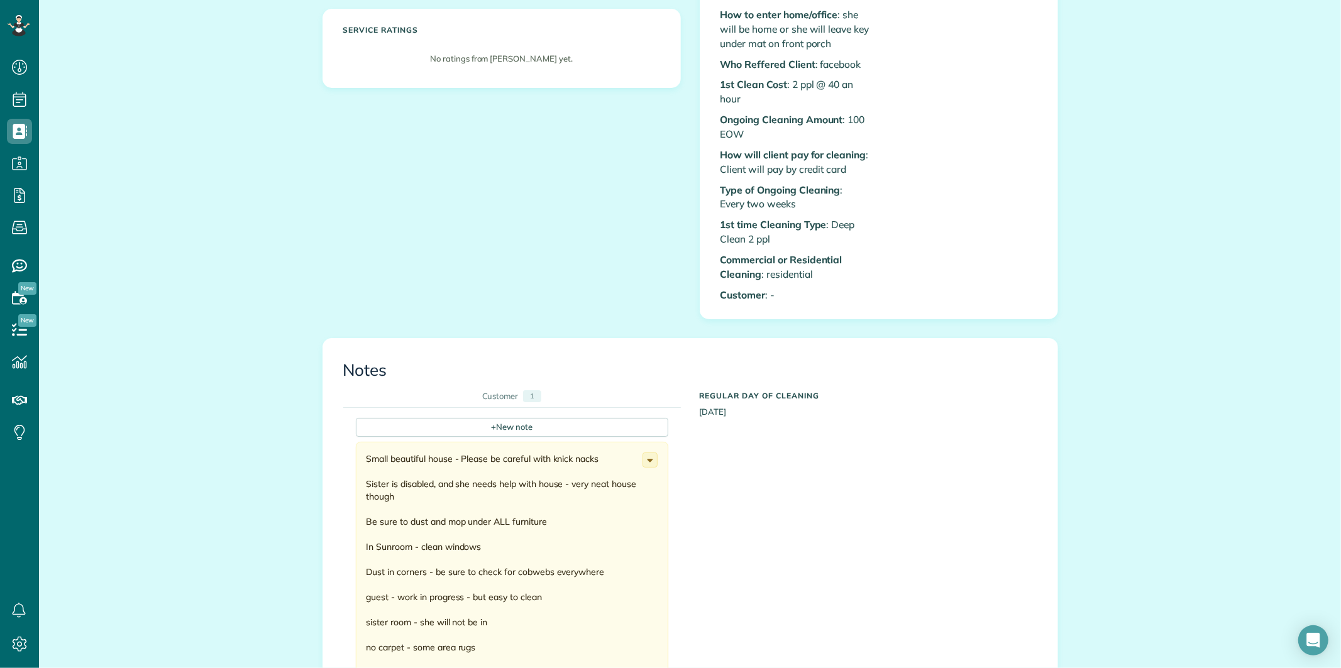
scroll to position [629, 0]
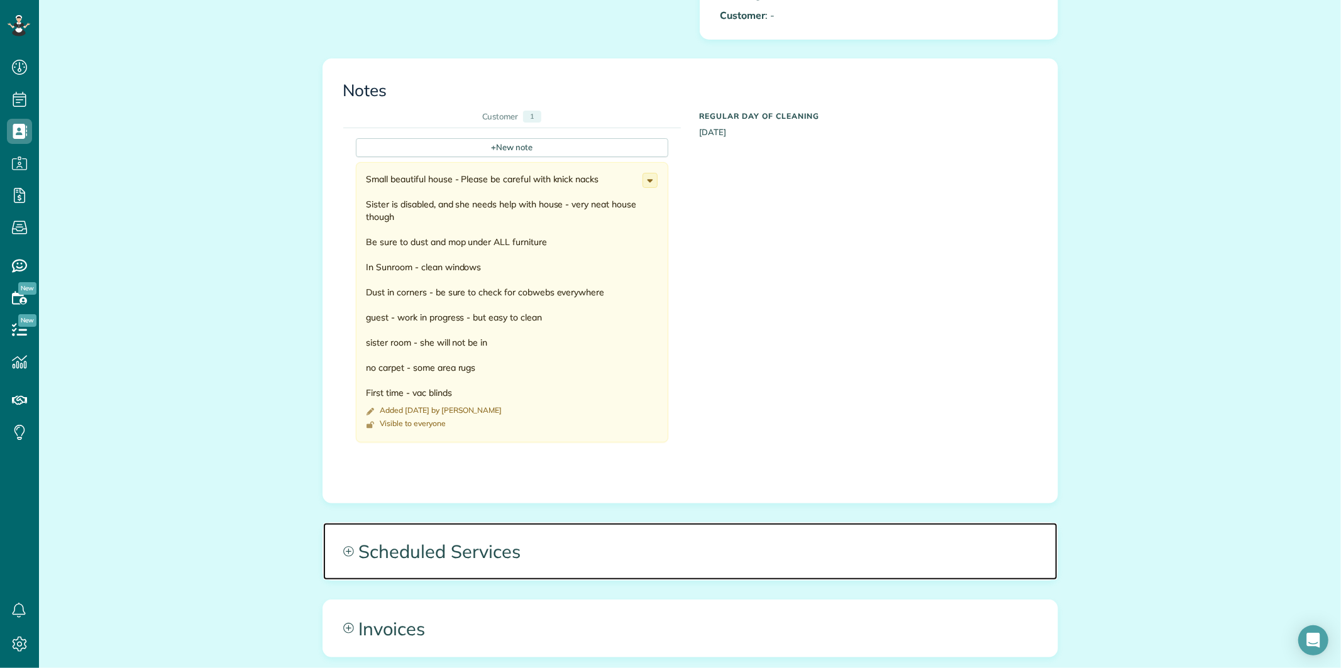
click at [343, 546] on icon at bounding box center [348, 551] width 10 height 10
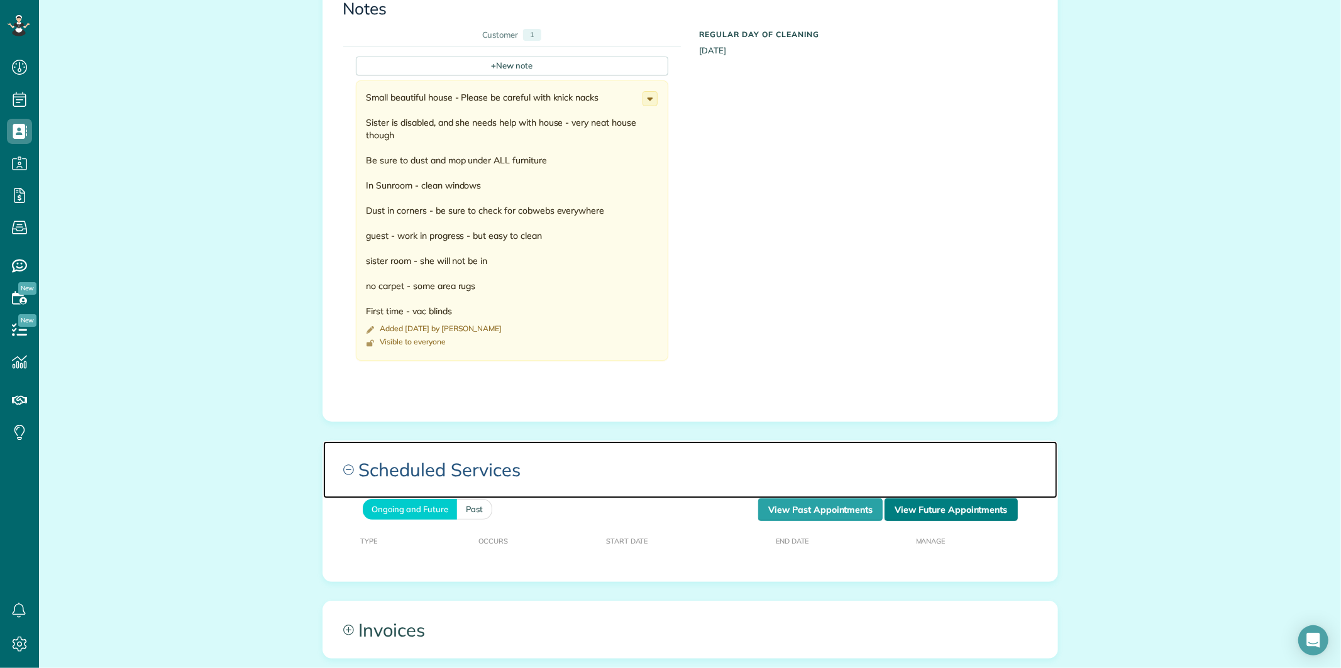
scroll to position [838, 0]
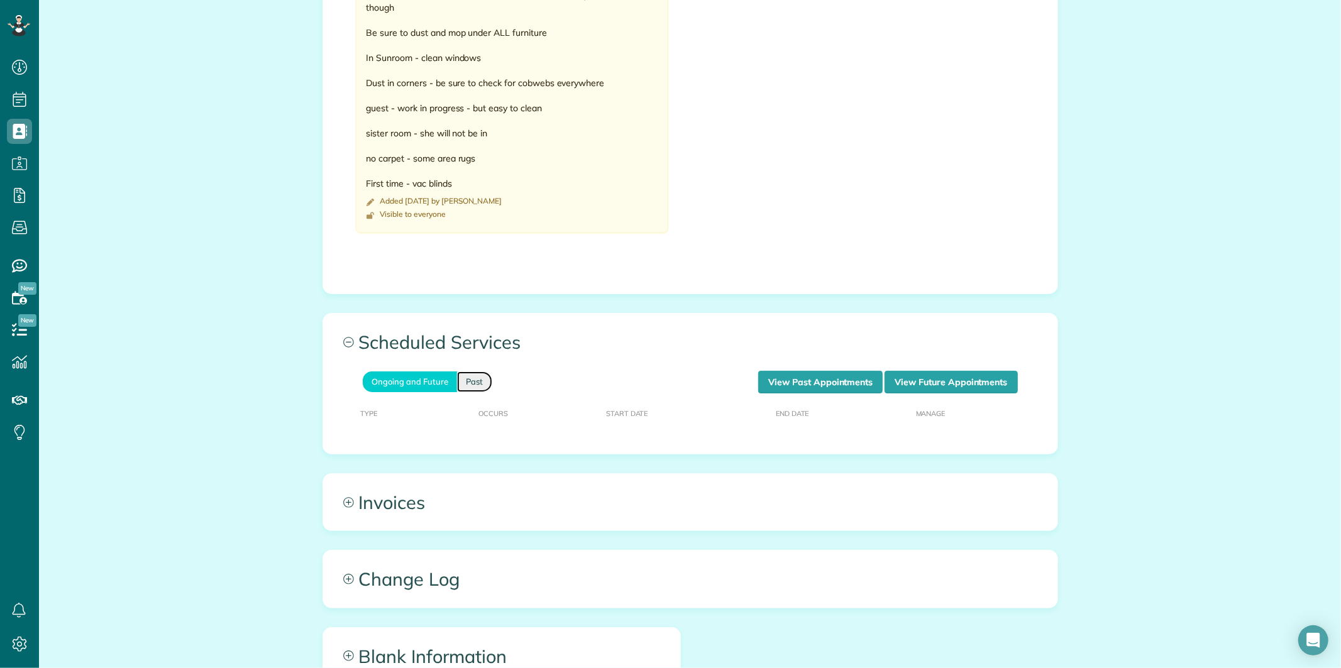
click at [478, 372] on link "Past" at bounding box center [474, 382] width 35 height 21
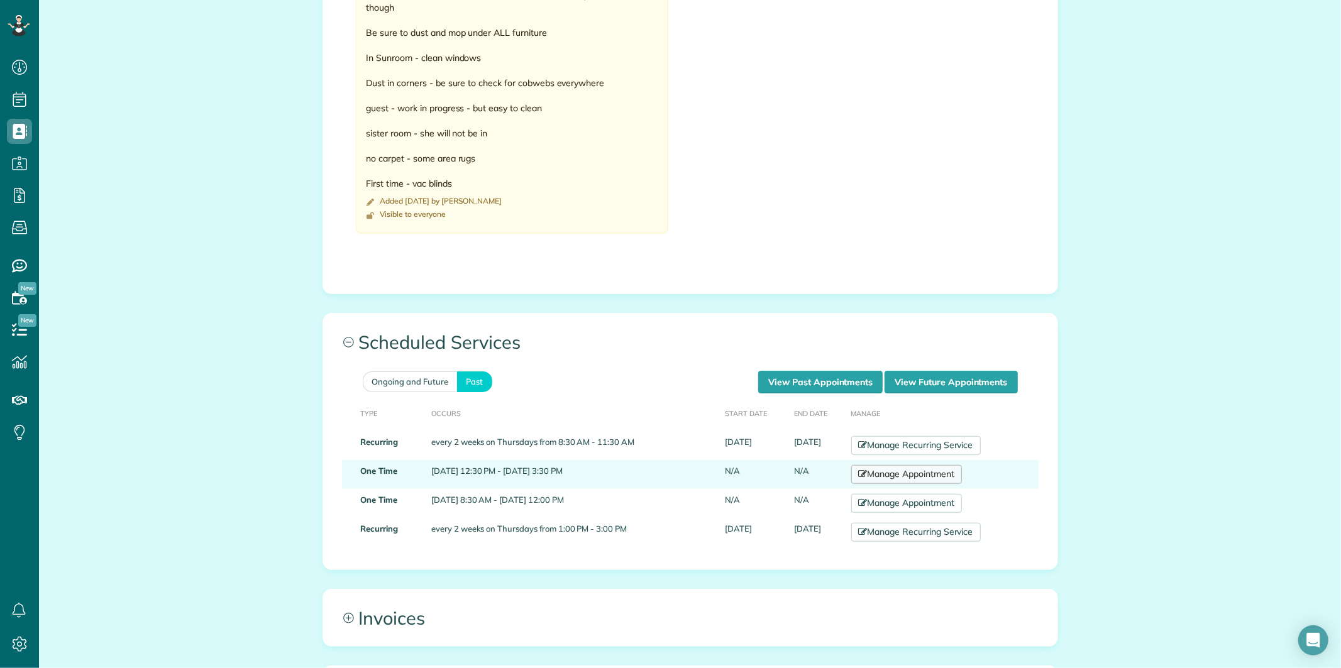
click at [881, 467] on link "Manage Appointment" at bounding box center [906, 474] width 111 height 19
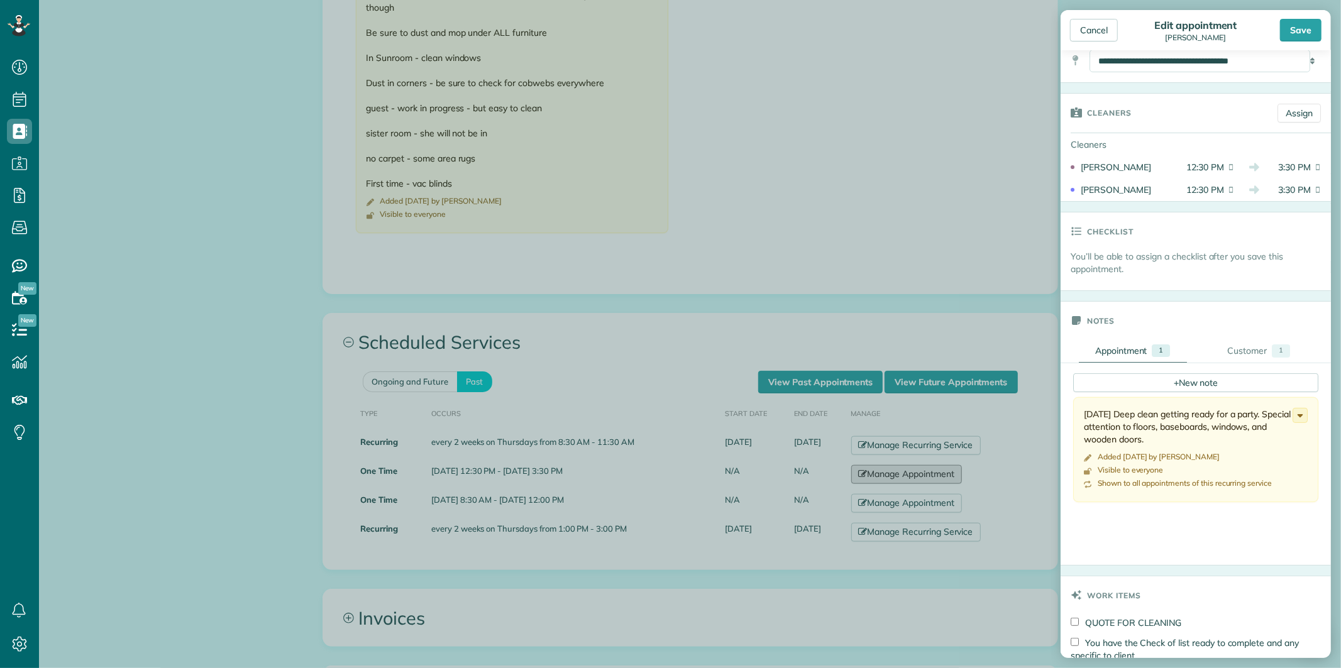
scroll to position [279, 0]
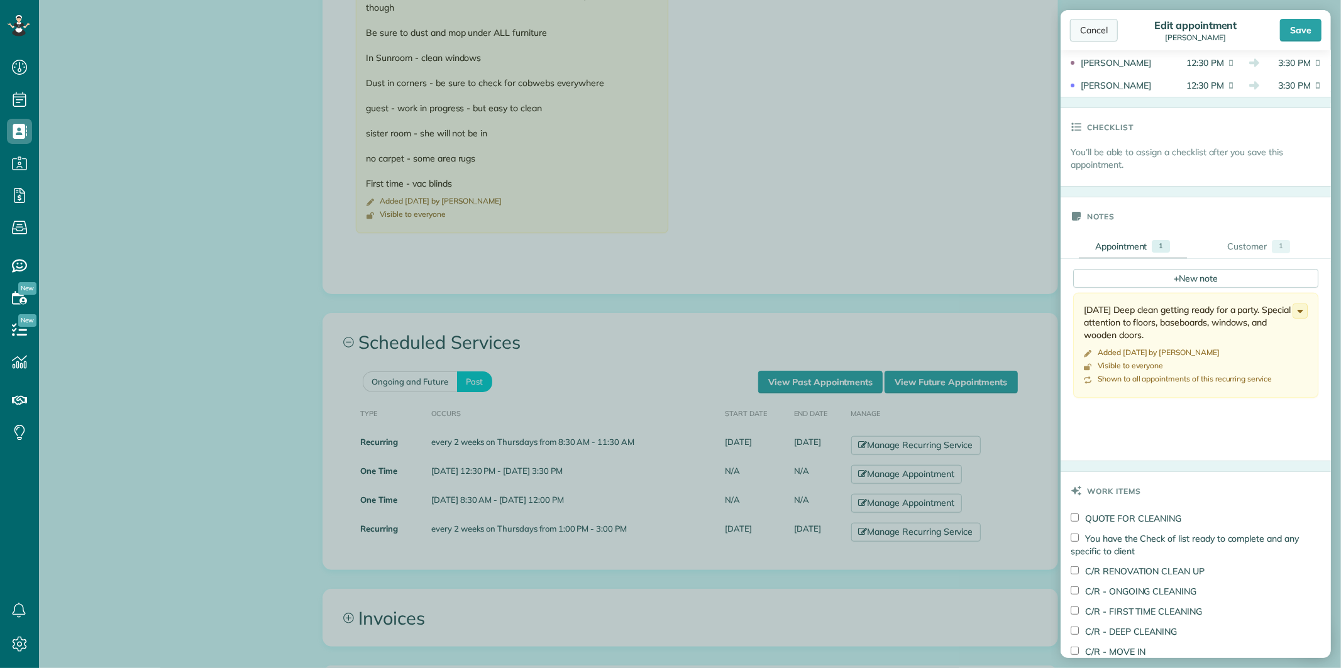
click at [1095, 33] on div "Cancel" at bounding box center [1094, 30] width 48 height 23
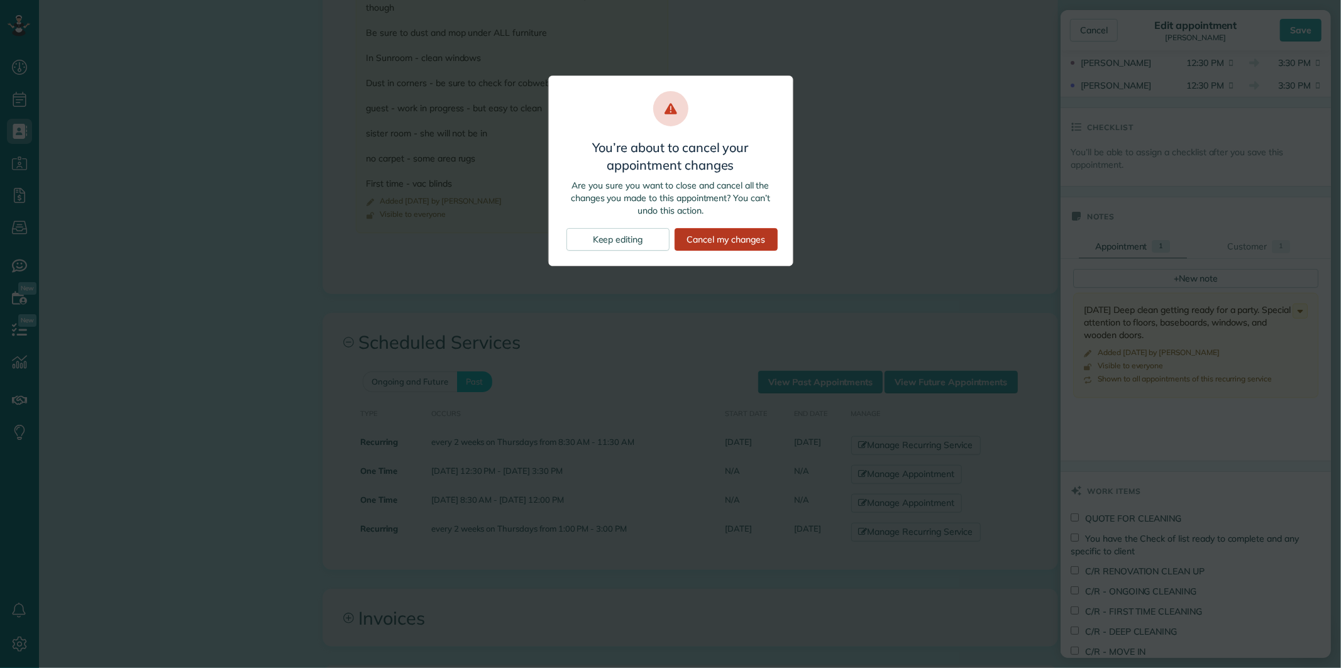
click at [729, 241] on div "Cancel my changes" at bounding box center [726, 239] width 103 height 23
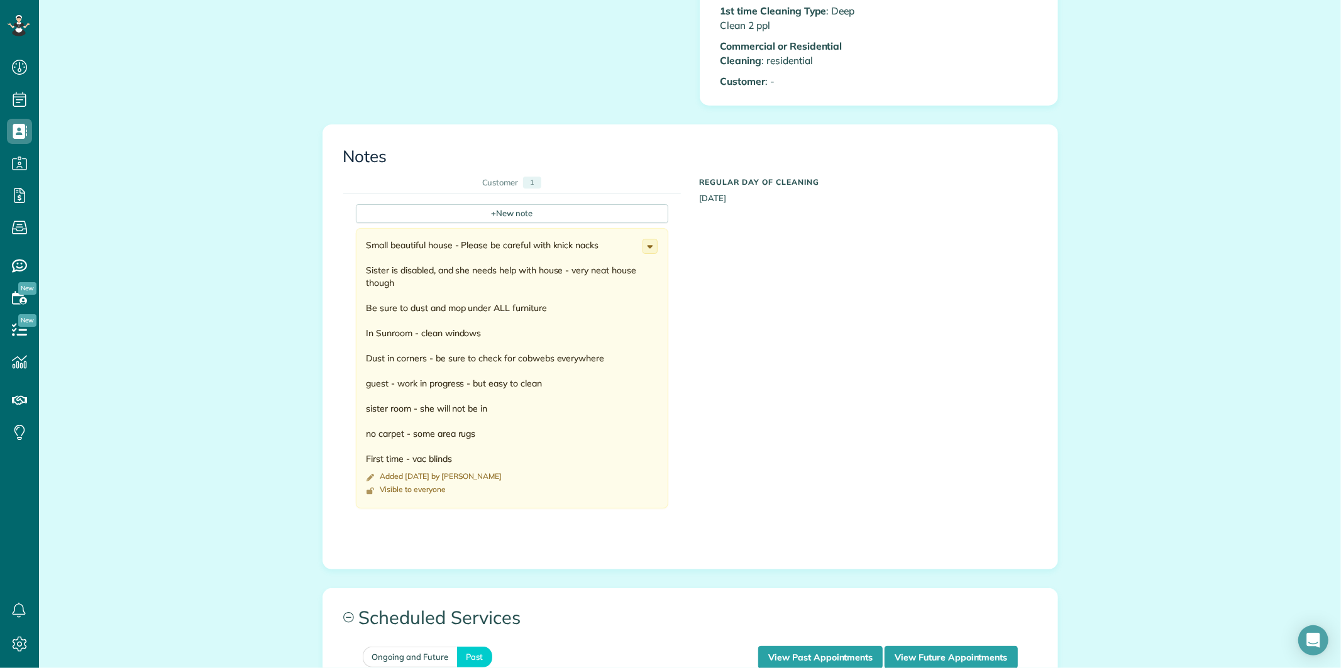
scroll to position [558, 0]
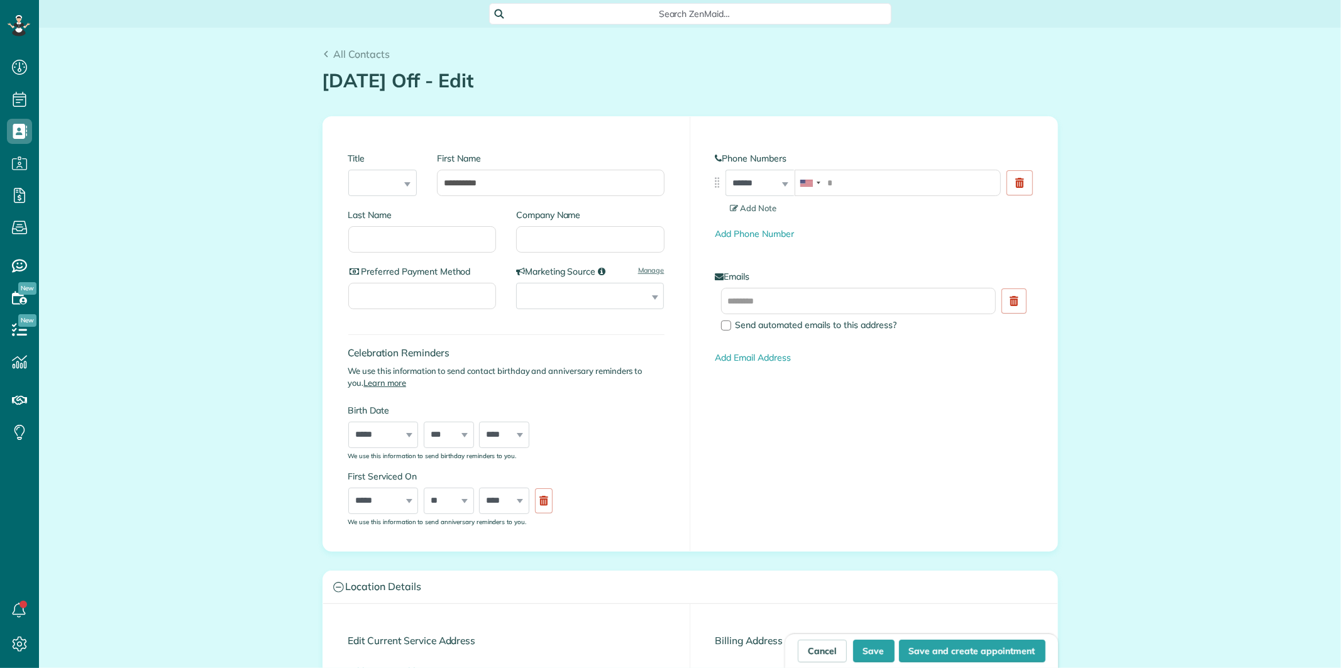
scroll to position [5, 5]
click at [759, 298] on input "text" at bounding box center [858, 301] width 275 height 26
type input "**********"
click at [864, 646] on button "Save" at bounding box center [873, 651] width 41 height 23
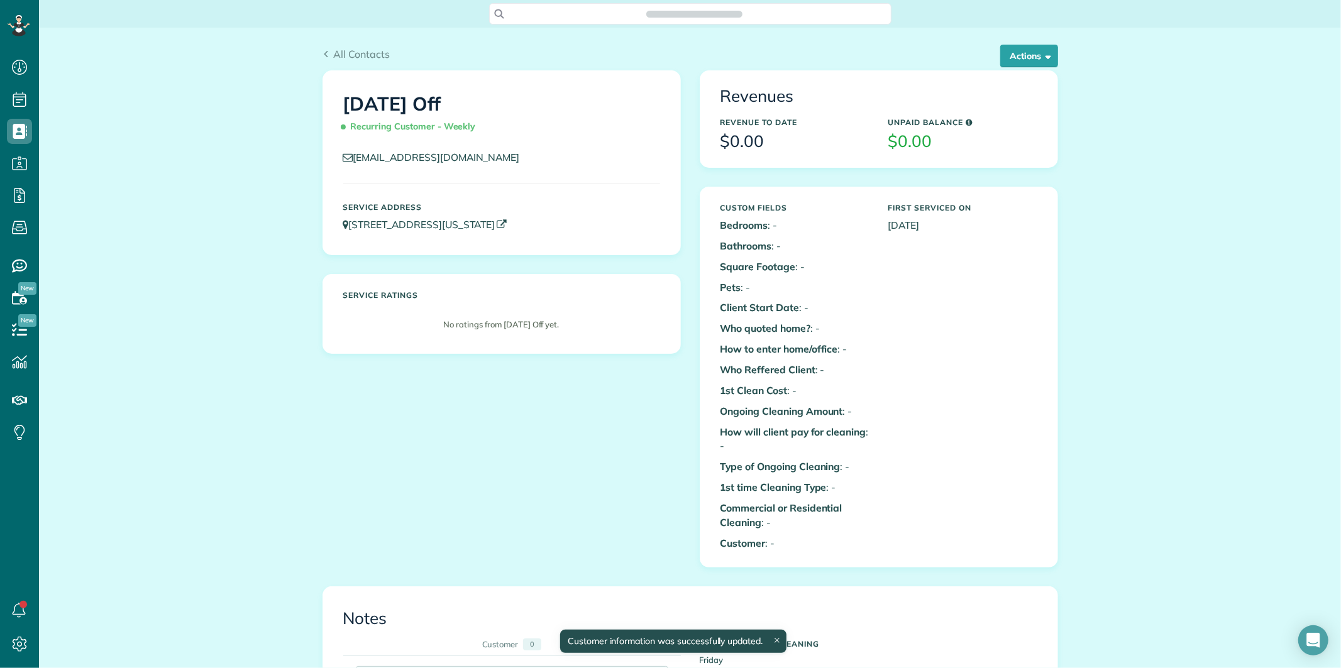
scroll to position [5, 5]
click at [1017, 52] on button "Actions" at bounding box center [1029, 56] width 58 height 23
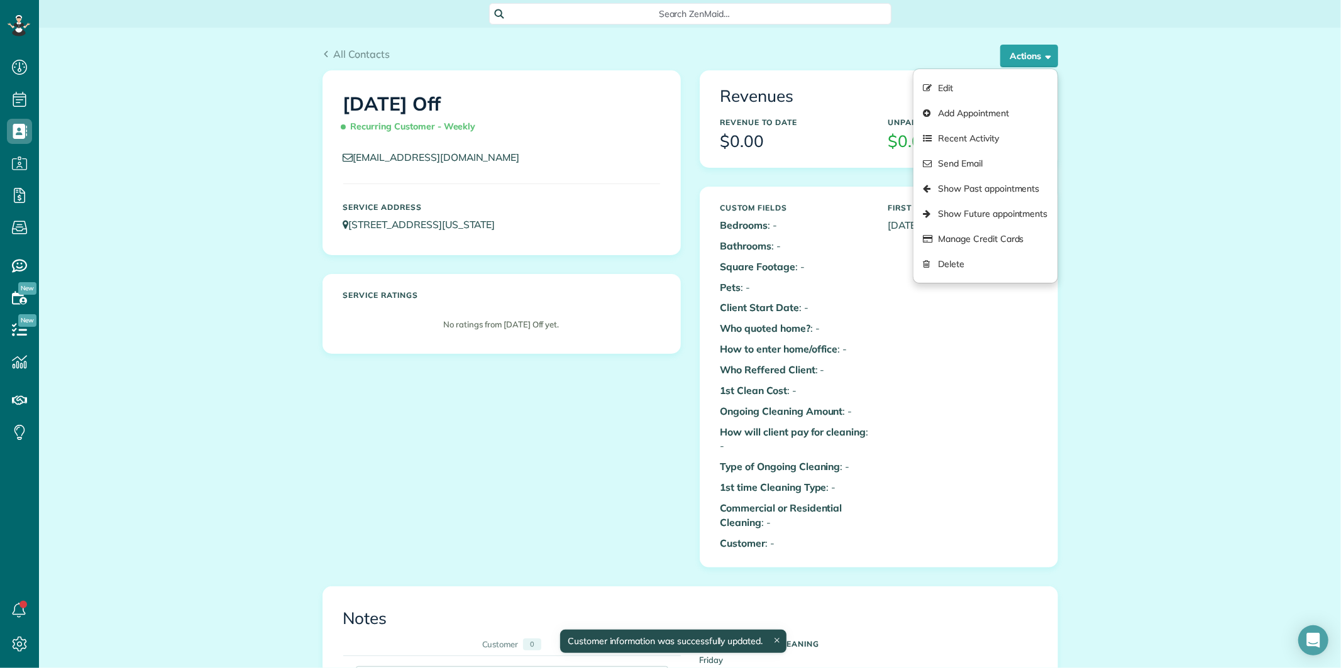
drag, startPoint x: 1221, startPoint y: 349, endPoint x: 1215, endPoint y: 344, distance: 8.1
click at [1215, 344] on div "All Contacts Actions Edit Add Appointment Recent Activity Send Email Show Past …" at bounding box center [690, 600] width 1302 height 1145
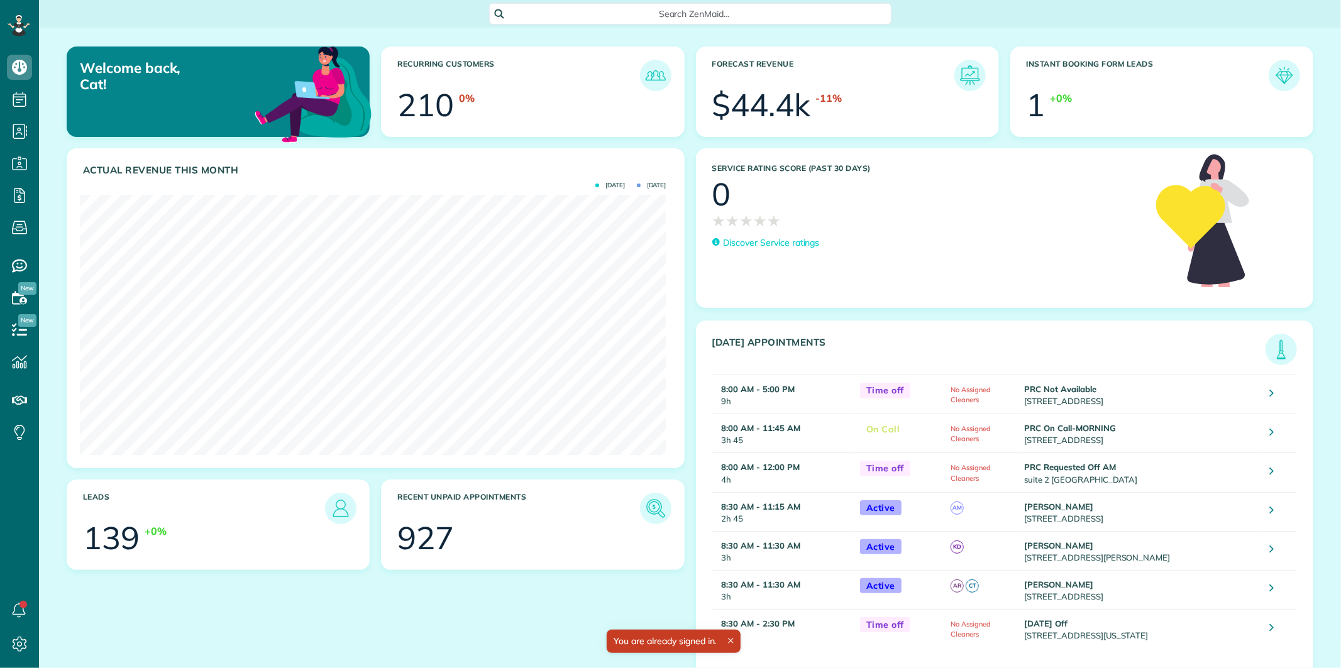
scroll to position [260, 586]
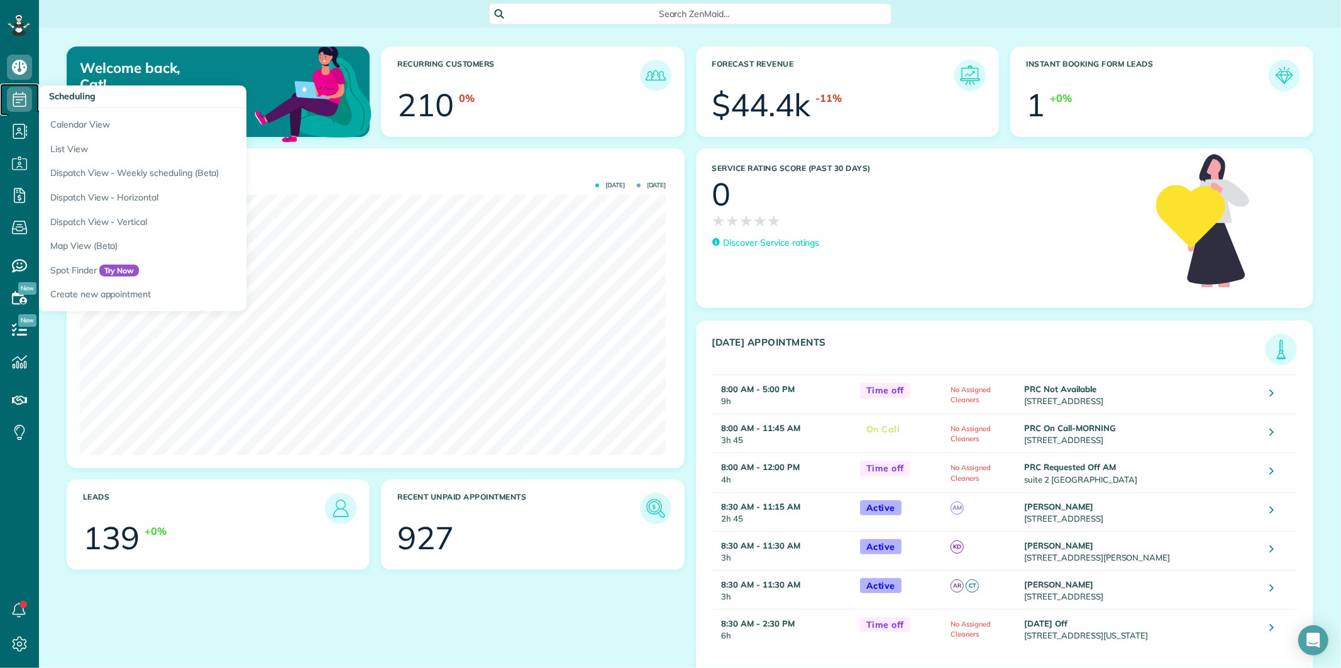
click at [11, 97] on icon at bounding box center [19, 99] width 25 height 25
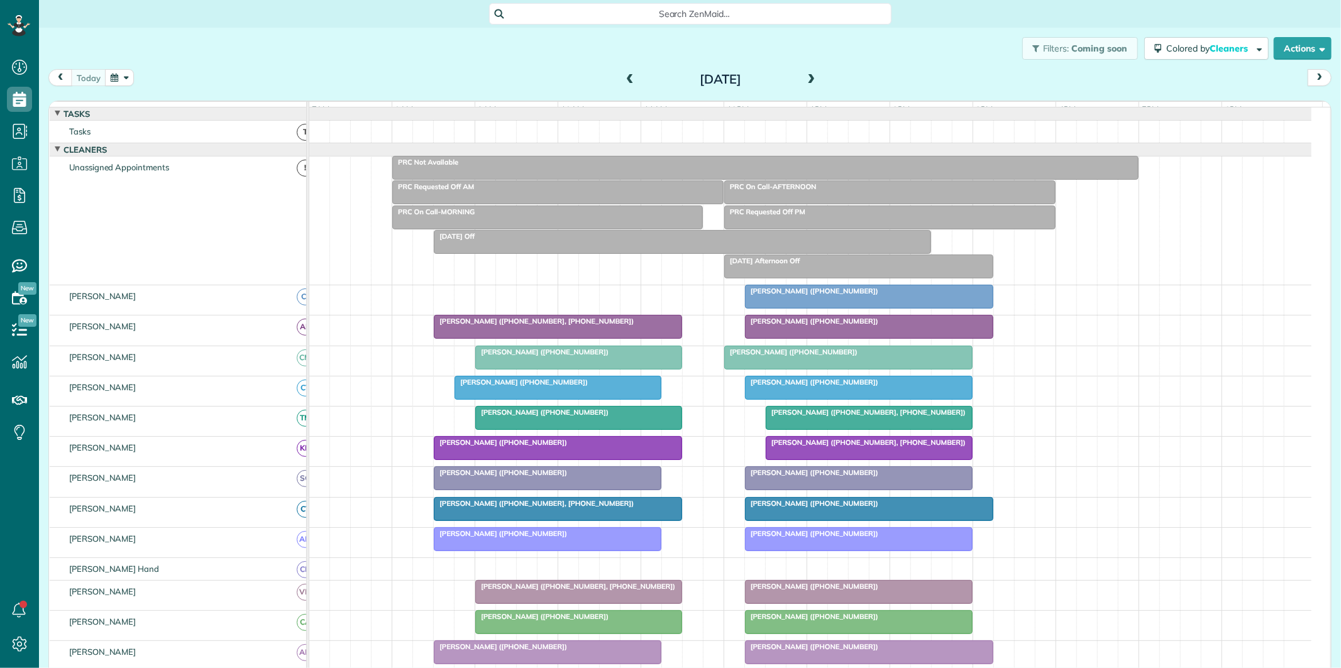
scroll to position [5, 5]
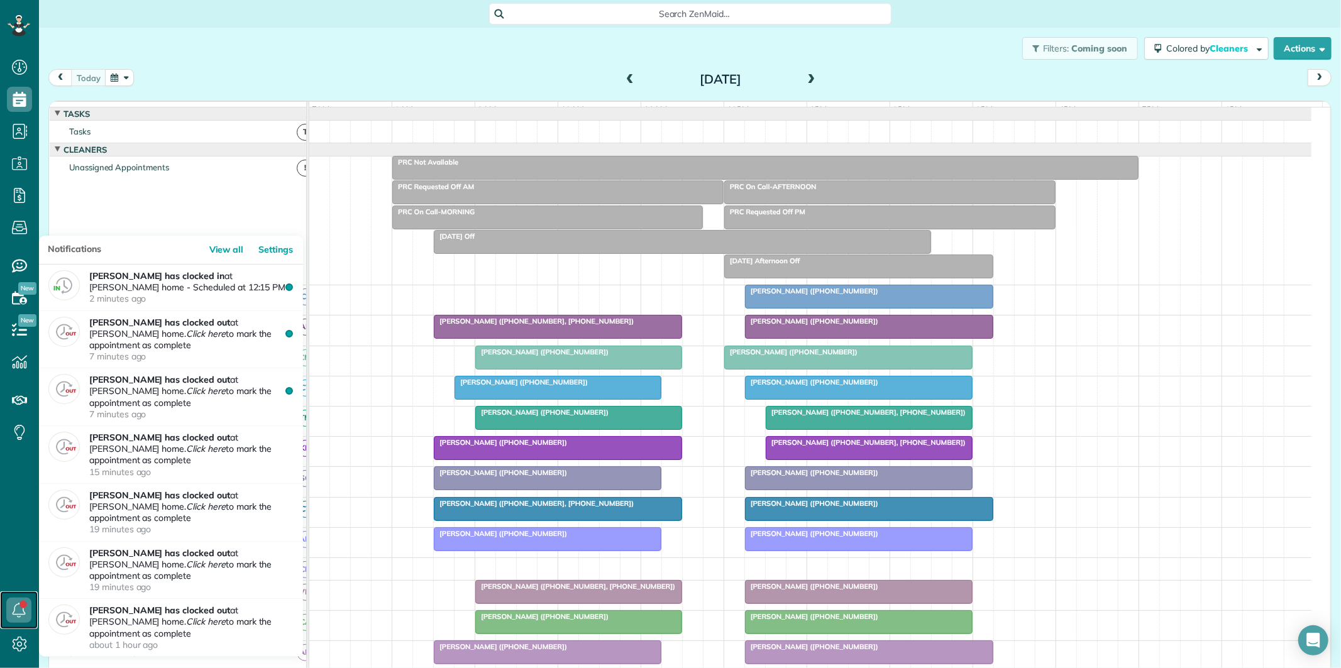
click at [19, 605] on icon at bounding box center [18, 610] width 25 height 25
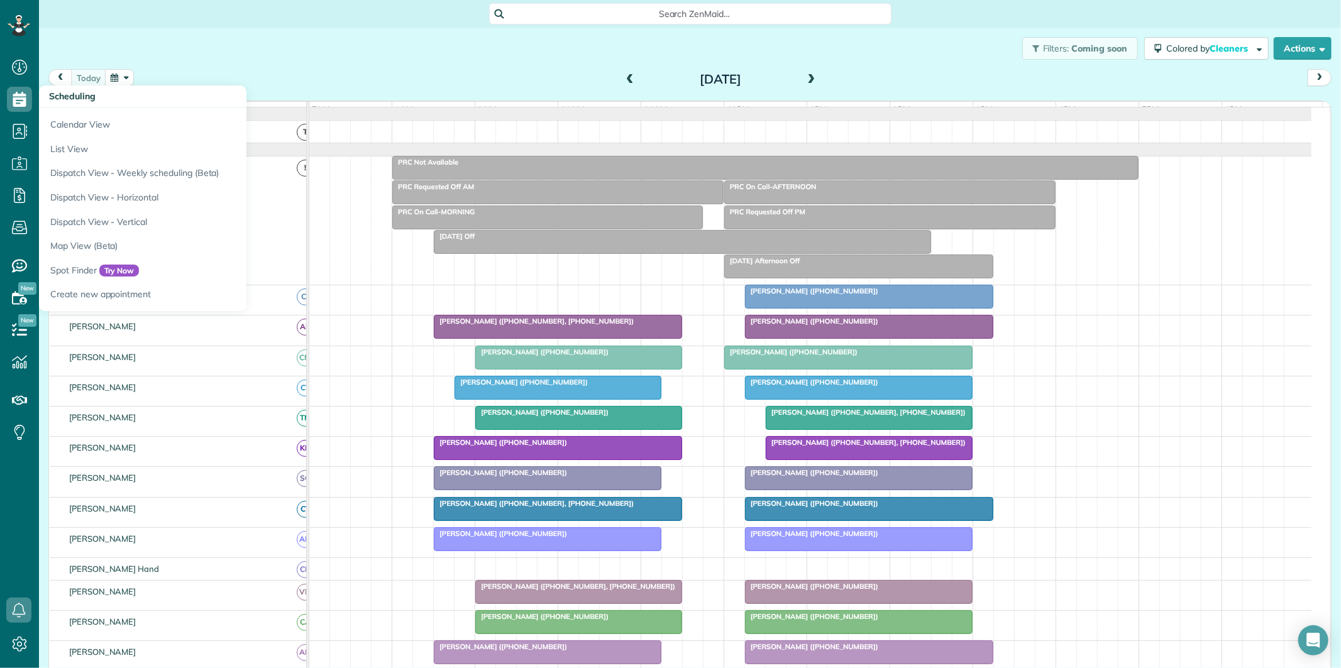
click at [334, 29] on div "Filters: Coming soon Colored by Cleaners Color by Cleaner Color by Team Color b…" at bounding box center [690, 48] width 1302 height 41
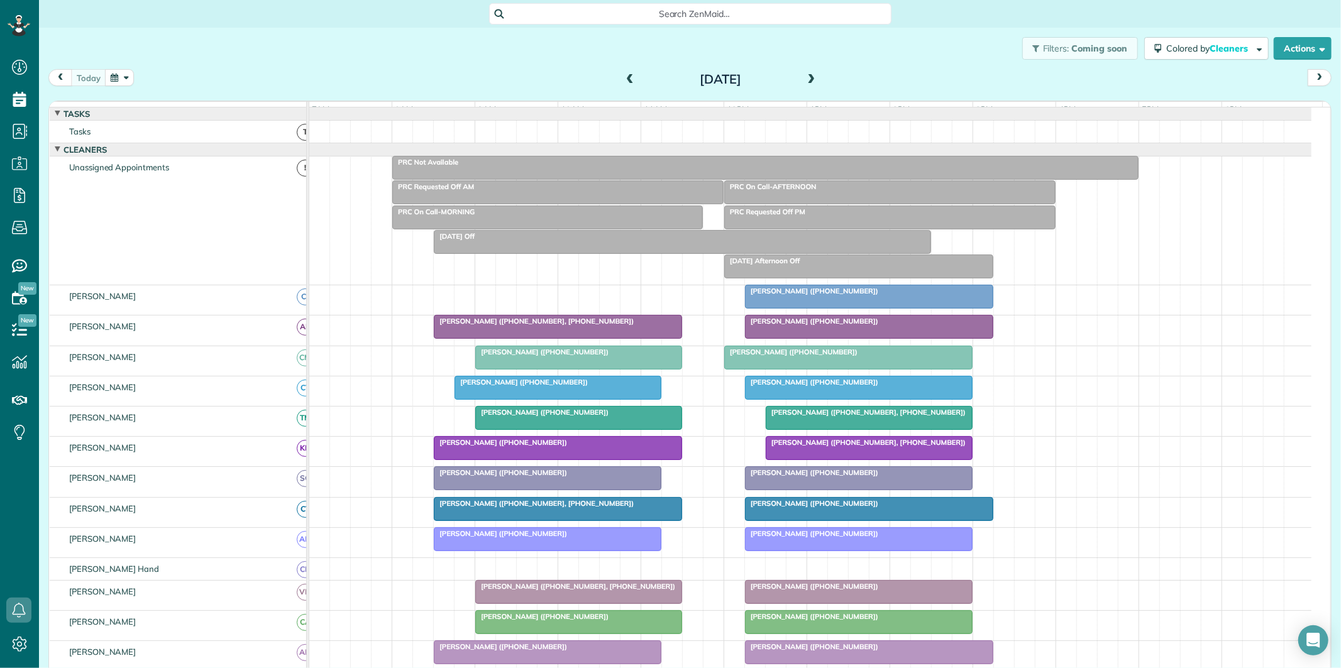
click at [116, 74] on button "button" at bounding box center [119, 77] width 29 height 17
click at [250, 136] on link "8" at bounding box center [251, 141] width 20 height 20
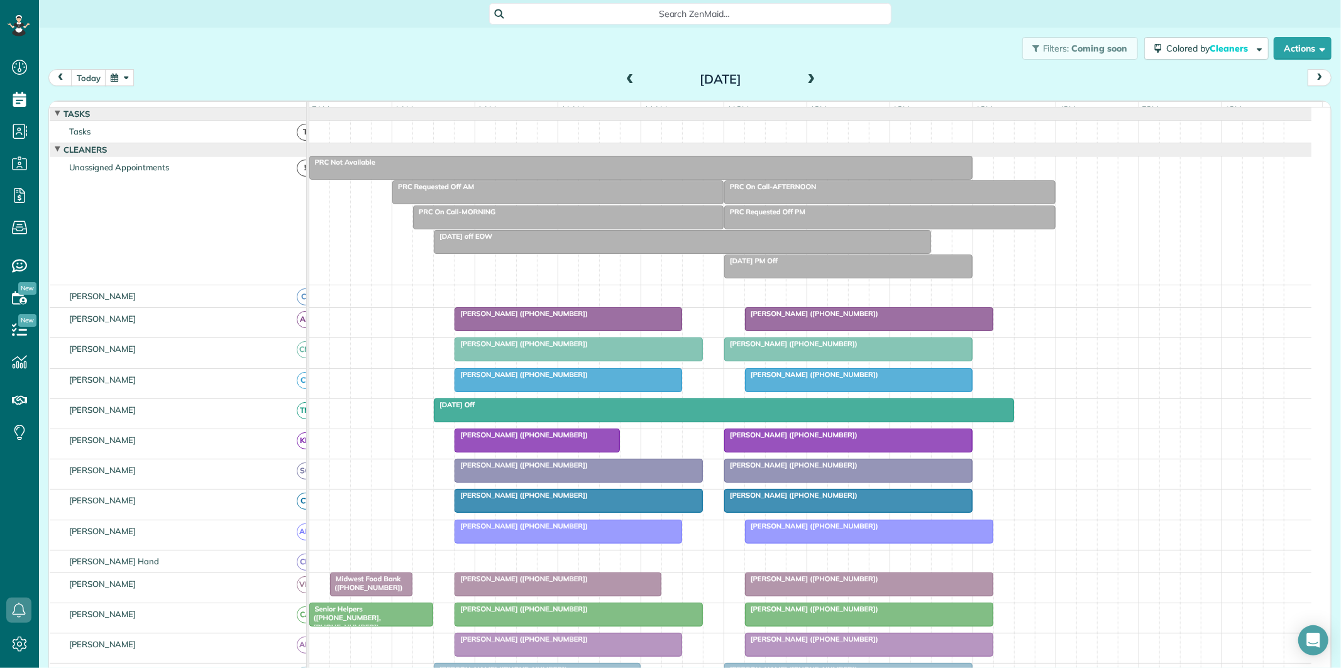
click at [750, 409] on div "[DATE] Off" at bounding box center [724, 404] width 573 height 9
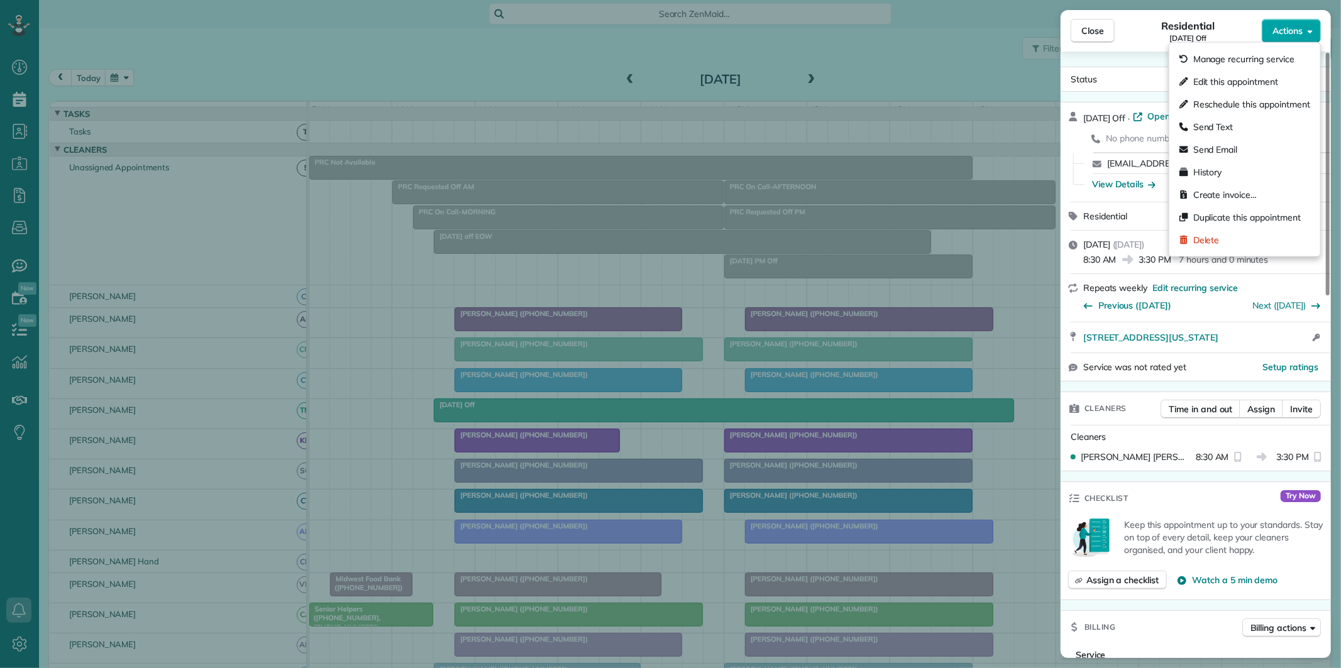
click at [1291, 33] on span "Actions" at bounding box center [1287, 31] width 30 height 13
click at [1220, 196] on span "Create invoice…" at bounding box center [1224, 195] width 63 height 13
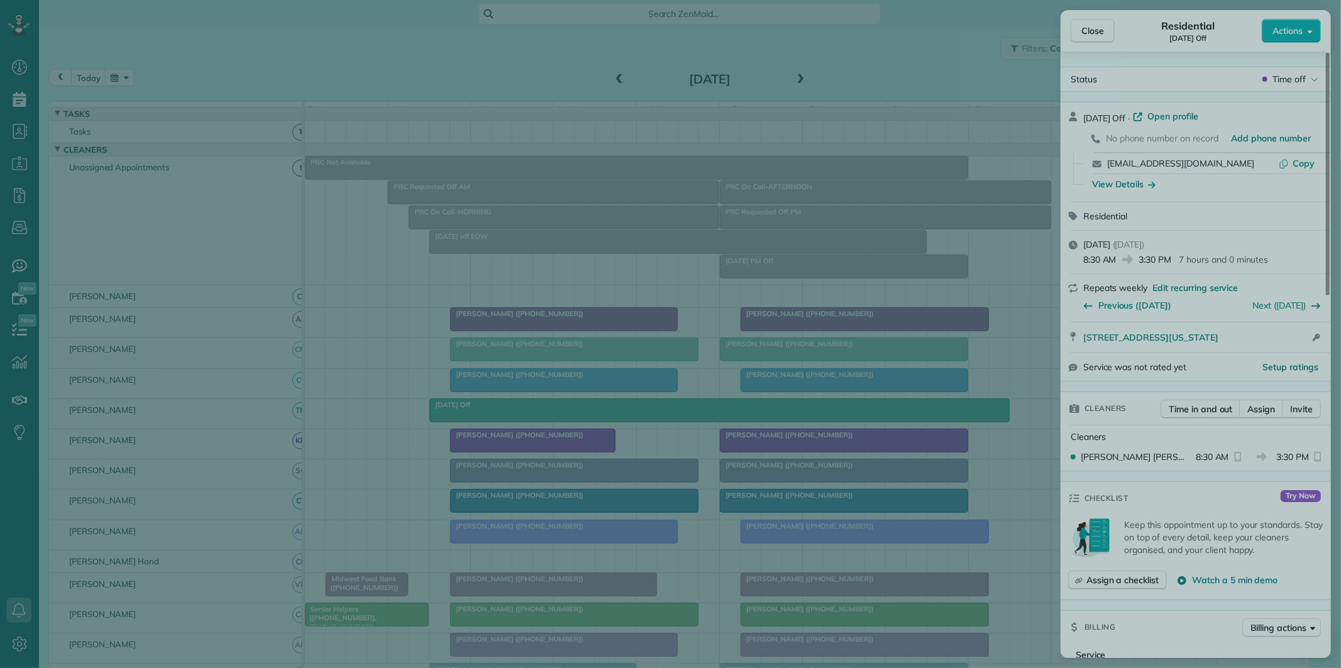
click at [886, 80] on div at bounding box center [670, 334] width 1341 height 668
click at [1093, 34] on div at bounding box center [670, 334] width 1341 height 668
click at [394, 46] on div at bounding box center [670, 334] width 1341 height 668
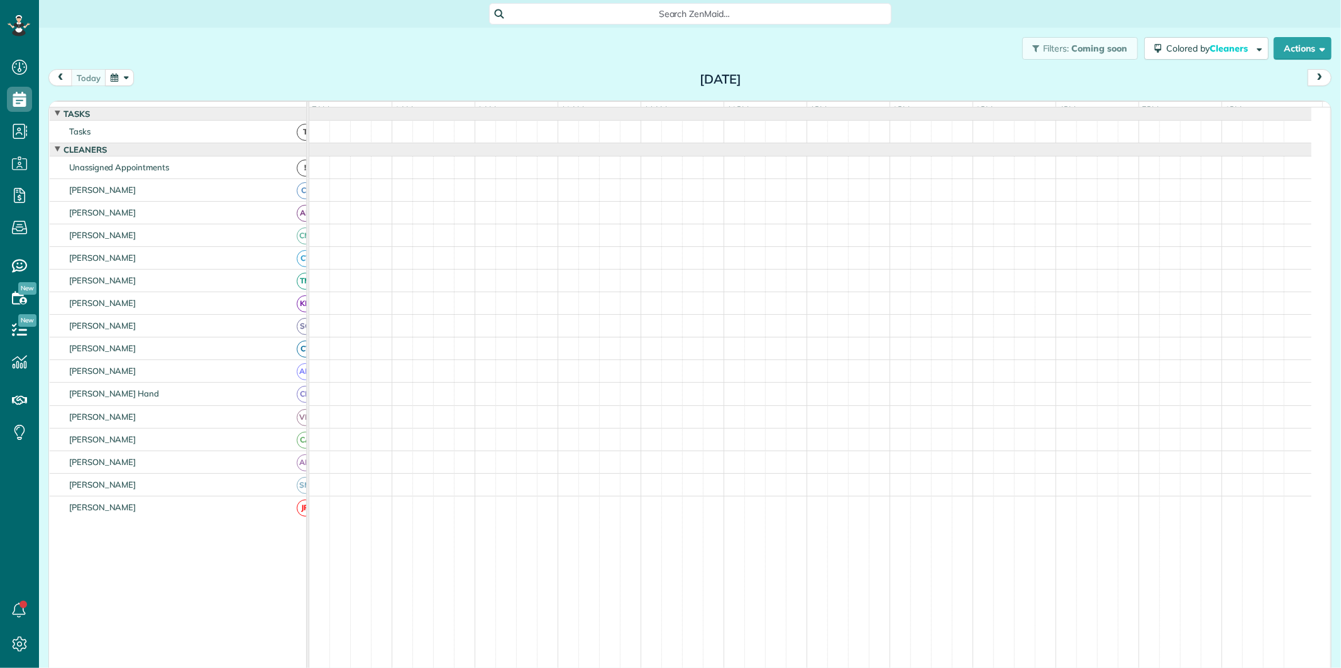
scroll to position [5, 5]
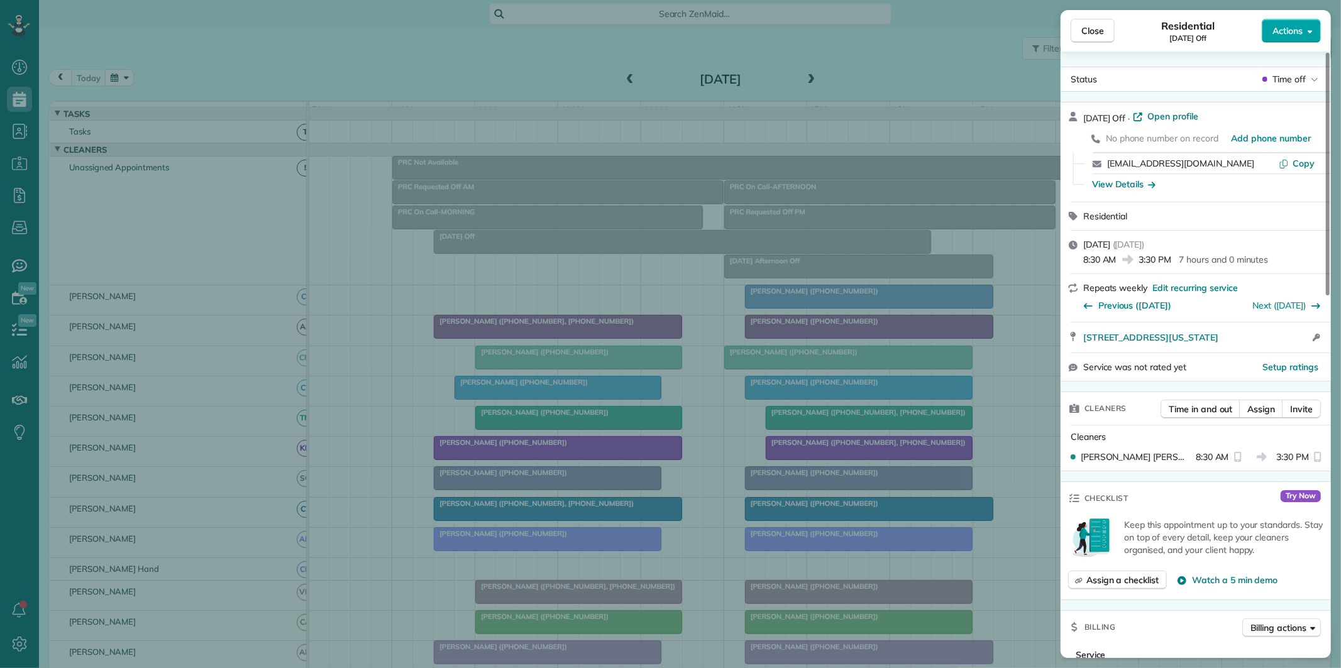
click at [1286, 31] on span "Actions" at bounding box center [1287, 31] width 30 height 13
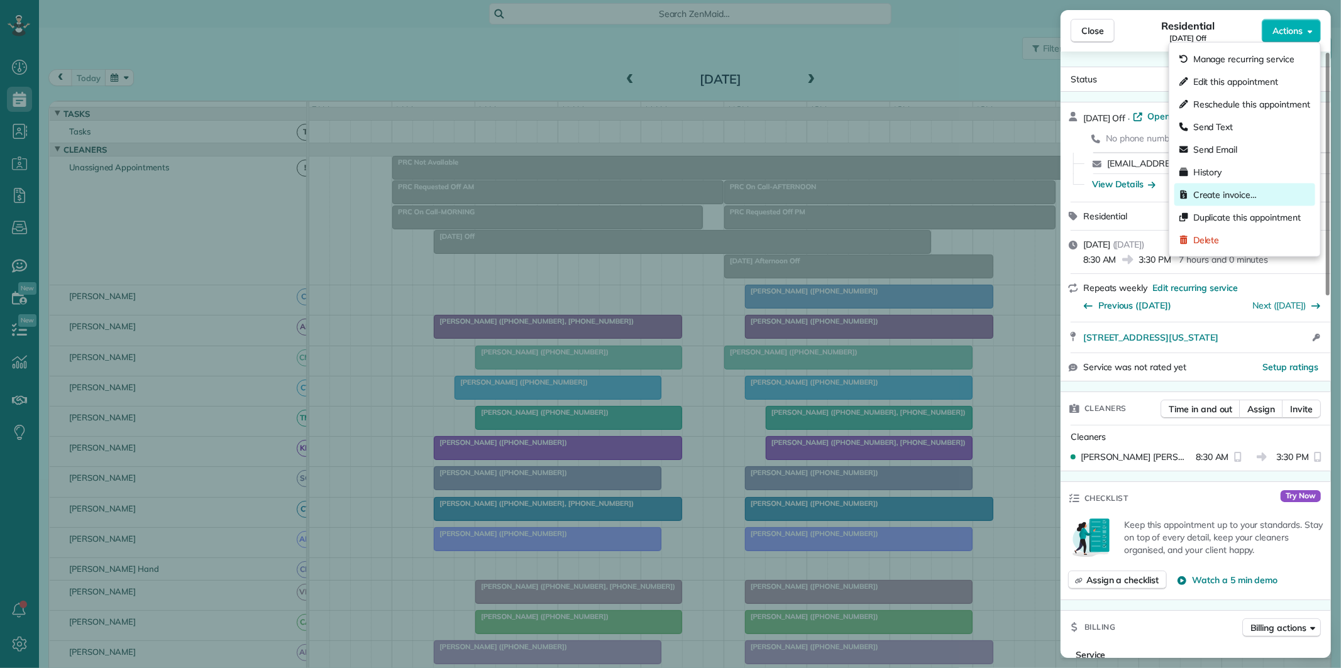
click at [1222, 198] on span "Create invoice…" at bounding box center [1224, 195] width 63 height 13
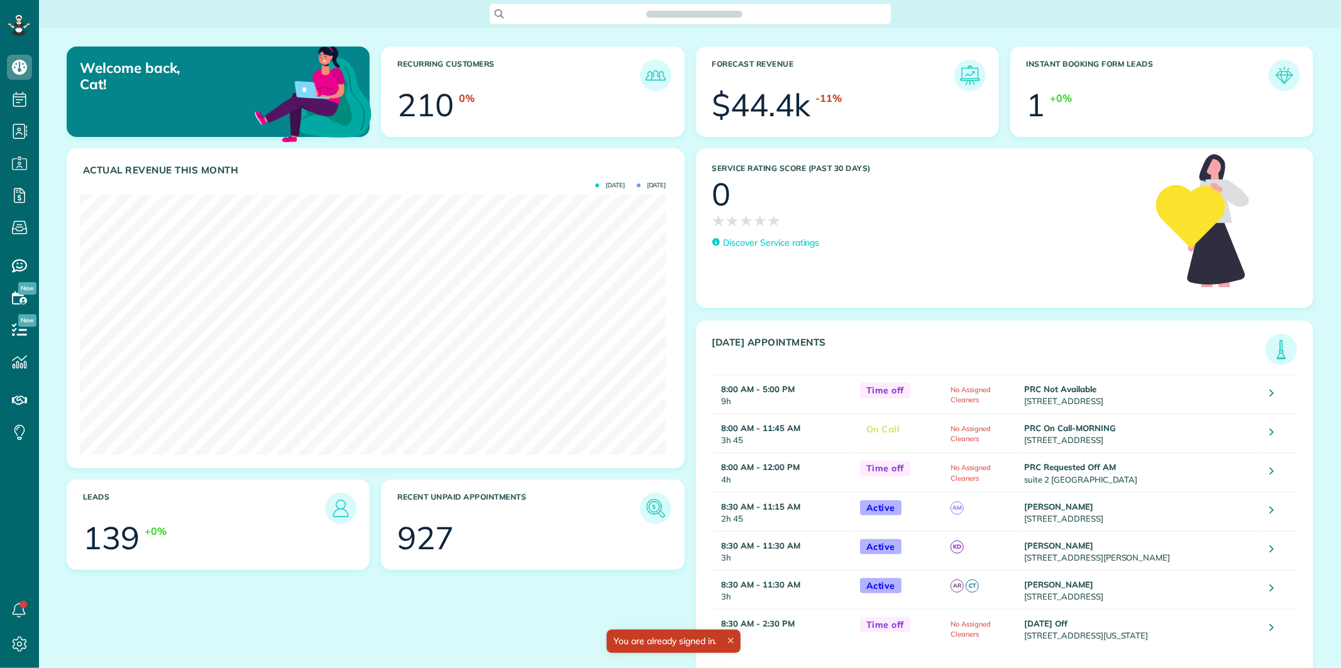
scroll to position [260, 586]
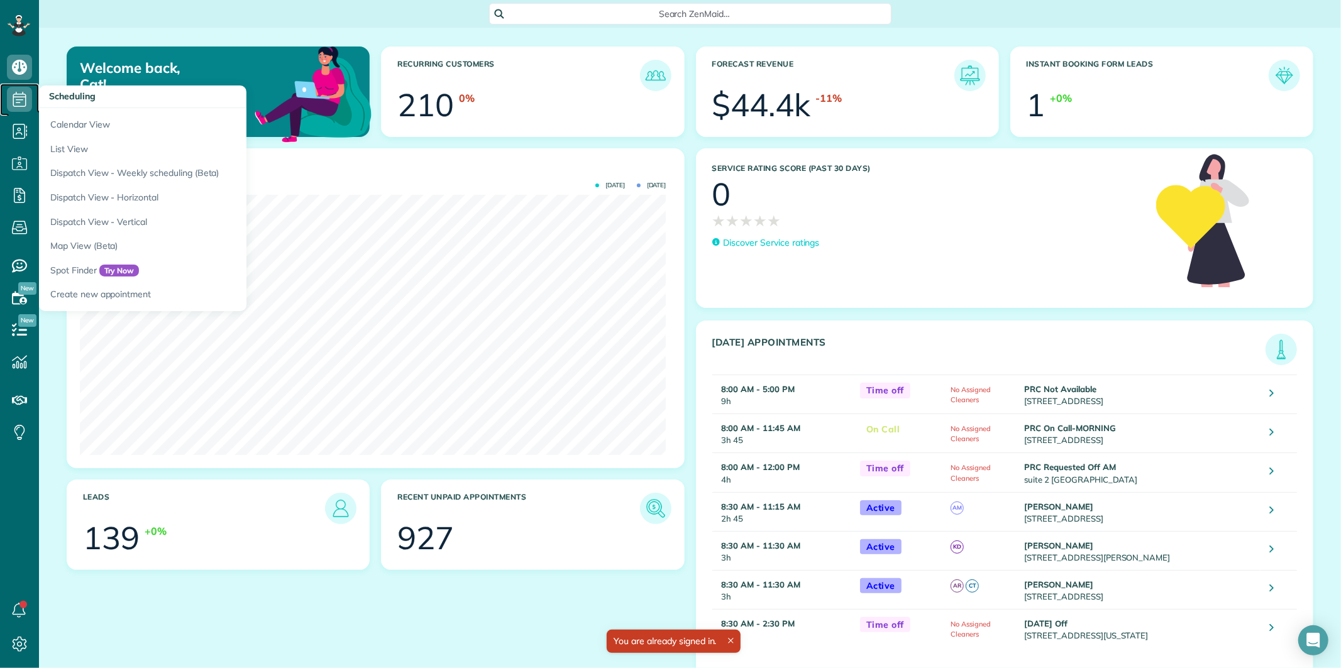
click at [21, 97] on icon at bounding box center [19, 99] width 25 height 25
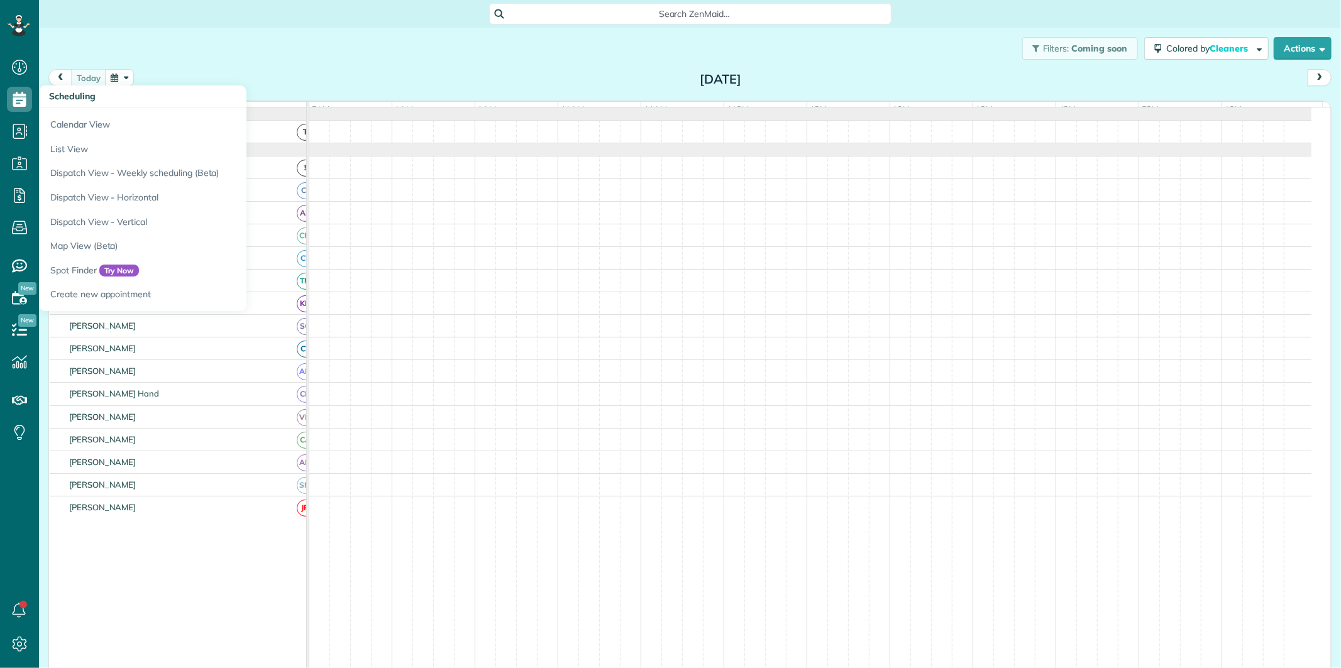
scroll to position [5, 5]
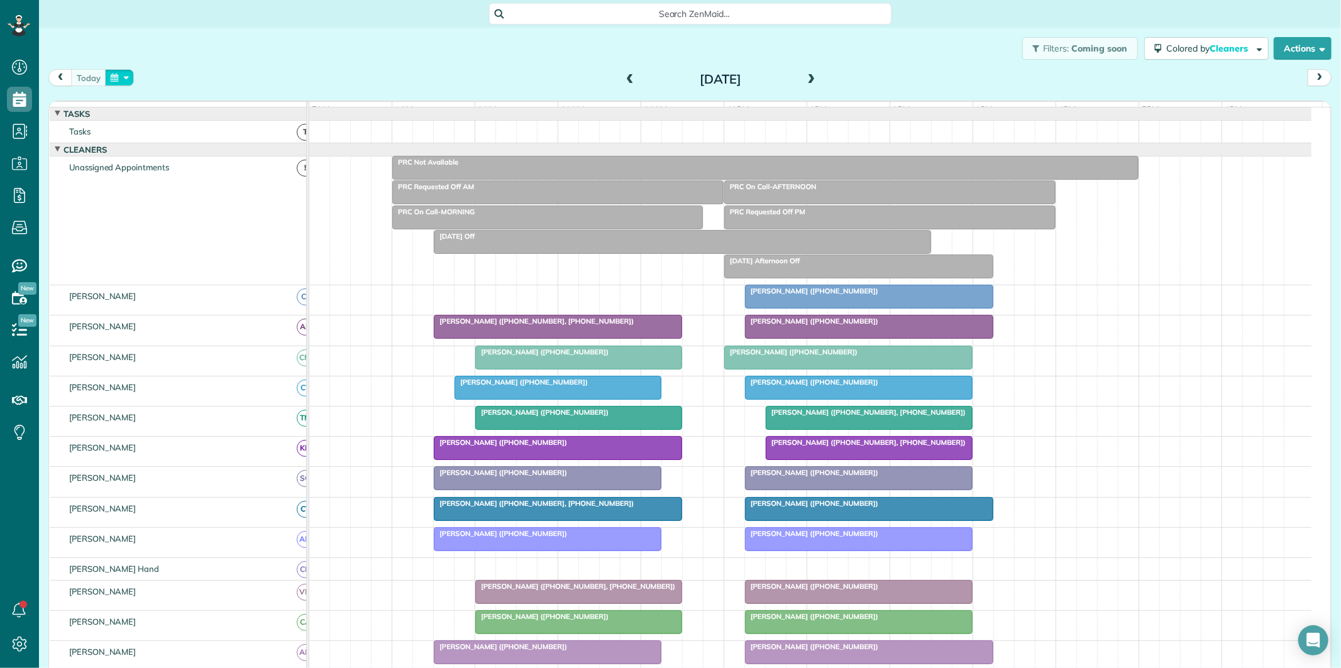
click at [123, 75] on button "button" at bounding box center [119, 77] width 29 height 17
click at [250, 140] on link "8" at bounding box center [251, 141] width 20 height 20
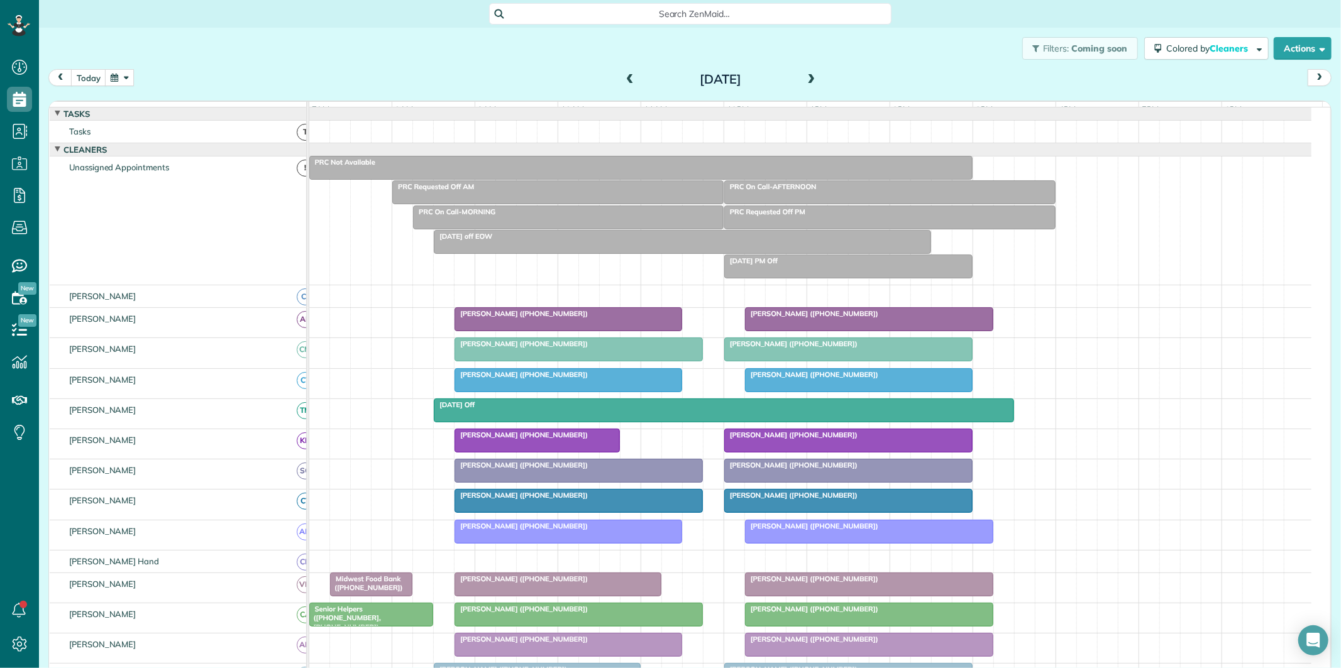
click at [768, 409] on div "Friday Off" at bounding box center [724, 404] width 573 height 9
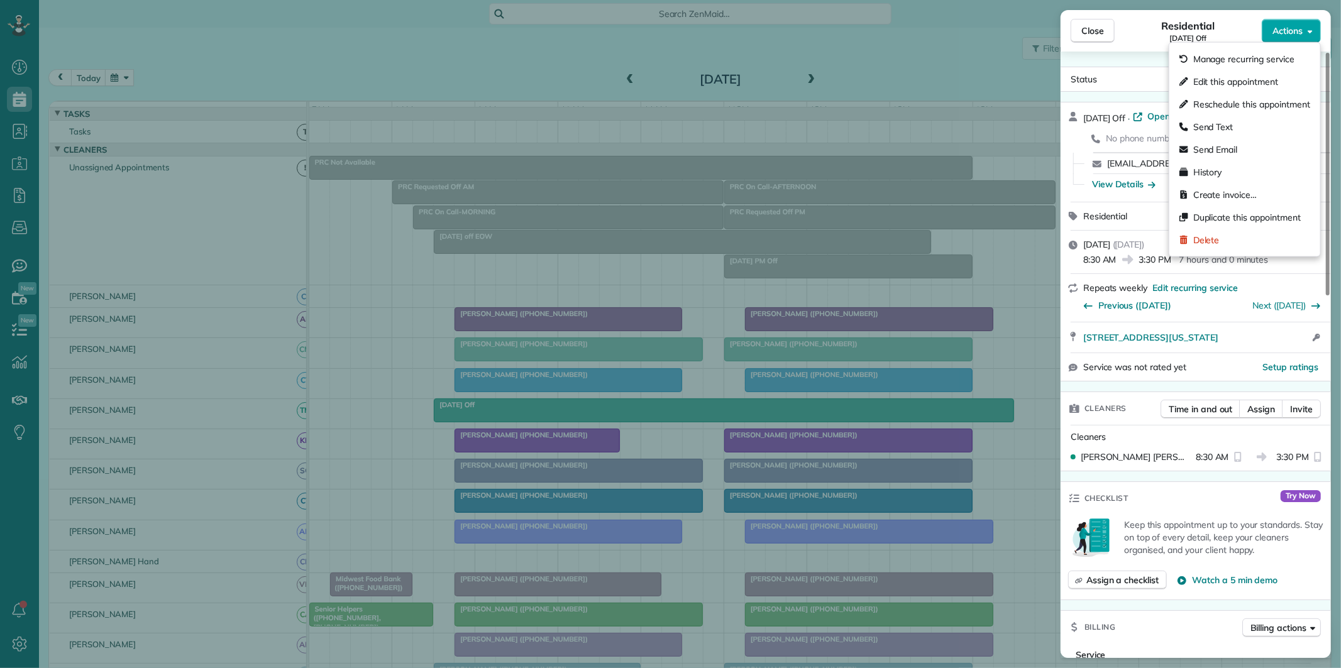
click at [1291, 35] on span "Actions" at bounding box center [1287, 31] width 30 height 13
click at [1211, 192] on span "Create invoice…" at bounding box center [1224, 195] width 63 height 13
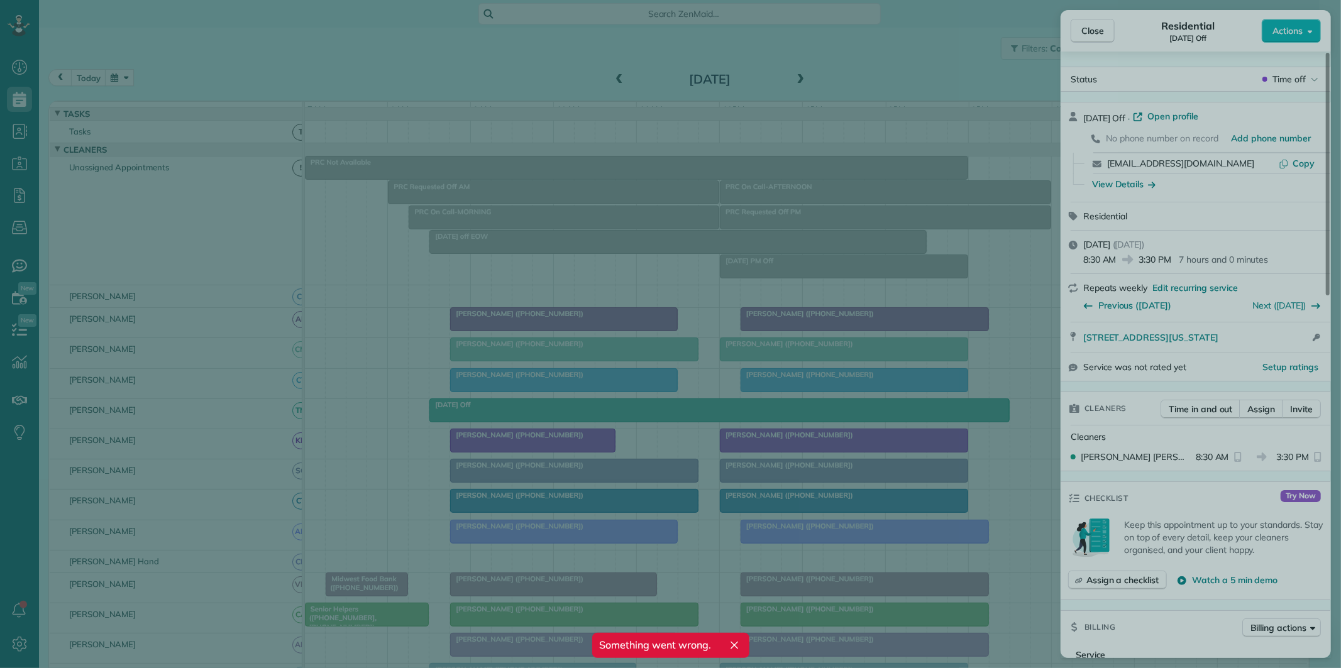
click at [1088, 29] on div at bounding box center [670, 334] width 1341 height 668
click at [869, 41] on div at bounding box center [670, 334] width 1341 height 668
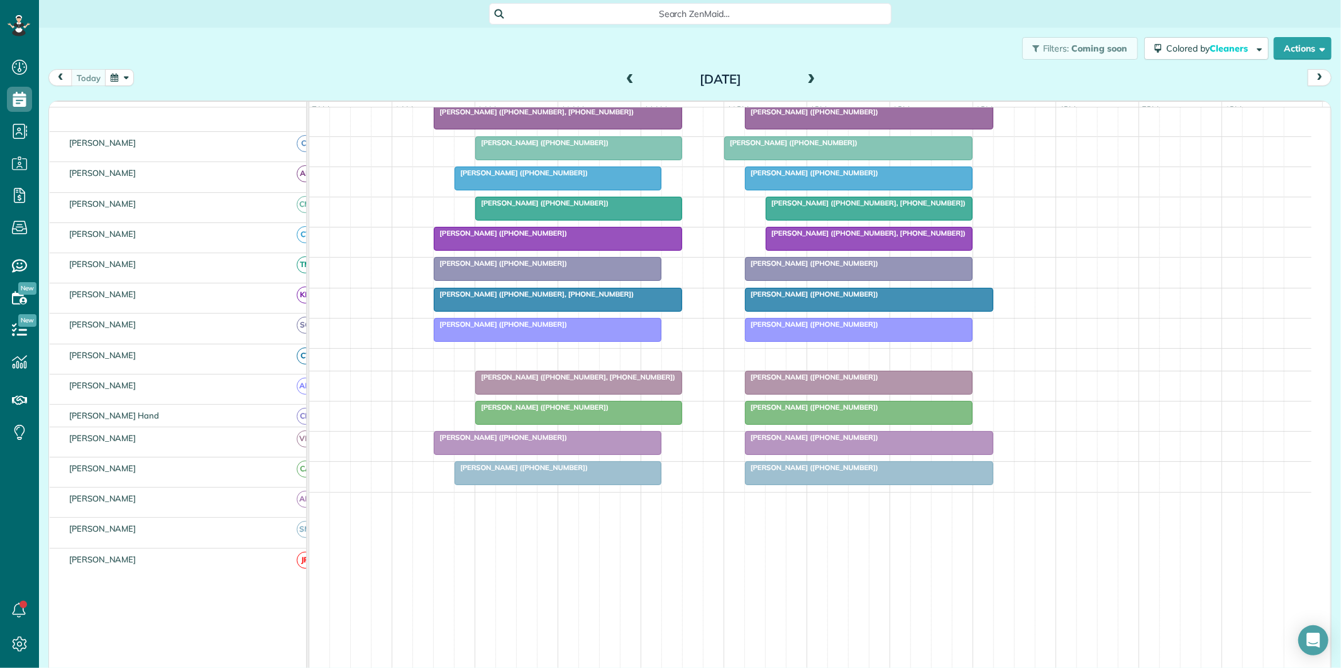
scroll to position [209, 0]
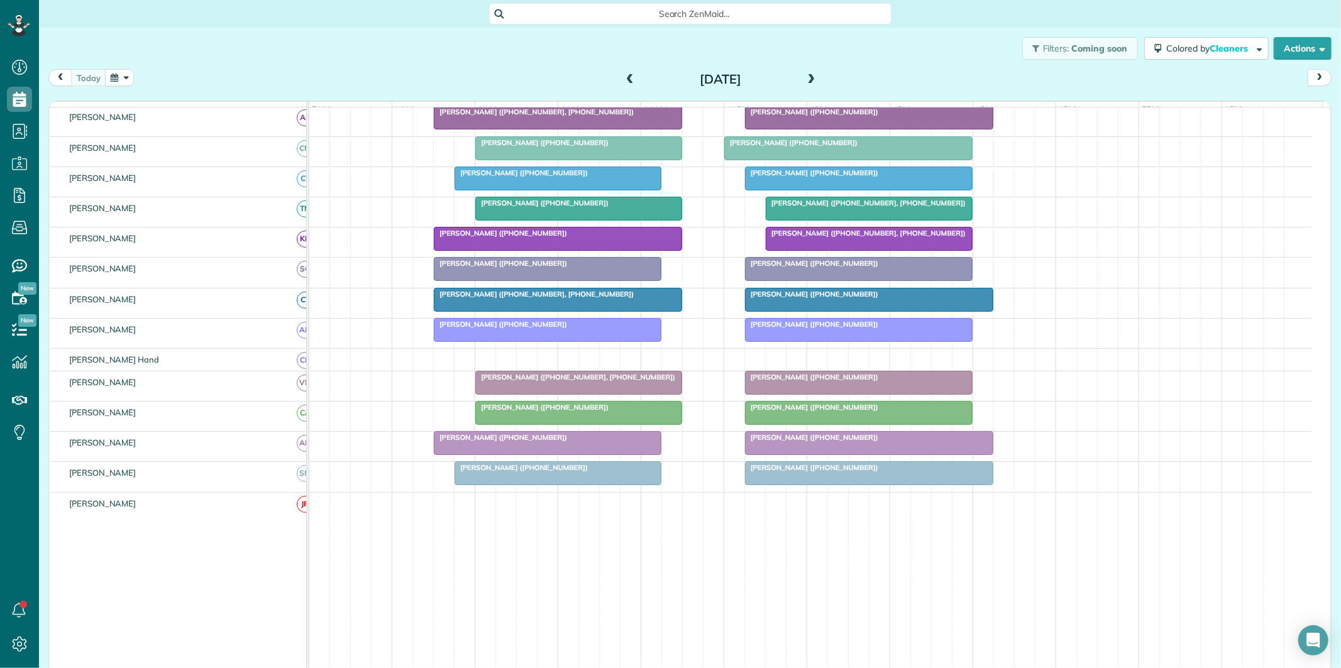
click at [522, 485] on div at bounding box center [558, 473] width 206 height 23
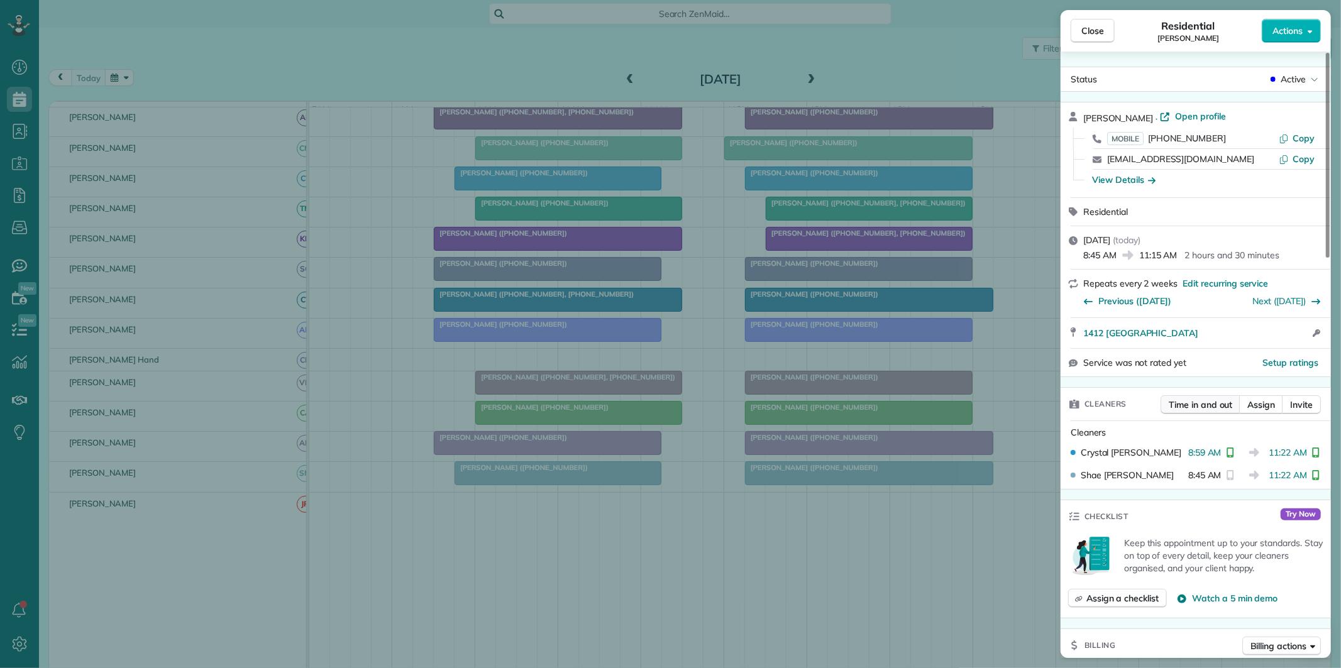
click at [1204, 405] on span "Time in and out" at bounding box center [1200, 405] width 63 height 13
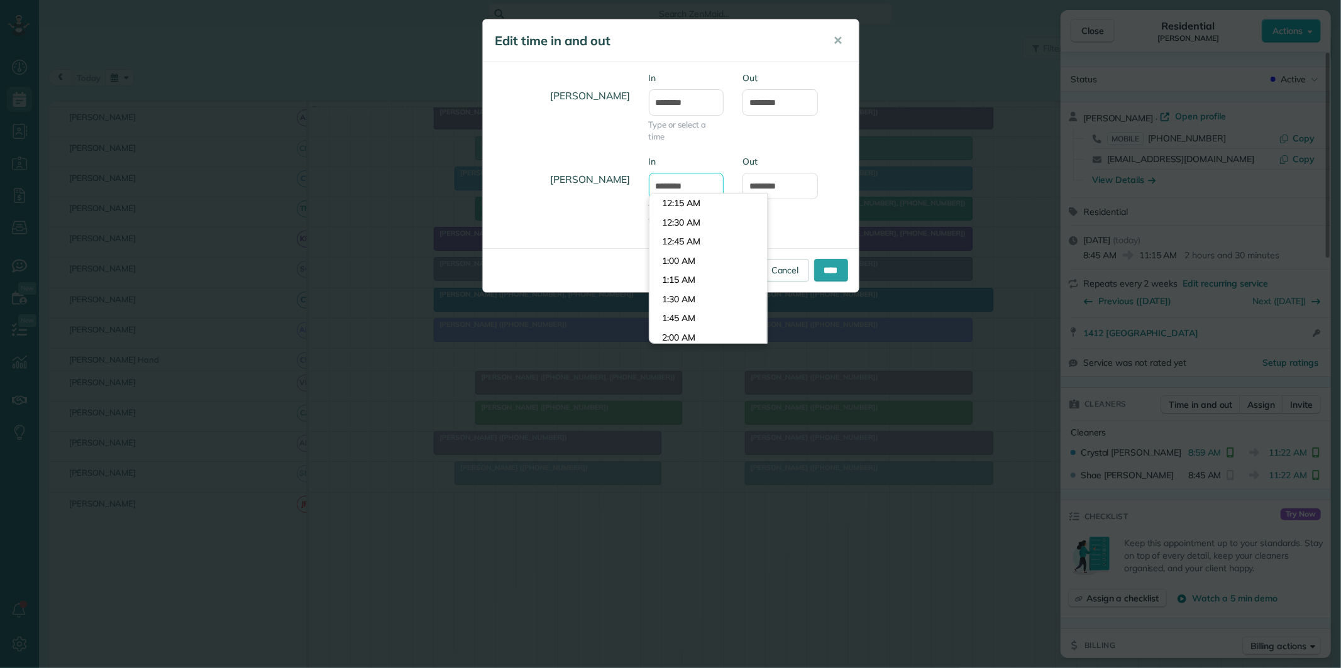
click at [692, 180] on input "*******" at bounding box center [686, 186] width 75 height 26
type input "*******"
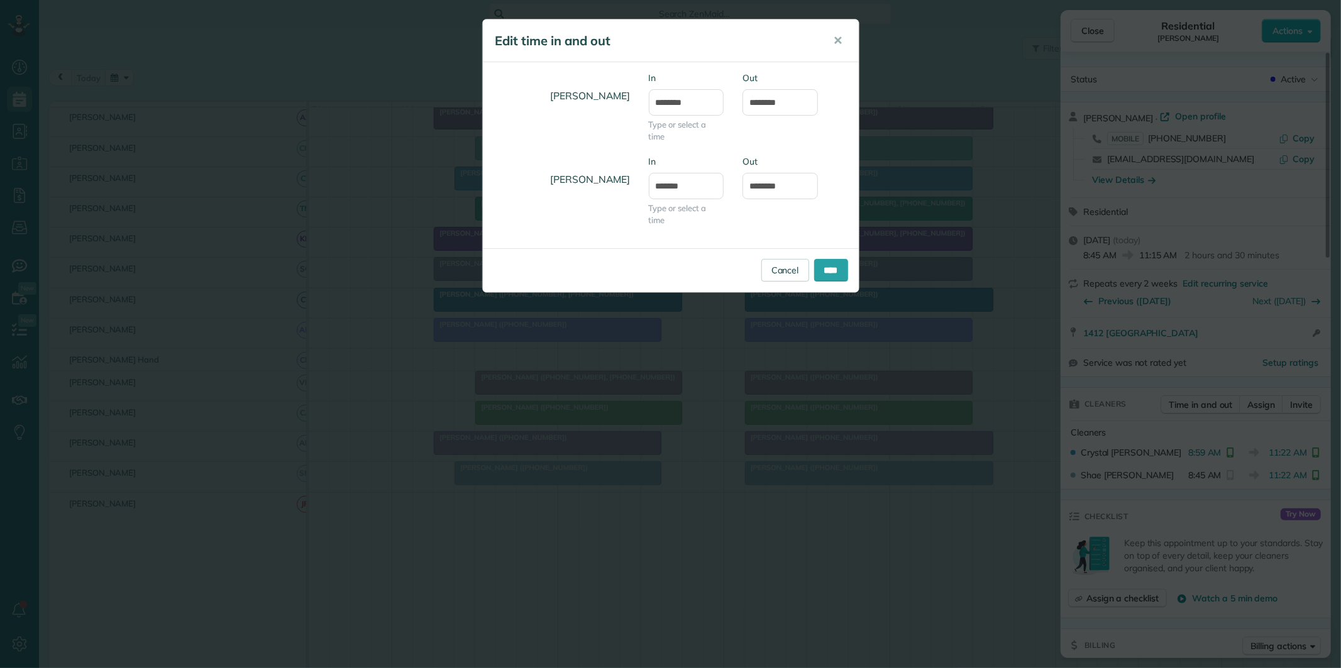
click at [677, 223] on body "Dashboard Scheduling Calendar View List View Dispatch View - Weekly scheduling …" at bounding box center [670, 334] width 1341 height 668
click at [831, 269] on input "****" at bounding box center [831, 270] width 34 height 23
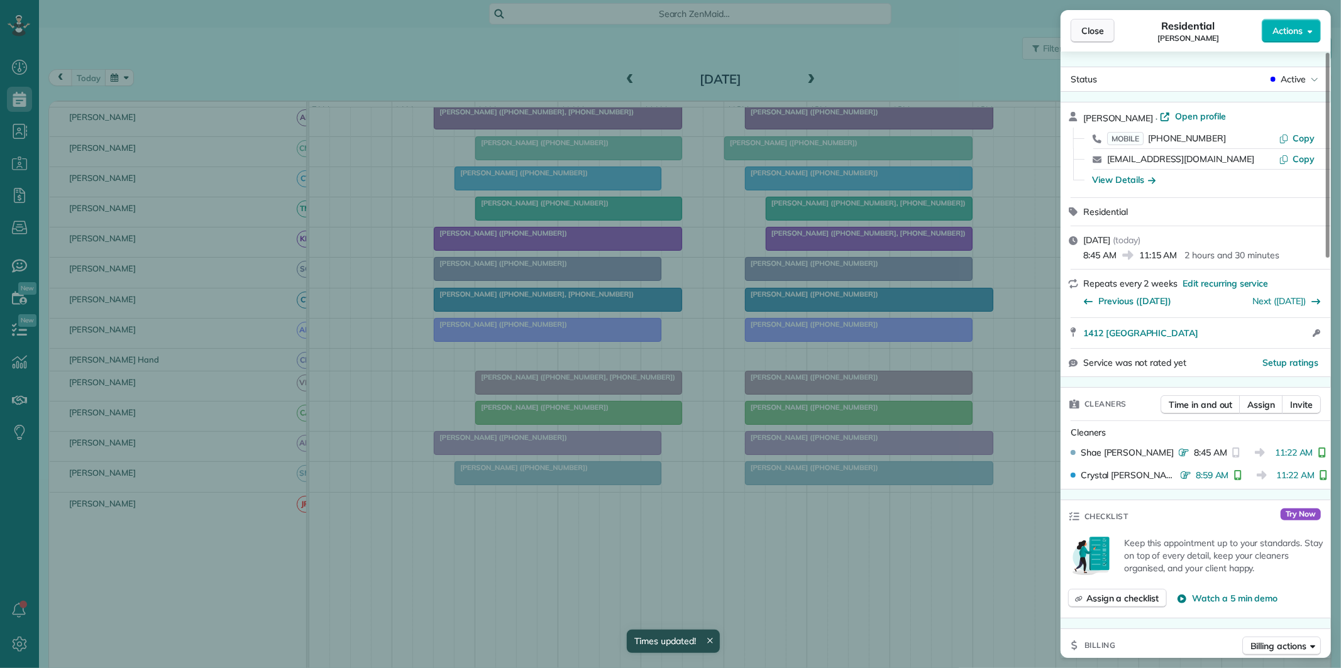
click at [1098, 30] on span "Close" at bounding box center [1092, 31] width 23 height 13
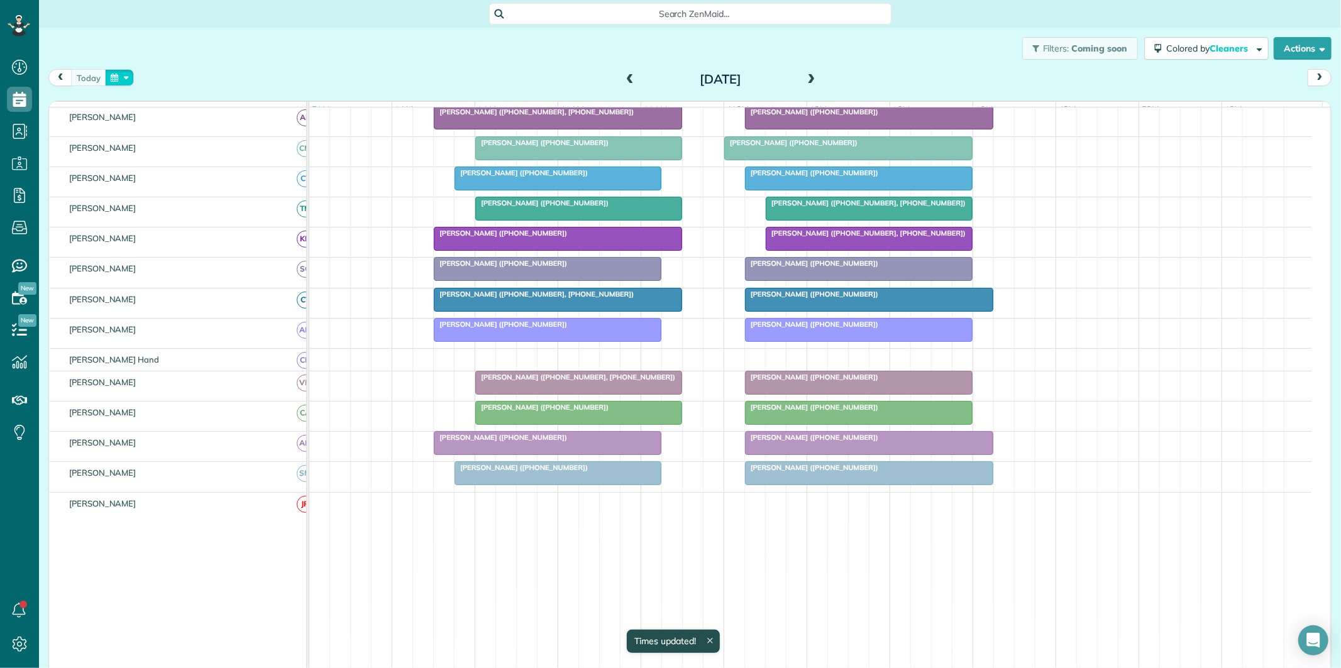
click at [113, 77] on button "button" at bounding box center [119, 77] width 29 height 17
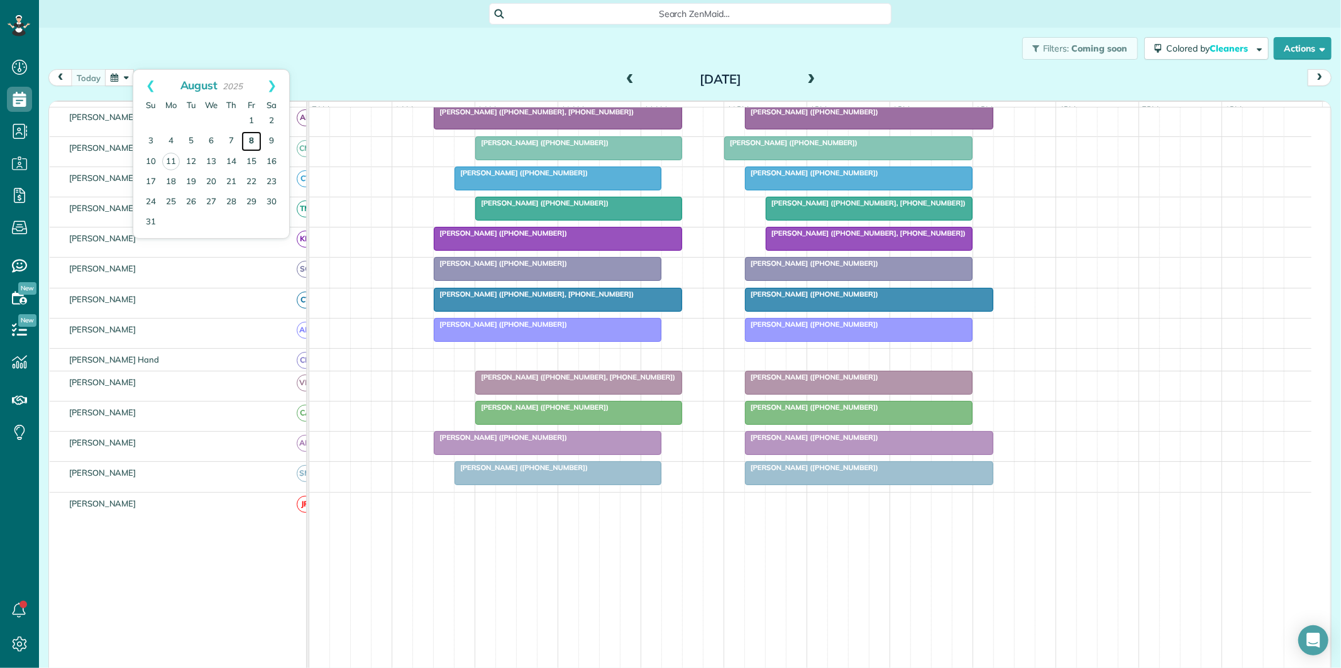
click at [253, 137] on link "8" at bounding box center [251, 141] width 20 height 20
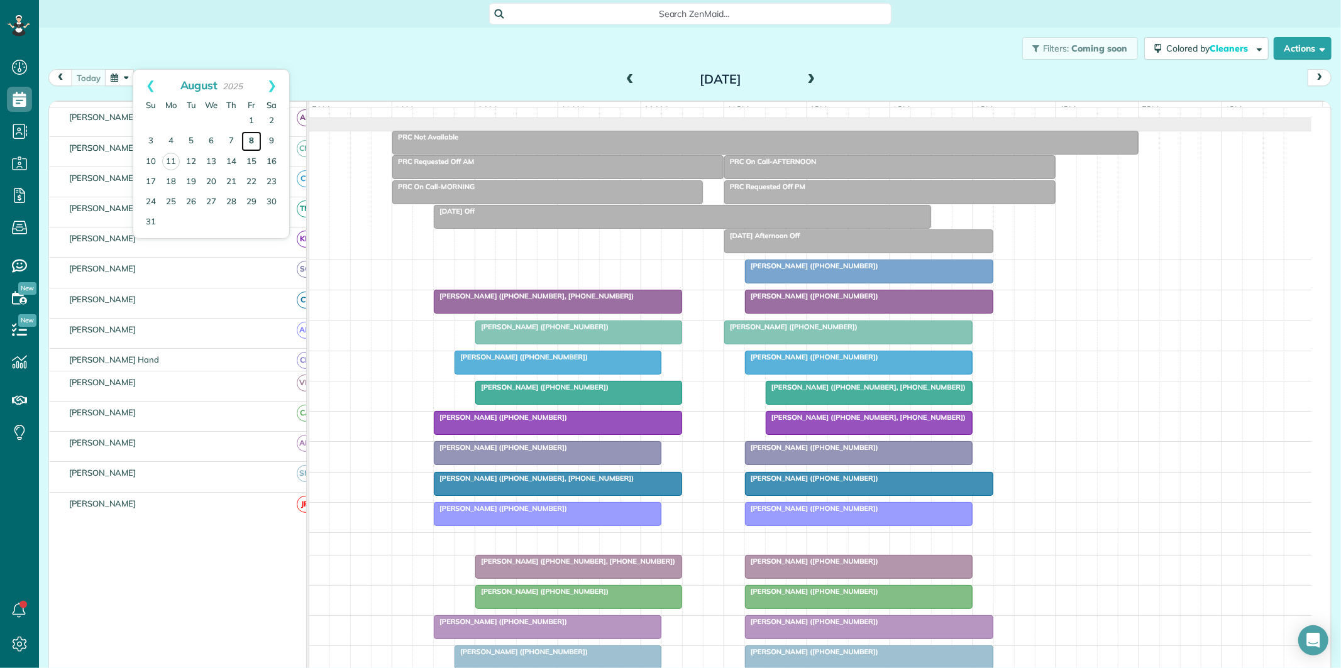
scroll to position [25, 0]
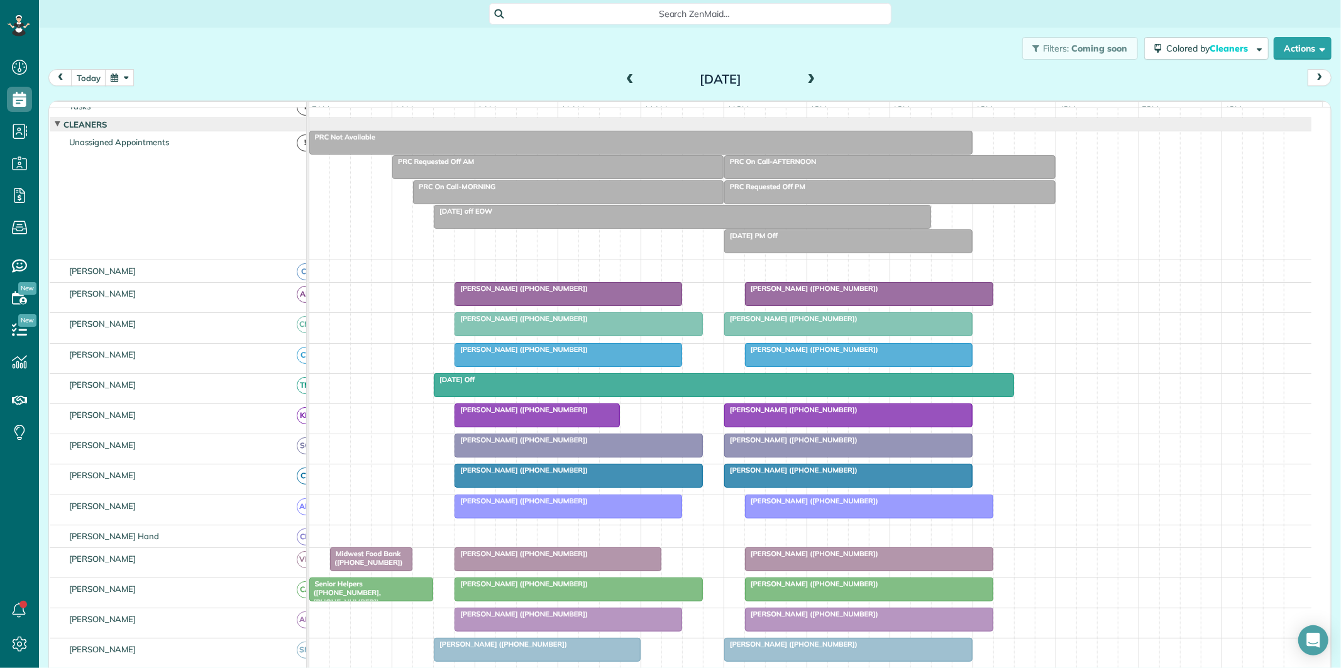
click at [815, 397] on div at bounding box center [723, 385] width 579 height 23
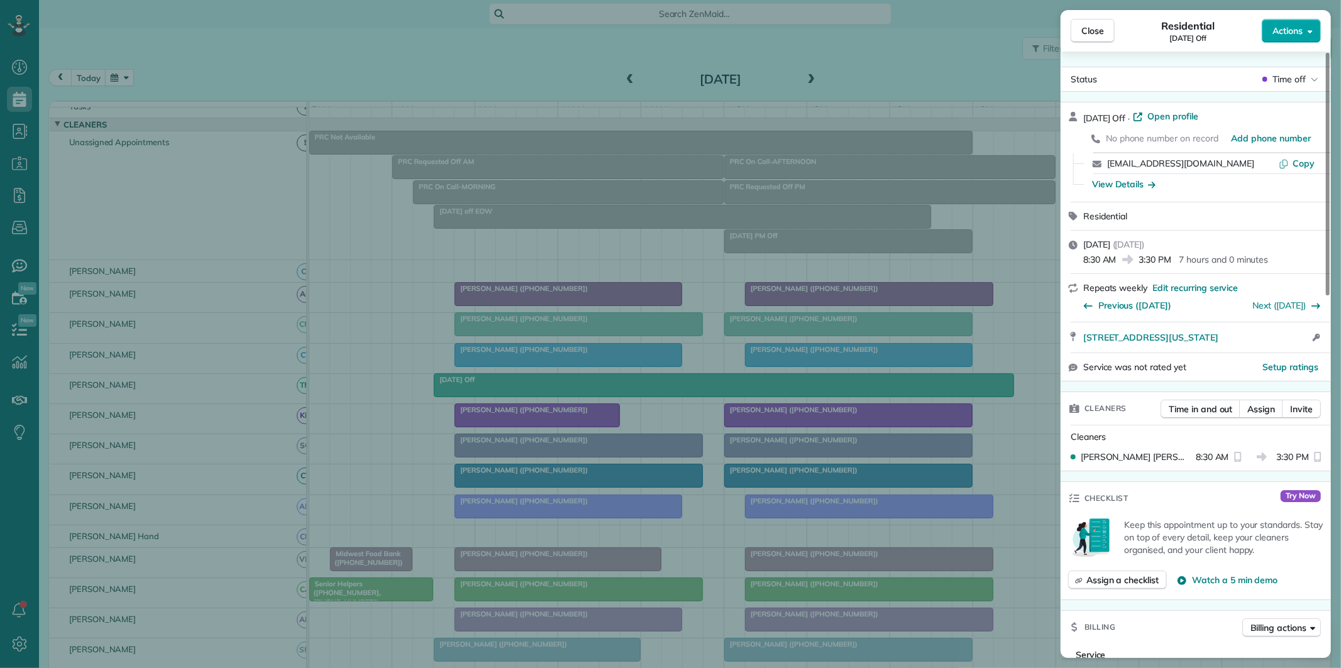
click at [1291, 30] on span "Actions" at bounding box center [1287, 31] width 30 height 13
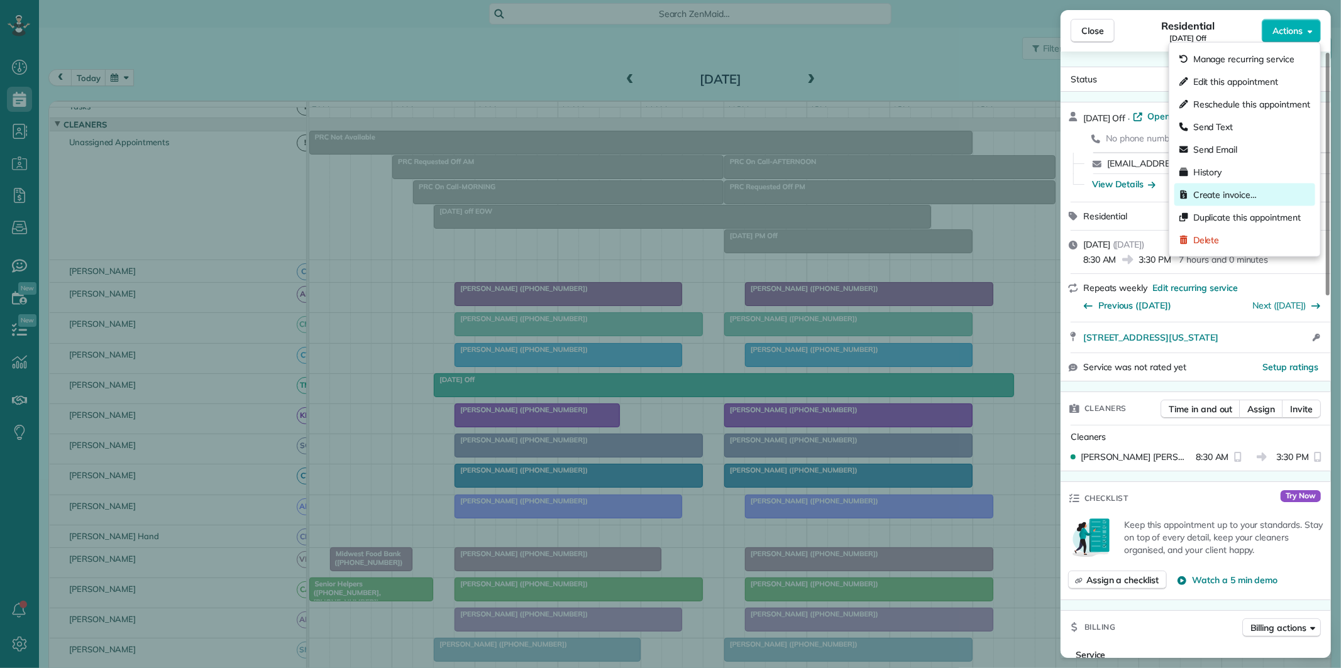
click at [1217, 191] on span "Create invoice…" at bounding box center [1224, 195] width 63 height 13
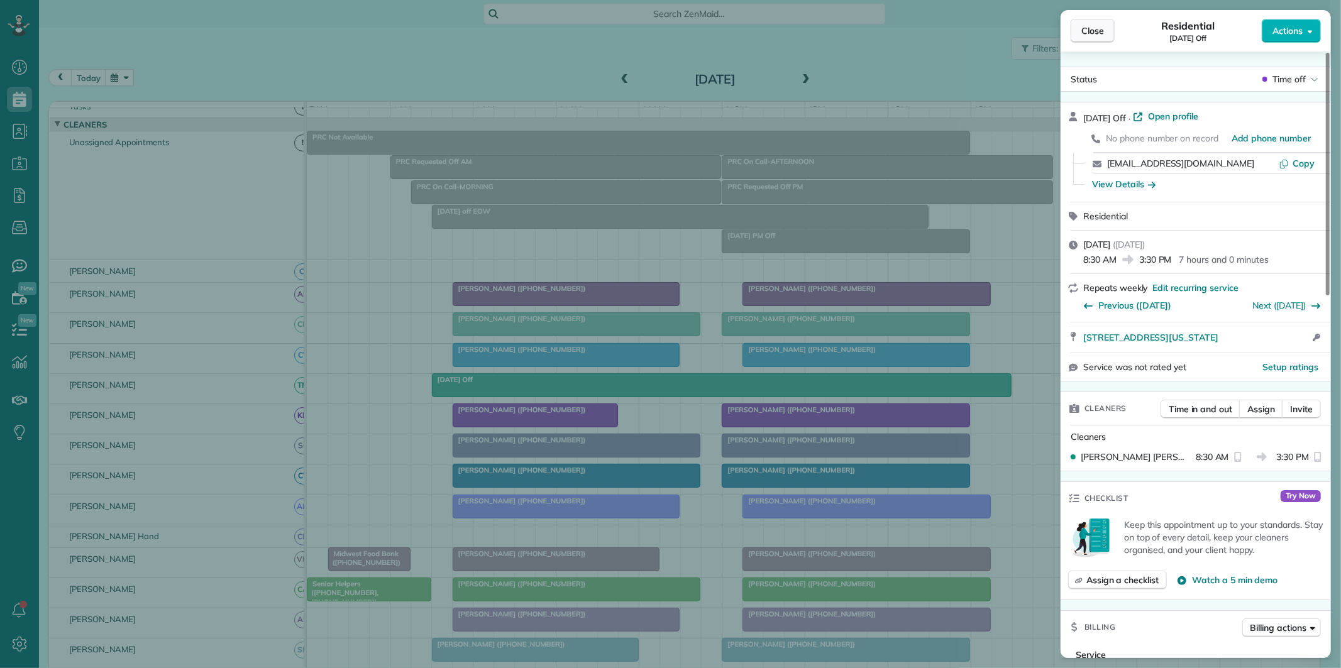
click at [1092, 28] on span "Close" at bounding box center [1092, 31] width 23 height 13
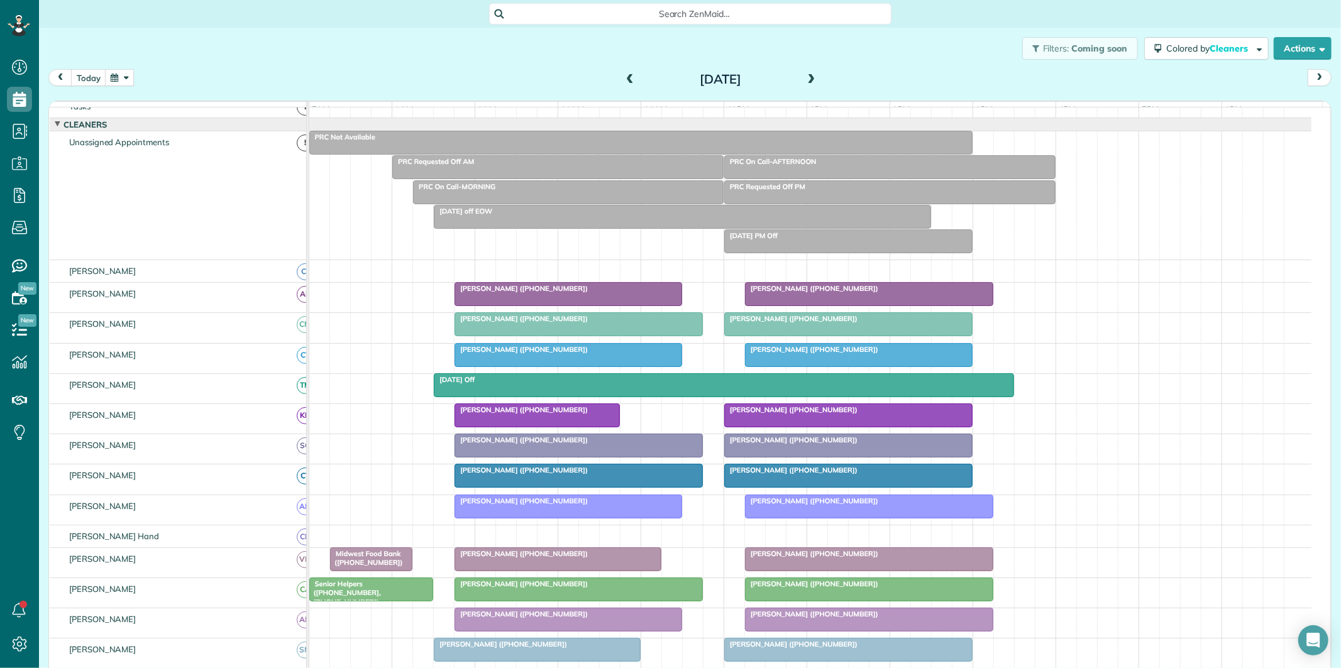
click at [585, 384] on div "Friday Off" at bounding box center [724, 379] width 573 height 9
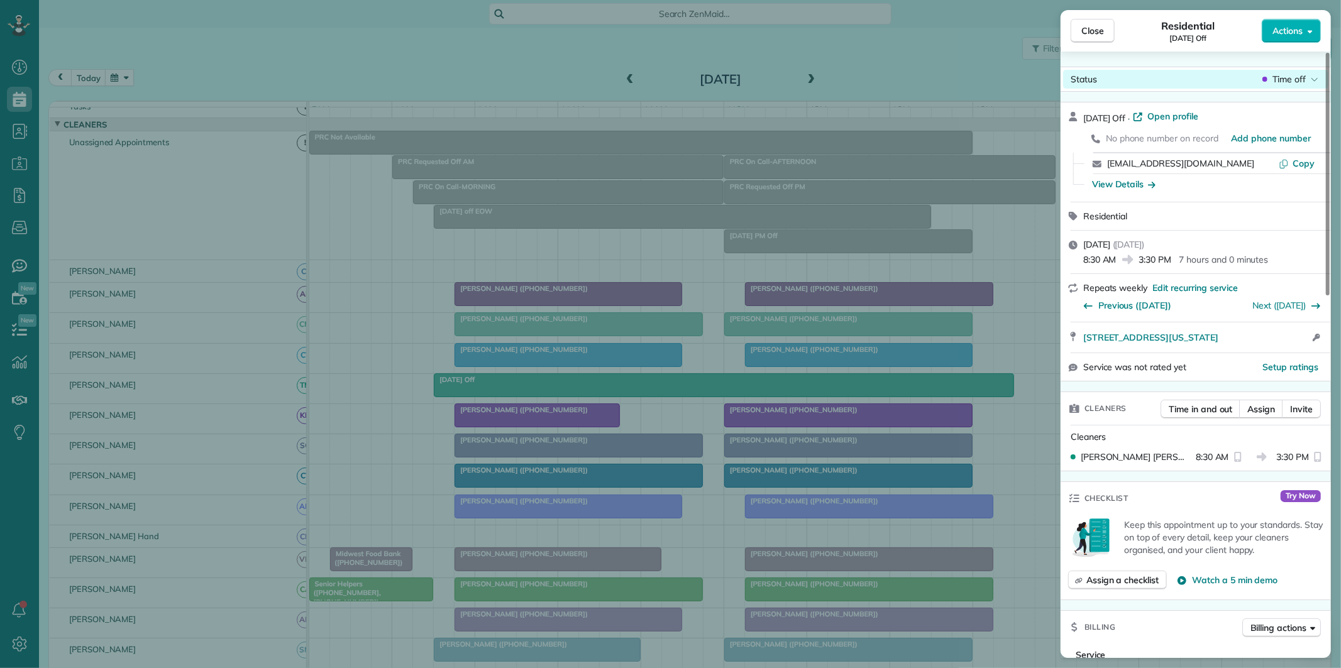
click at [1298, 77] on span "Time off" at bounding box center [1288, 79] width 33 height 13
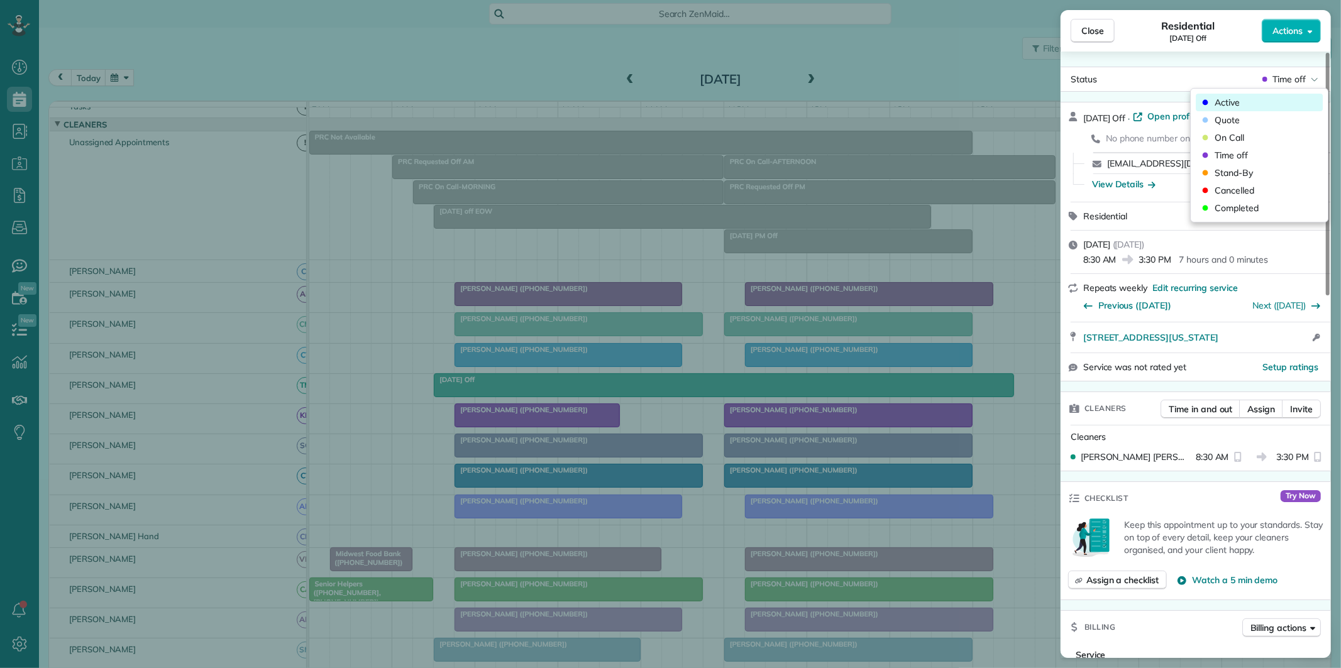
click at [1275, 98] on div "Active" at bounding box center [1259, 103] width 127 height 18
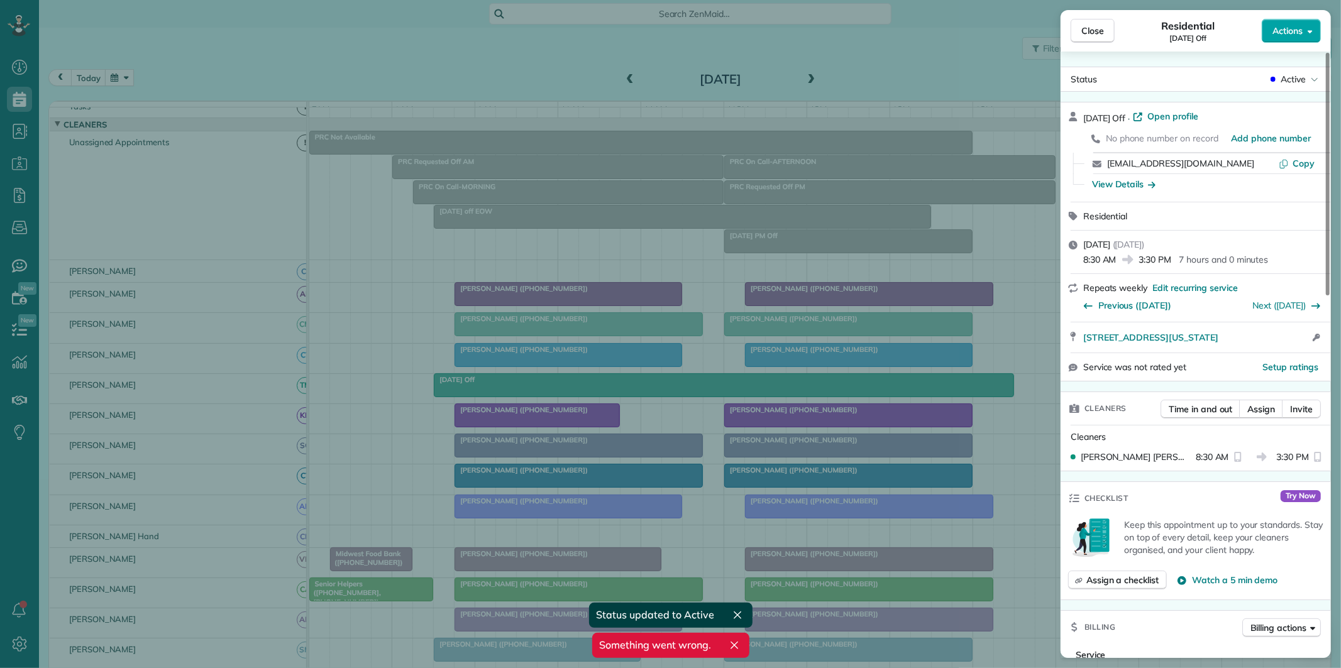
click at [1297, 27] on span "Actions" at bounding box center [1287, 31] width 30 height 13
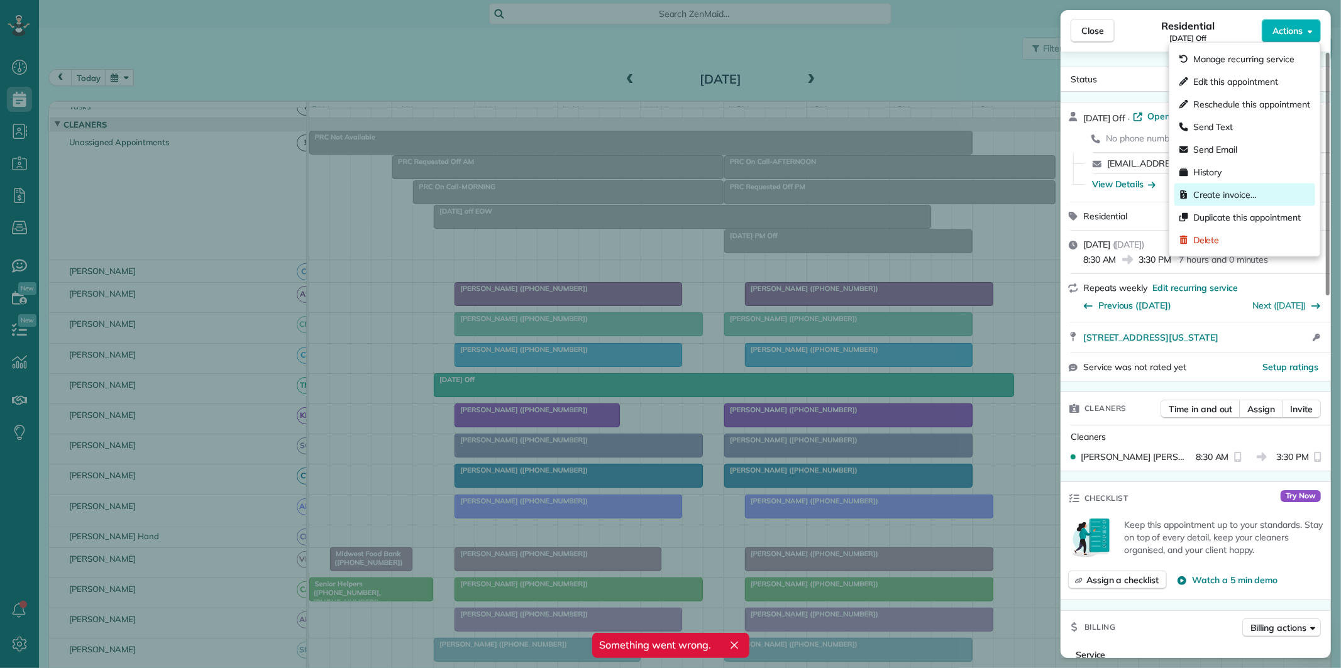
click at [1221, 193] on span "Create invoice…" at bounding box center [1224, 195] width 63 height 13
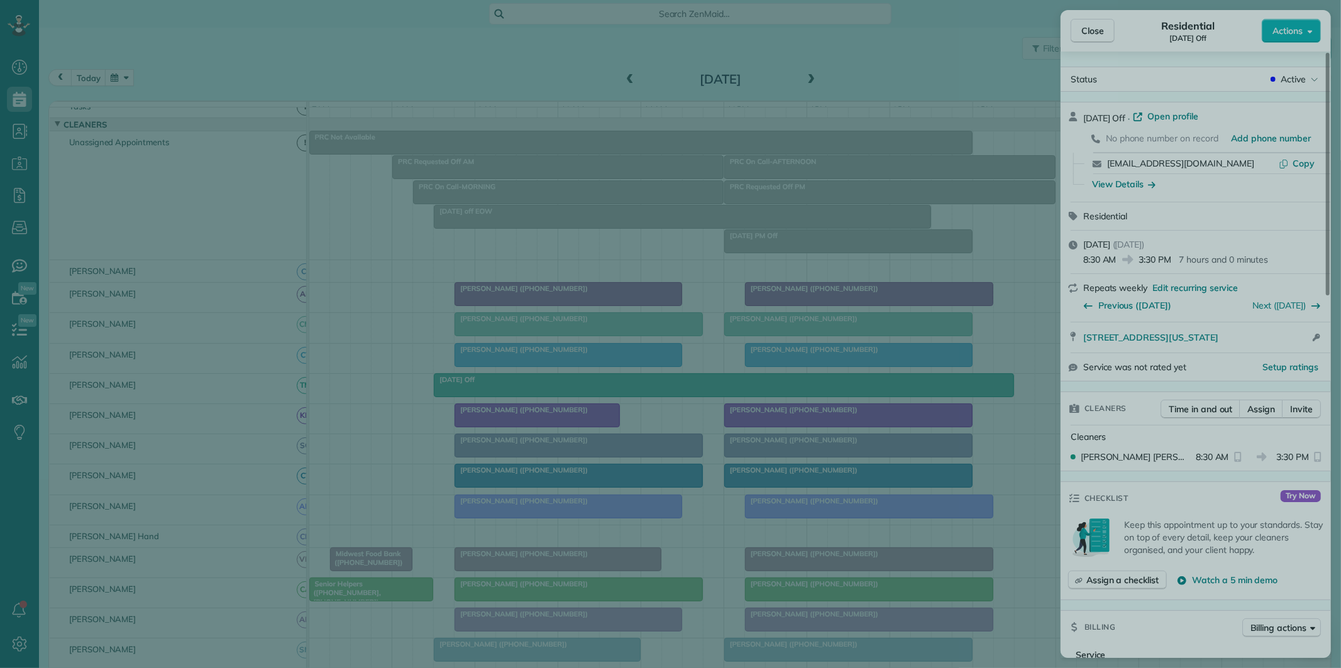
click at [875, 38] on div at bounding box center [670, 334] width 1341 height 668
click at [1103, 27] on div at bounding box center [670, 334] width 1341 height 668
drag, startPoint x: 889, startPoint y: 44, endPoint x: 824, endPoint y: 35, distance: 65.3
click at [889, 44] on div at bounding box center [670, 334] width 1341 height 668
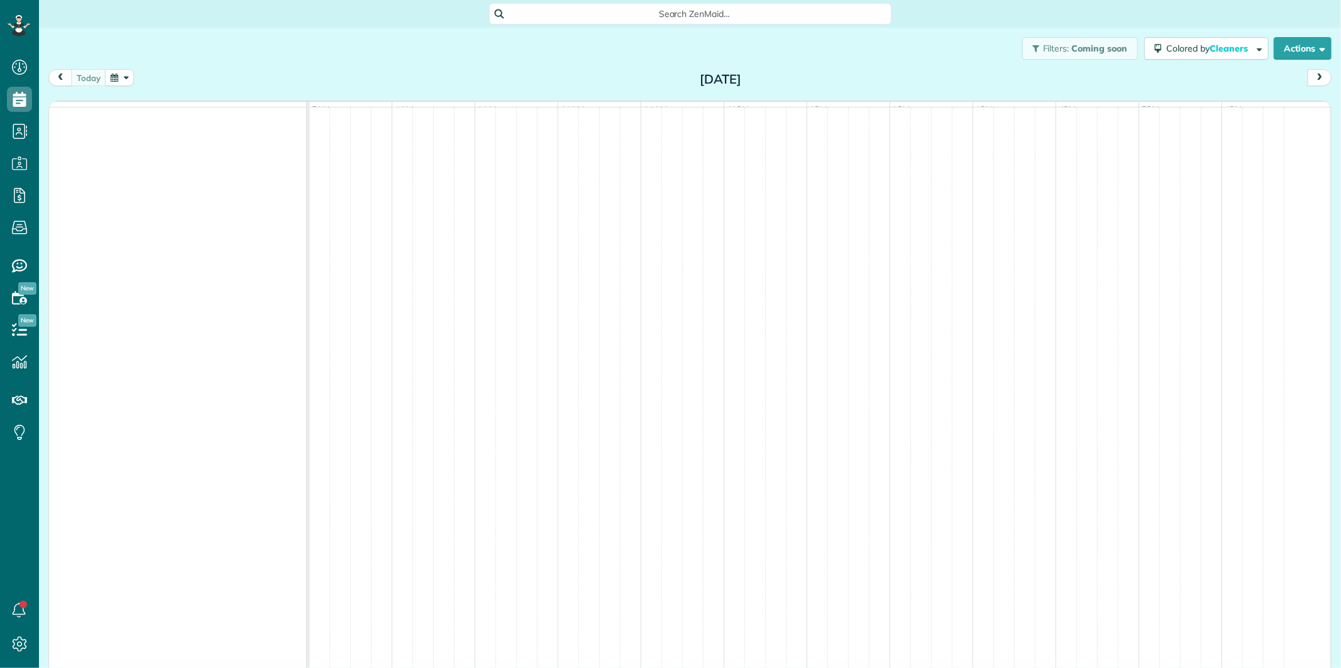
scroll to position [5, 5]
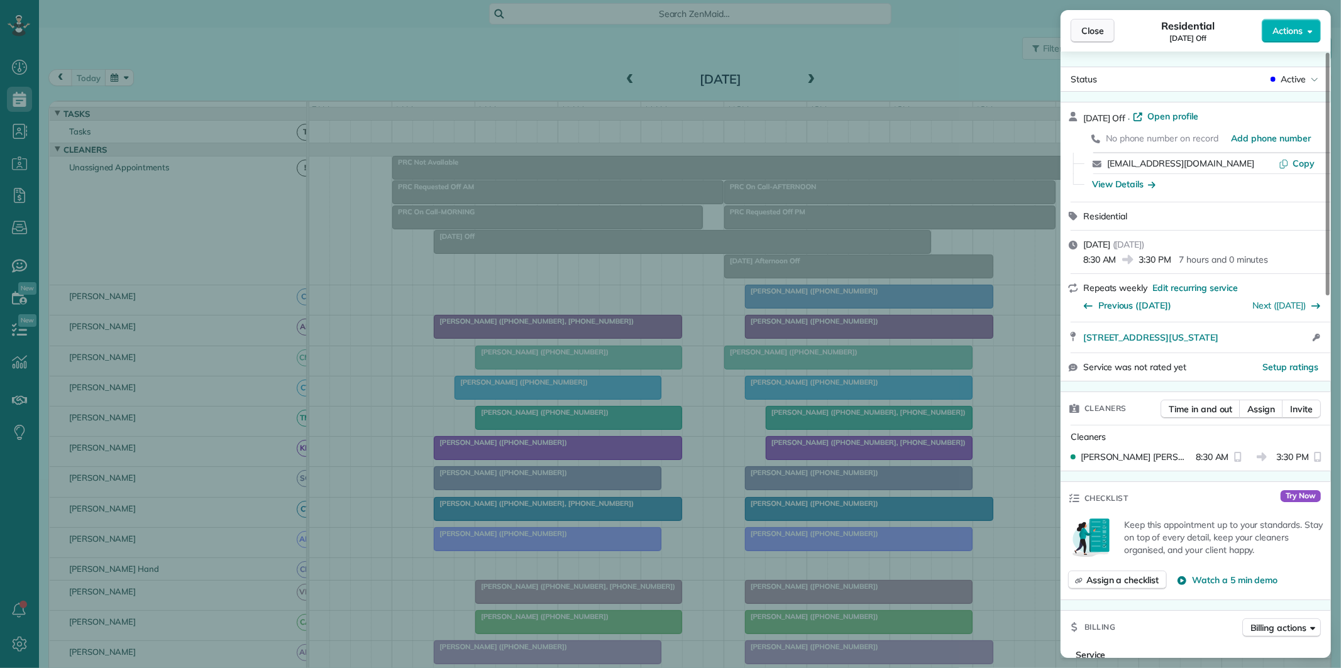
click at [1089, 38] on button "Close" at bounding box center [1093, 31] width 44 height 24
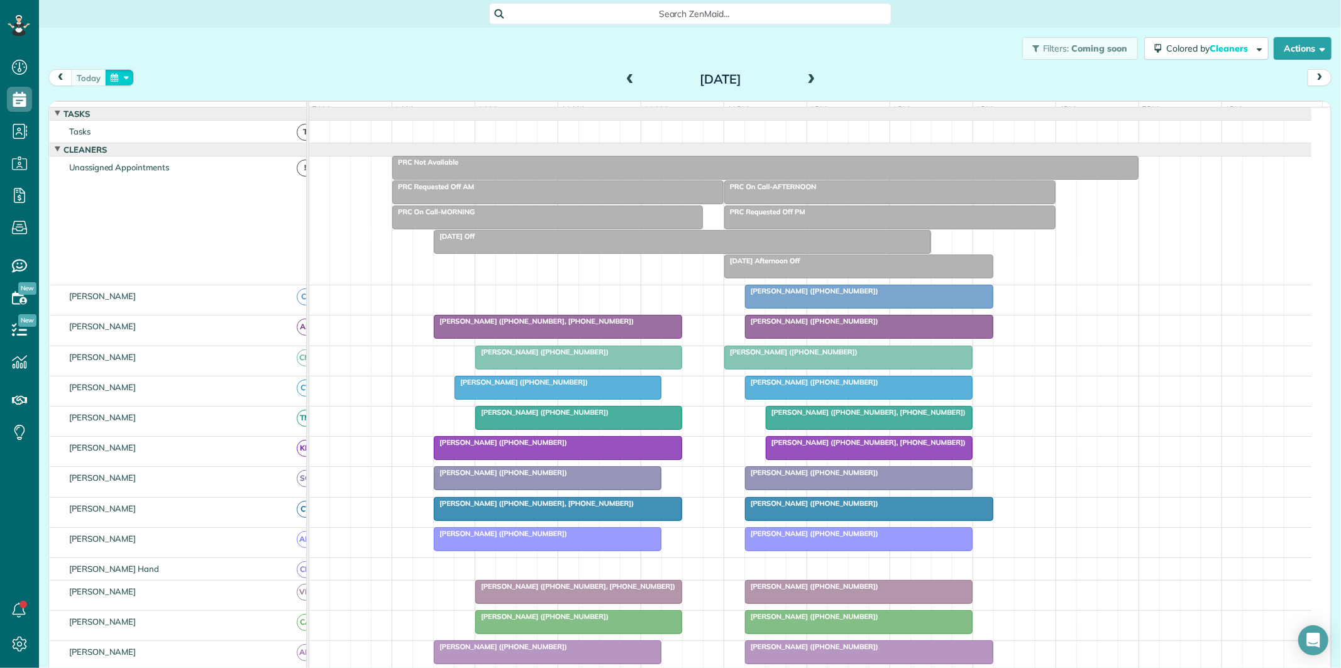
click at [123, 79] on button "button" at bounding box center [119, 77] width 29 height 17
click at [234, 140] on link "7" at bounding box center [231, 141] width 20 height 20
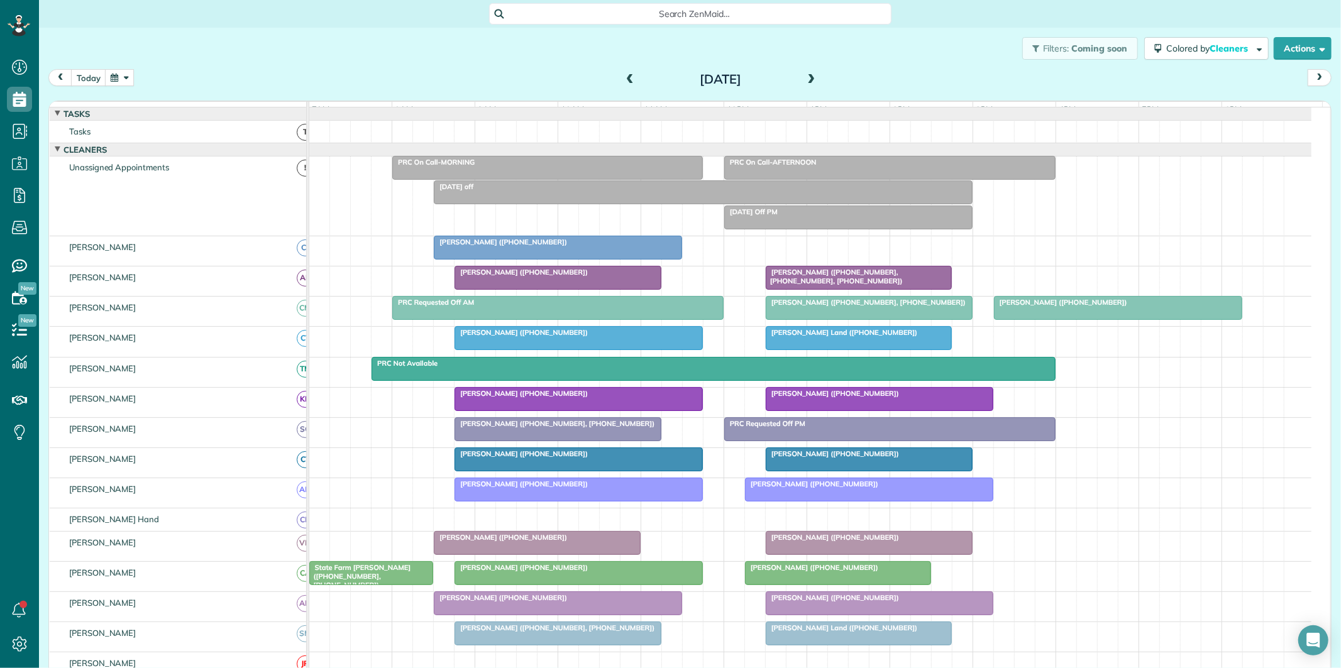
click at [561, 398] on span "[PERSON_NAME] ([PHONE_NUMBER])" at bounding box center [521, 393] width 135 height 9
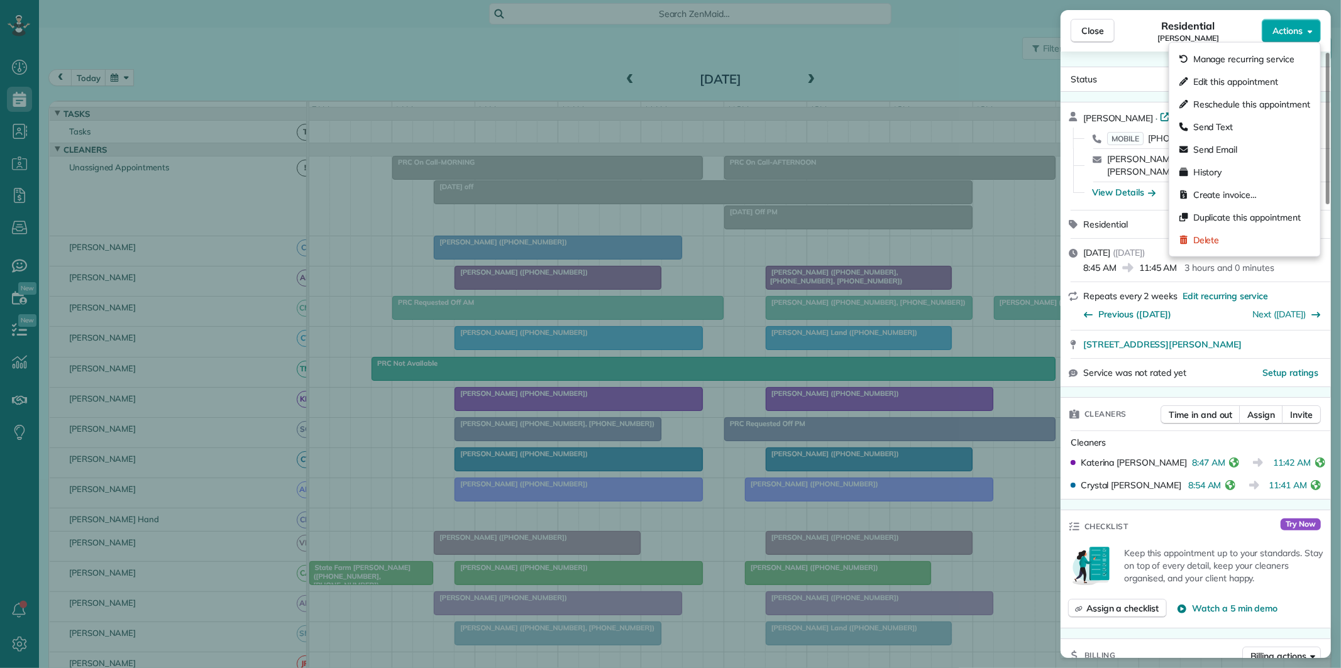
click at [1291, 27] on span "Actions" at bounding box center [1287, 31] width 30 height 13
click at [1226, 196] on span "Create invoice…" at bounding box center [1224, 195] width 63 height 13
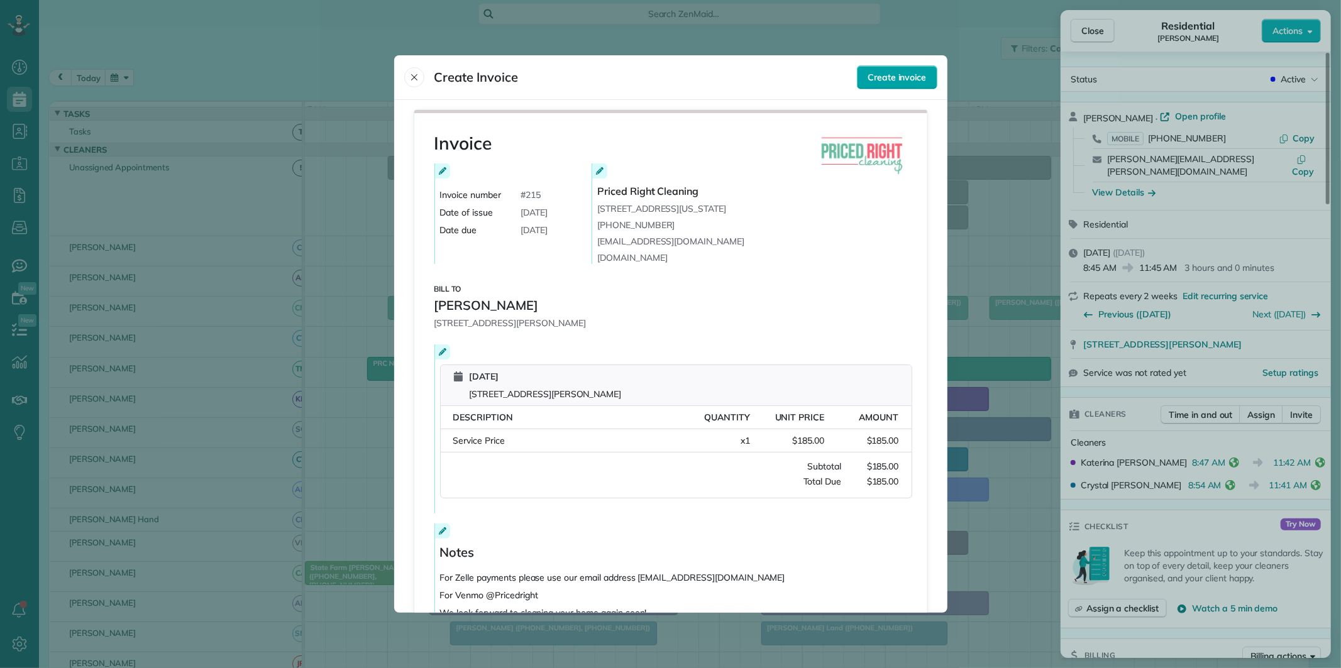
click at [887, 72] on span "Create invoice" at bounding box center [897, 77] width 58 height 13
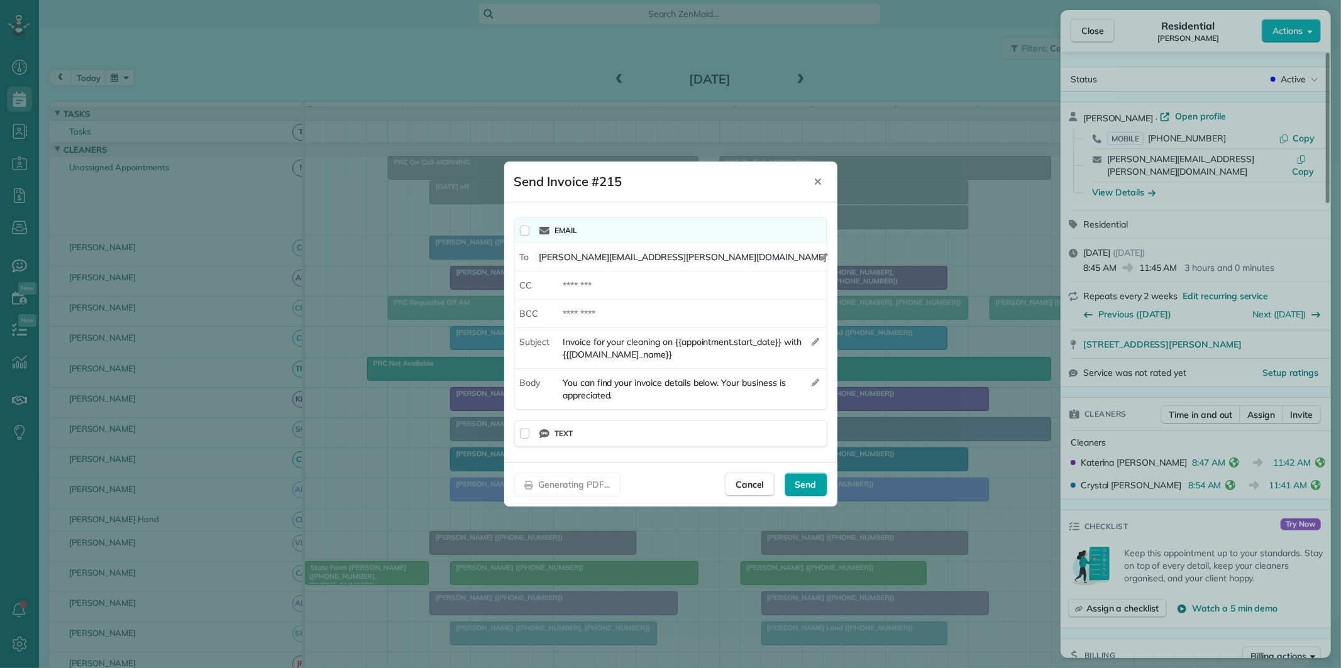
click at [806, 486] on span "Send" at bounding box center [805, 484] width 21 height 13
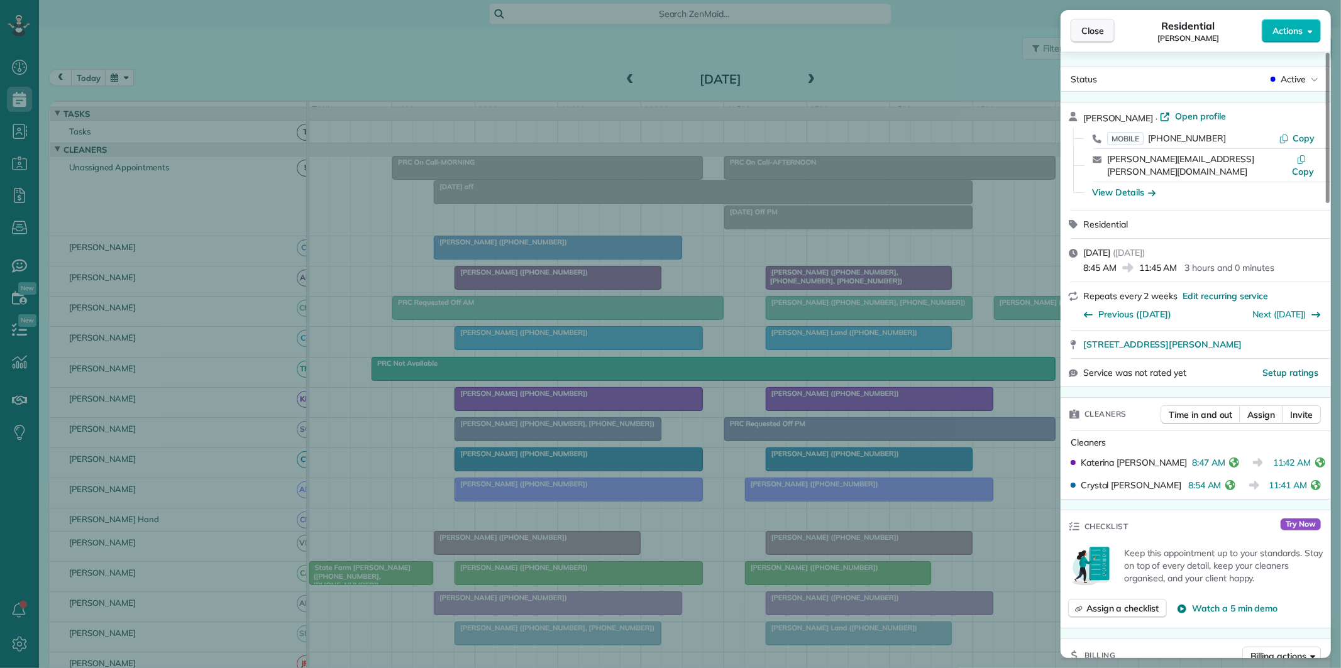
click at [1100, 32] on span "Close" at bounding box center [1092, 31] width 23 height 13
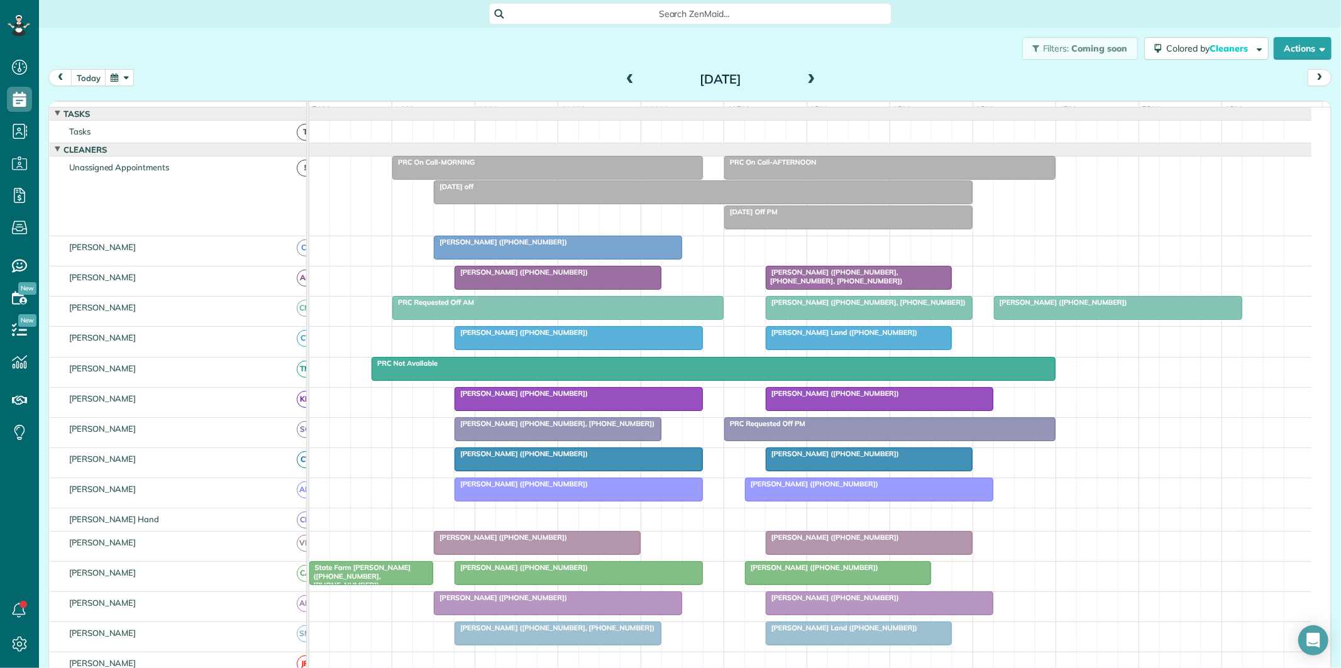
click at [693, 379] on div at bounding box center [713, 369] width 683 height 23
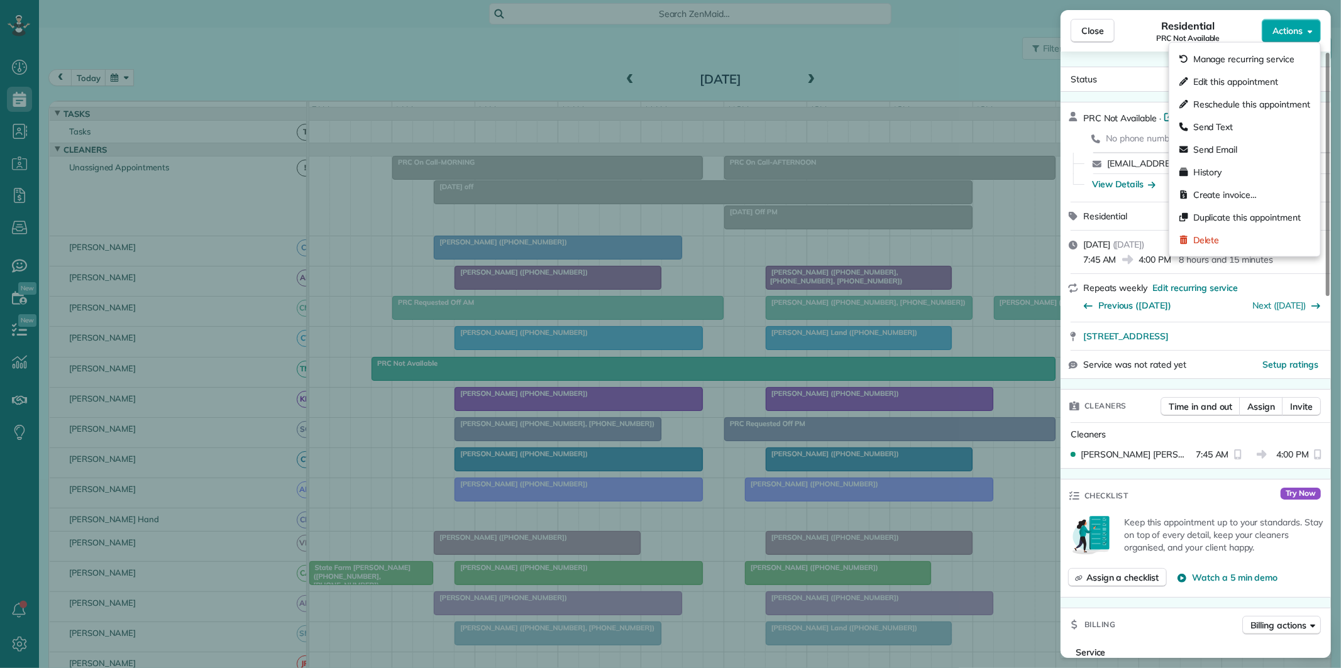
click at [1296, 33] on span "Actions" at bounding box center [1287, 31] width 30 height 13
click at [1205, 190] on span "Create invoice…" at bounding box center [1224, 195] width 63 height 13
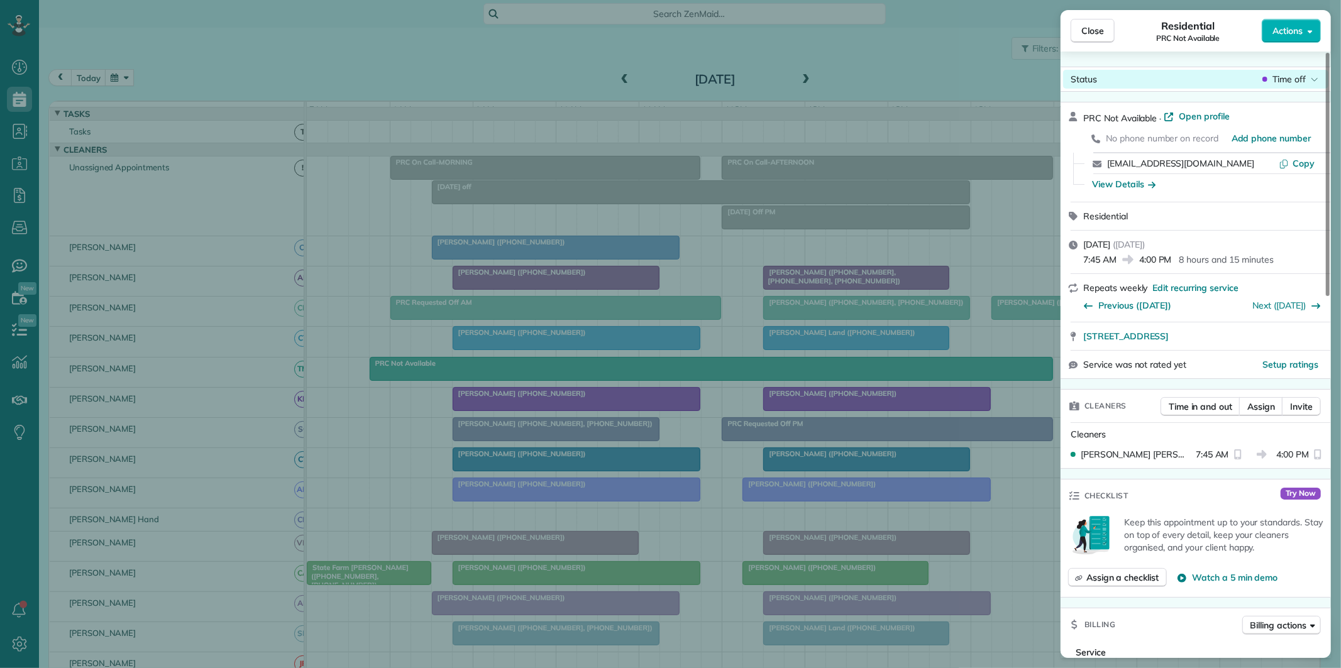
click at [1293, 80] on span "Time off" at bounding box center [1288, 79] width 33 height 13
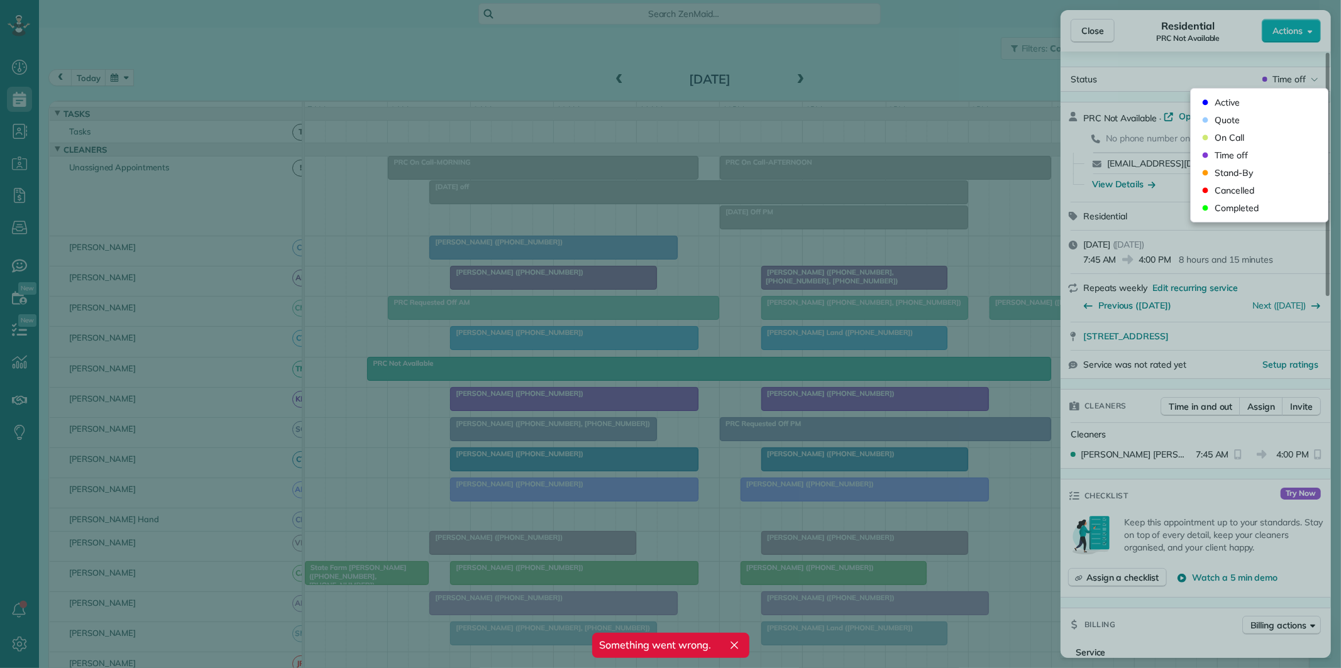
click at [1248, 101] on div at bounding box center [670, 334] width 1341 height 668
click at [1226, 105] on div at bounding box center [670, 334] width 1341 height 668
click at [858, 77] on div at bounding box center [670, 334] width 1341 height 668
click at [1223, 102] on div at bounding box center [670, 334] width 1341 height 668
click at [1086, 30] on div at bounding box center [670, 334] width 1341 height 668
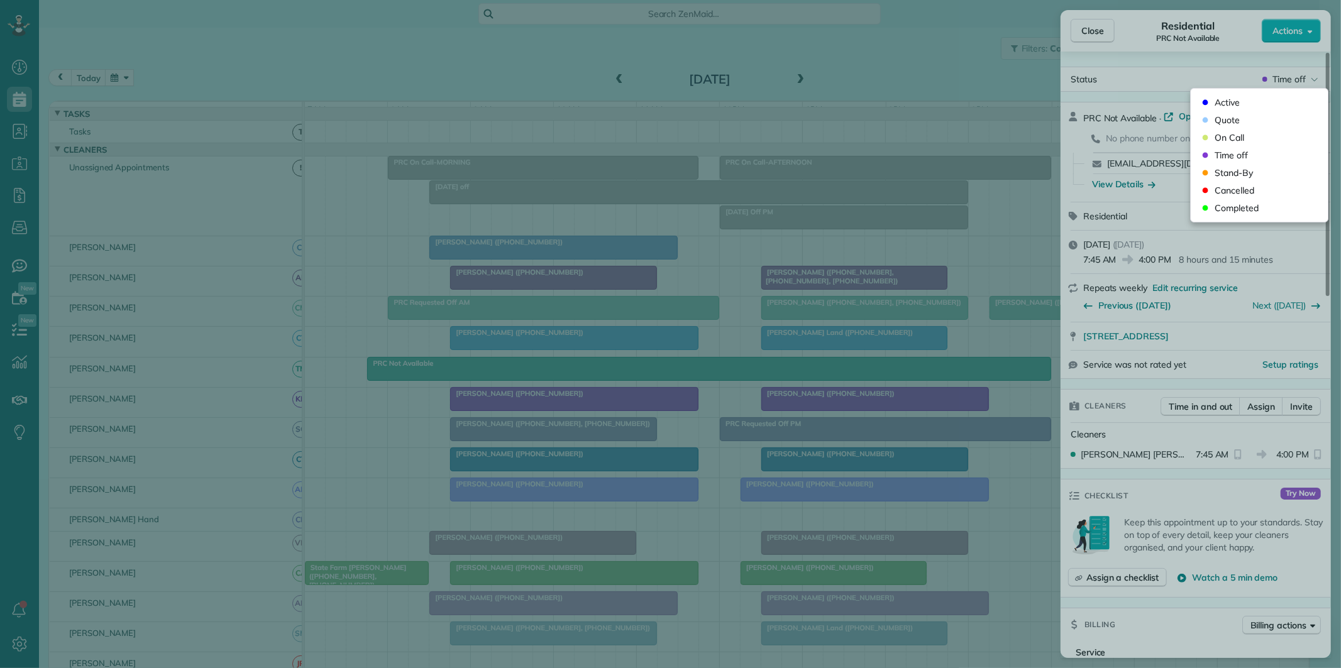
click at [1088, 29] on div at bounding box center [670, 334] width 1341 height 668
click at [943, 51] on div at bounding box center [670, 334] width 1341 height 668
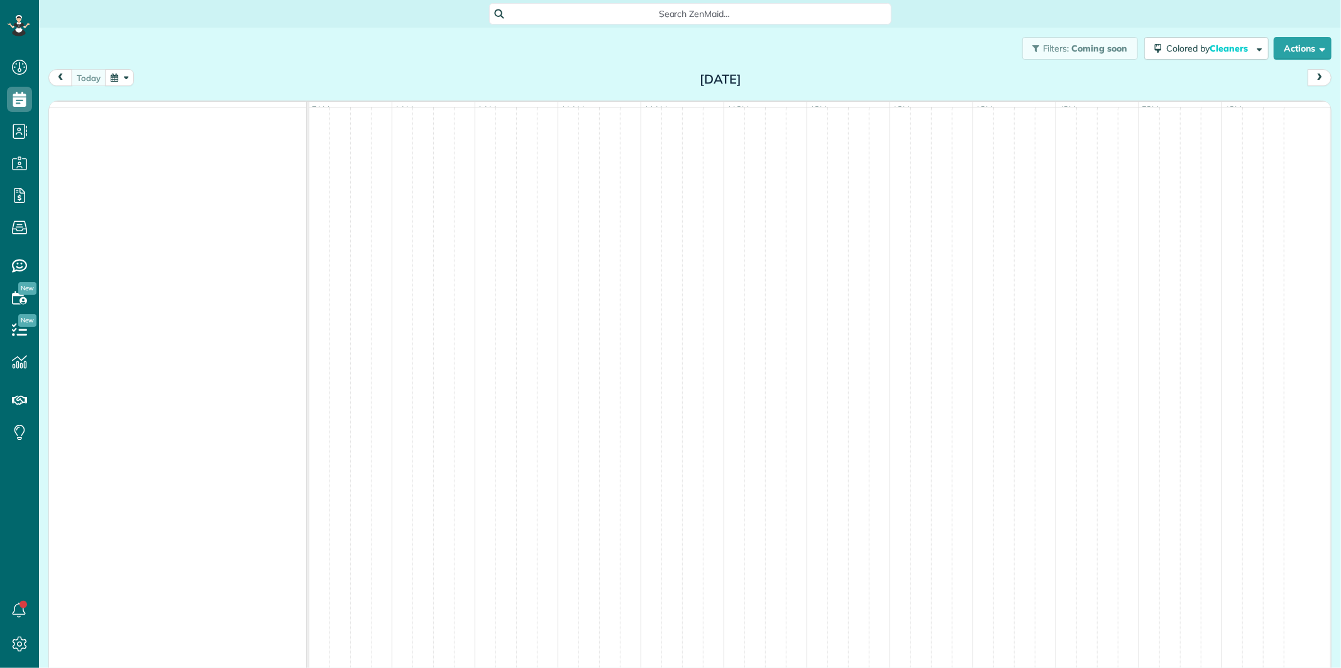
scroll to position [5, 5]
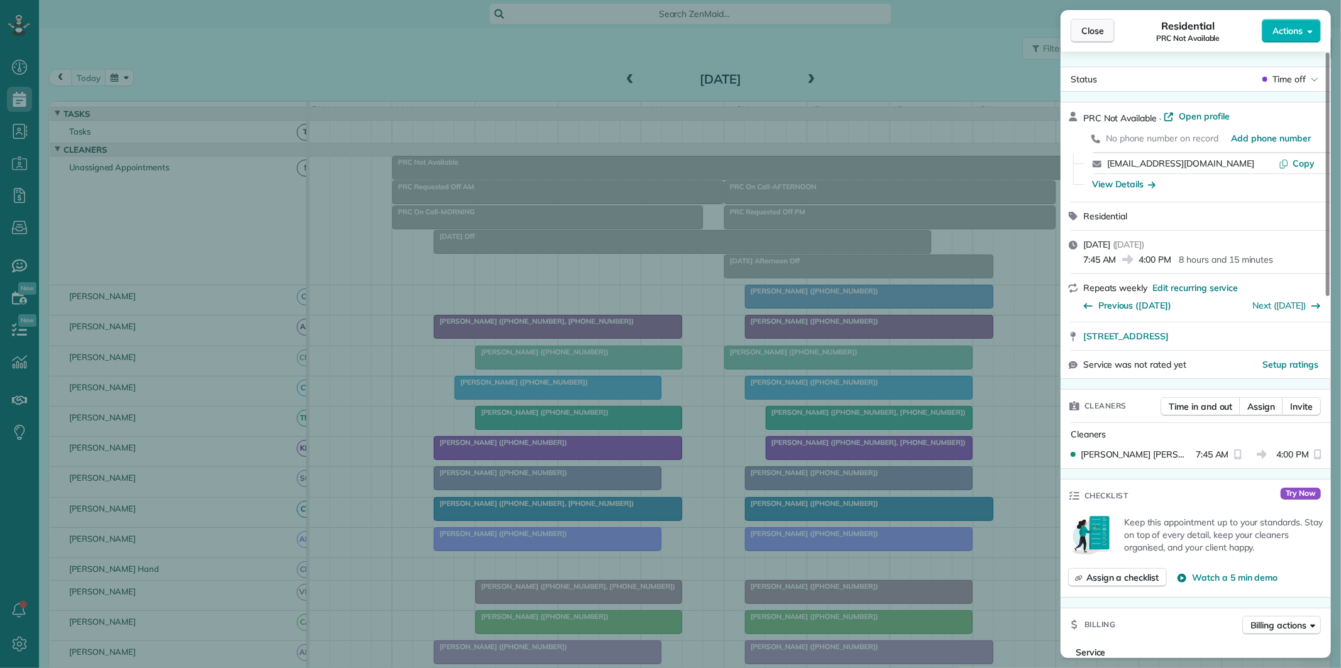
click at [1090, 35] on span "Close" at bounding box center [1092, 31] width 23 height 13
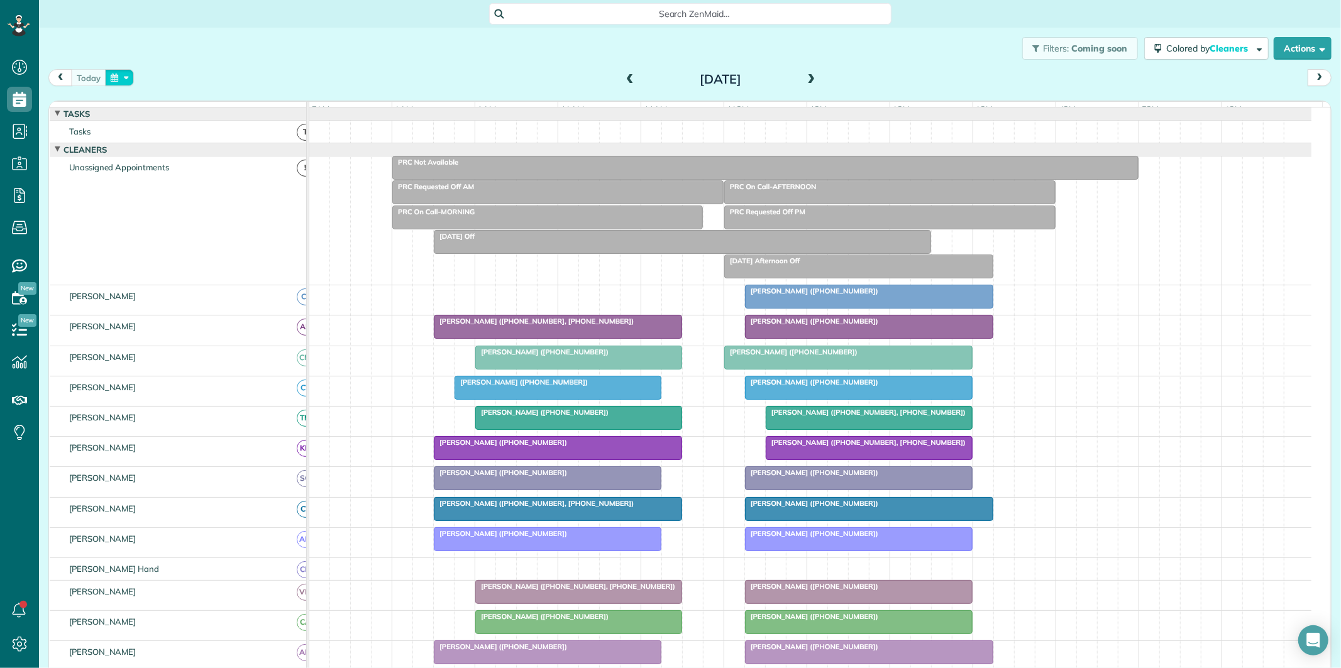
click at [117, 80] on button "button" at bounding box center [119, 77] width 29 height 17
click at [233, 139] on link "7" at bounding box center [231, 141] width 20 height 20
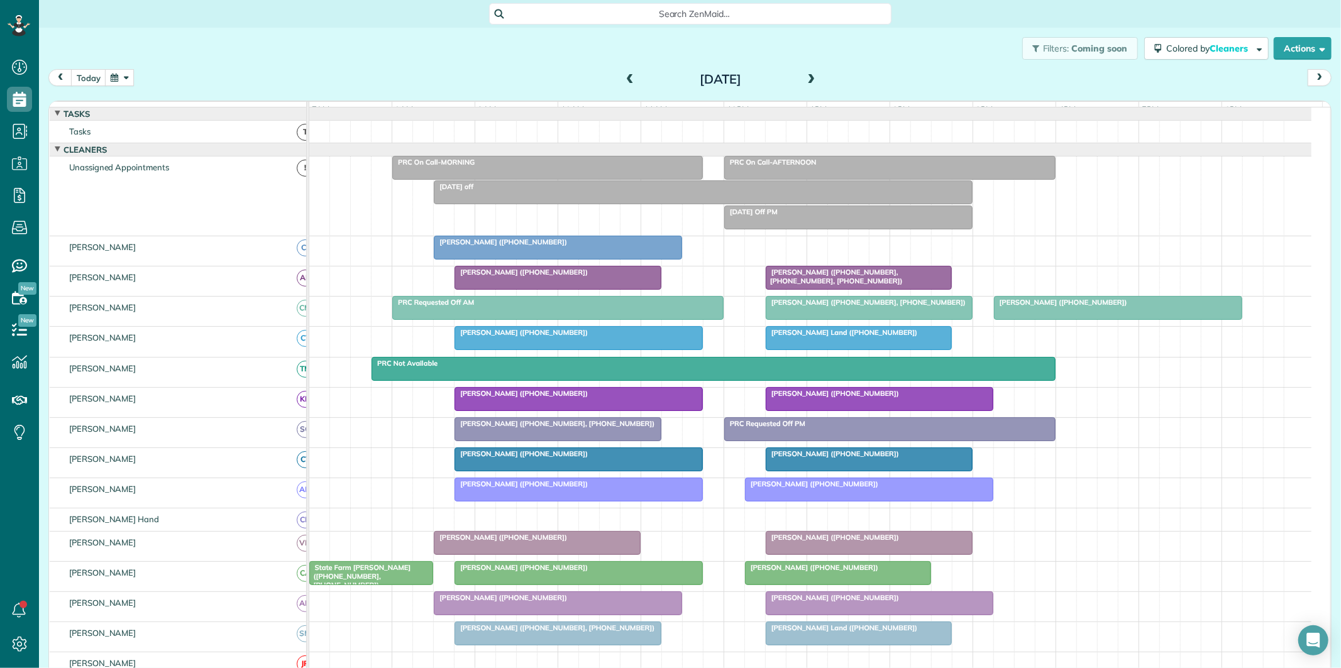
click at [810, 368] on div "PRC Not Available" at bounding box center [713, 363] width 676 height 9
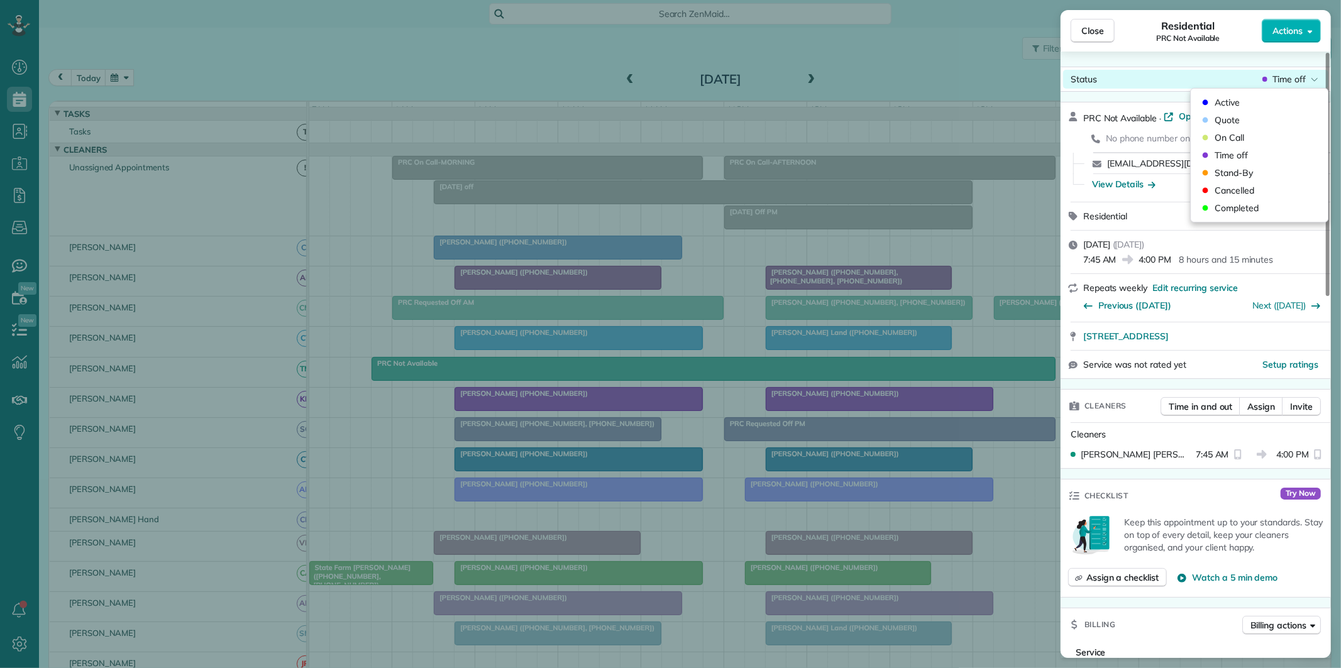
click at [1293, 74] on span "Time off" at bounding box center [1288, 79] width 33 height 13
click at [1272, 99] on div "Active" at bounding box center [1259, 103] width 127 height 18
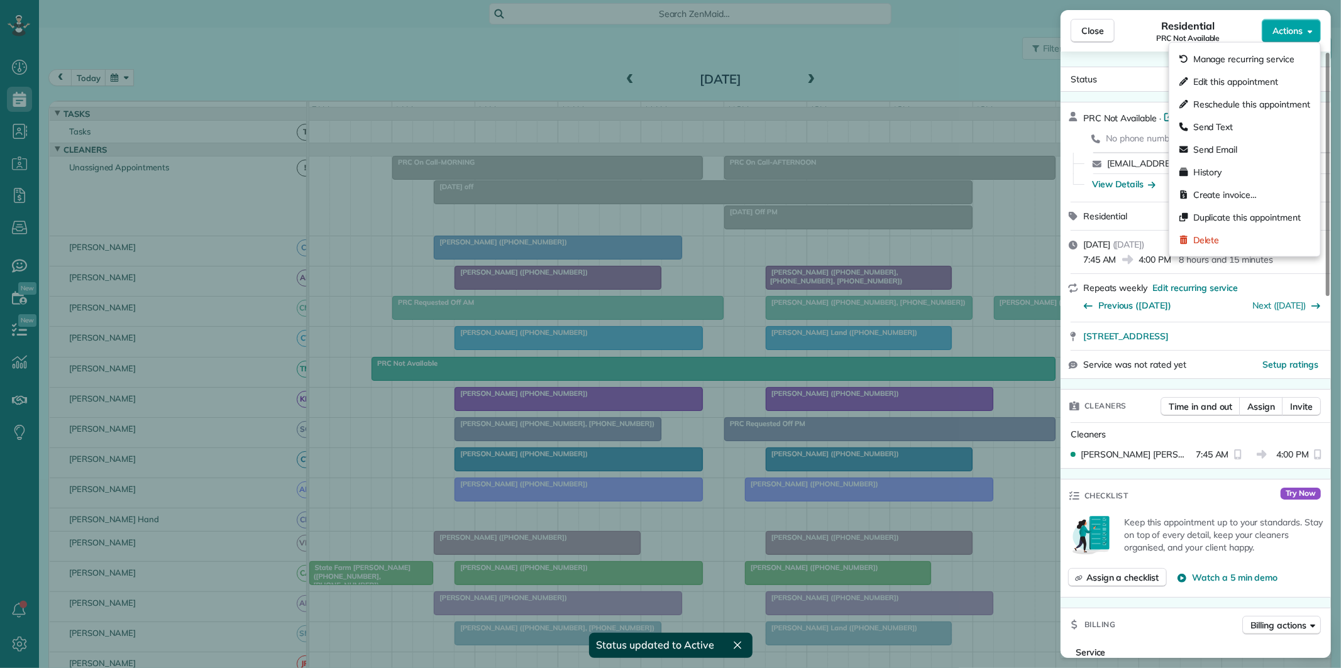
click at [1294, 31] on span "Actions" at bounding box center [1287, 31] width 30 height 13
click at [1239, 193] on span "Create invoice…" at bounding box center [1224, 195] width 63 height 13
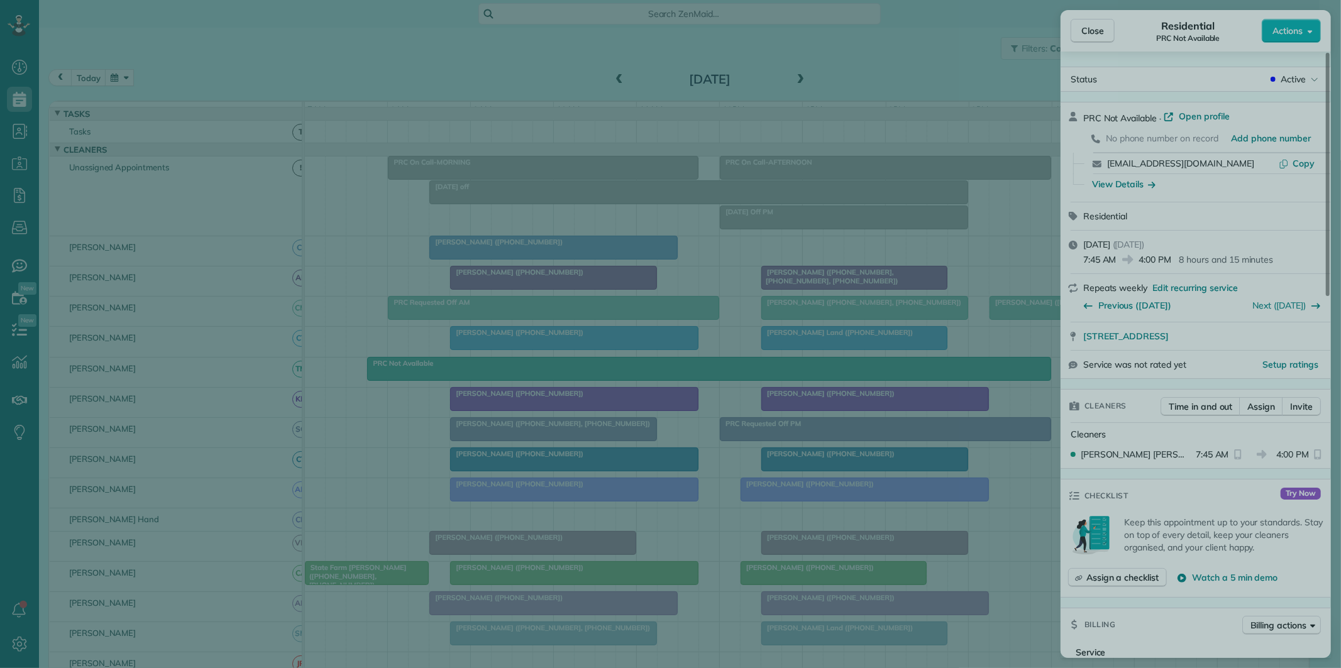
click at [1079, 31] on div at bounding box center [670, 334] width 1341 height 668
click at [1080, 31] on div at bounding box center [670, 334] width 1341 height 668
click at [1083, 31] on div at bounding box center [670, 334] width 1341 height 668
click at [872, 38] on div at bounding box center [670, 334] width 1341 height 668
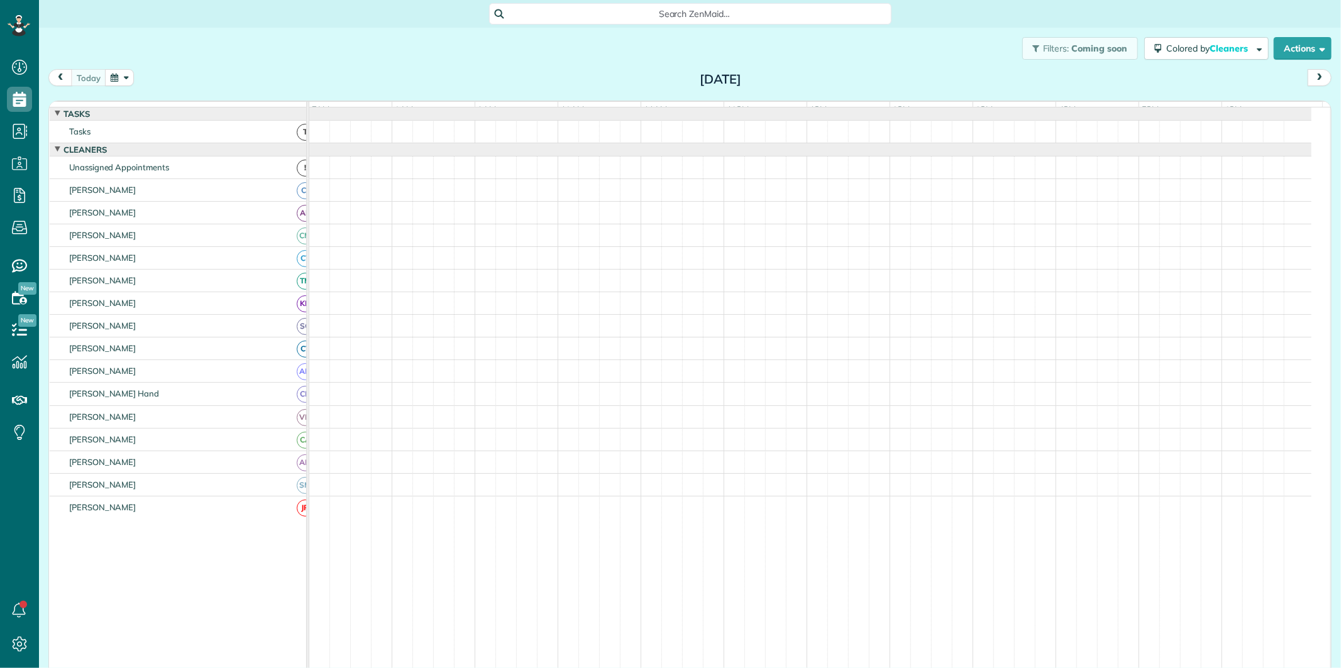
scroll to position [5, 5]
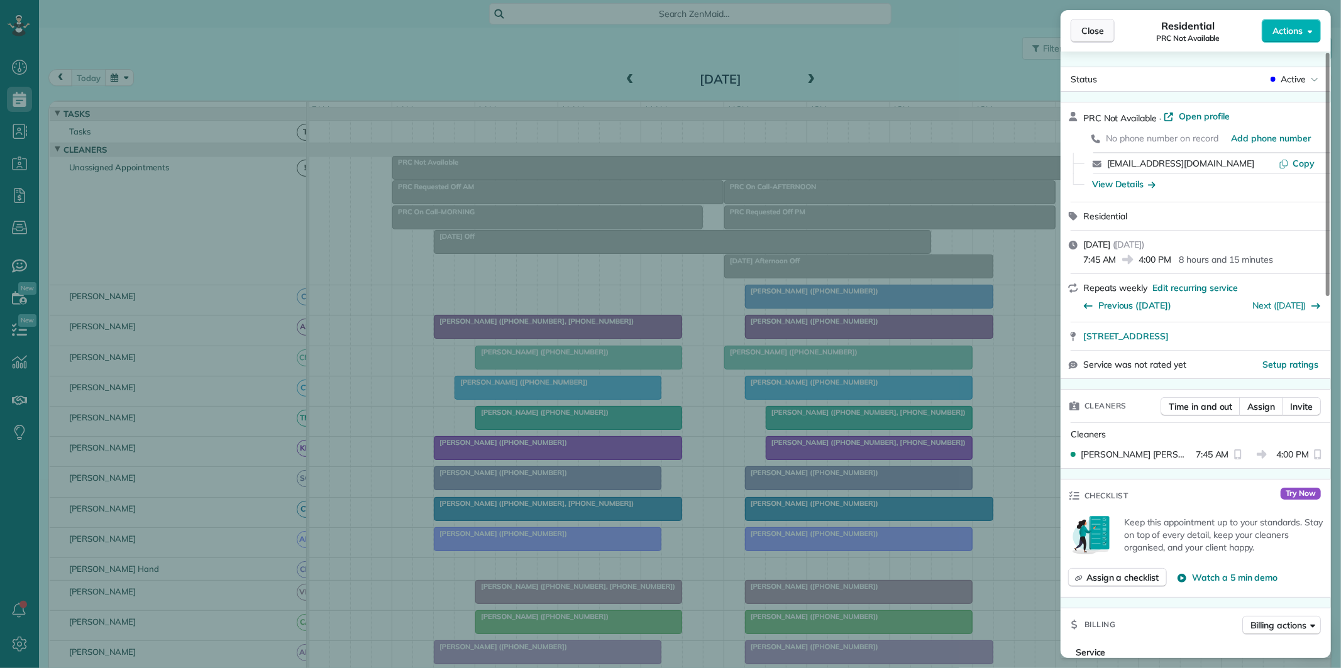
click at [1099, 28] on span "Close" at bounding box center [1092, 31] width 23 height 13
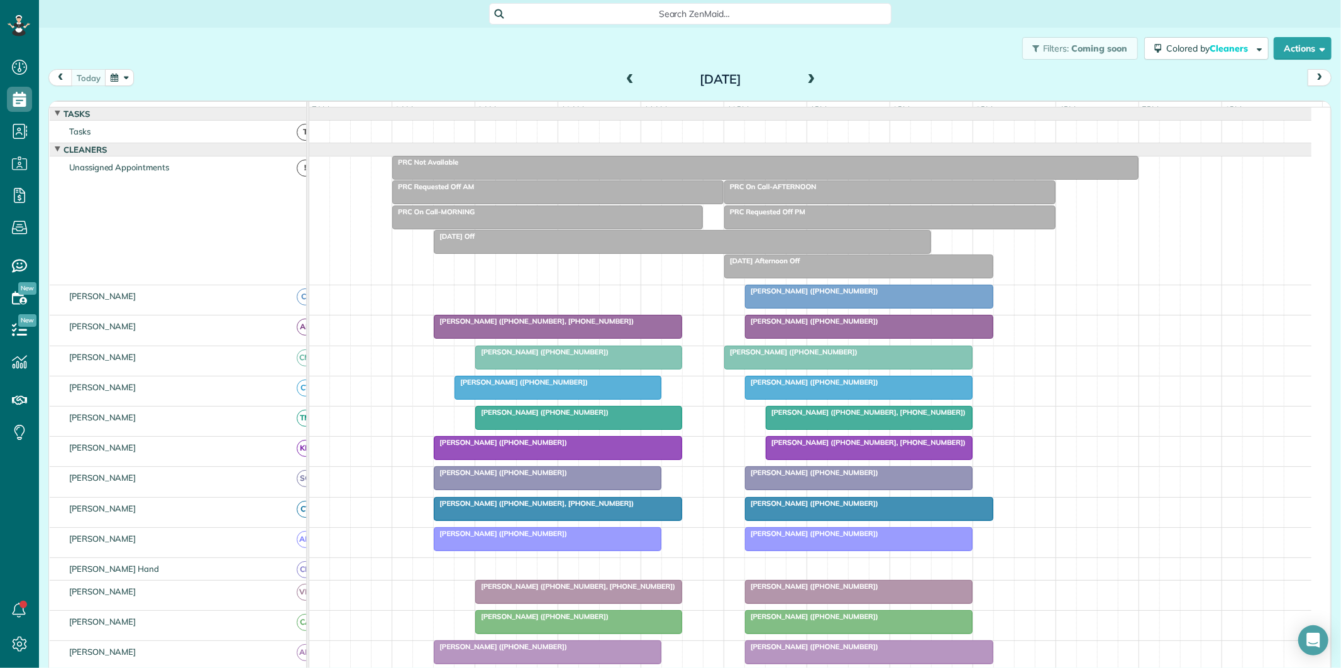
click at [863, 337] on div at bounding box center [869, 327] width 247 height 23
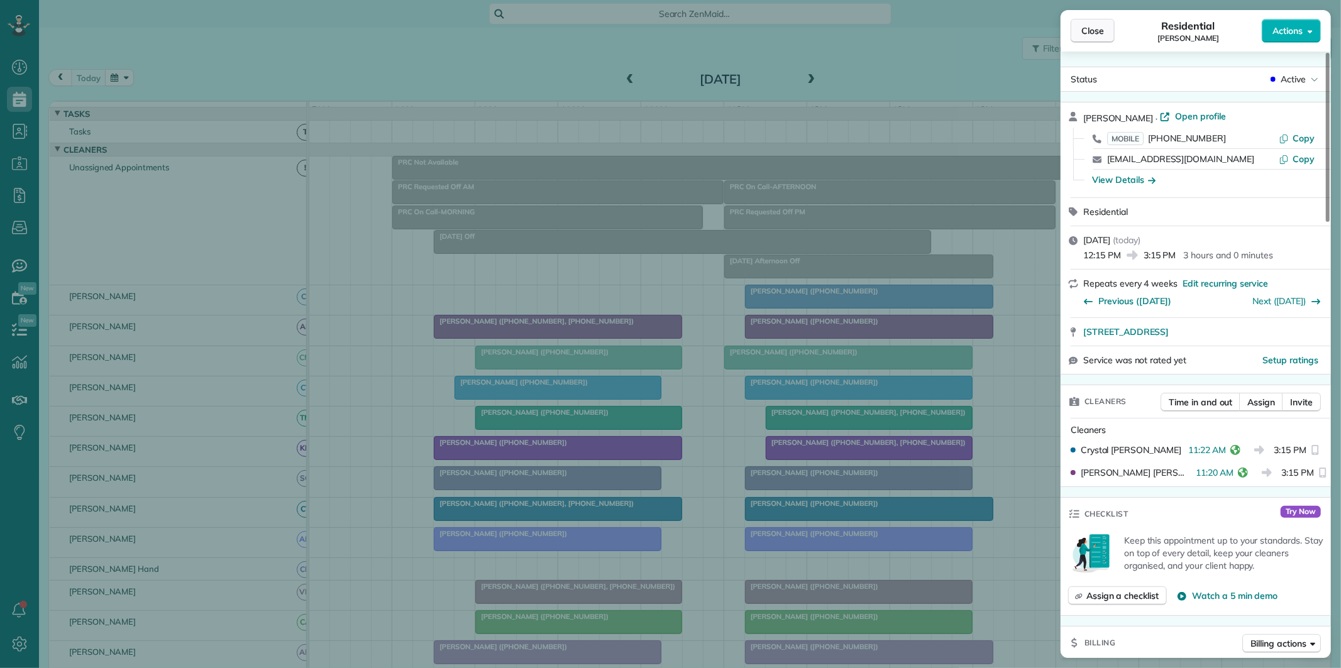
click at [1101, 27] on span "Close" at bounding box center [1092, 31] width 23 height 13
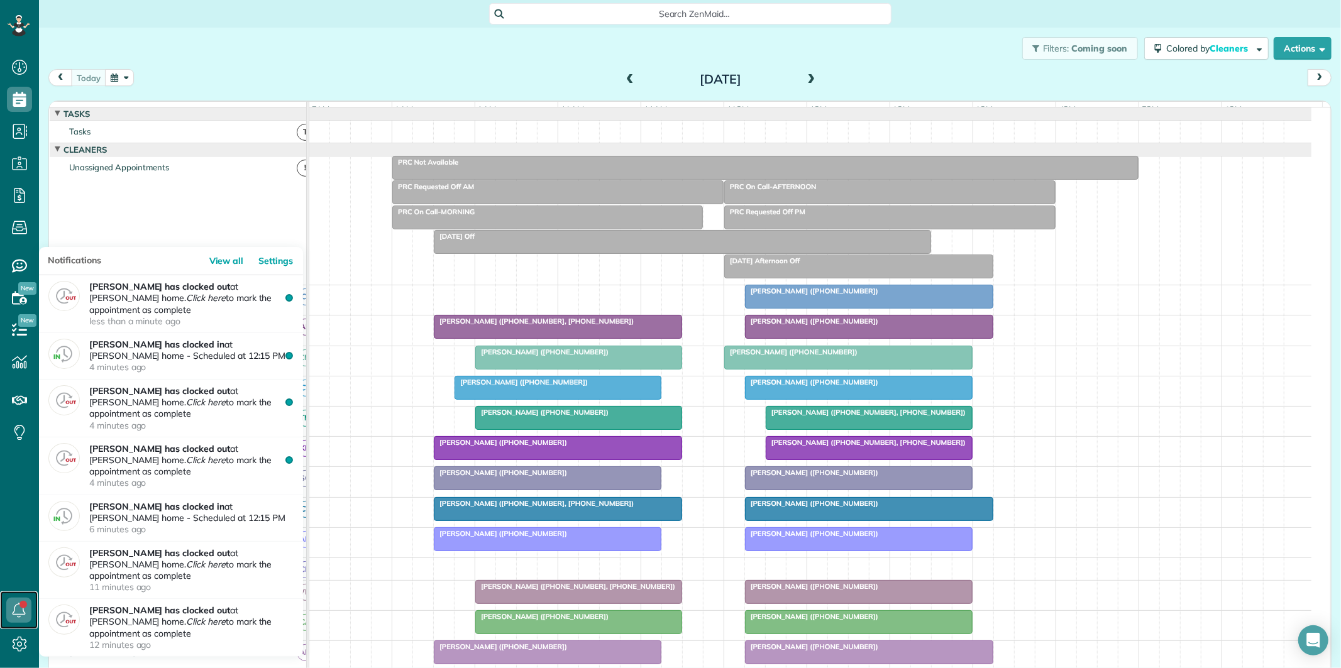
click at [19, 607] on icon at bounding box center [18, 610] width 25 height 25
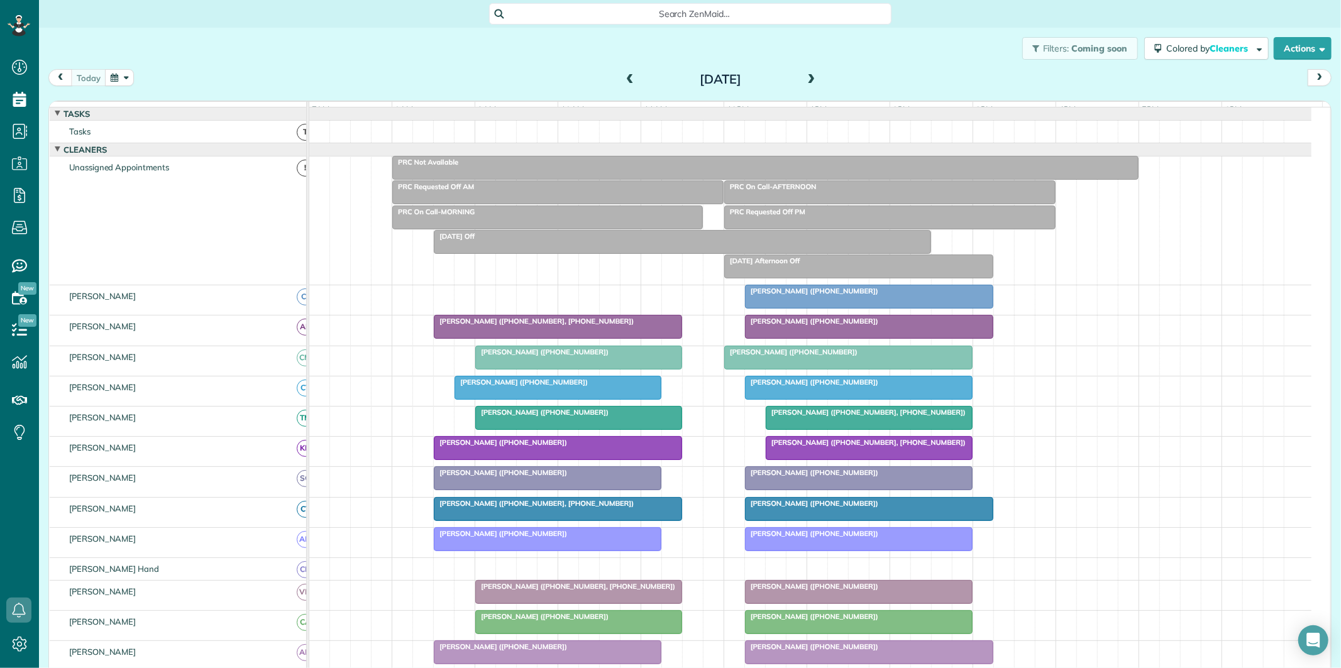
drag, startPoint x: 355, startPoint y: 53, endPoint x: 350, endPoint y: 58, distance: 7.6
click at [355, 53] on div "Filters: Coming soon Colored by Cleaners Color by Cleaner Color by Team Color b…" at bounding box center [690, 48] width 1302 height 41
click at [123, 80] on button "button" at bounding box center [119, 77] width 29 height 17
click at [211, 143] on link "6" at bounding box center [211, 141] width 20 height 20
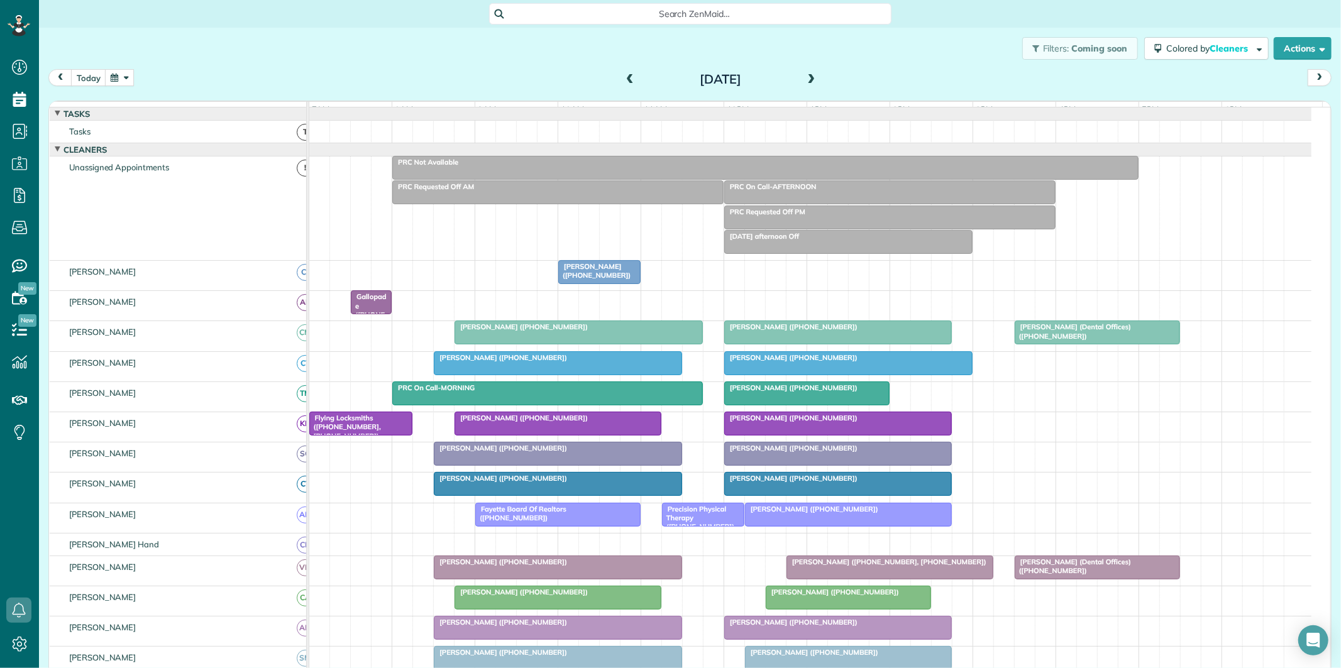
click at [805, 77] on span at bounding box center [812, 79] width 14 height 11
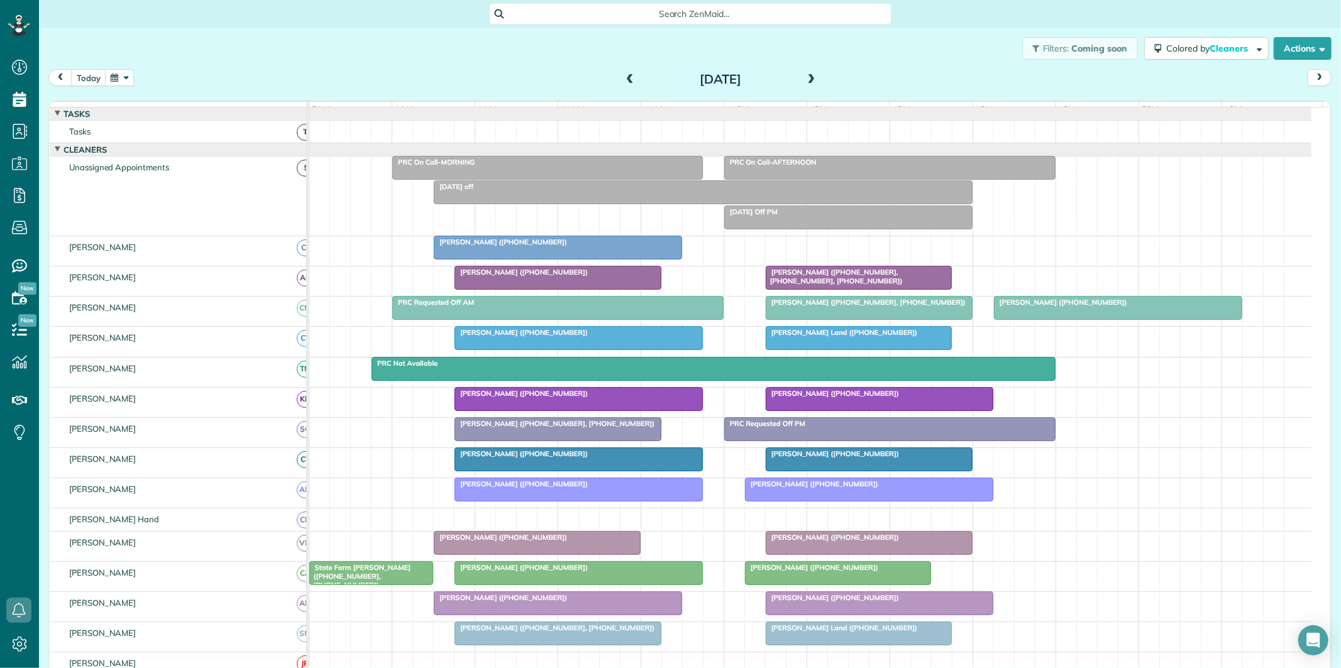
scroll to position [140, 0]
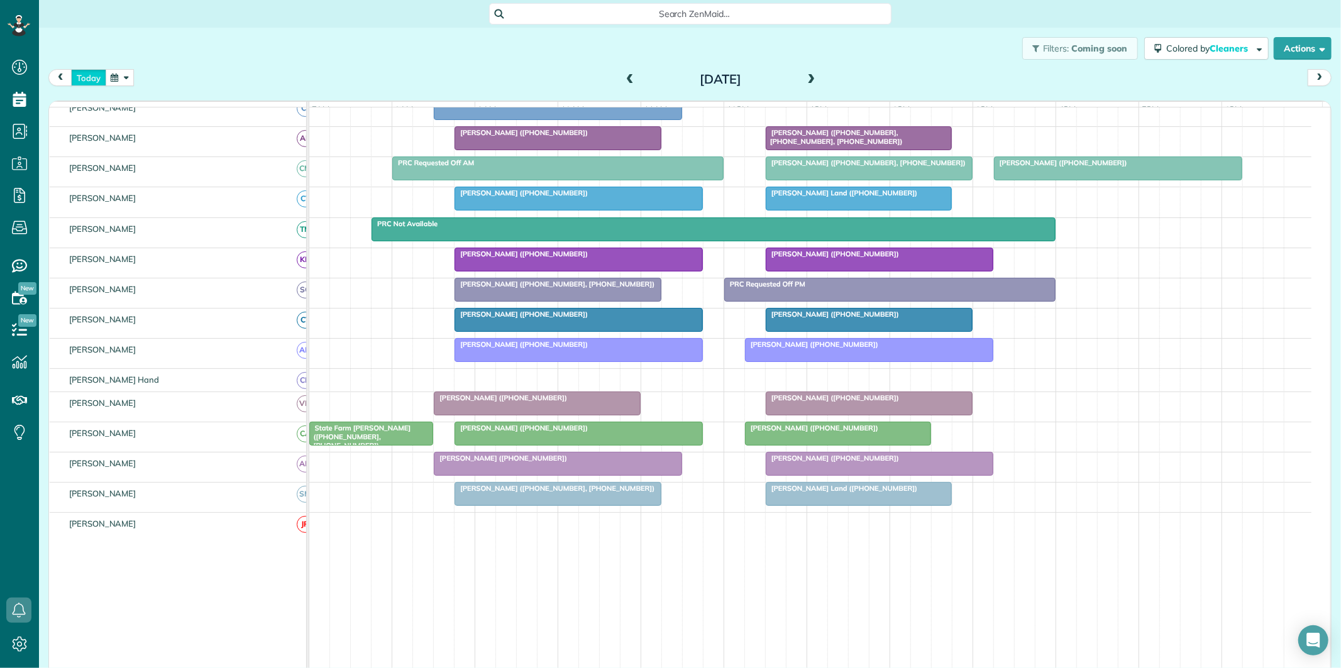
click at [86, 74] on button "today" at bounding box center [88, 77] width 35 height 17
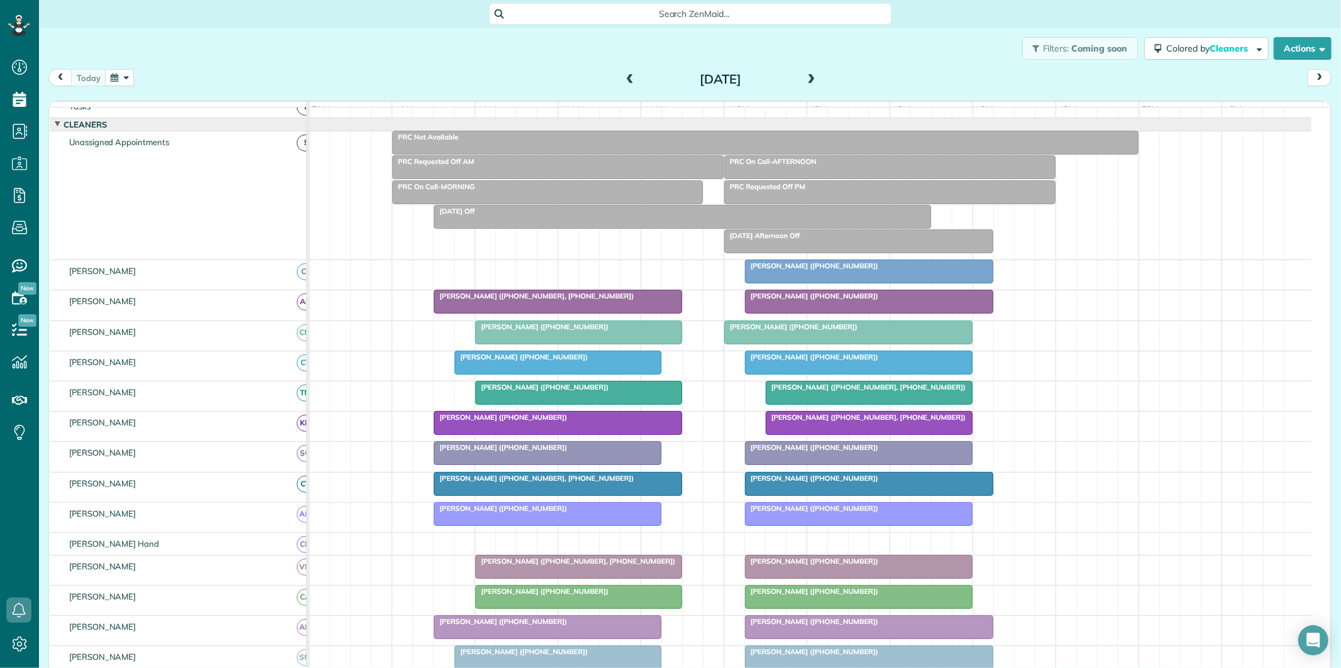
click at [400, 69] on div "[DATE] [DATE]" at bounding box center [689, 80] width 1283 height 23
click at [809, 77] on span at bounding box center [812, 79] width 14 height 11
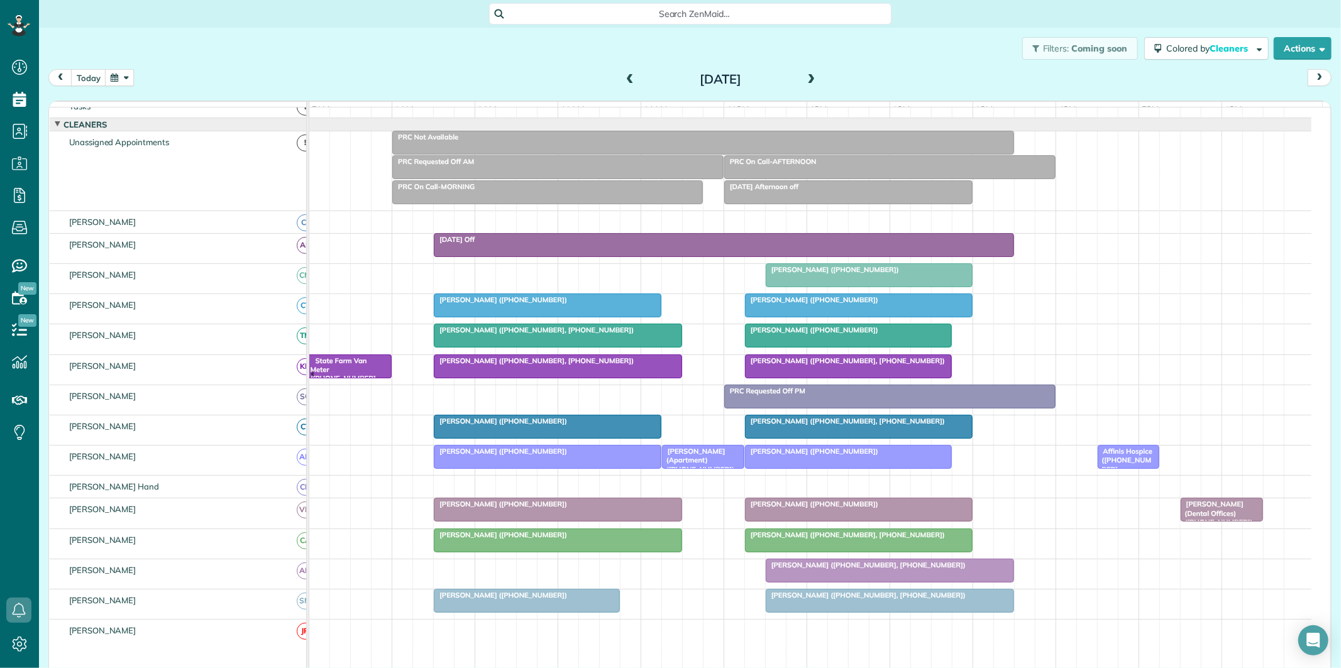
click at [809, 76] on span at bounding box center [812, 79] width 14 height 11
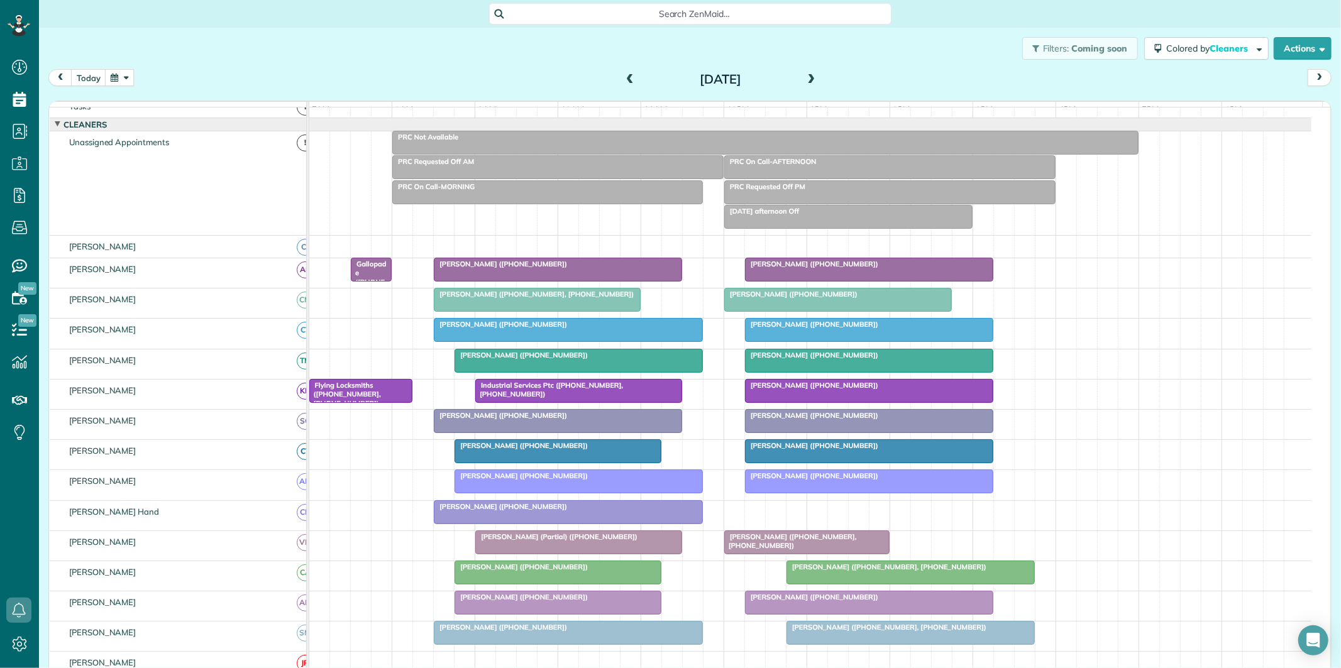
click at [623, 76] on span at bounding box center [630, 79] width 14 height 11
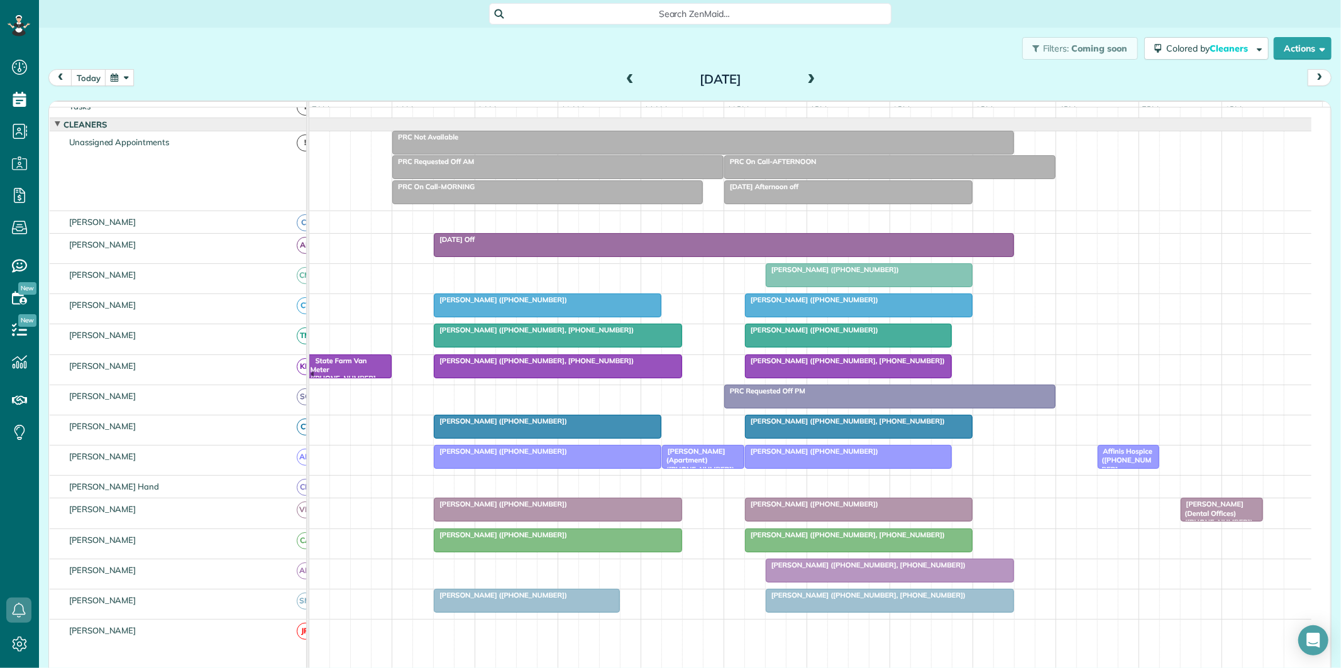
click at [805, 72] on span at bounding box center [812, 79] width 14 height 19
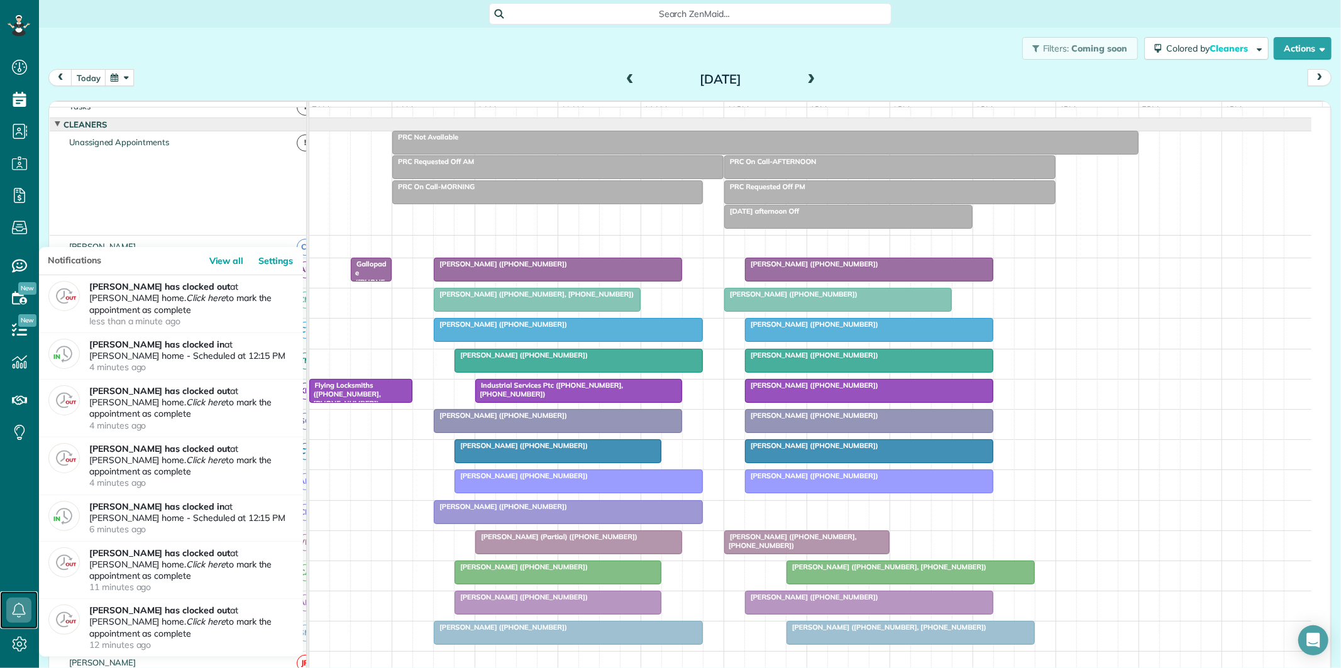
click at [21, 610] on icon at bounding box center [18, 610] width 25 height 25
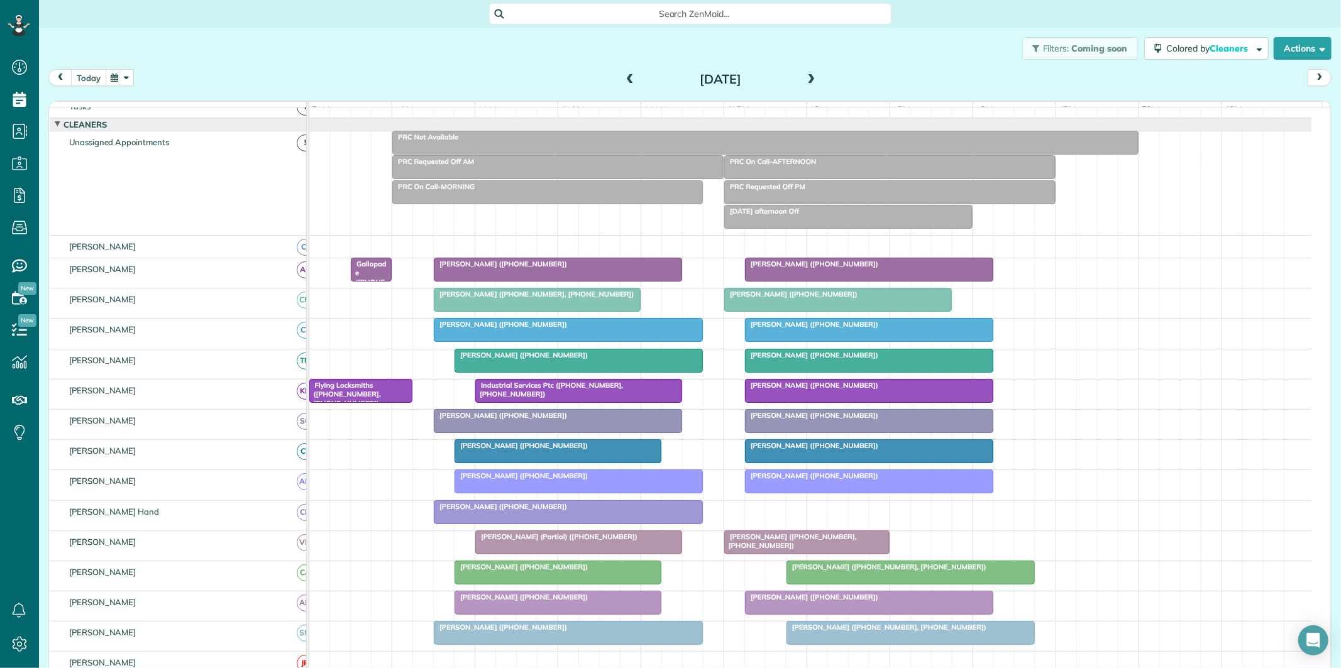
click at [93, 74] on button "today" at bounding box center [88, 77] width 35 height 17
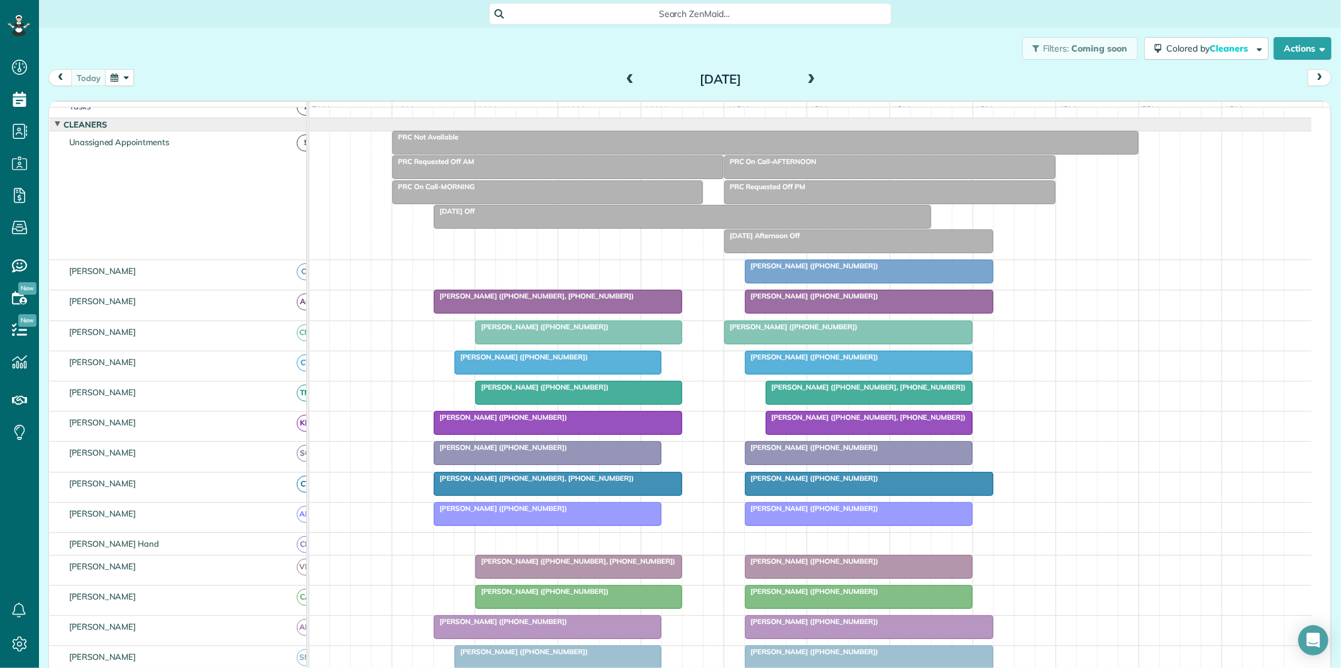
scroll to position [95, 0]
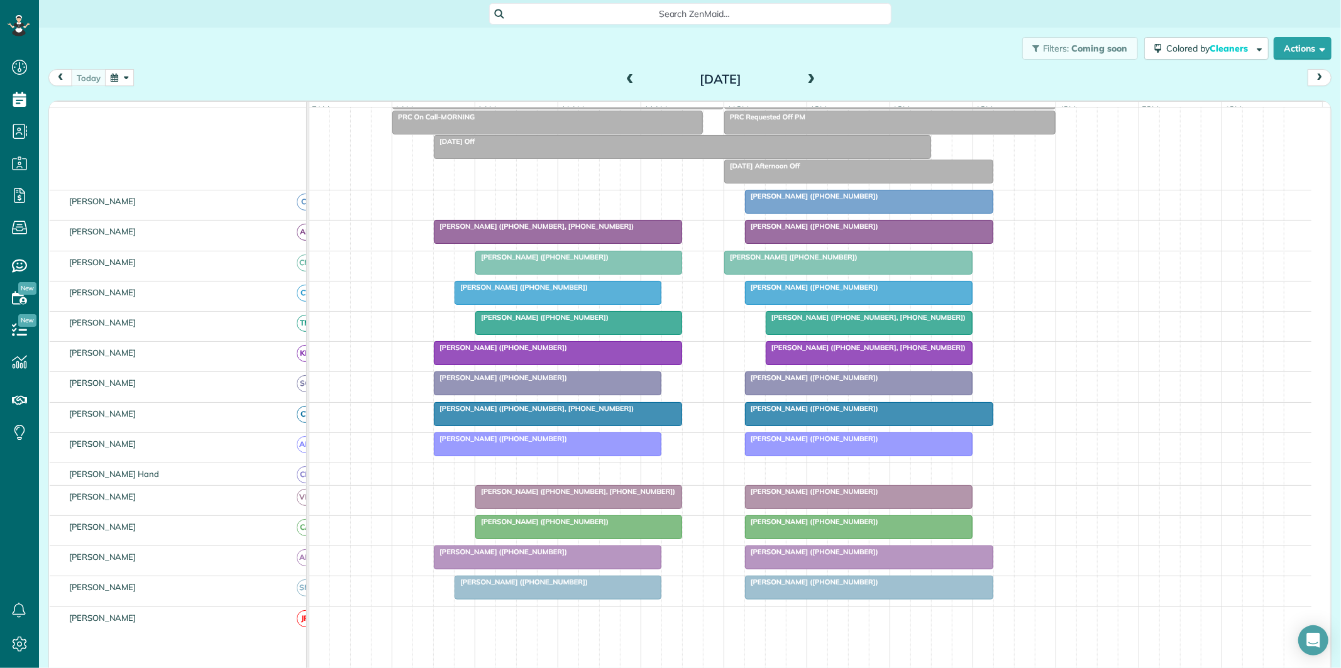
click at [585, 556] on div "[PERSON_NAME] ([PHONE_NUMBER])" at bounding box center [548, 552] width 220 height 9
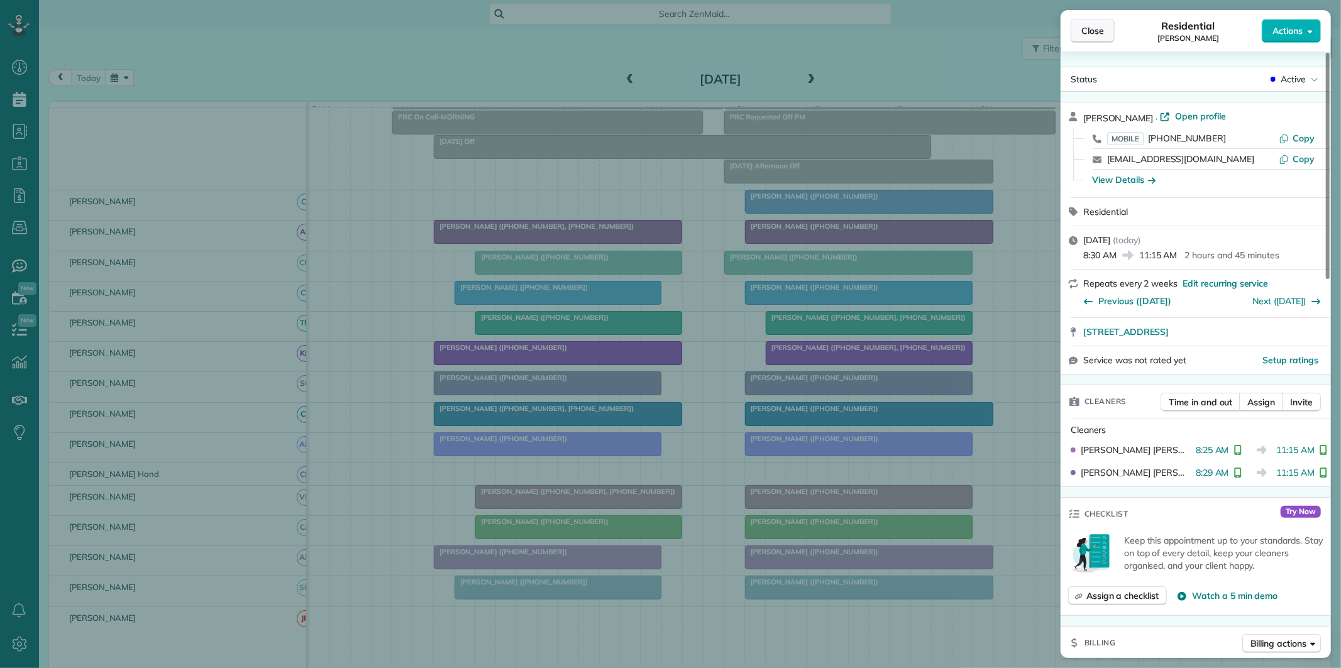
click at [1088, 30] on span "Close" at bounding box center [1092, 31] width 23 height 13
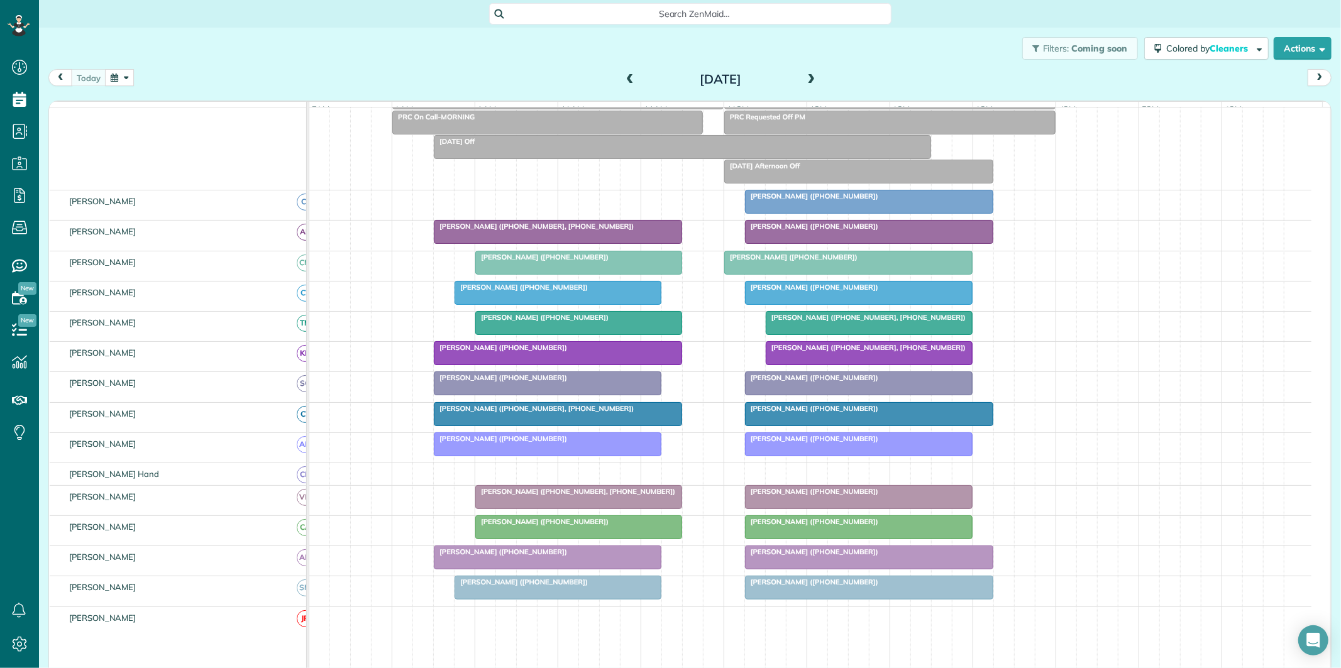
click at [808, 77] on span at bounding box center [812, 79] width 14 height 11
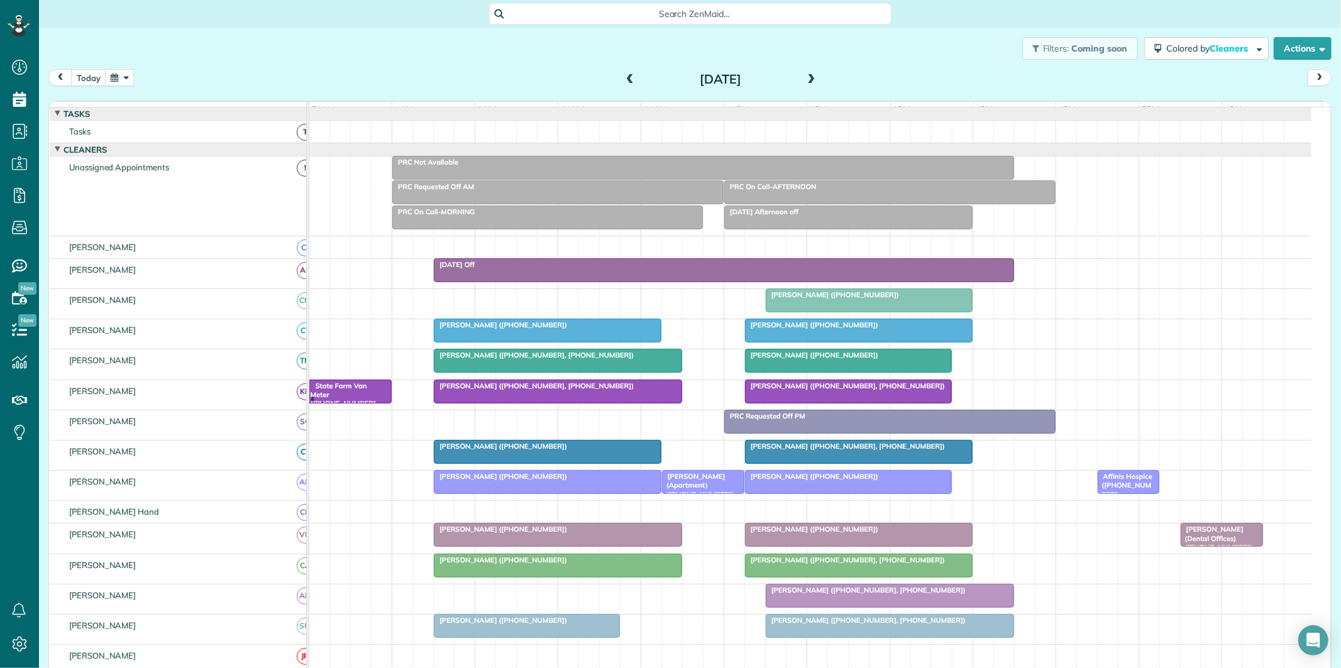
click at [536, 463] on div at bounding box center [547, 452] width 226 height 23
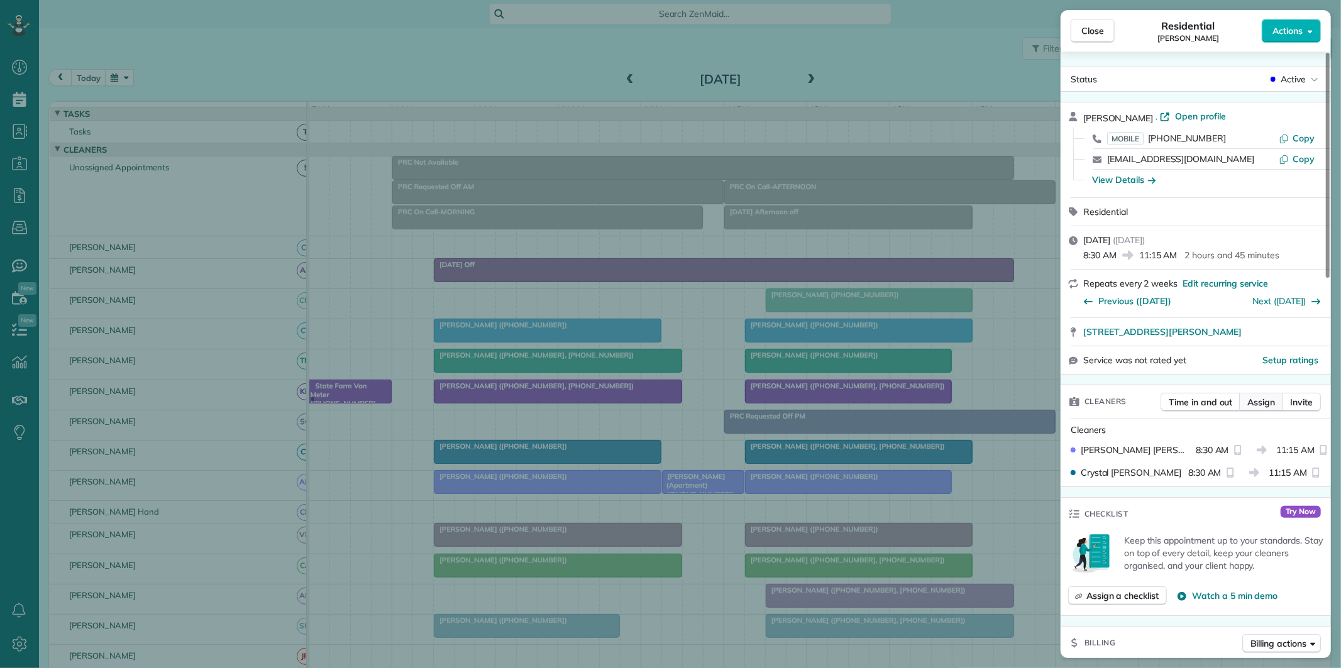
click at [1274, 404] on span "Assign" at bounding box center [1261, 402] width 28 height 13
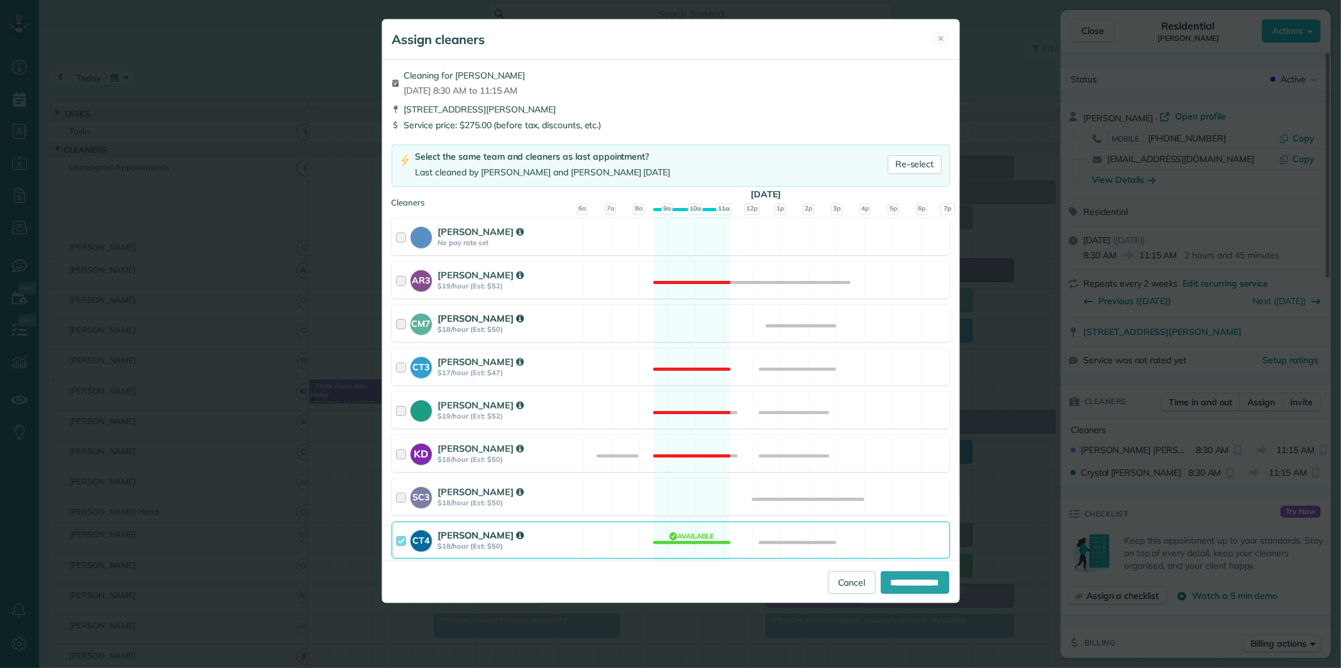
click at [683, 329] on div "CM7 [PERSON_NAME] $18/hour (Est: $50) Available" at bounding box center [671, 323] width 558 height 37
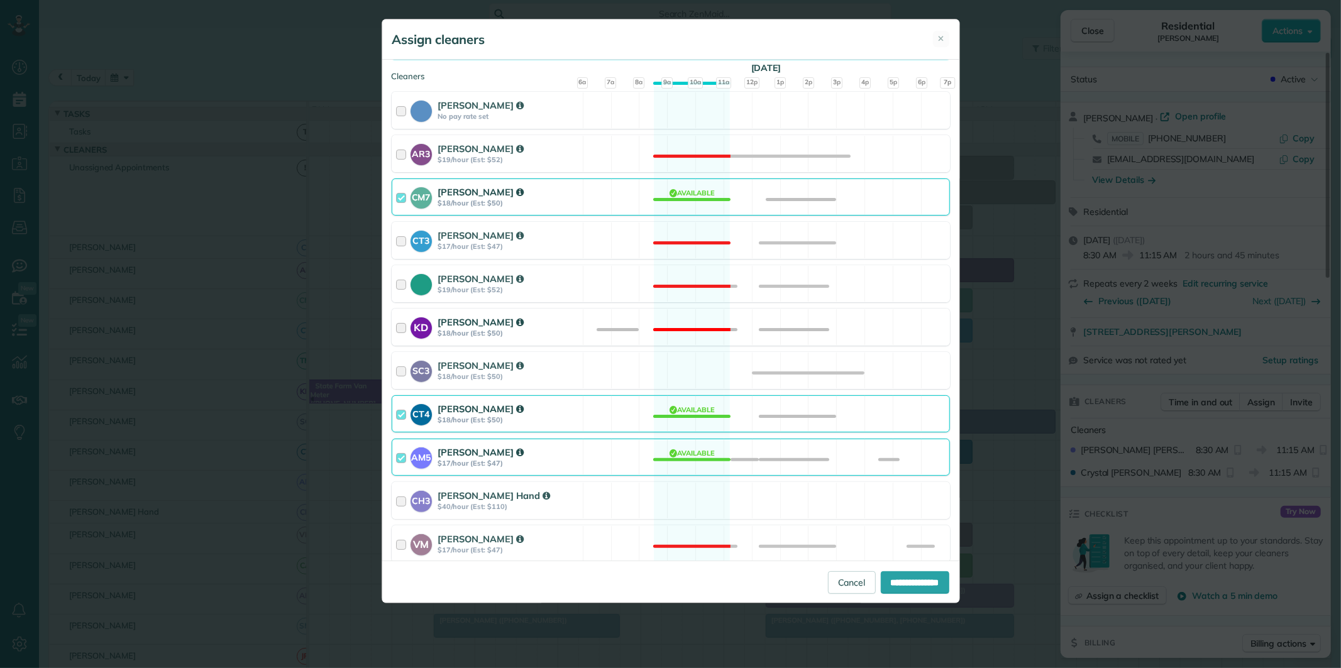
scroll to position [349, 0]
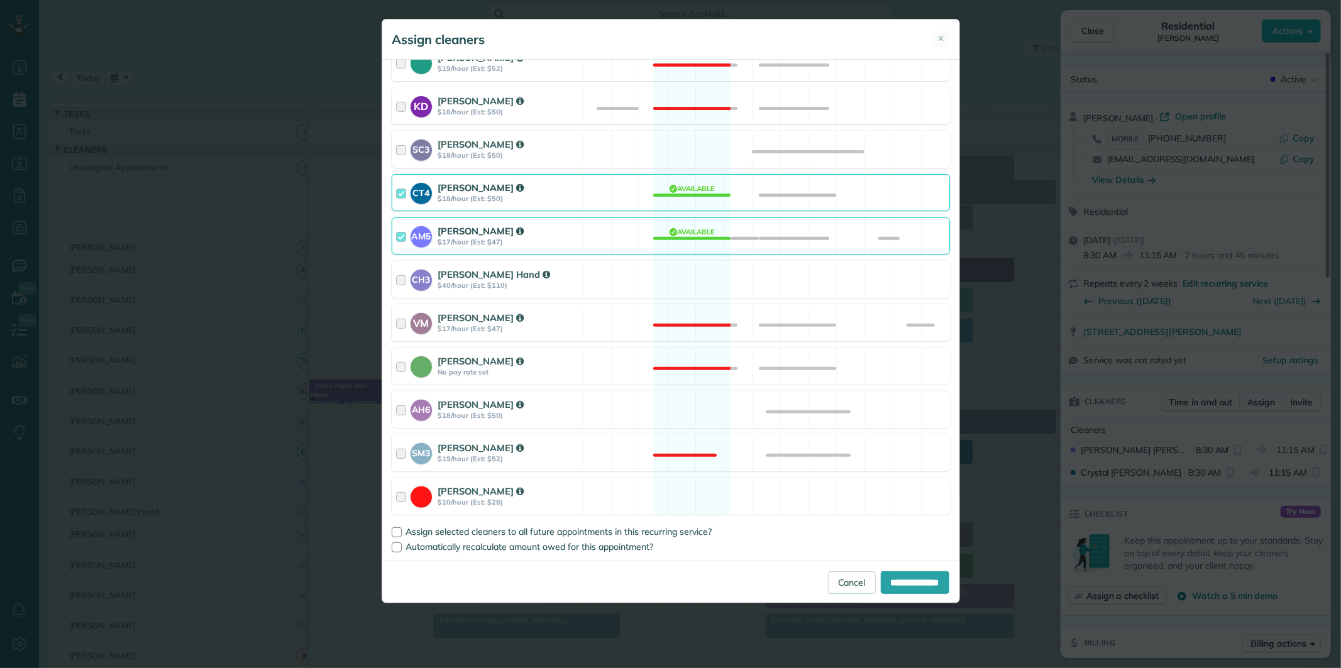
click at [682, 190] on div "CT4 [PERSON_NAME] $18/hour (Est: $50) Available" at bounding box center [671, 192] width 558 height 37
click at [907, 578] on input "**********" at bounding box center [915, 582] width 69 height 23
type input "**********"
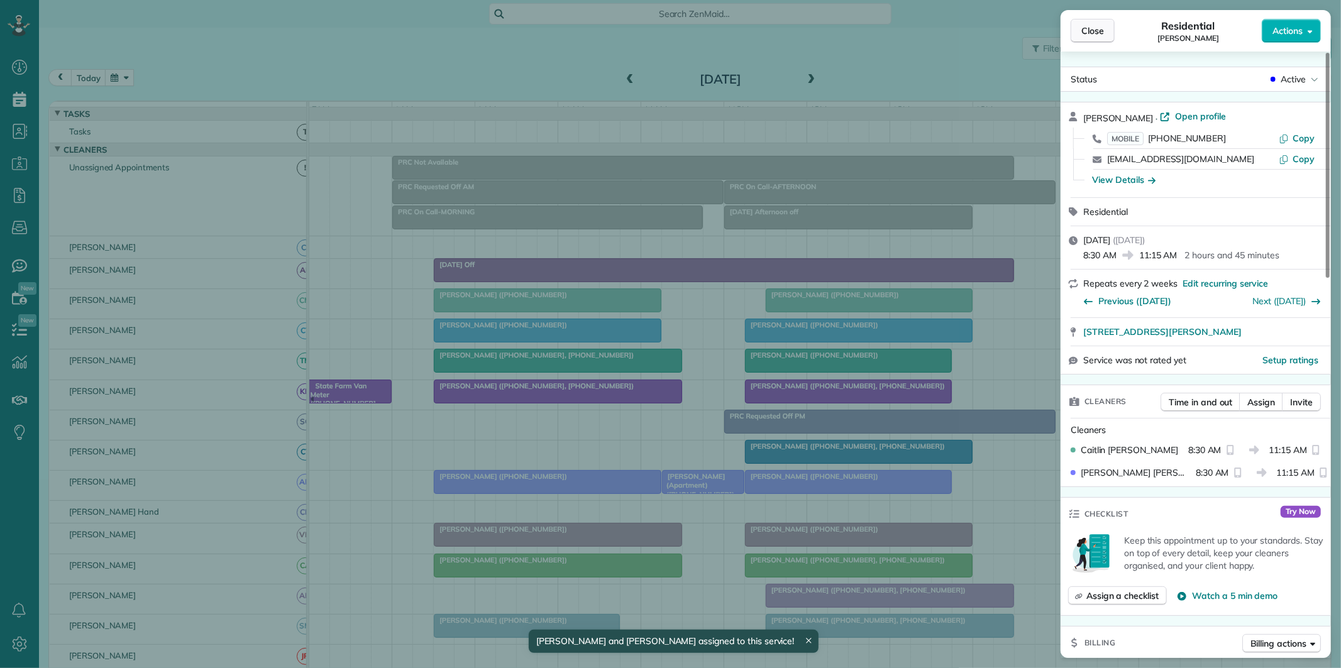
click at [1098, 31] on span "Close" at bounding box center [1092, 31] width 23 height 13
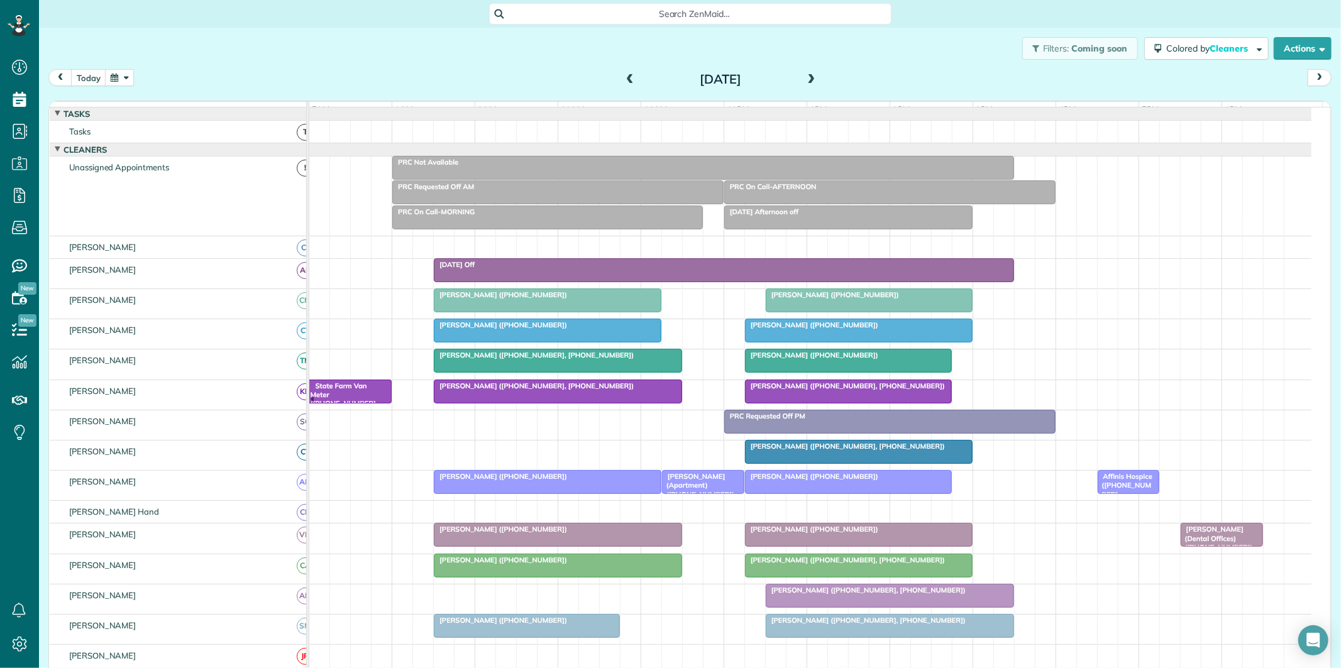
click at [851, 54] on div "Filters: Coming soon Colored by Cleaners Color by Cleaner Color by Team Color b…" at bounding box center [690, 48] width 1302 height 41
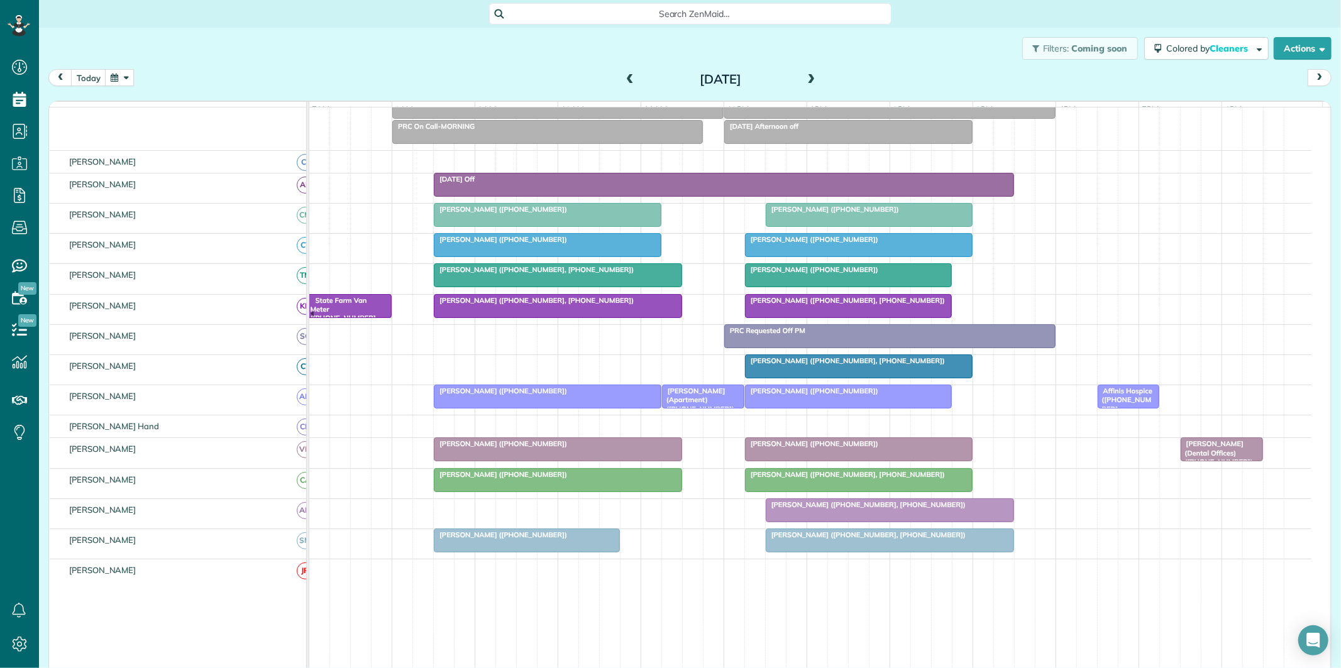
scroll to position [140, 0]
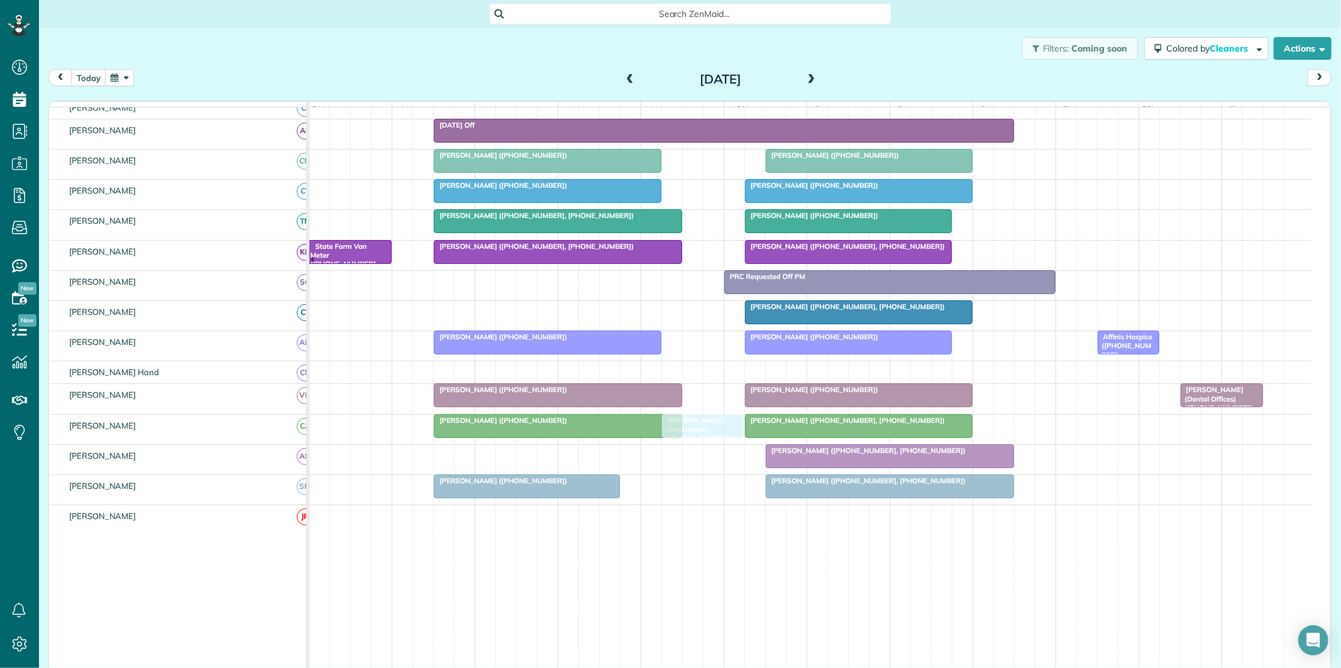
drag, startPoint x: 705, startPoint y: 350, endPoint x: 713, endPoint y: 431, distance: 82.1
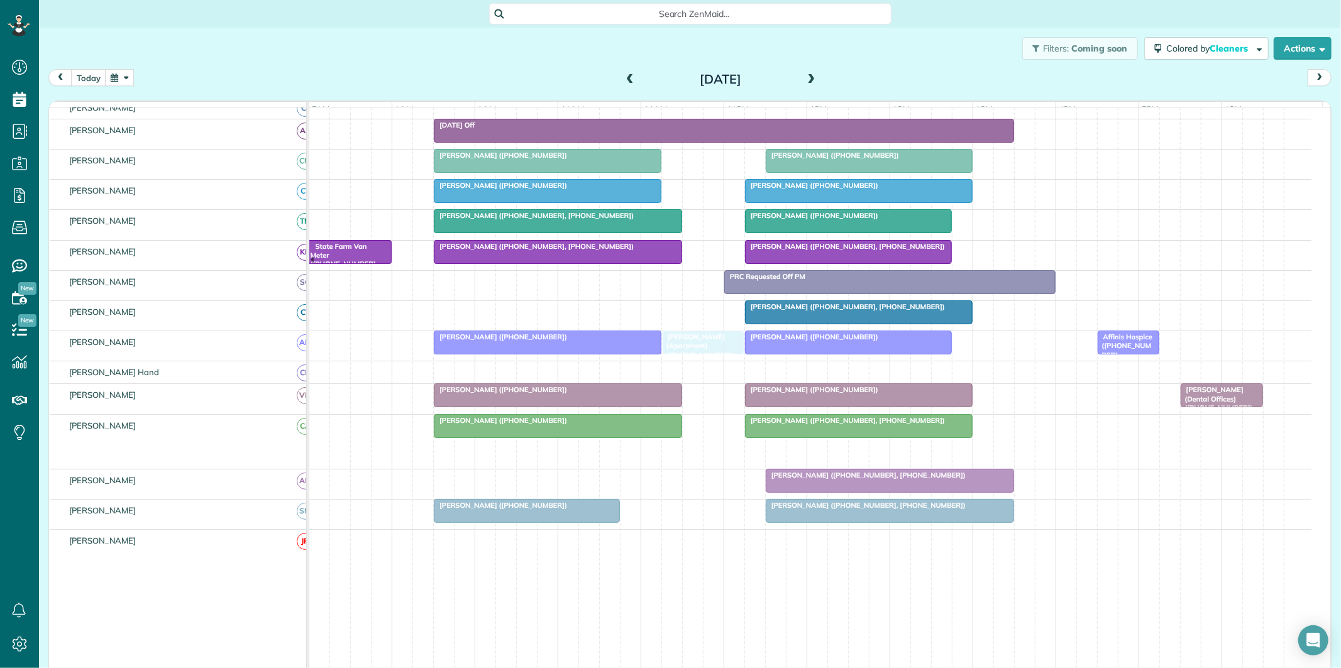
drag, startPoint x: 705, startPoint y: 463, endPoint x: 707, endPoint y: 353, distance: 110.0
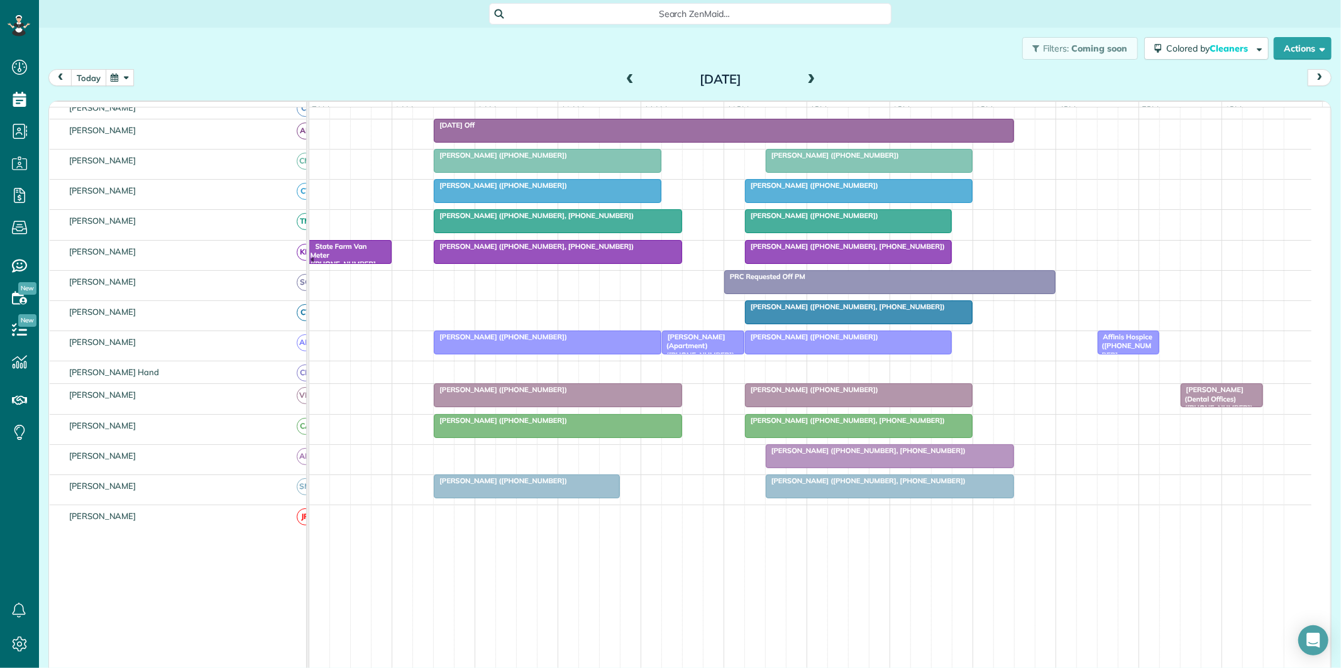
click at [84, 78] on button "today" at bounding box center [88, 77] width 35 height 17
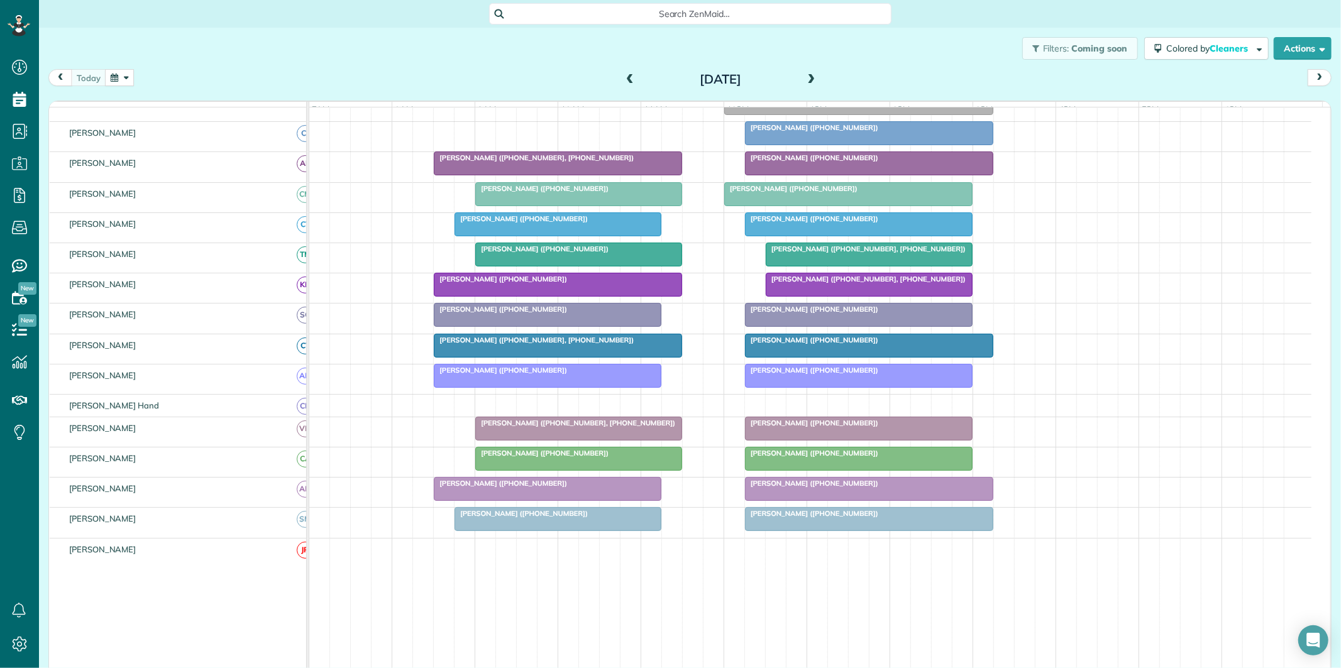
scroll to position [230, 0]
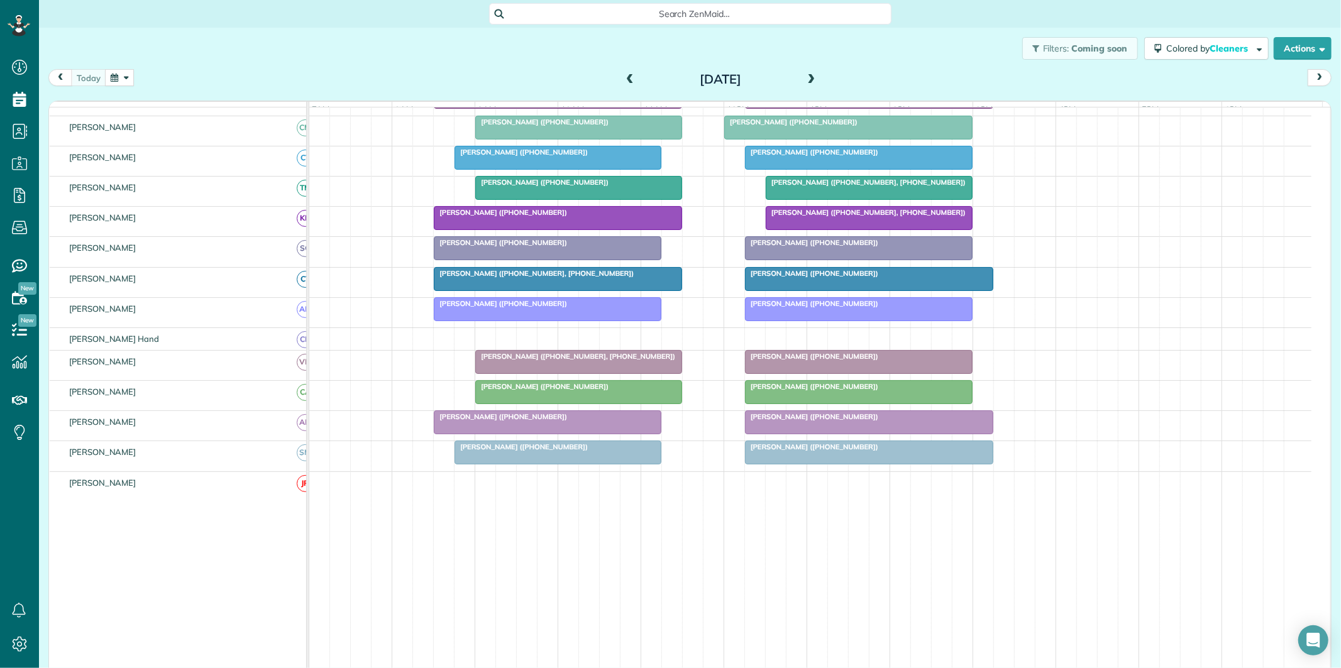
click at [577, 391] on span "[PERSON_NAME] ([PHONE_NUMBER])" at bounding box center [542, 386] width 135 height 9
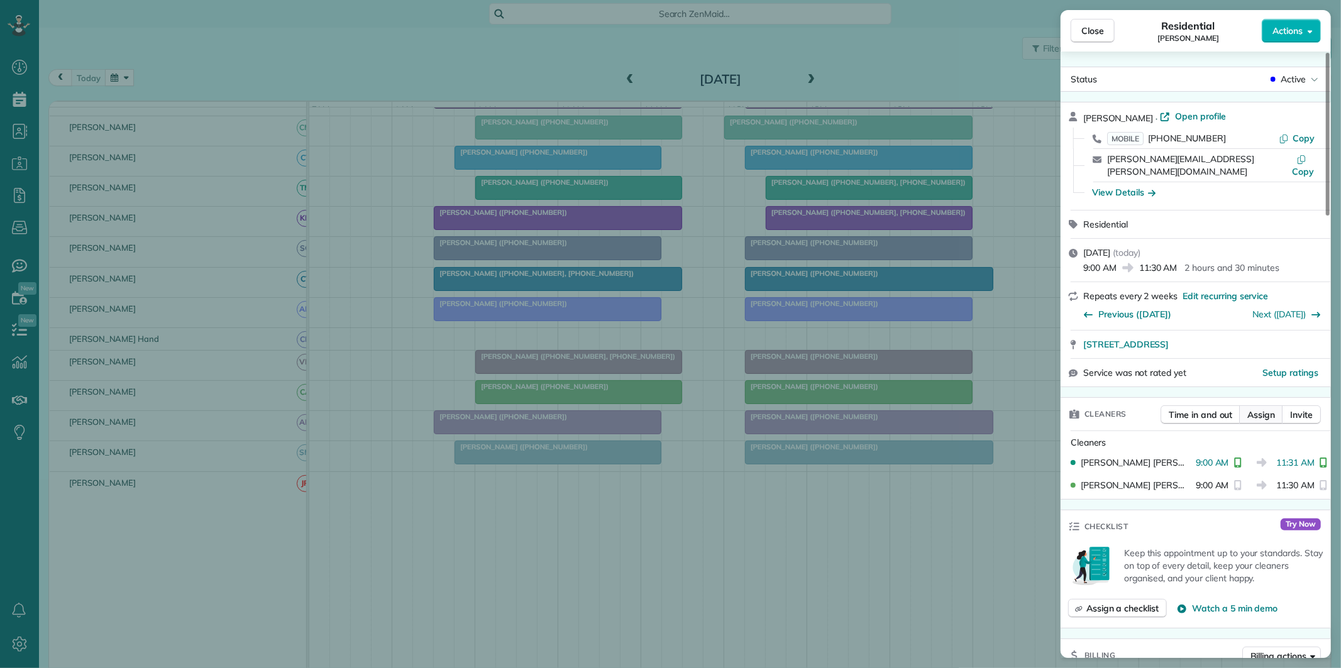
click at [1262, 410] on button "Assign" at bounding box center [1261, 415] width 44 height 19
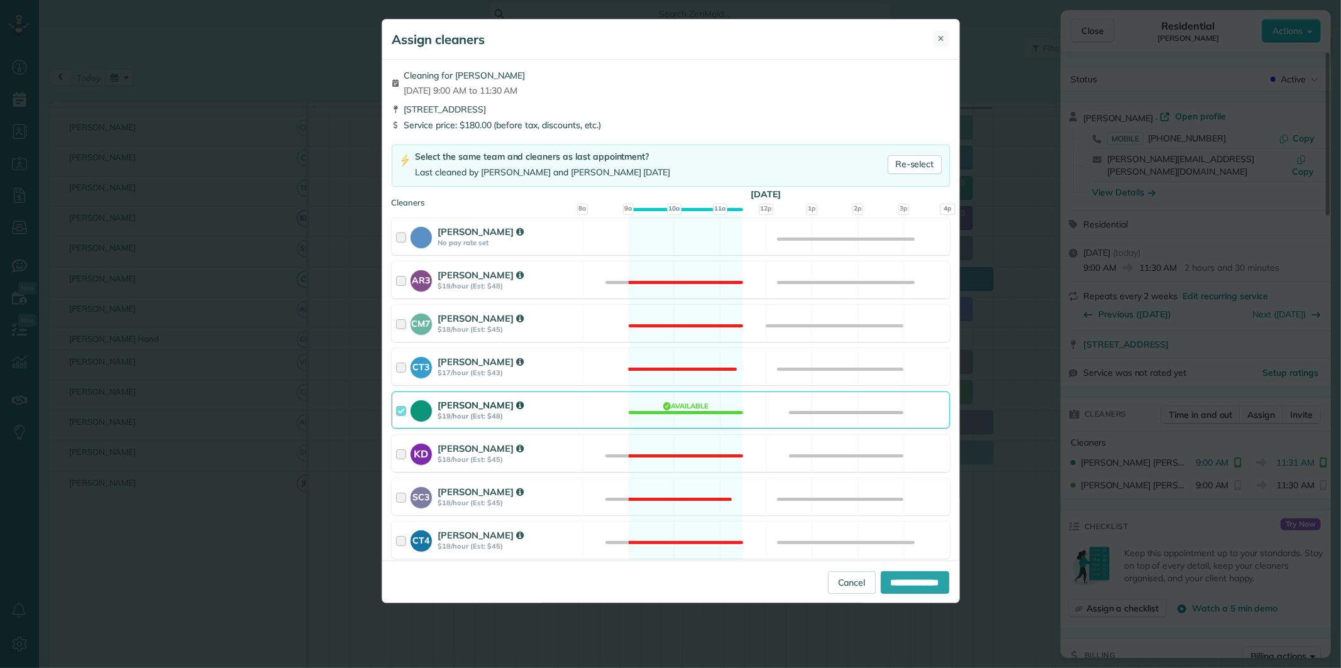
click at [944, 36] on button "✕" at bounding box center [941, 39] width 16 height 16
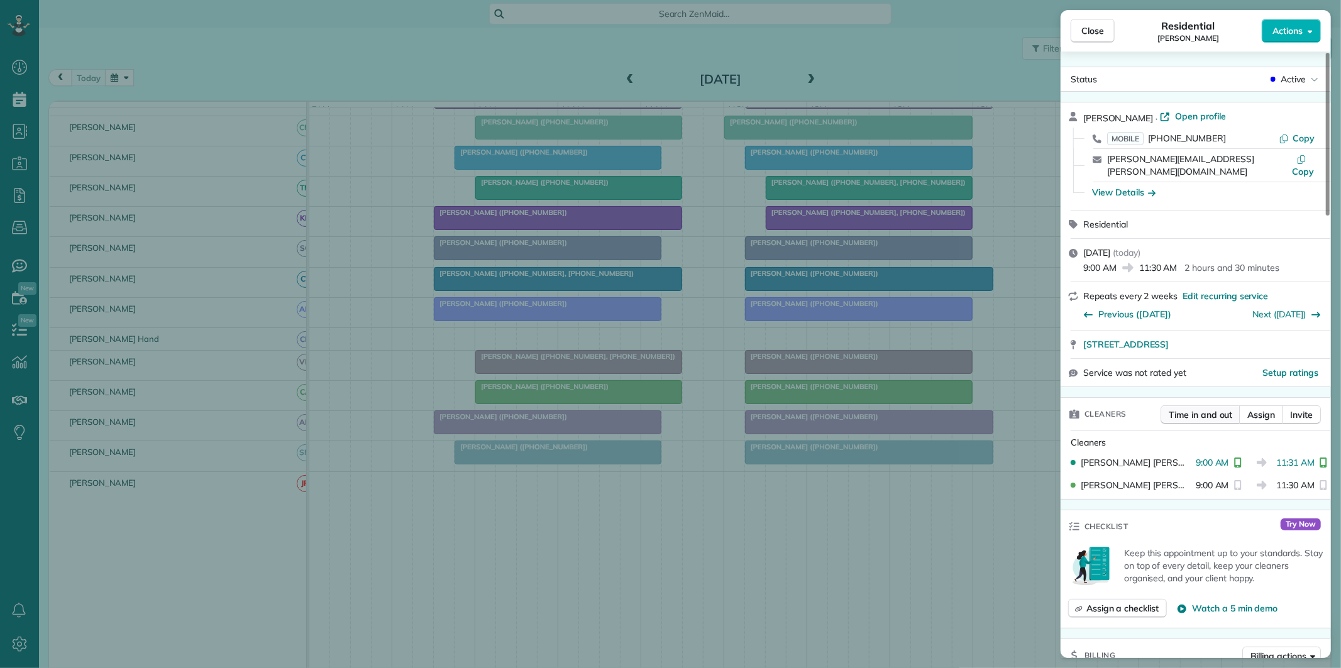
click at [1202, 409] on span "Time in and out" at bounding box center [1200, 415] width 63 height 13
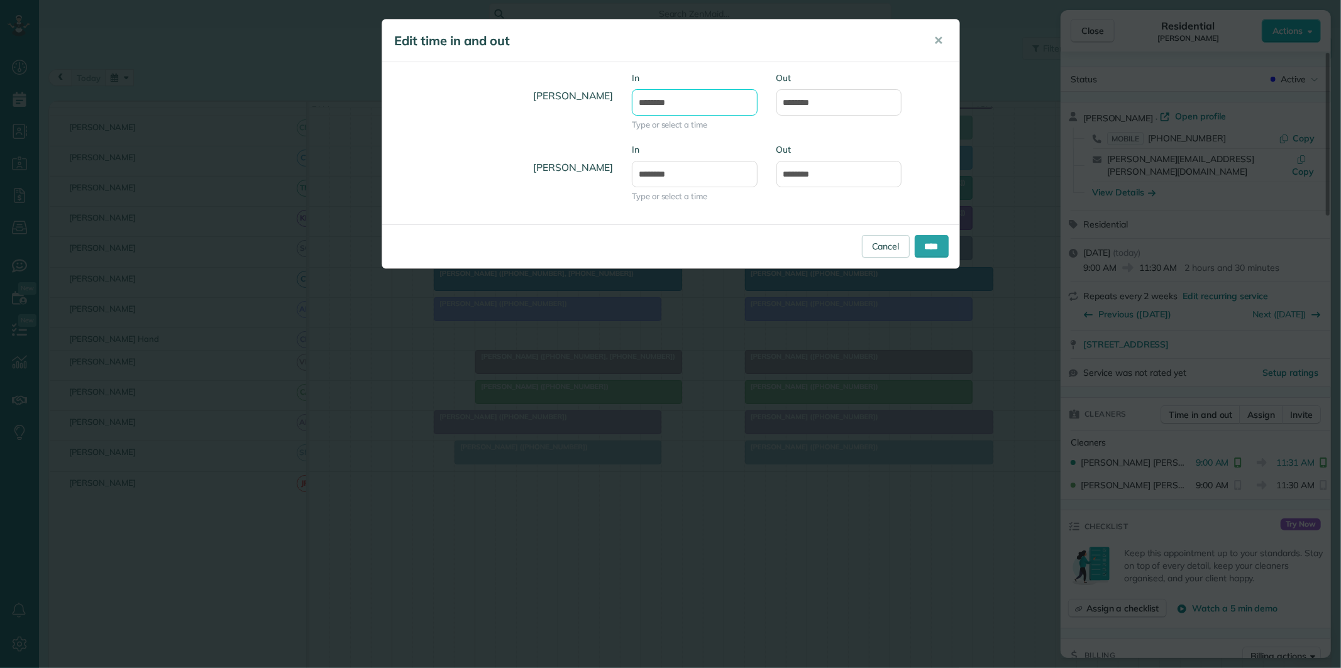
click at [695, 101] on input "*******" at bounding box center [695, 102] width 126 height 26
type input "*******"
click at [680, 138] on body "Dashboard Scheduling Calendar View List View Dispatch View - Weekly scheduling …" at bounding box center [670, 334] width 1341 height 668
click at [844, 97] on input "********" at bounding box center [839, 102] width 126 height 26
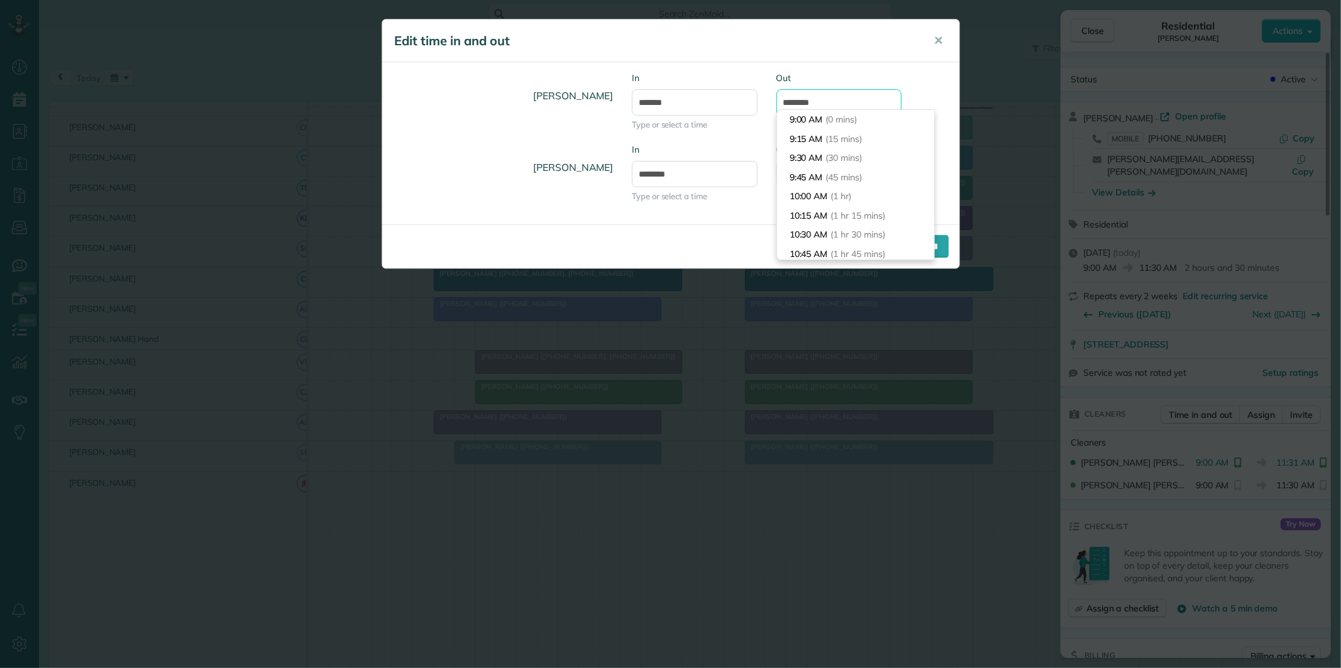
scroll to position [80, 0]
click at [844, 97] on input "********" at bounding box center [839, 102] width 126 height 26
click at [807, 229] on li "11:30 AM (2 hrs 30 mins)" at bounding box center [855, 230] width 157 height 19
click at [929, 248] on input "****" at bounding box center [932, 246] width 34 height 23
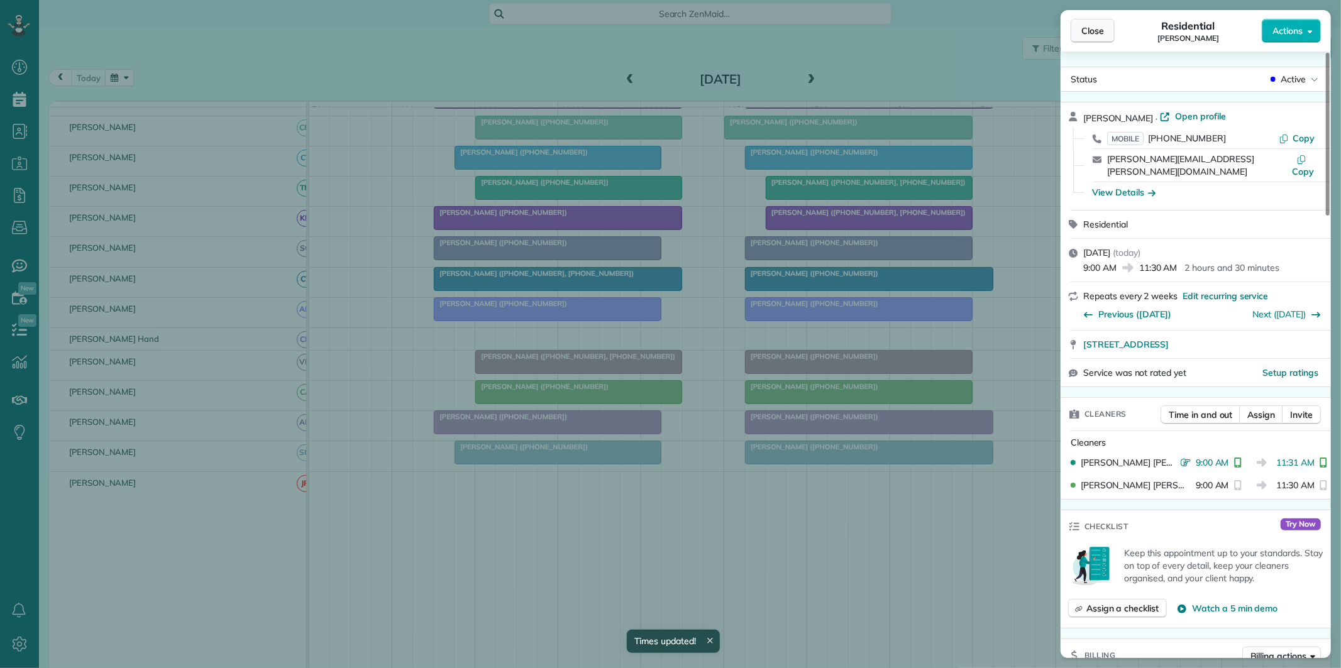
click at [1099, 29] on span "Close" at bounding box center [1092, 31] width 23 height 13
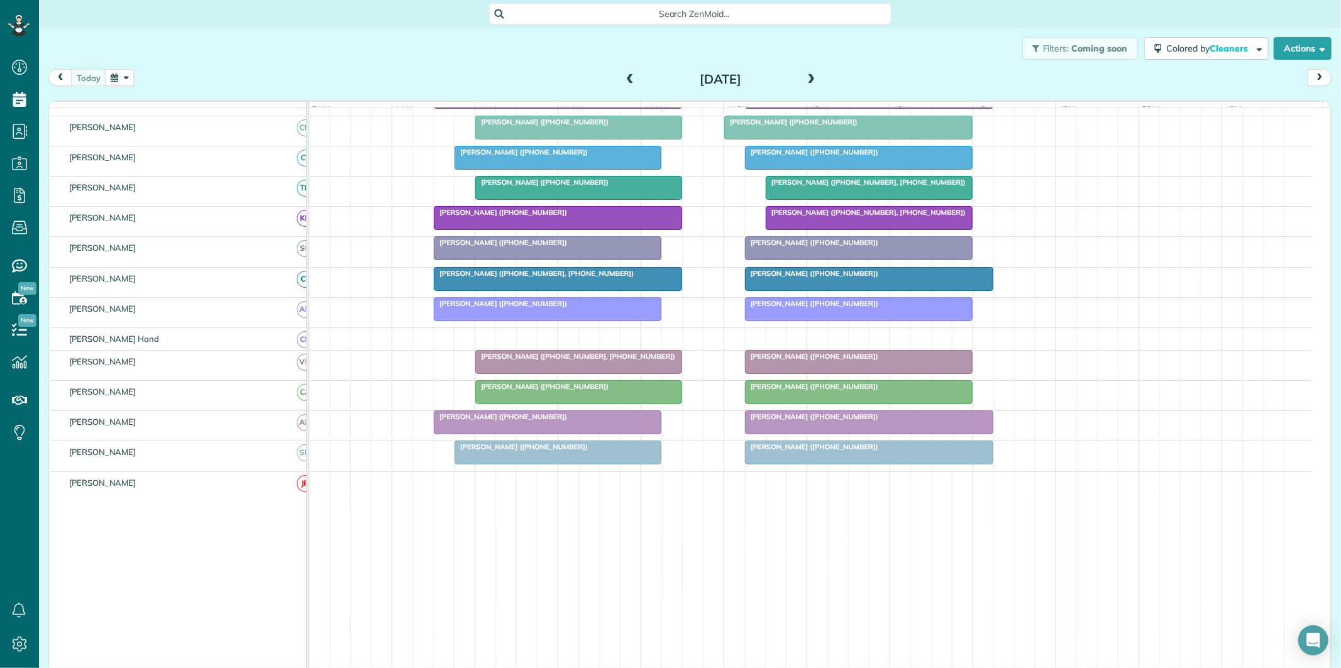
scroll to position [91, 0]
